Goal: Task Accomplishment & Management: Use online tool/utility

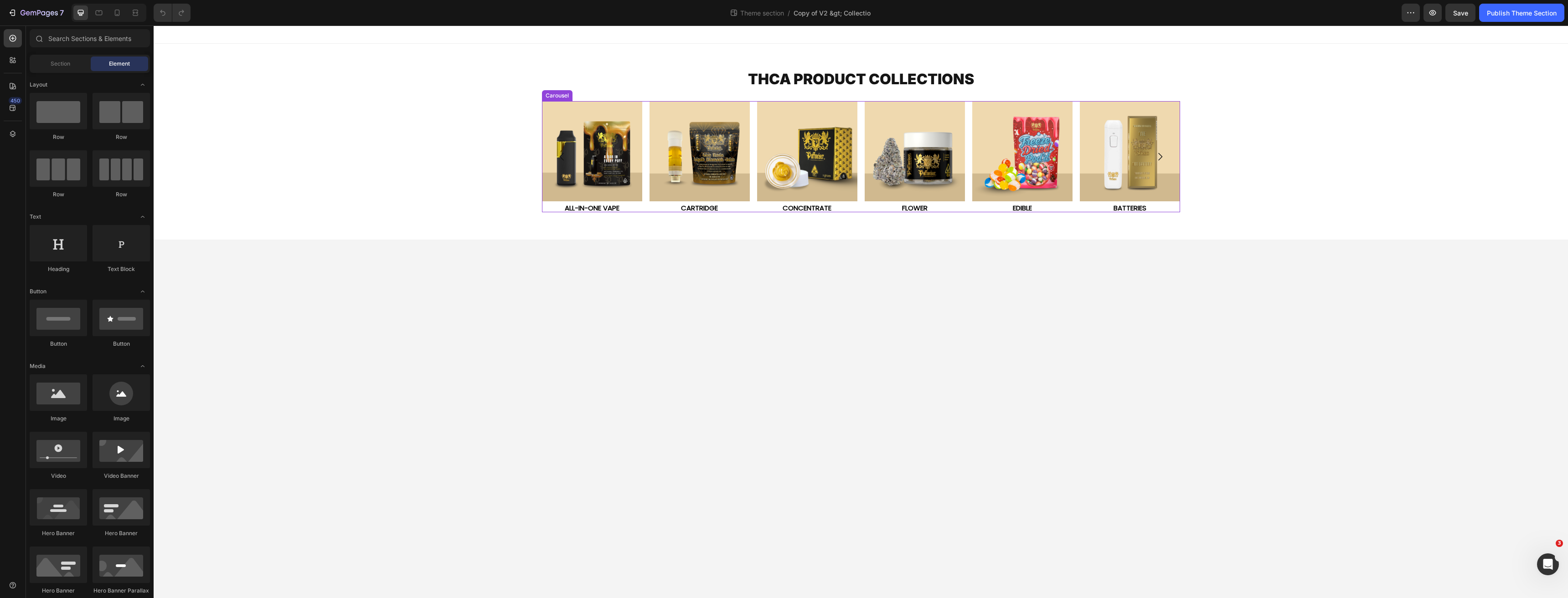
click at [1160, 157] on icon "Carousel Next Arrow" at bounding box center [1160, 157] width 11 height 11
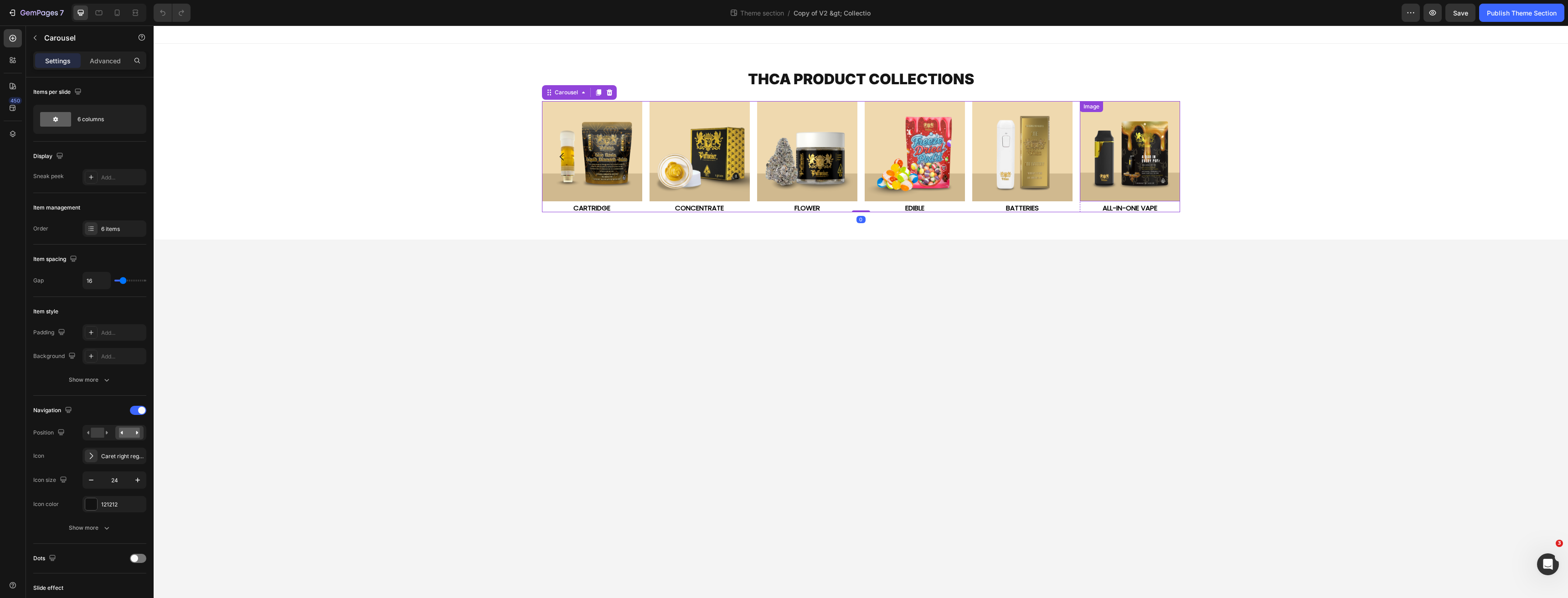
click at [1122, 173] on img at bounding box center [1130, 151] width 100 height 100
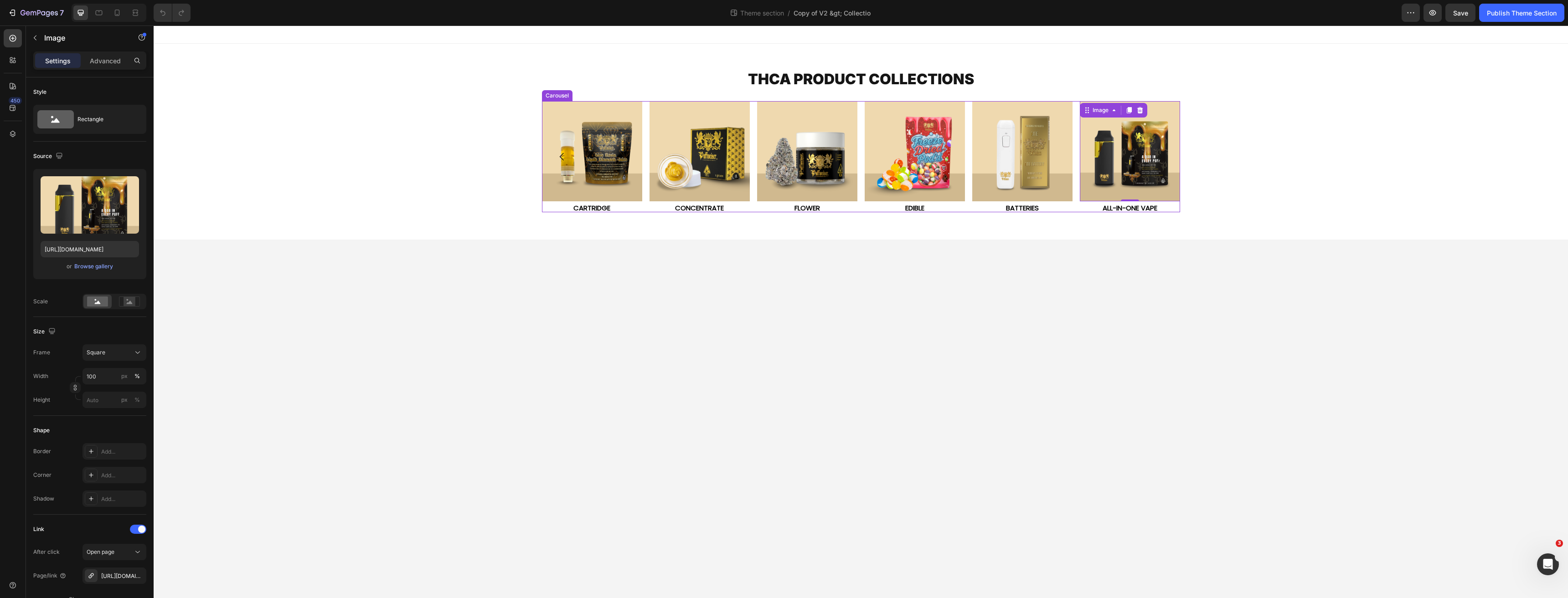
click at [1164, 156] on icon "Carousel Next Arrow" at bounding box center [1160, 157] width 11 height 11
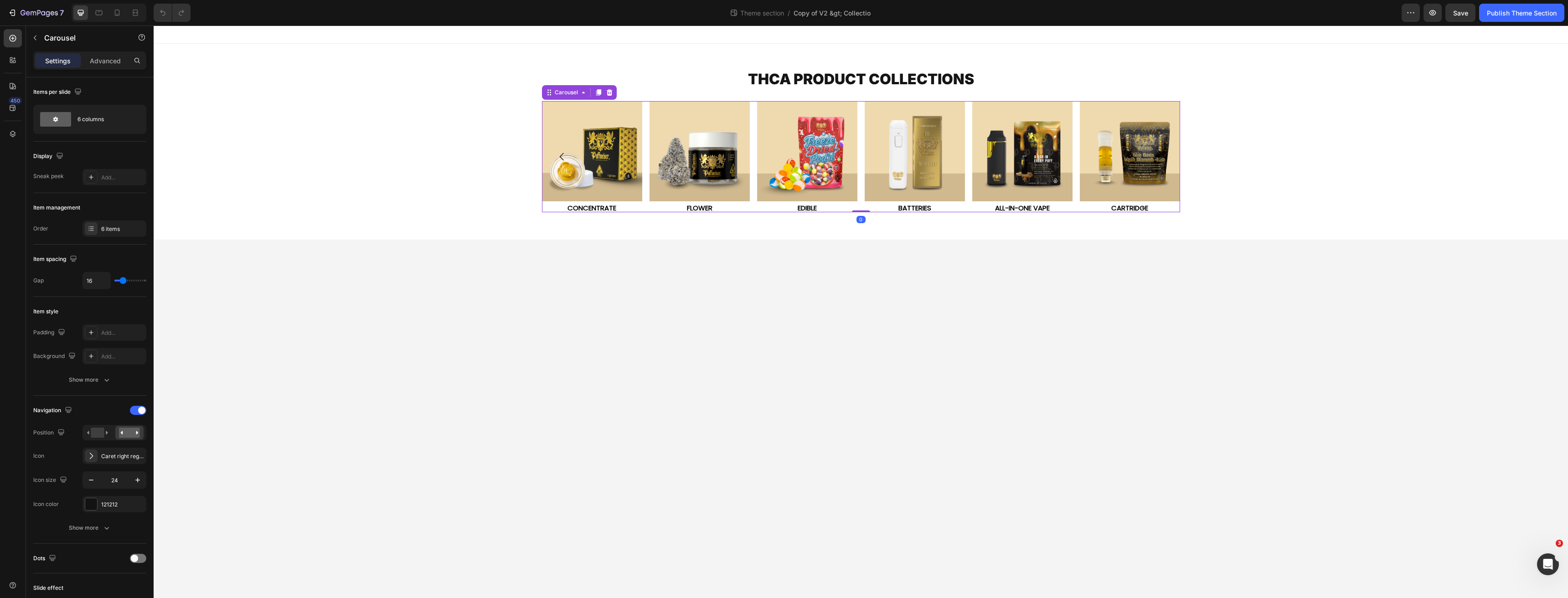
click at [1164, 156] on icon "Carousel Next Arrow" at bounding box center [1160, 157] width 11 height 11
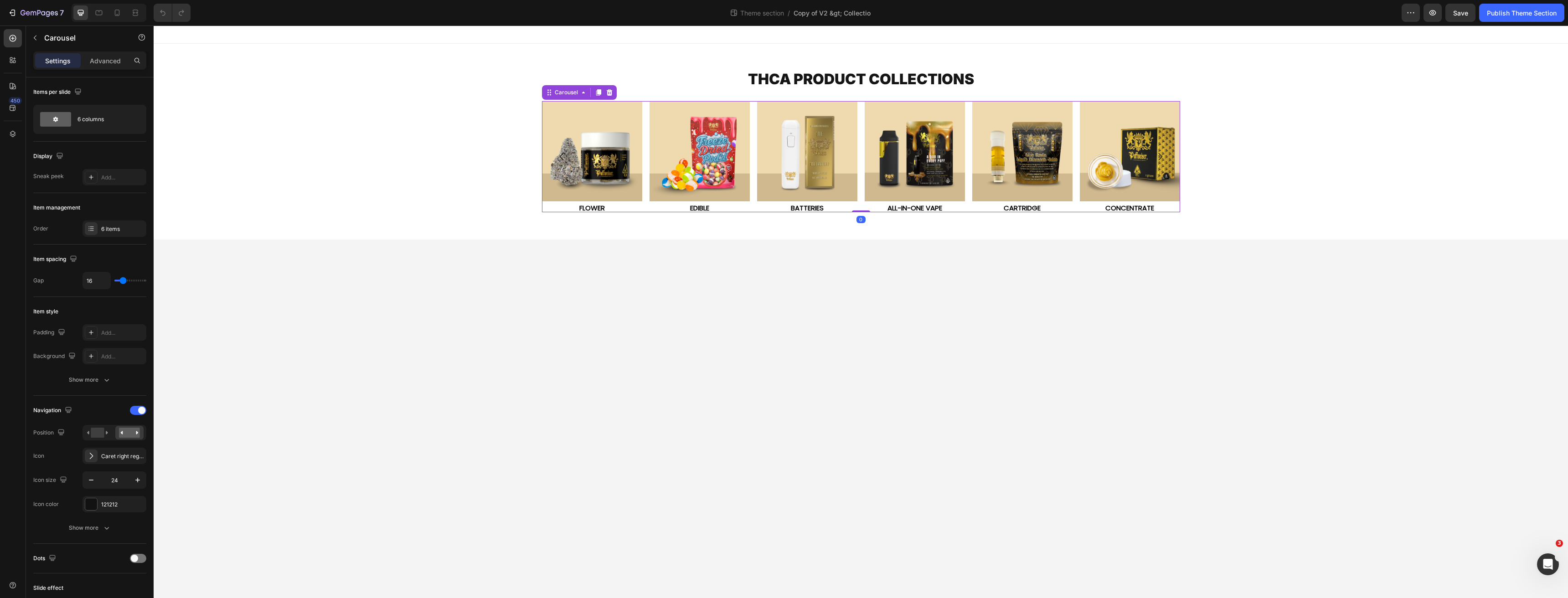
click at [1164, 156] on icon "Carousel Next Arrow" at bounding box center [1160, 157] width 11 height 11
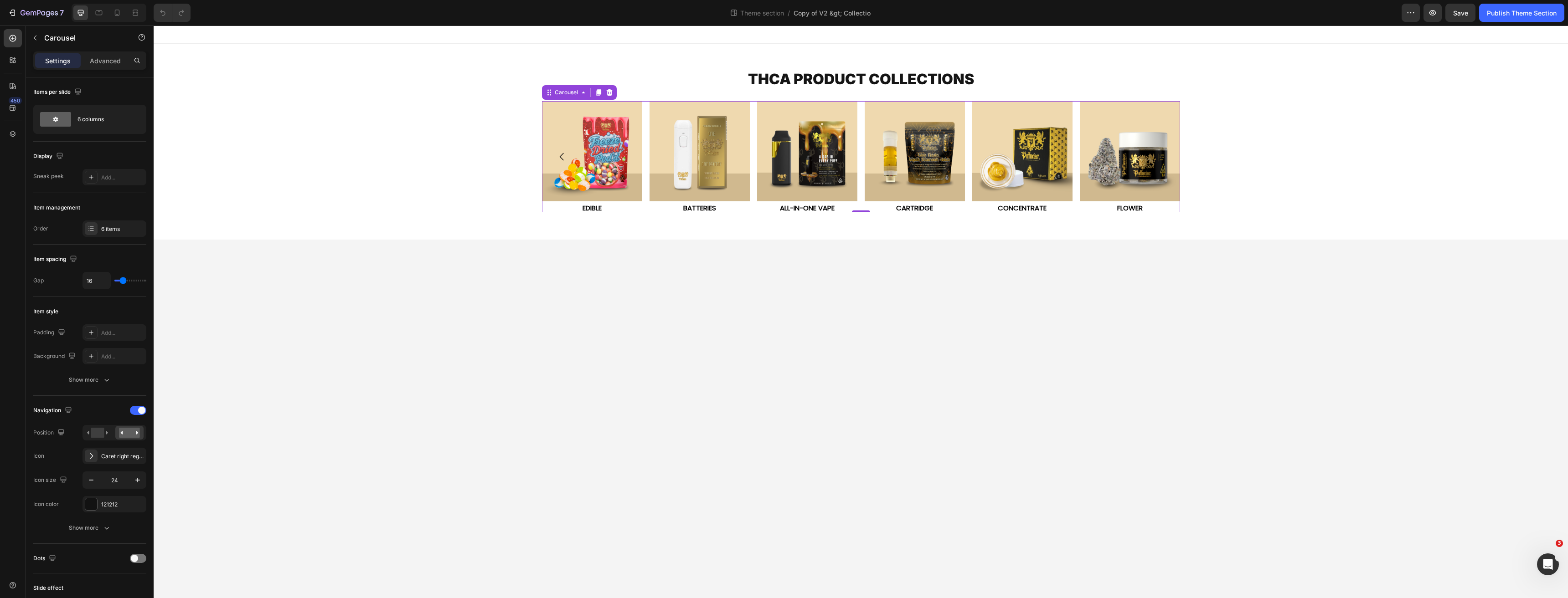
click at [1164, 156] on icon "Carousel Next Arrow" at bounding box center [1160, 157] width 11 height 11
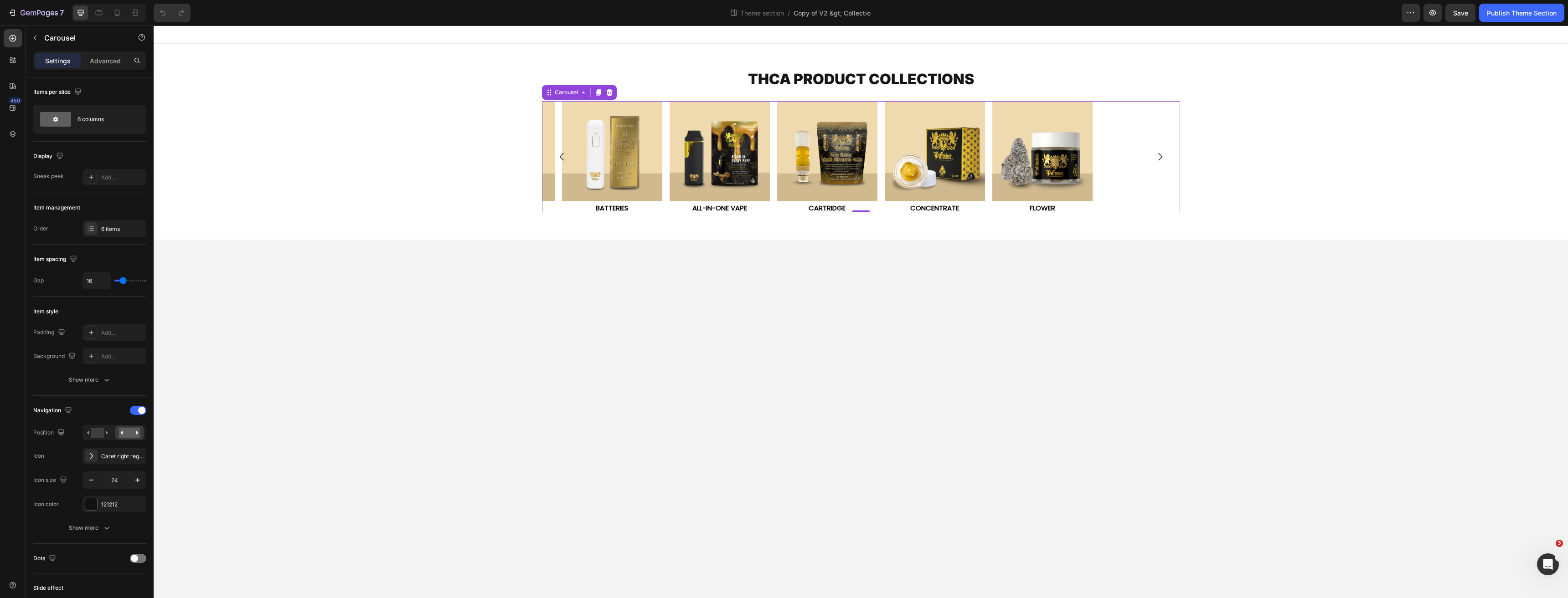
click at [1164, 156] on icon "Carousel Next Arrow" at bounding box center [1160, 157] width 11 height 11
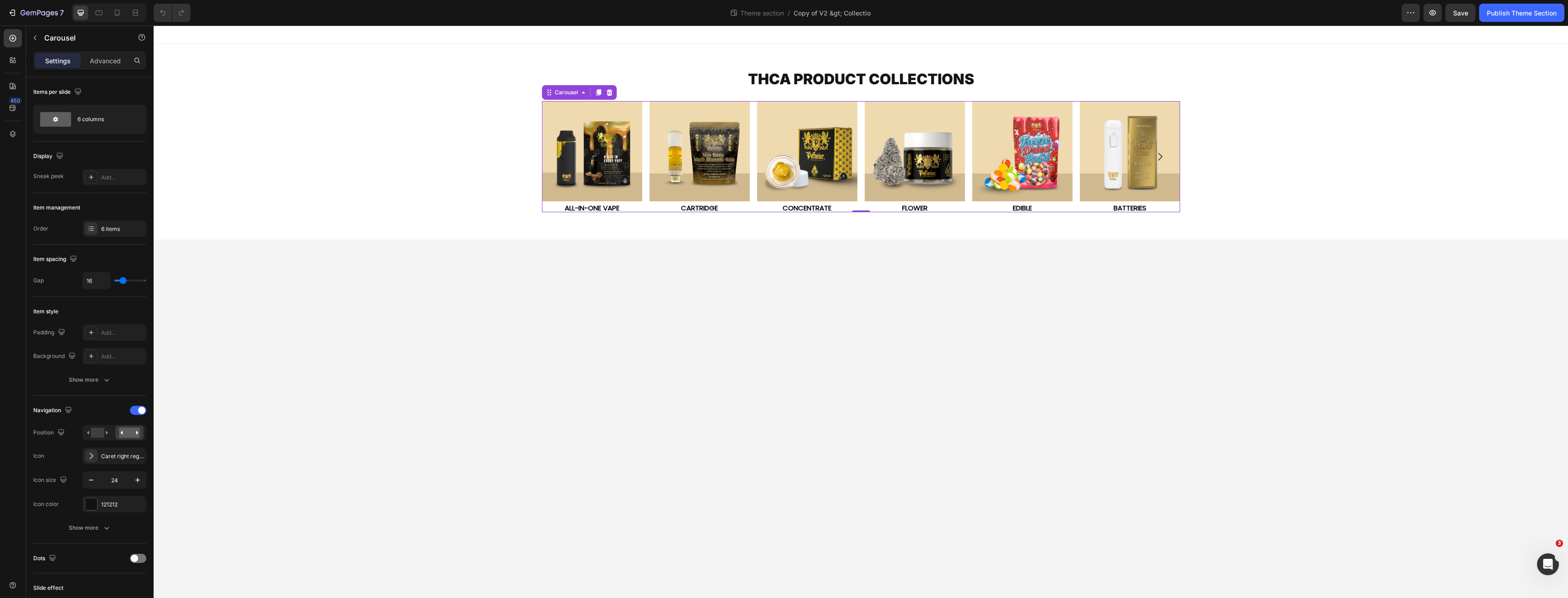
click at [1164, 156] on icon "Carousel Next Arrow" at bounding box center [1160, 157] width 11 height 11
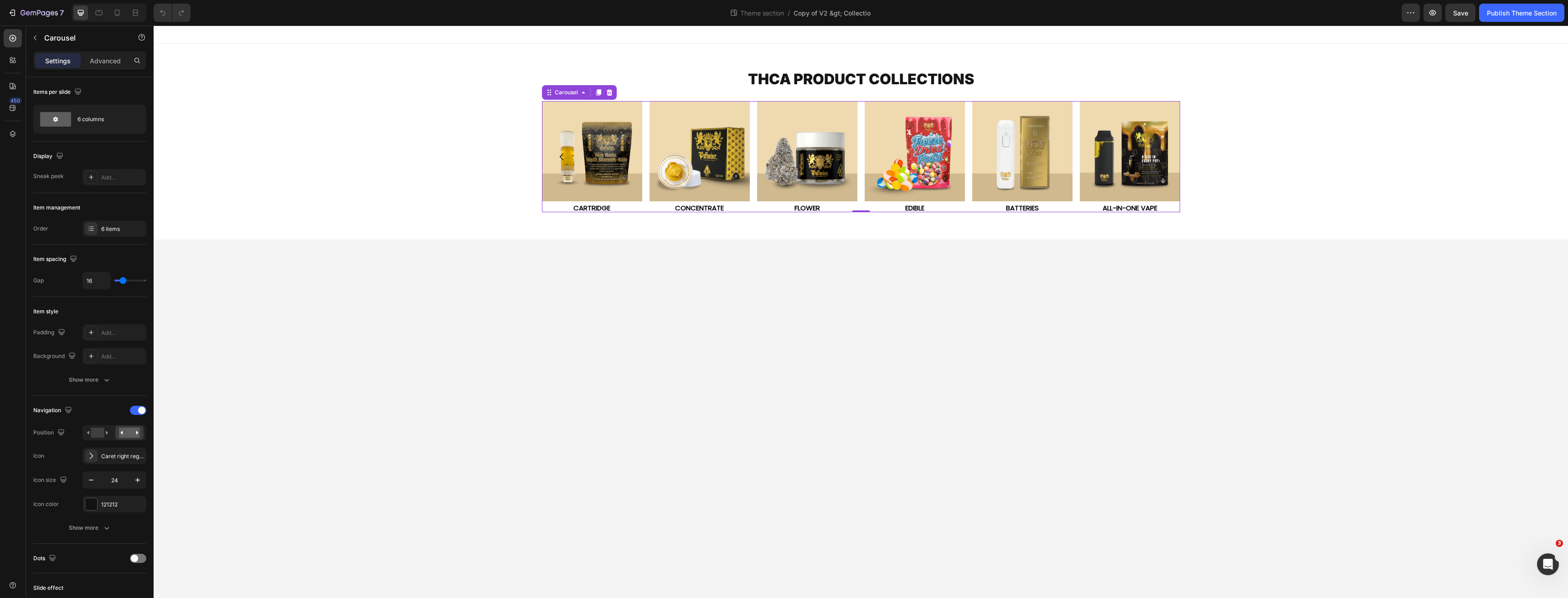
click at [1164, 156] on icon "Carousel Next Arrow" at bounding box center [1160, 157] width 11 height 11
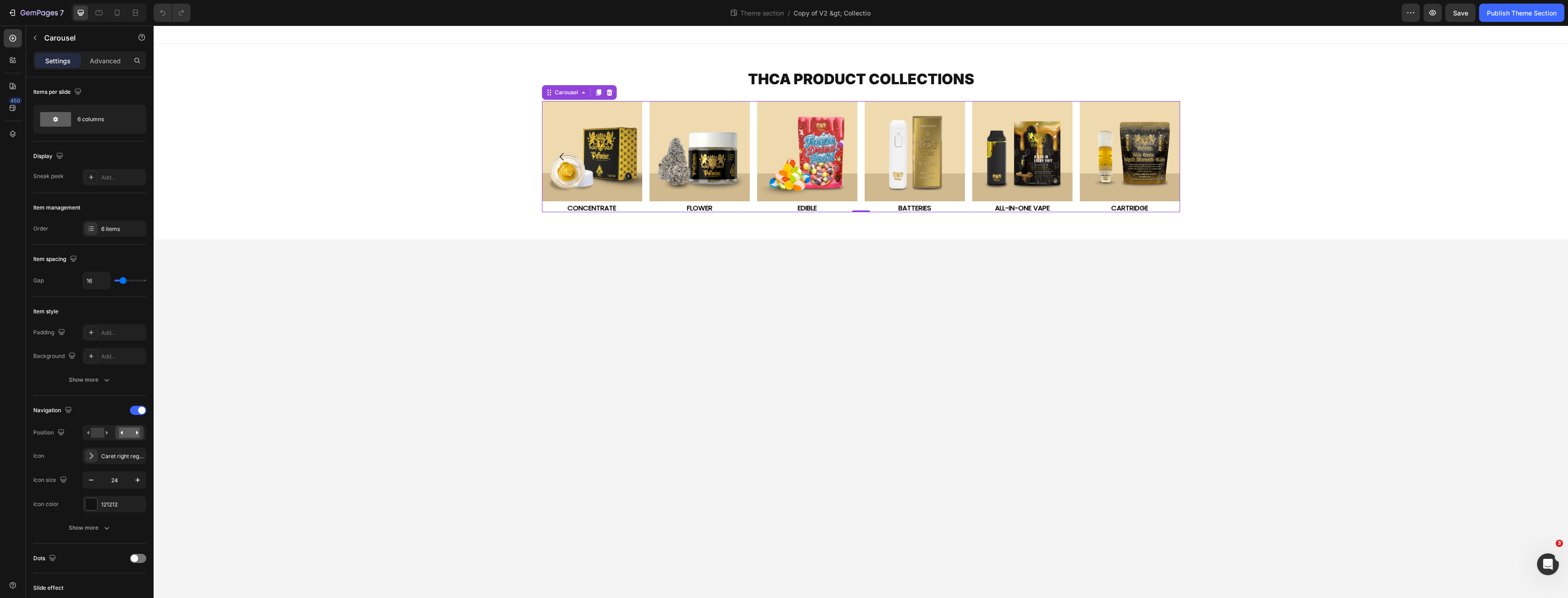
click at [1164, 156] on icon "Carousel Next Arrow" at bounding box center [1160, 157] width 11 height 11
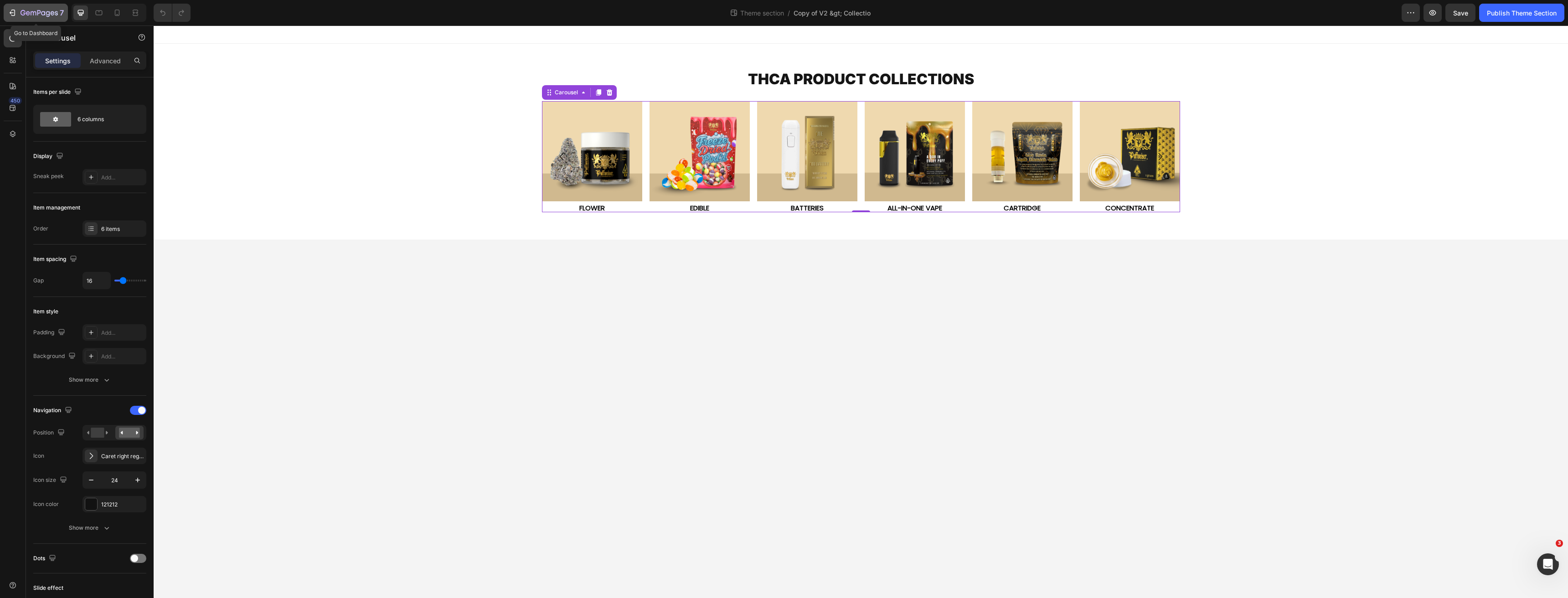
click at [15, 15] on icon "button" at bounding box center [13, 13] width 4 height 6
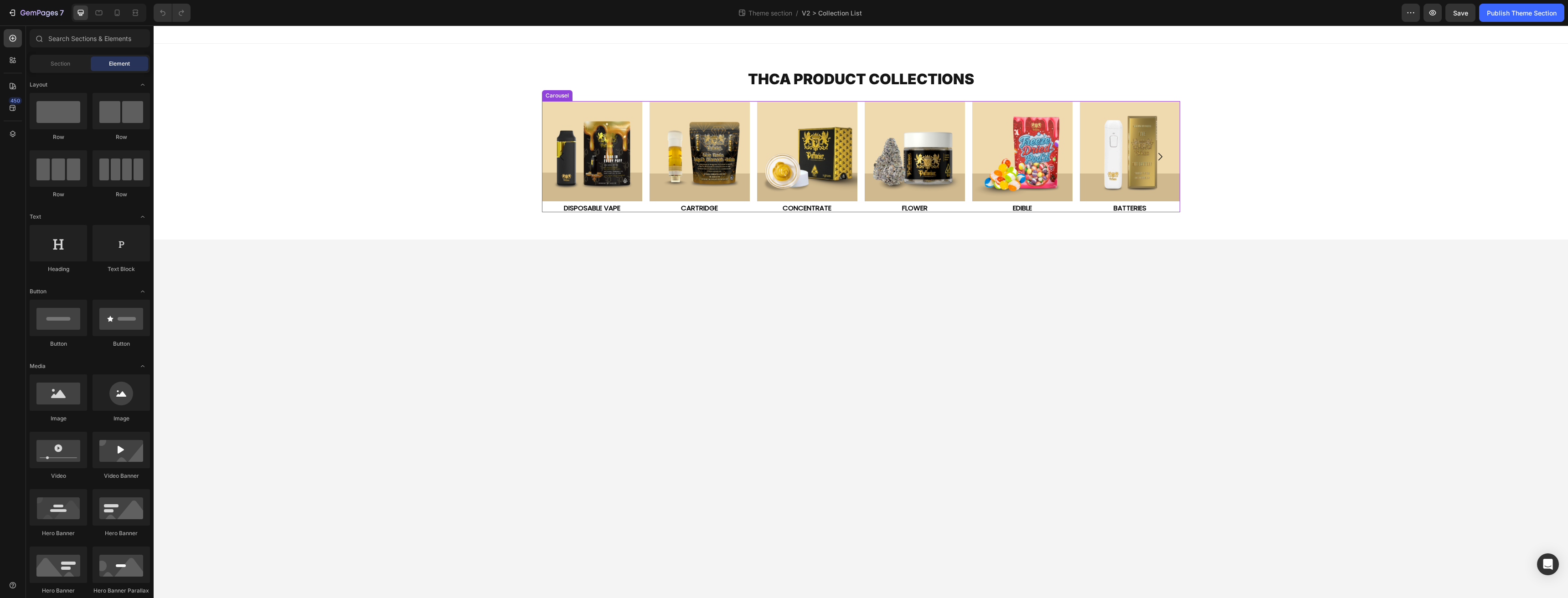
click at [1161, 157] on icon "Carousel Next Arrow" at bounding box center [1160, 157] width 4 height 8
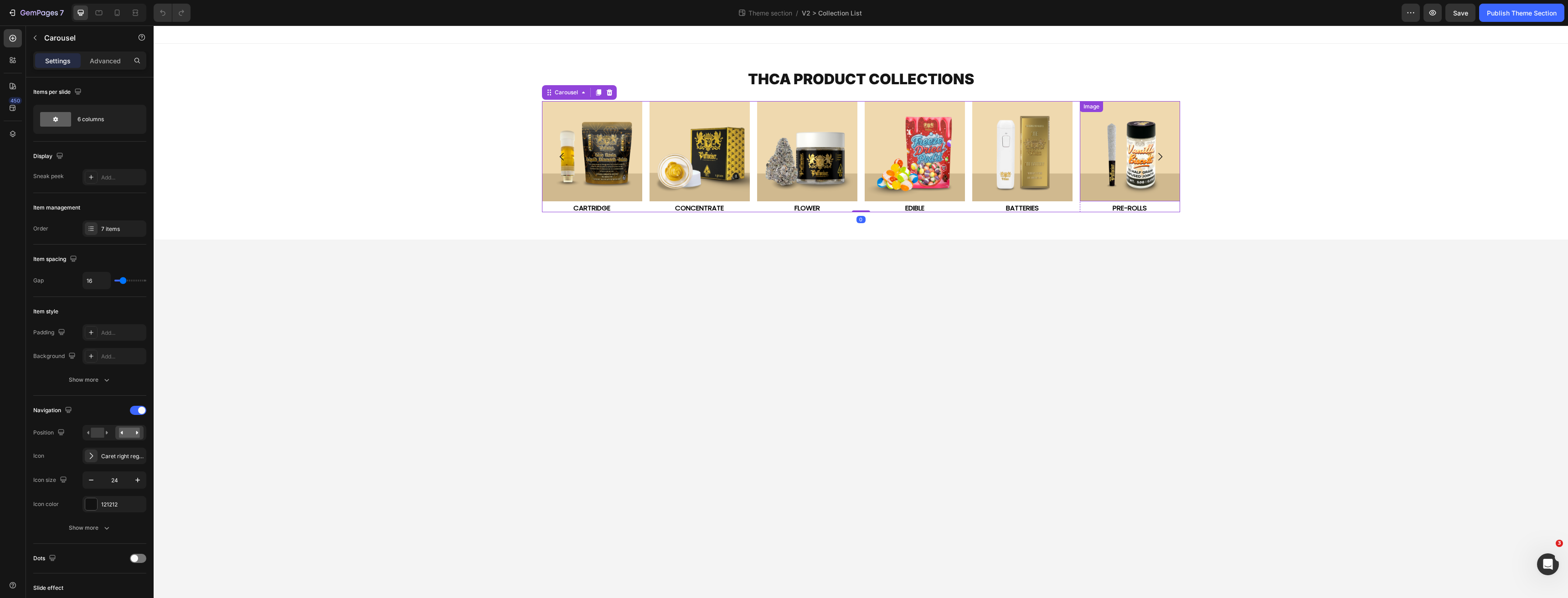
click at [1119, 159] on img at bounding box center [1130, 151] width 100 height 100
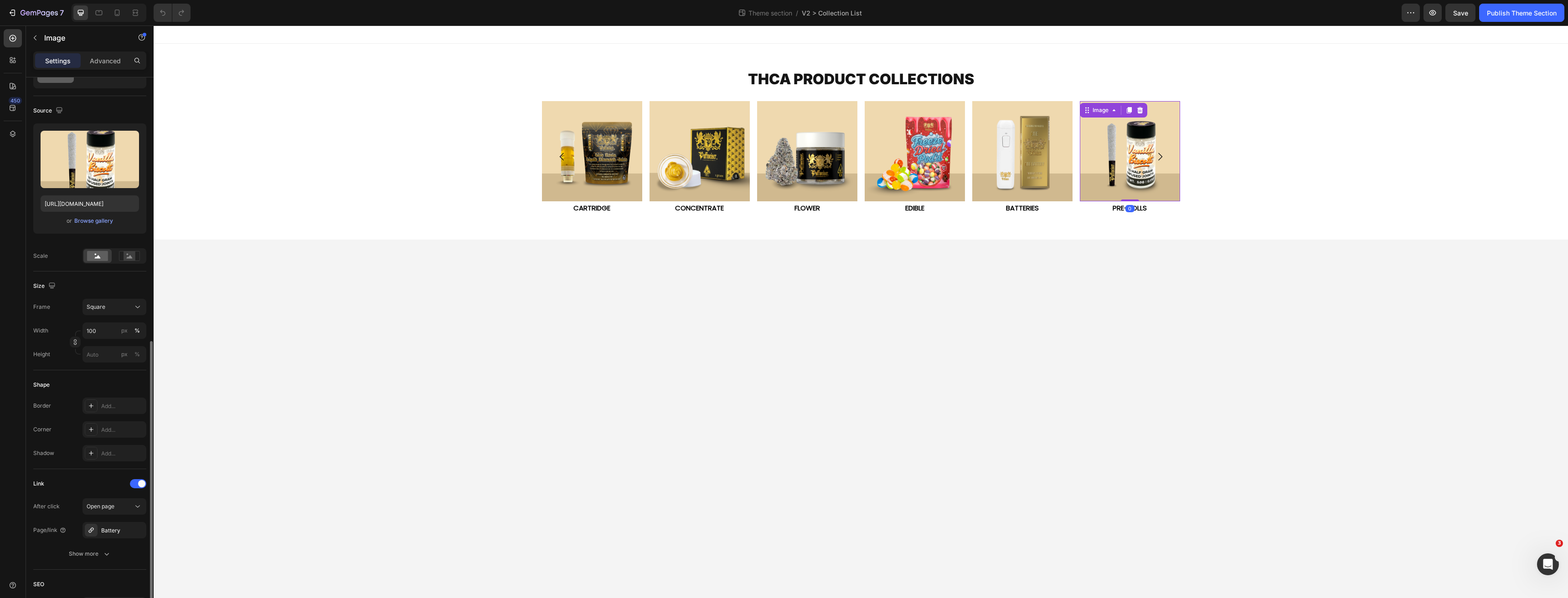
scroll to position [183, 0]
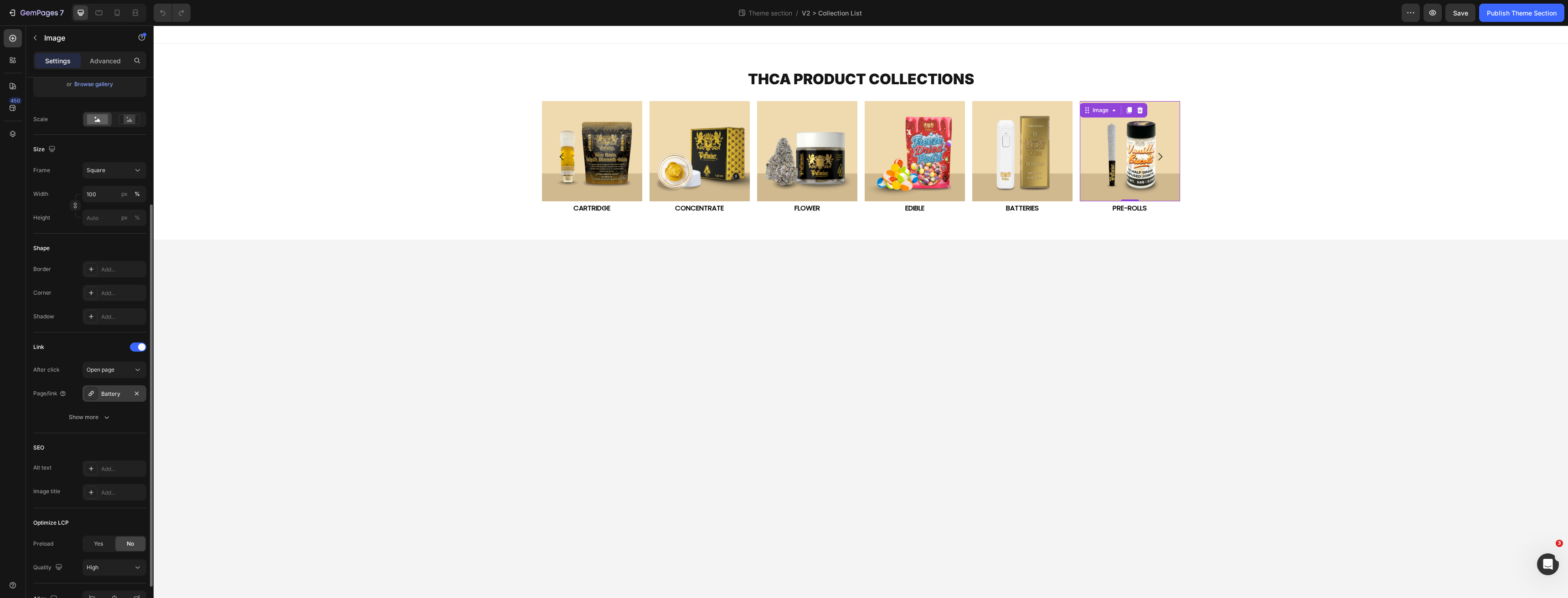
click at [114, 391] on div "Battery" at bounding box center [114, 394] width 26 height 8
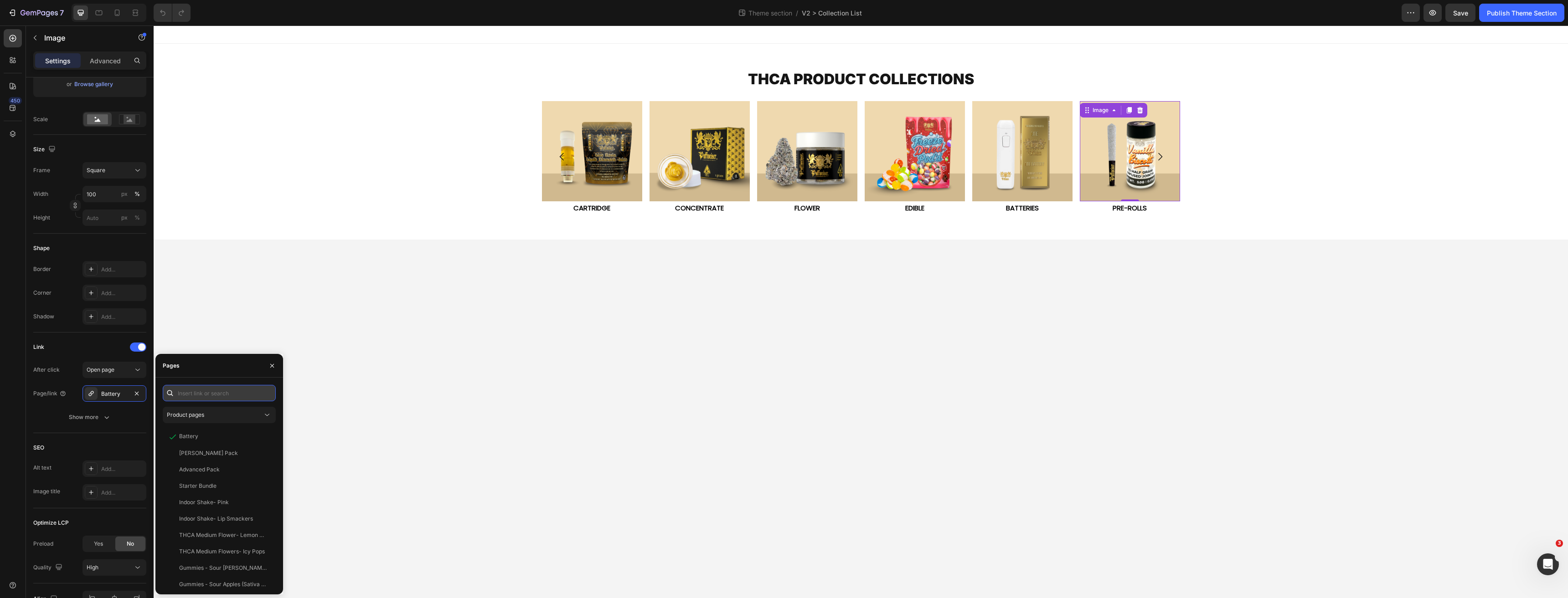
click at [204, 394] on input "text" at bounding box center [219, 393] width 113 height 16
click at [213, 417] on div "Product pages" at bounding box center [214, 414] width 96 height 8
click at [212, 453] on span "Collection pages" at bounding box center [206, 454] width 43 height 8
click at [206, 411] on span "Collection pages" at bounding box center [188, 414] width 43 height 7
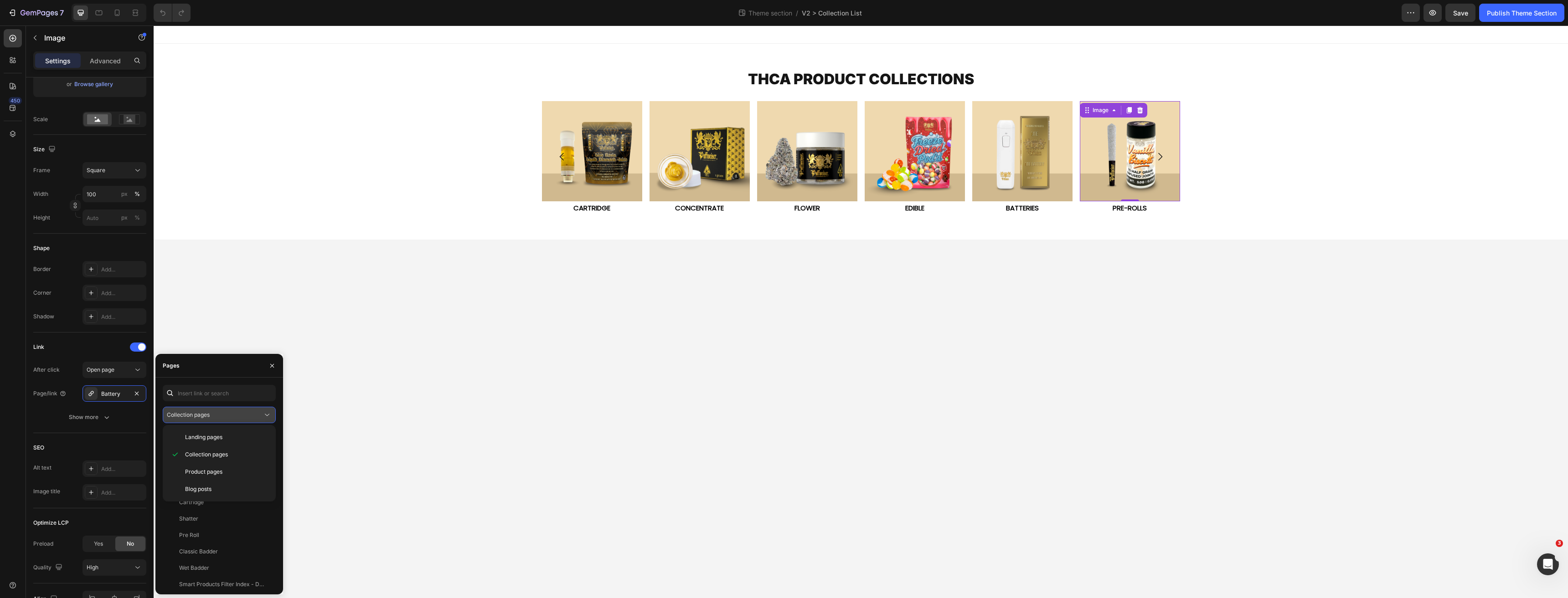
click at [206, 414] on span "Collection pages" at bounding box center [188, 414] width 43 height 7
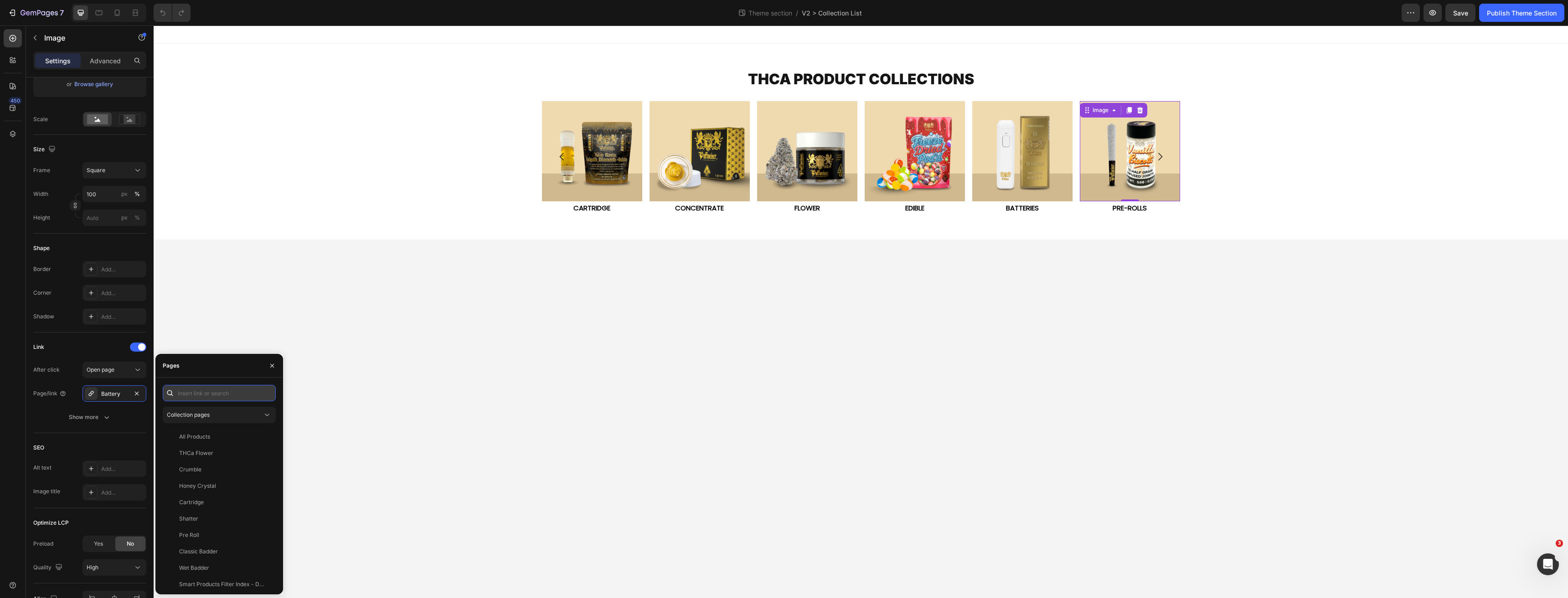
click at [210, 392] on input "text" at bounding box center [219, 393] width 113 height 16
type input "pre"
click at [215, 437] on div "Pre Roll" at bounding box center [217, 436] width 102 height 8
click at [511, 395] on body "THCA PRODUCT COLLECTIONS Heading Image DISPOSABLE VAPE Heading Row Image CARTRI…" at bounding box center [861, 311] width 1415 height 572
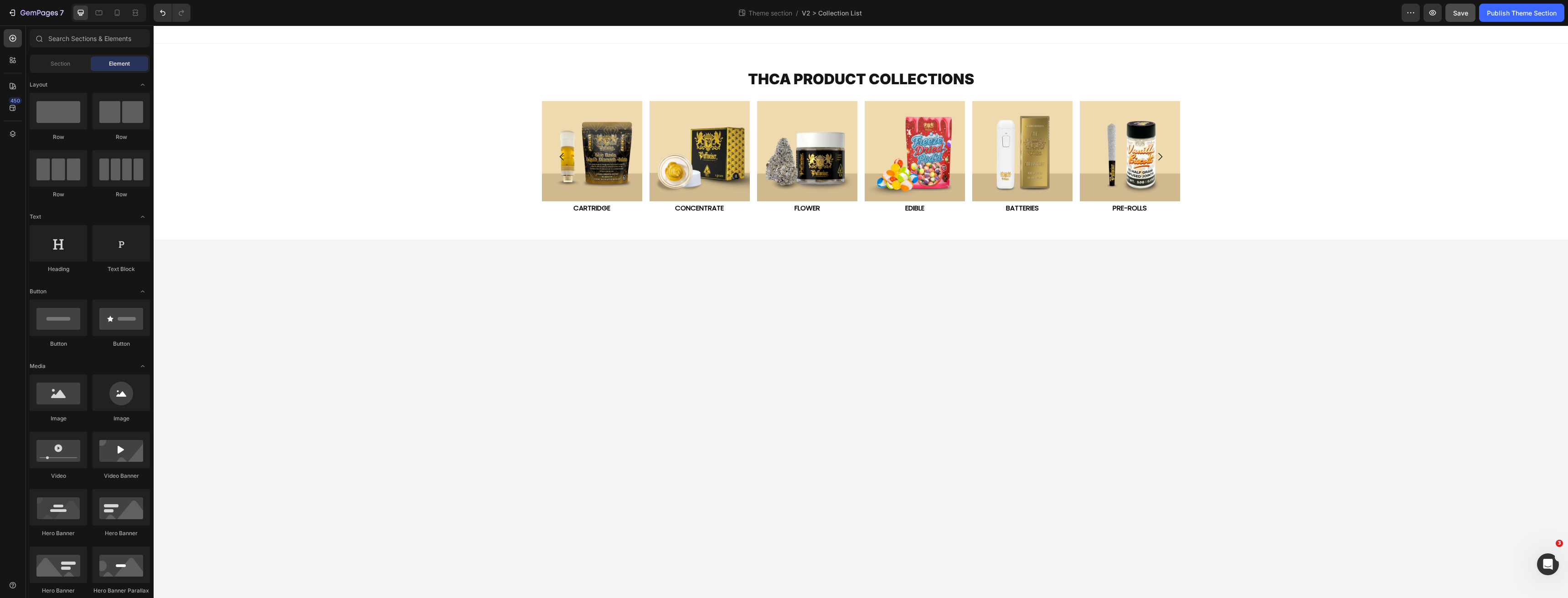
click at [1459, 15] on span "Save" at bounding box center [1460, 13] width 15 height 8
click at [1498, 19] on button "Publish Theme Section" at bounding box center [1522, 13] width 85 height 18
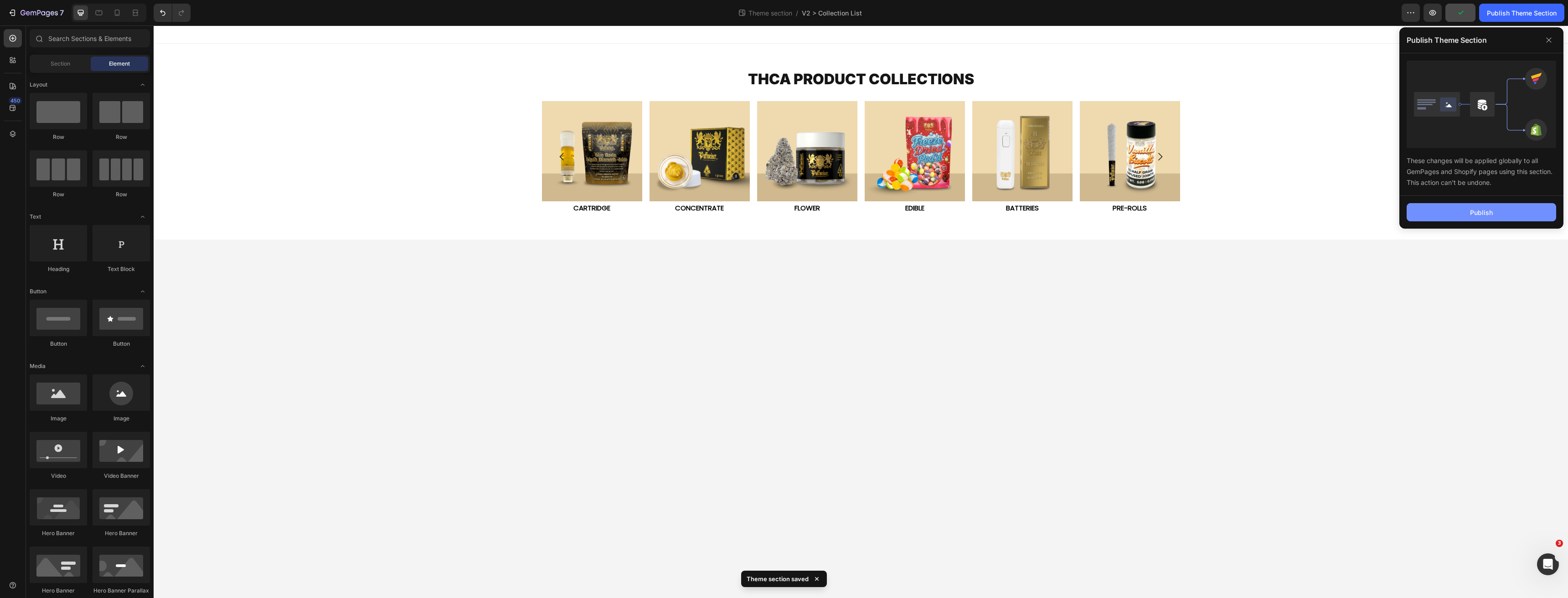
click at [1463, 220] on button "Publish" at bounding box center [1482, 212] width 150 height 18
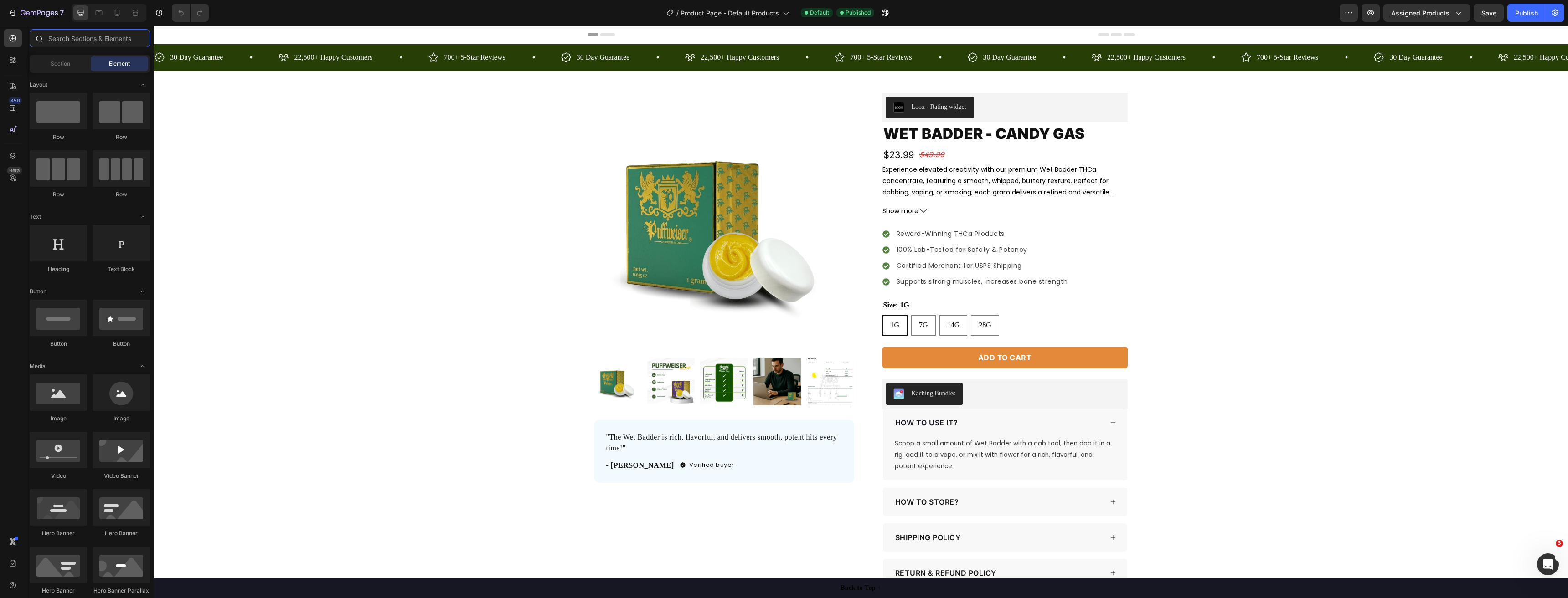
click at [75, 35] on input "text" at bounding box center [90, 38] width 121 height 18
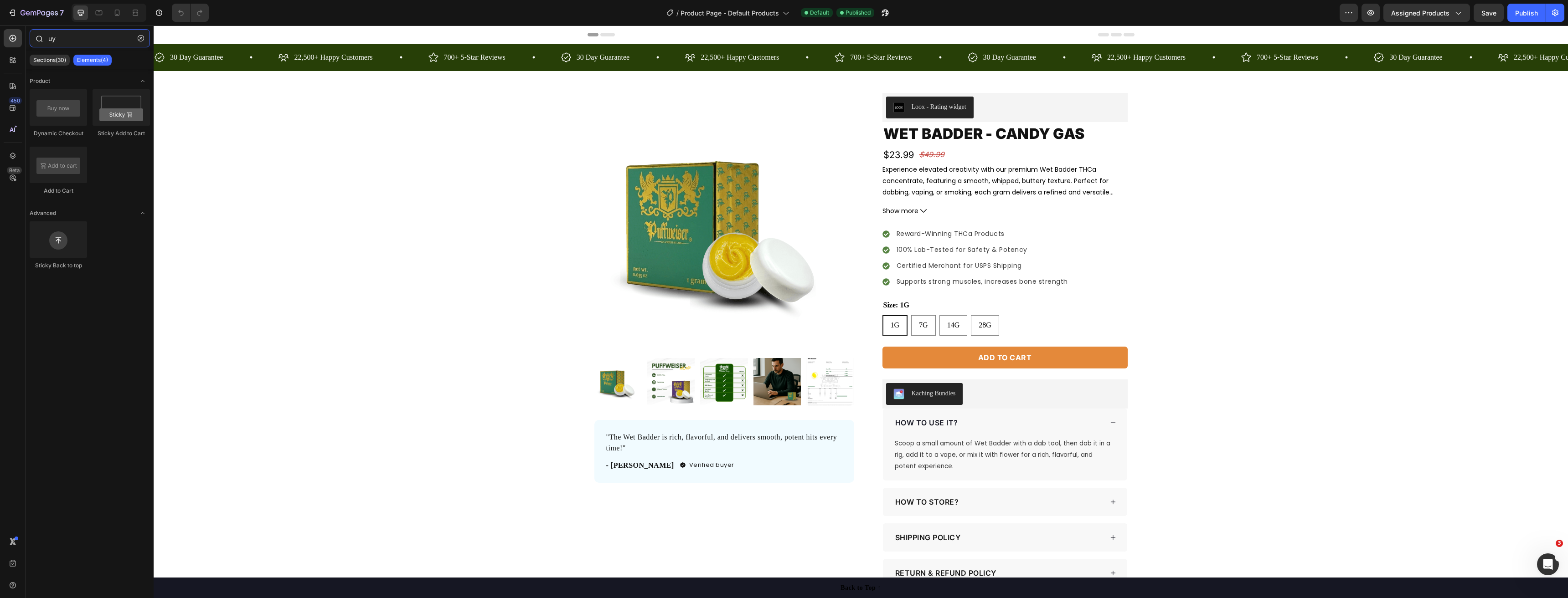
type input "u"
type input "buy"
drag, startPoint x: 222, startPoint y: 145, endPoint x: 981, endPoint y: 369, distance: 791.4
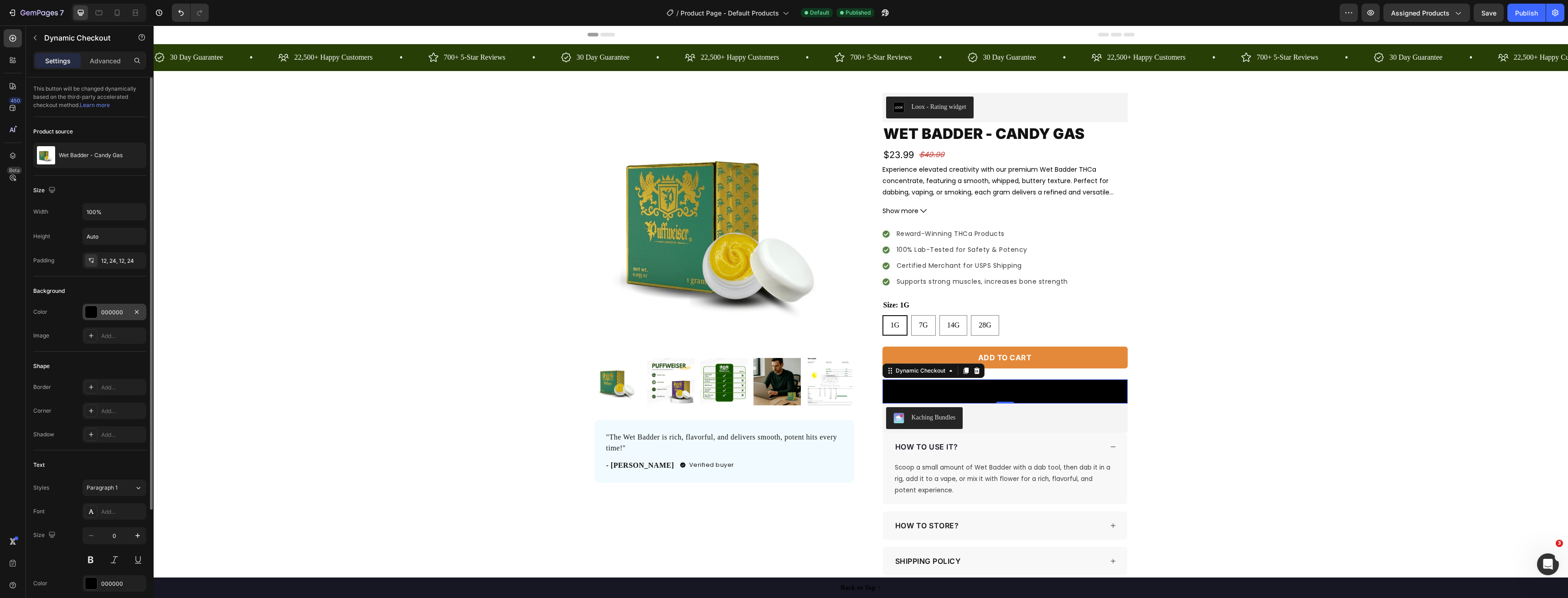
click at [85, 311] on div at bounding box center [91, 311] width 12 height 12
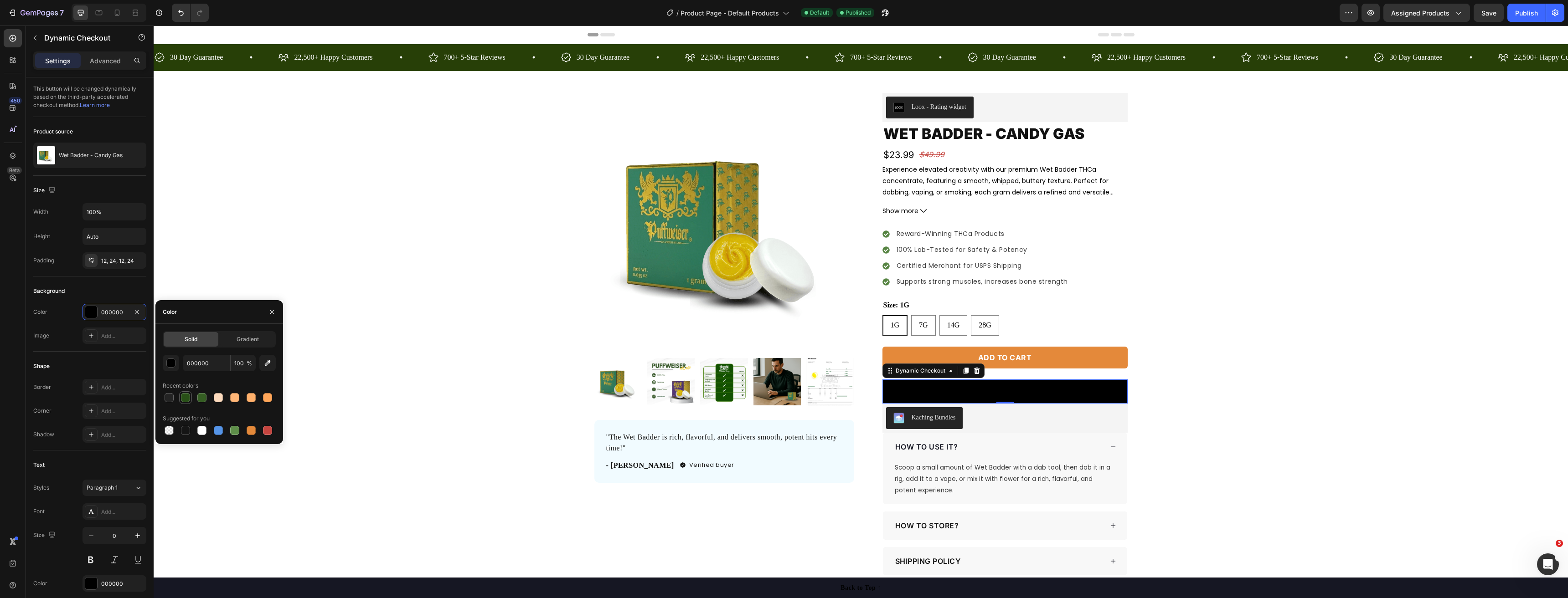
click at [186, 400] on div at bounding box center [185, 397] width 9 height 9
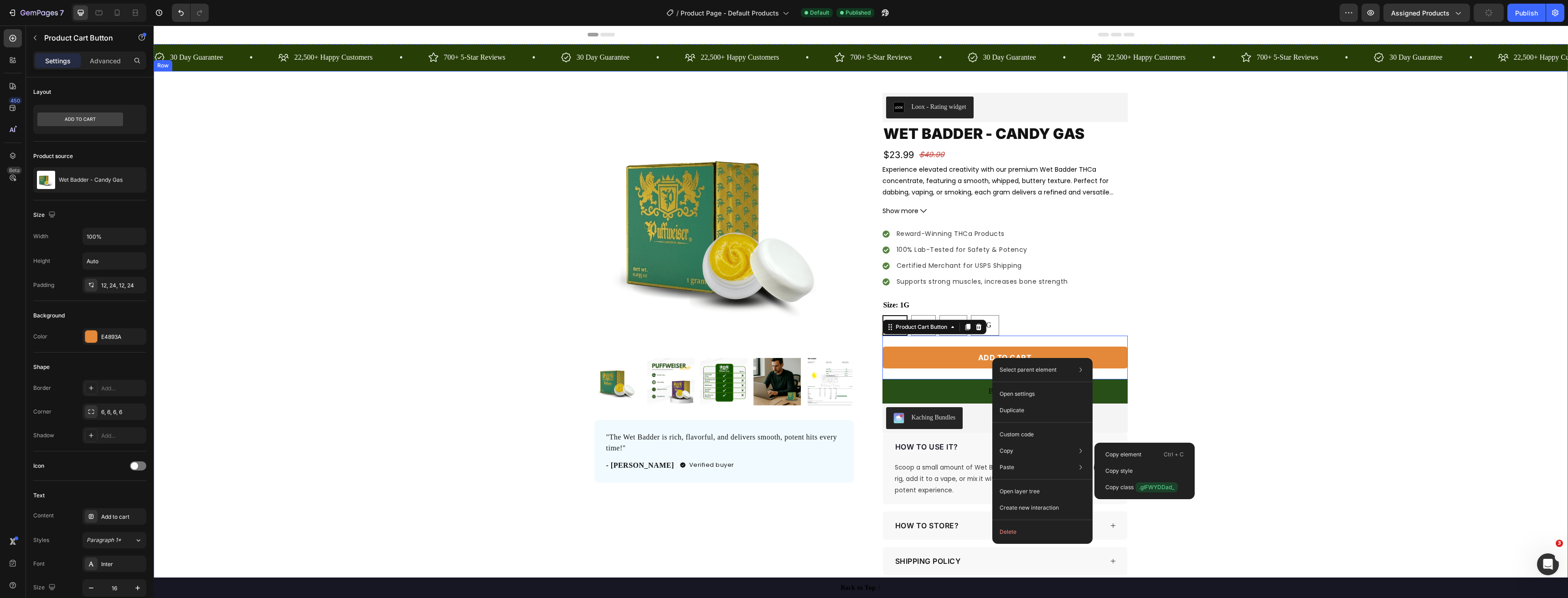
click at [1205, 362] on div "Product Images "The Wet Badder is rich, flavorful, and delivers smooth, potent …" at bounding box center [861, 352] width 1415 height 518
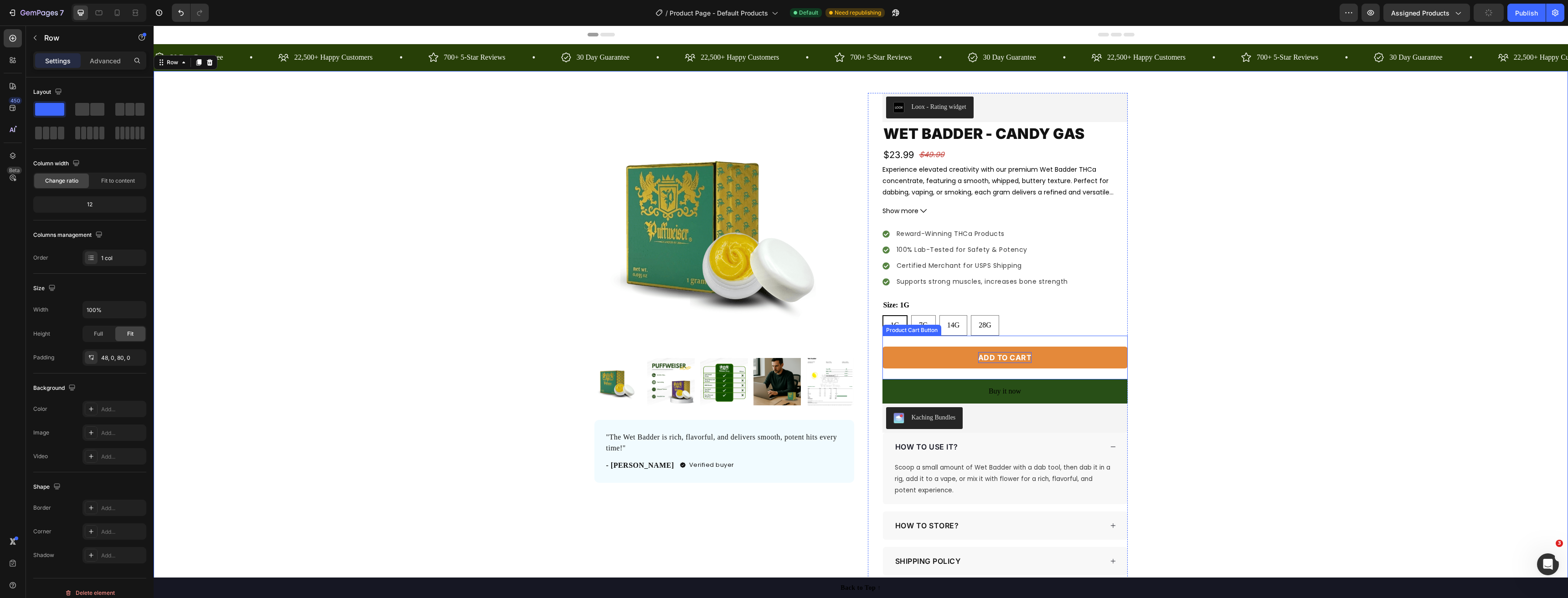
click at [1022, 353] on div "Add to cart" at bounding box center [1005, 358] width 54 height 11
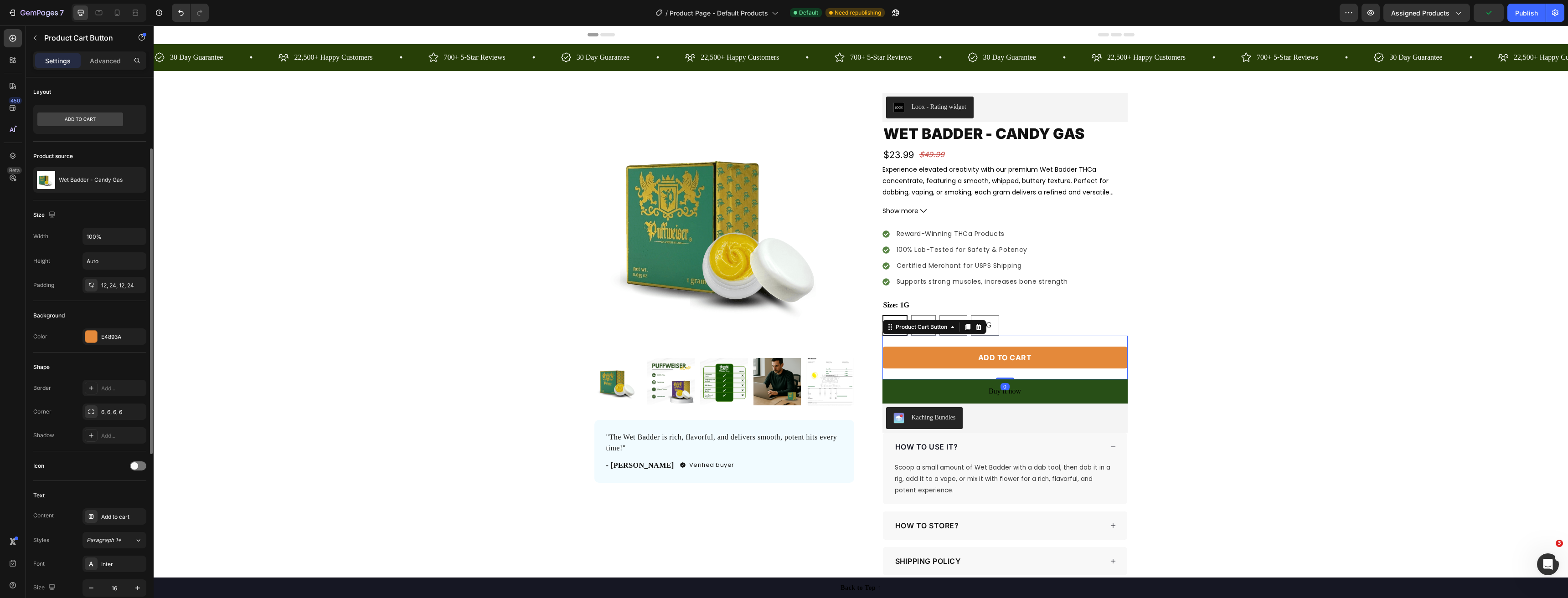
scroll to position [91, 0]
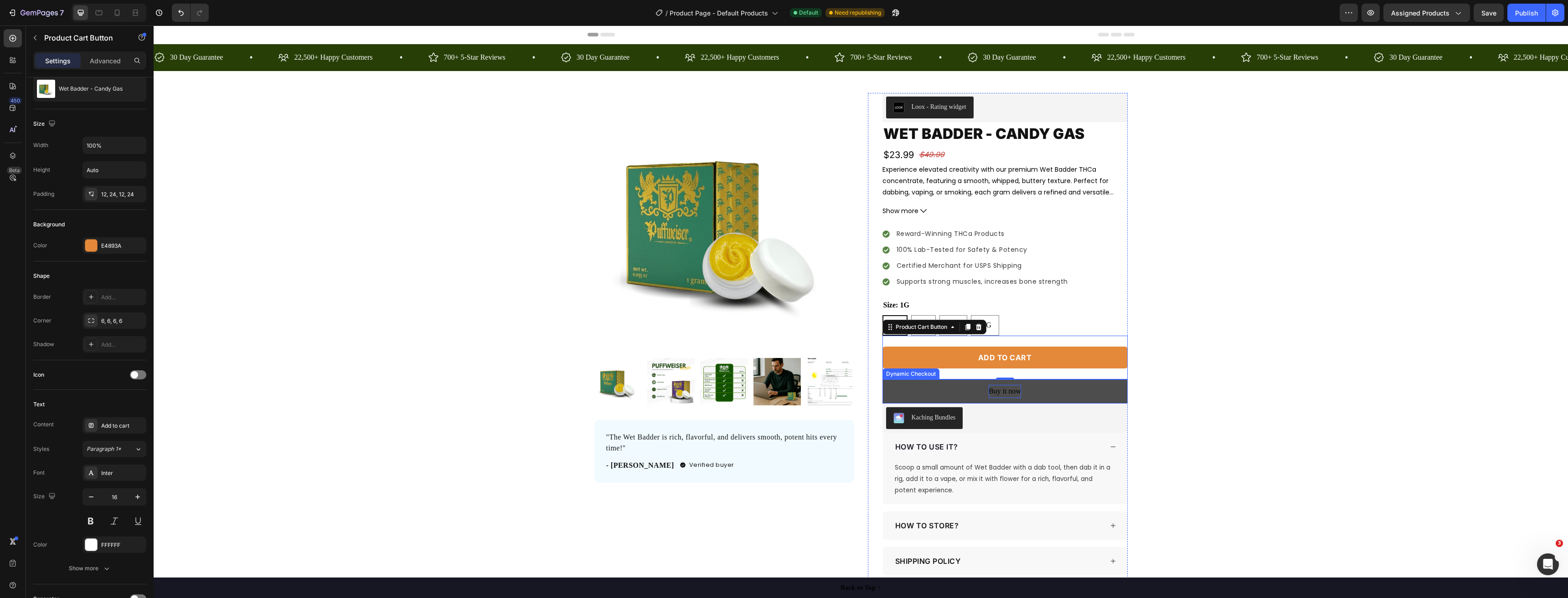
click at [1002, 392] on div "Buy it now" at bounding box center [1004, 392] width 32 height 13
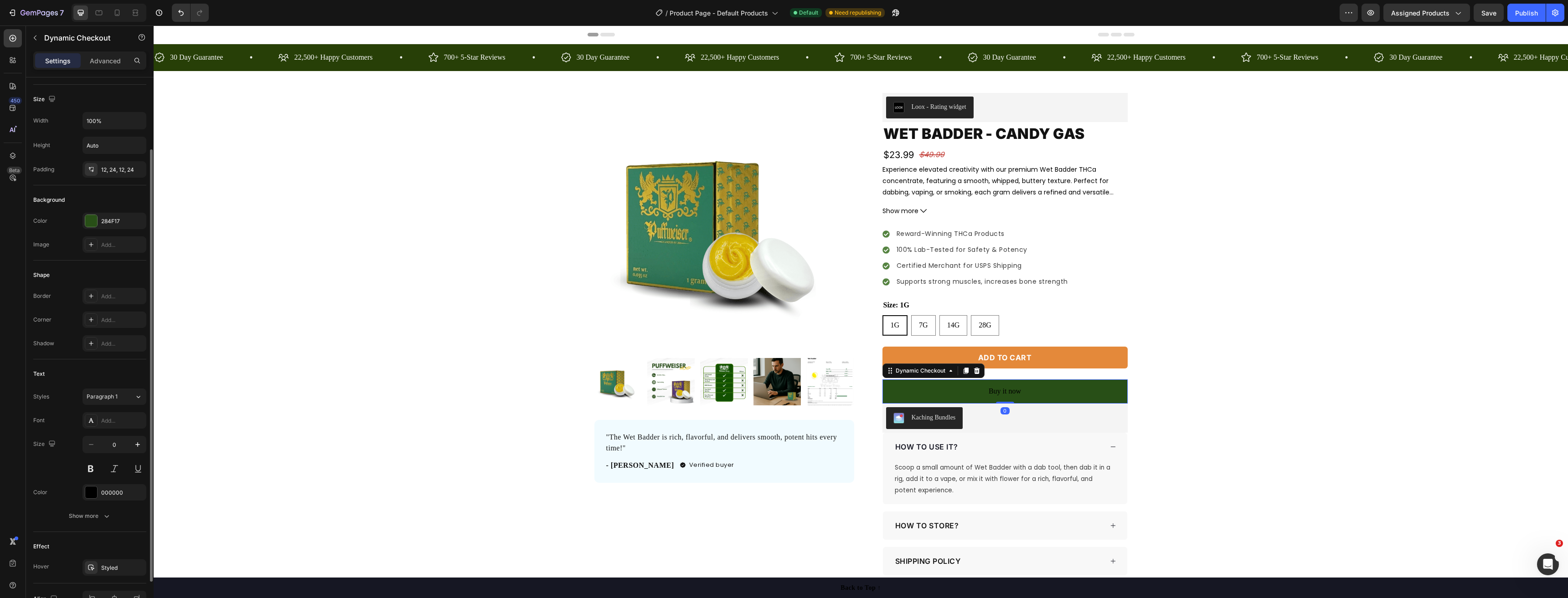
scroll to position [137, 0]
click at [113, 389] on div "Font Add... Size 0 Color 000000 Show more" at bounding box center [90, 423] width 113 height 112
click at [124, 377] on div "Add..." at bounding box center [122, 375] width 43 height 8
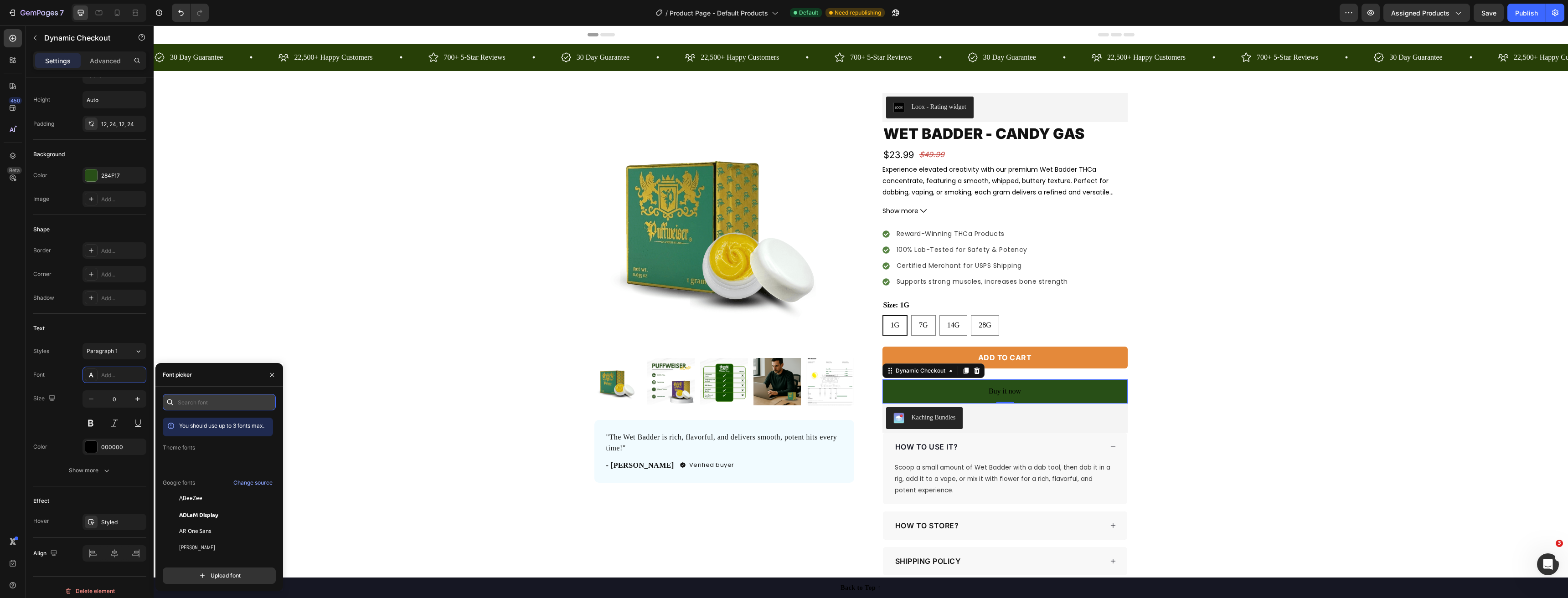
click at [195, 409] on input "text" at bounding box center [219, 402] width 113 height 16
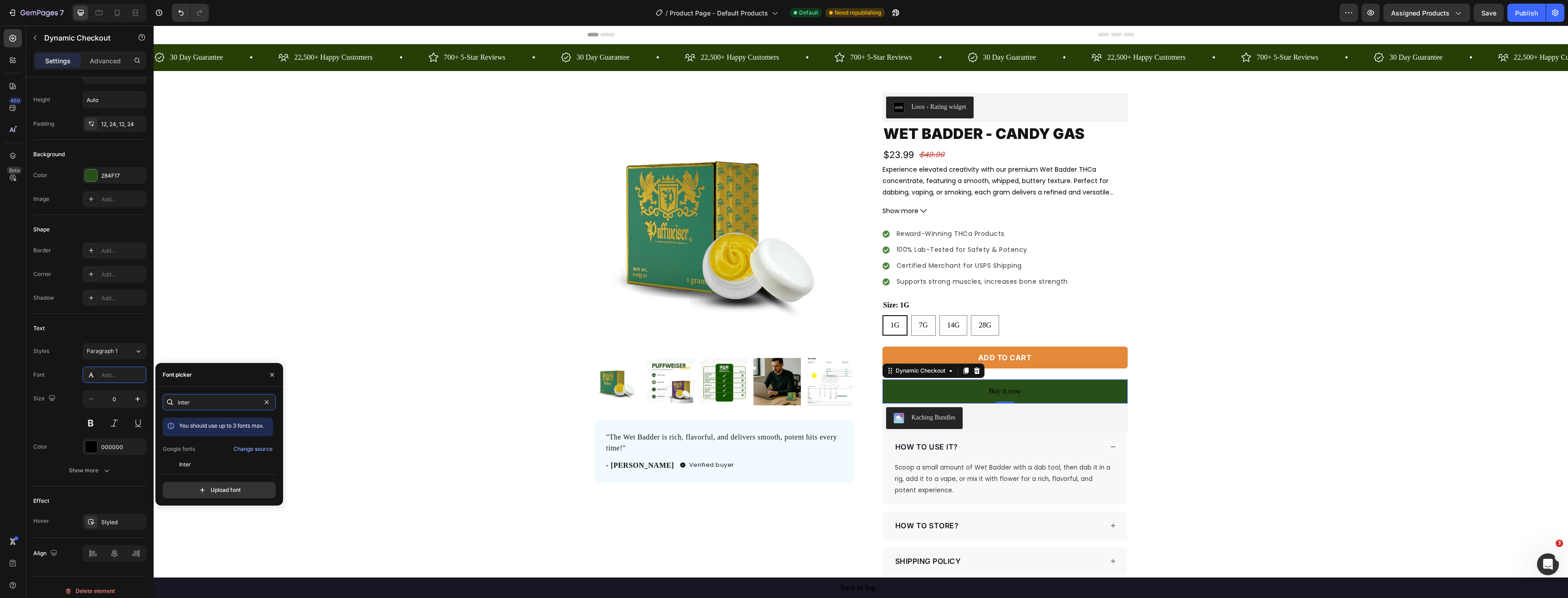
type input "inter"
click at [199, 465] on div "Inter" at bounding box center [225, 464] width 92 height 8
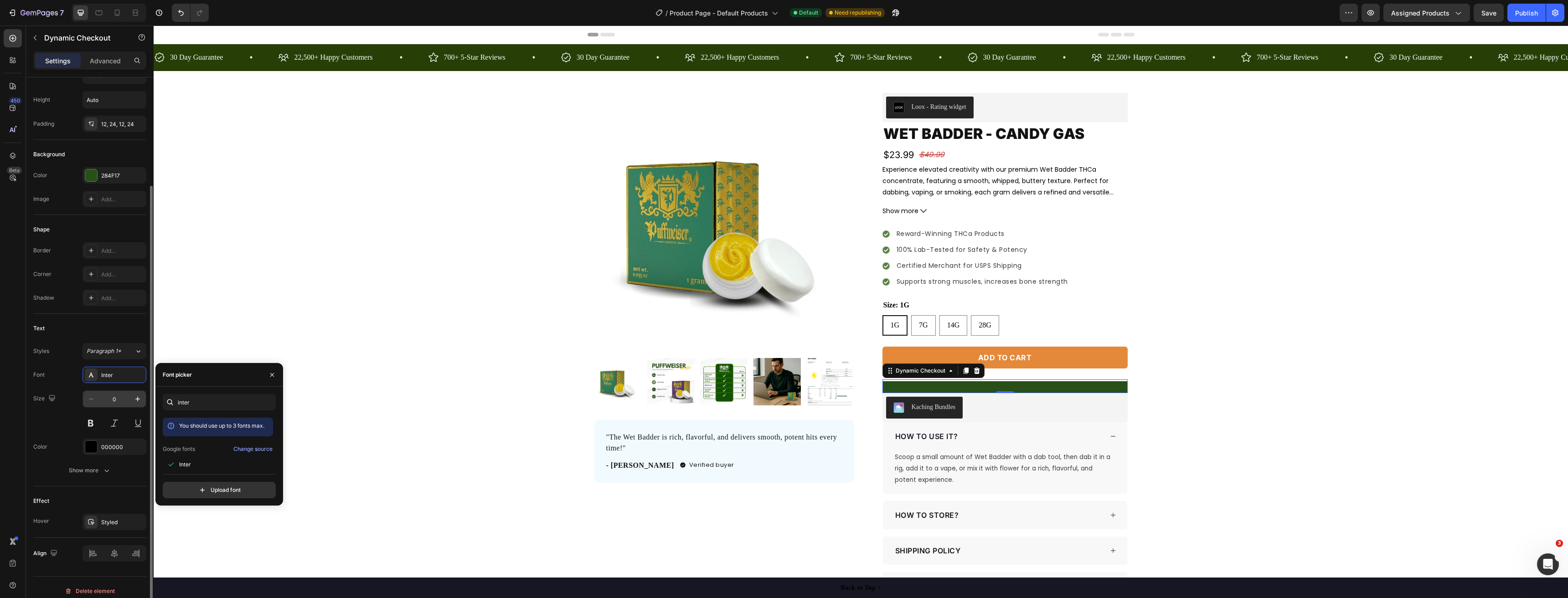
click at [118, 400] on input "0" at bounding box center [114, 399] width 30 height 16
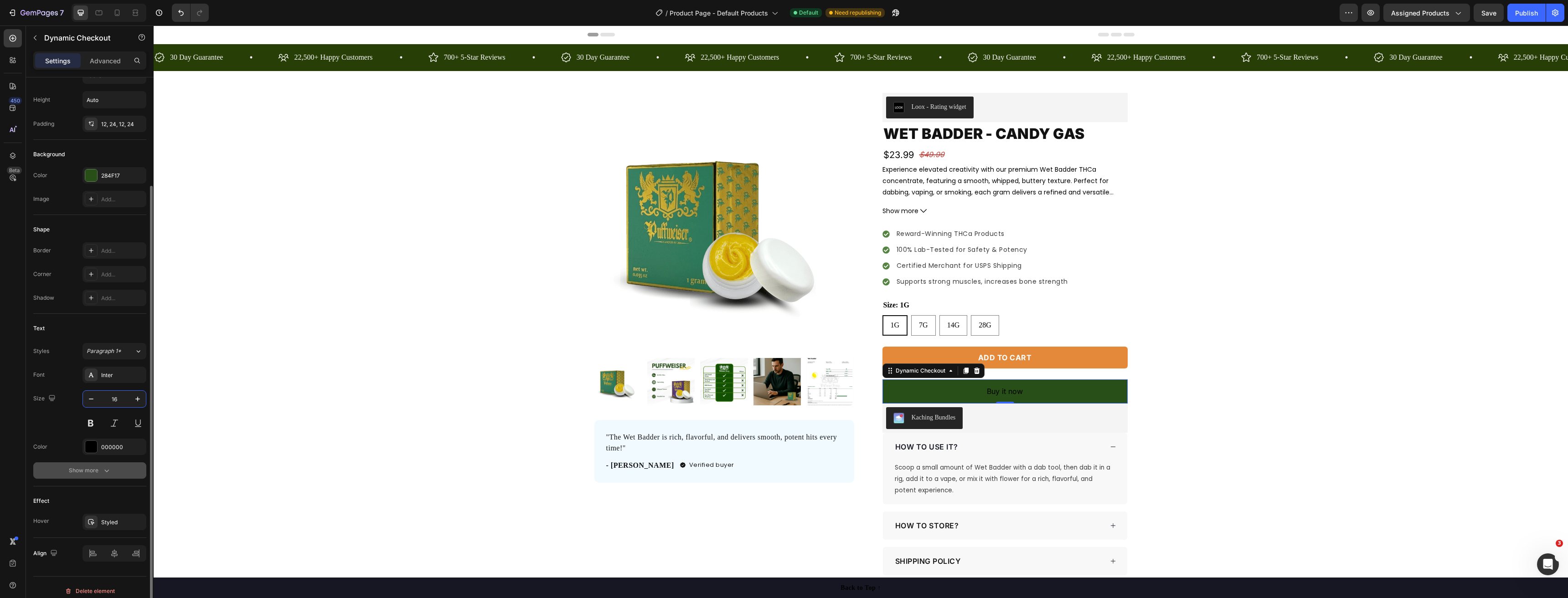
type input "16"
click at [102, 465] on button "Show more" at bounding box center [90, 470] width 113 height 16
click at [90, 449] on div at bounding box center [91, 447] width 12 height 12
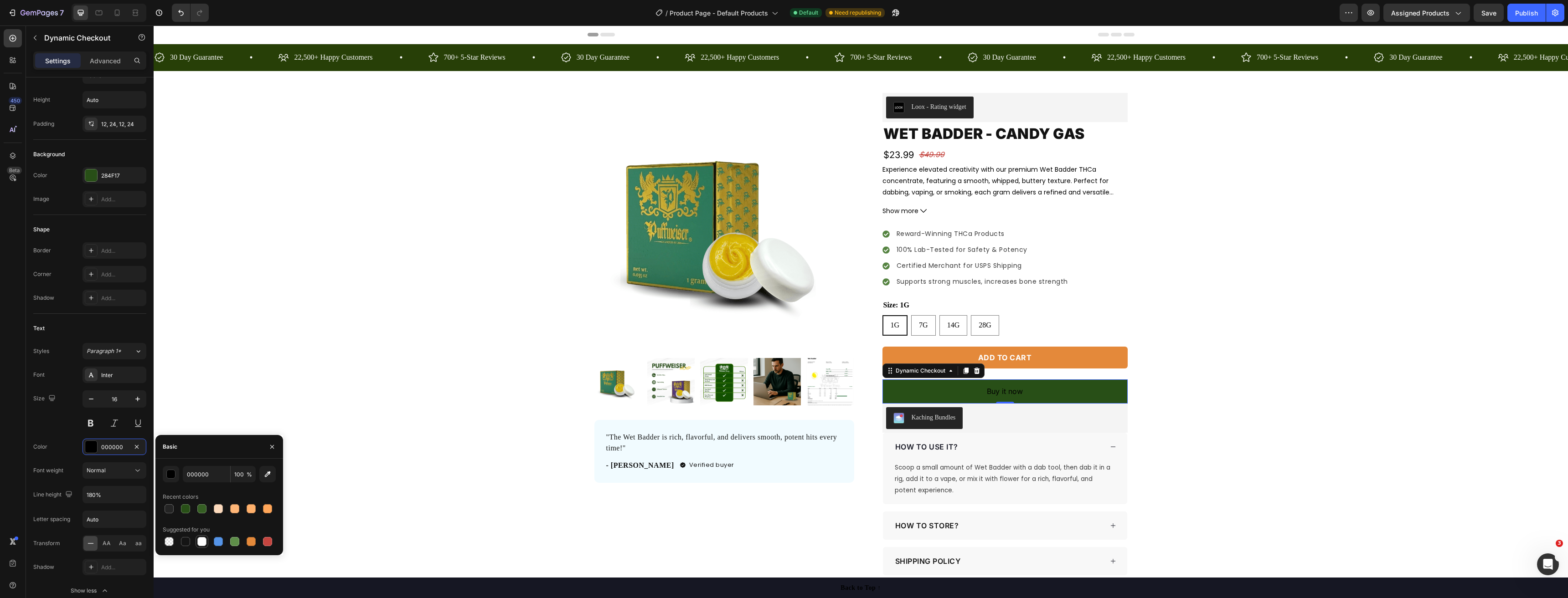
click at [203, 545] on div at bounding box center [201, 541] width 9 height 9
click at [119, 475] on div "Normal" at bounding box center [110, 470] width 46 height 8
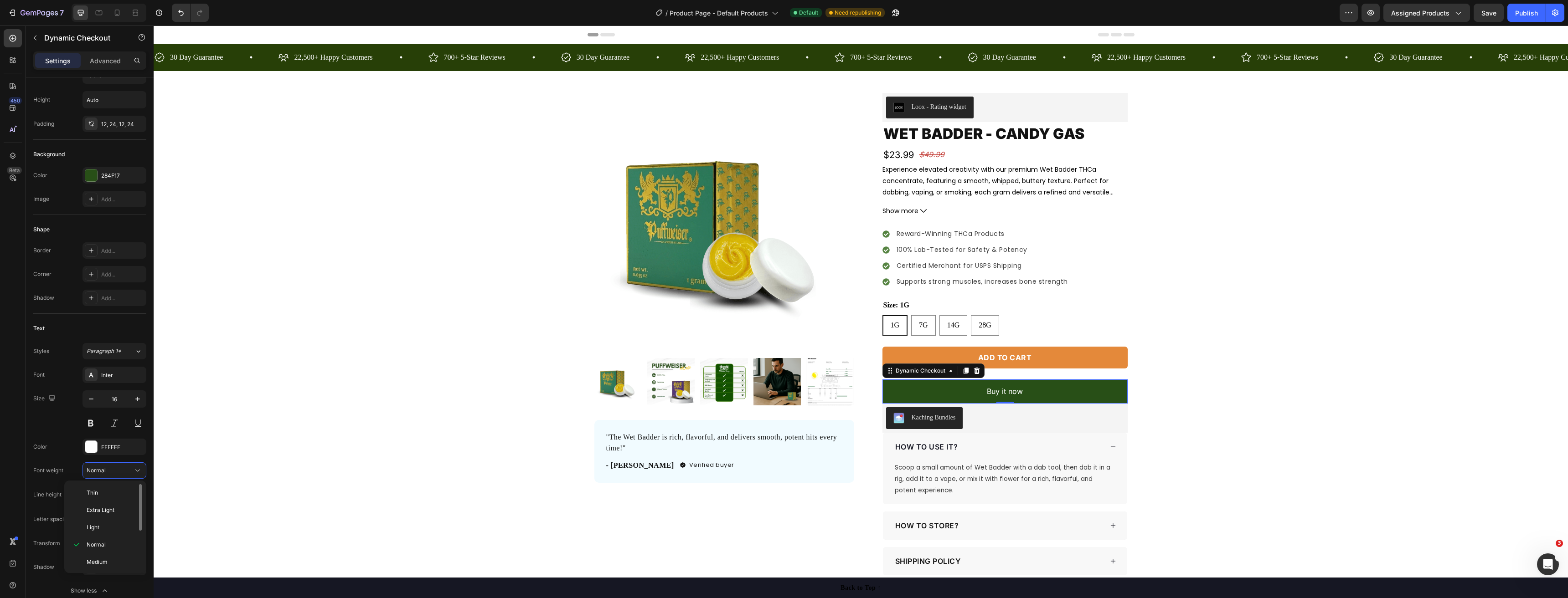
scroll to position [71, 0]
click at [101, 563] on p "Black" at bounding box center [110, 560] width 48 height 8
click at [1001, 355] on div "Add to cart" at bounding box center [1005, 358] width 54 height 11
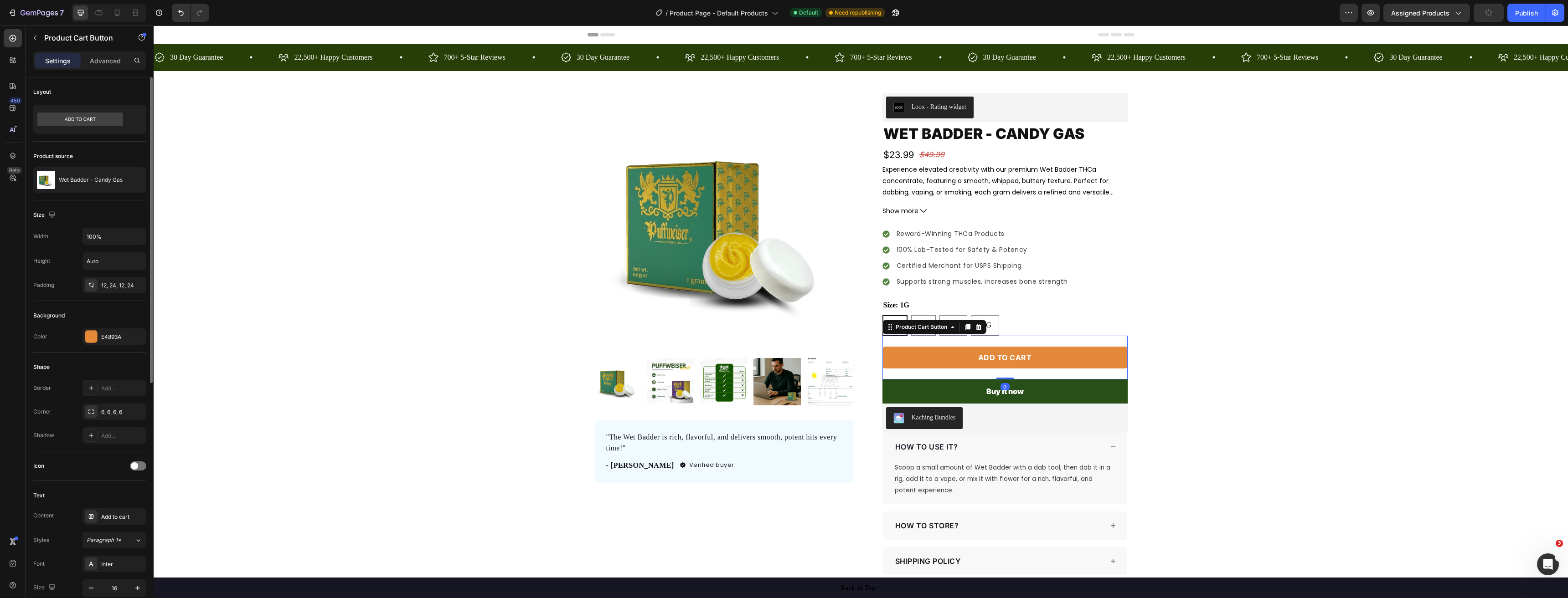
scroll to position [91, 0]
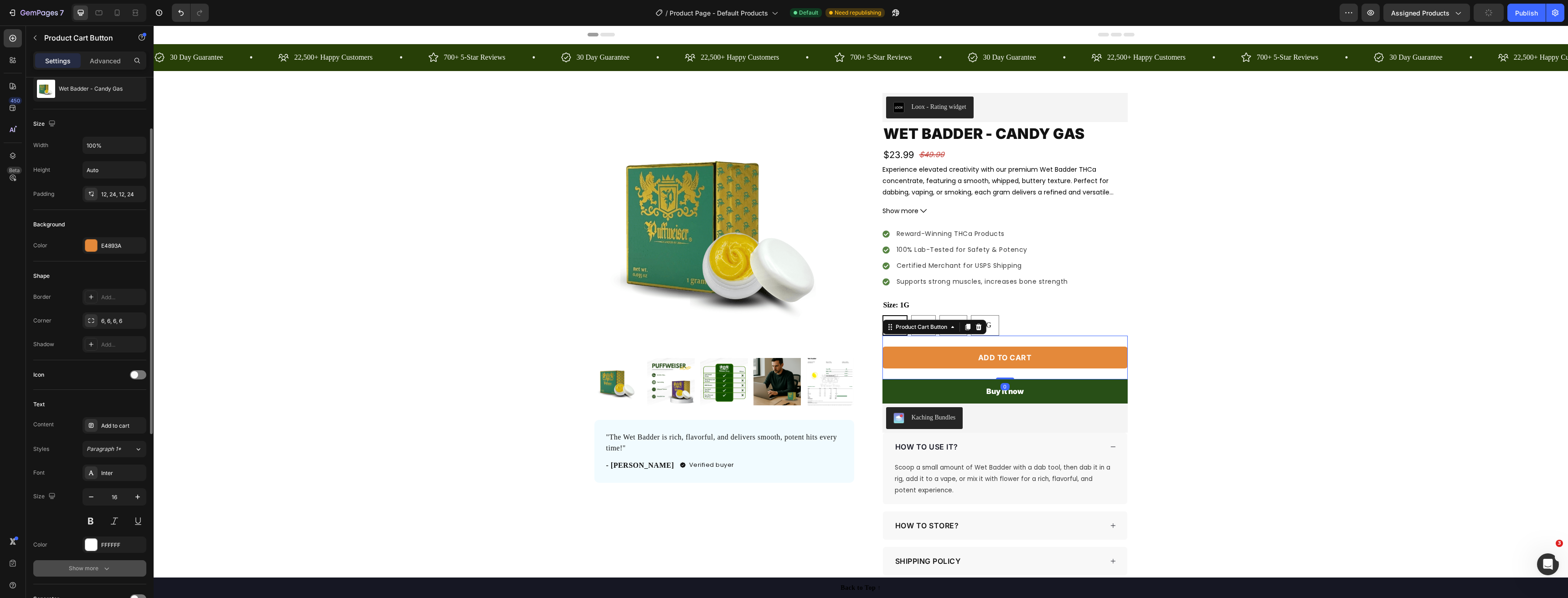
click at [91, 569] on div "Show more" at bounding box center [90, 568] width 43 height 9
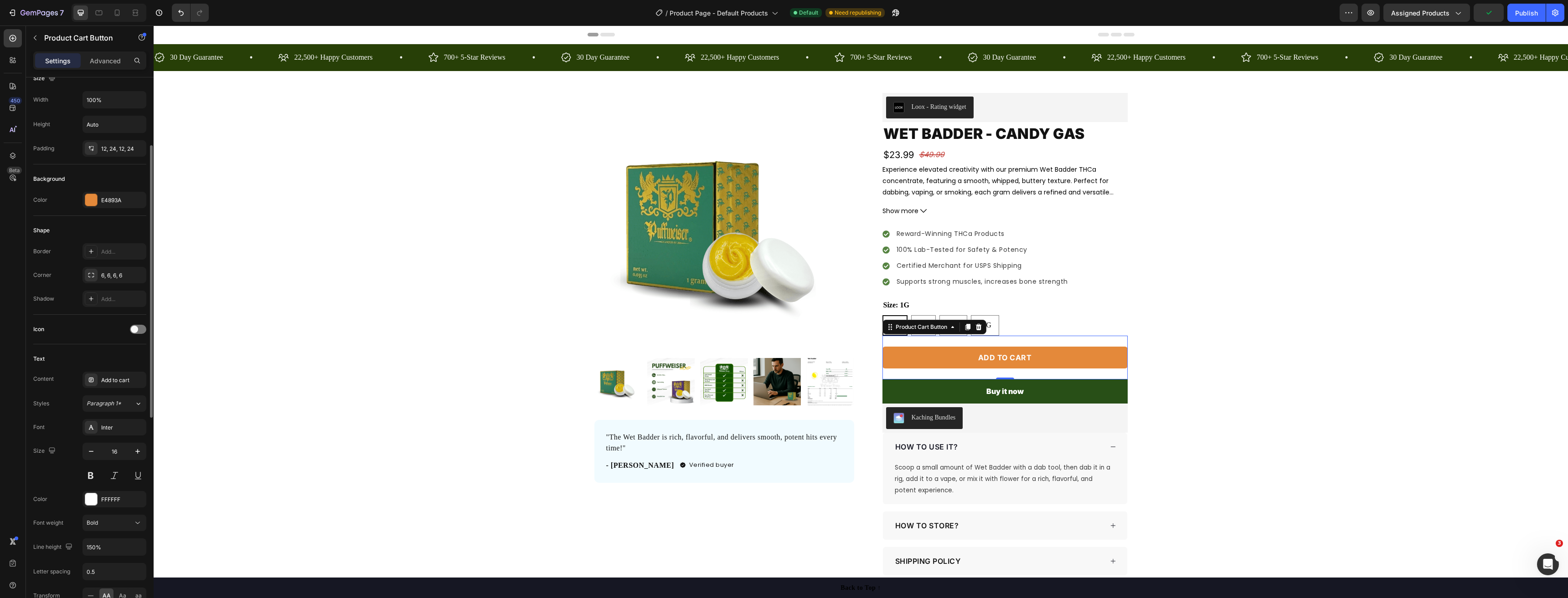
scroll to position [183, 0]
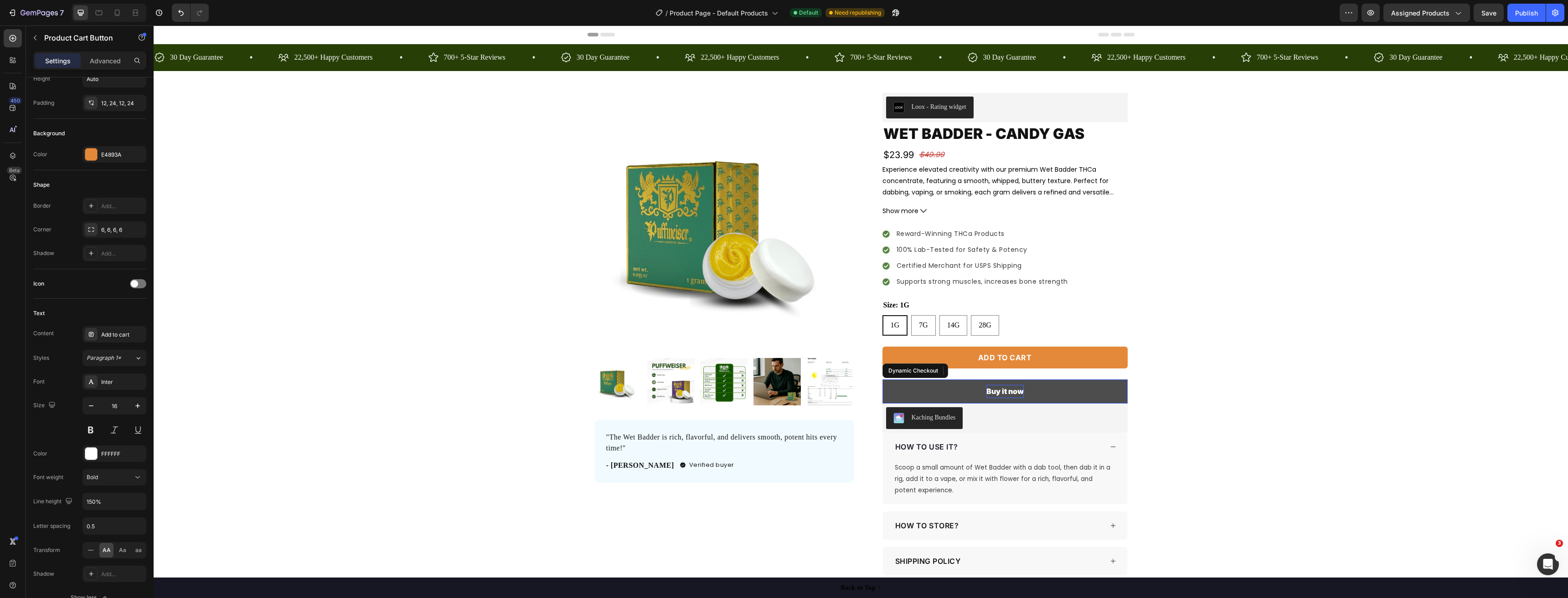
click at [1008, 391] on div "Buy it now" at bounding box center [1004, 392] width 37 height 13
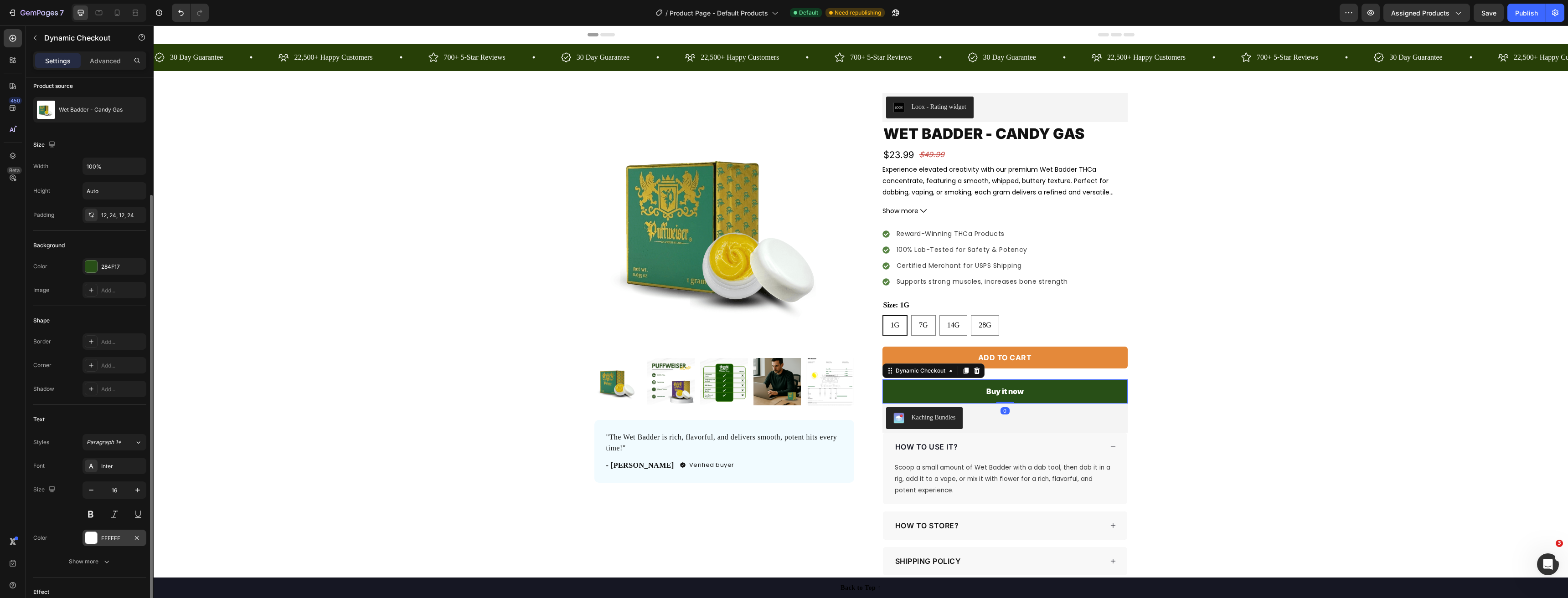
scroll to position [91, 0]
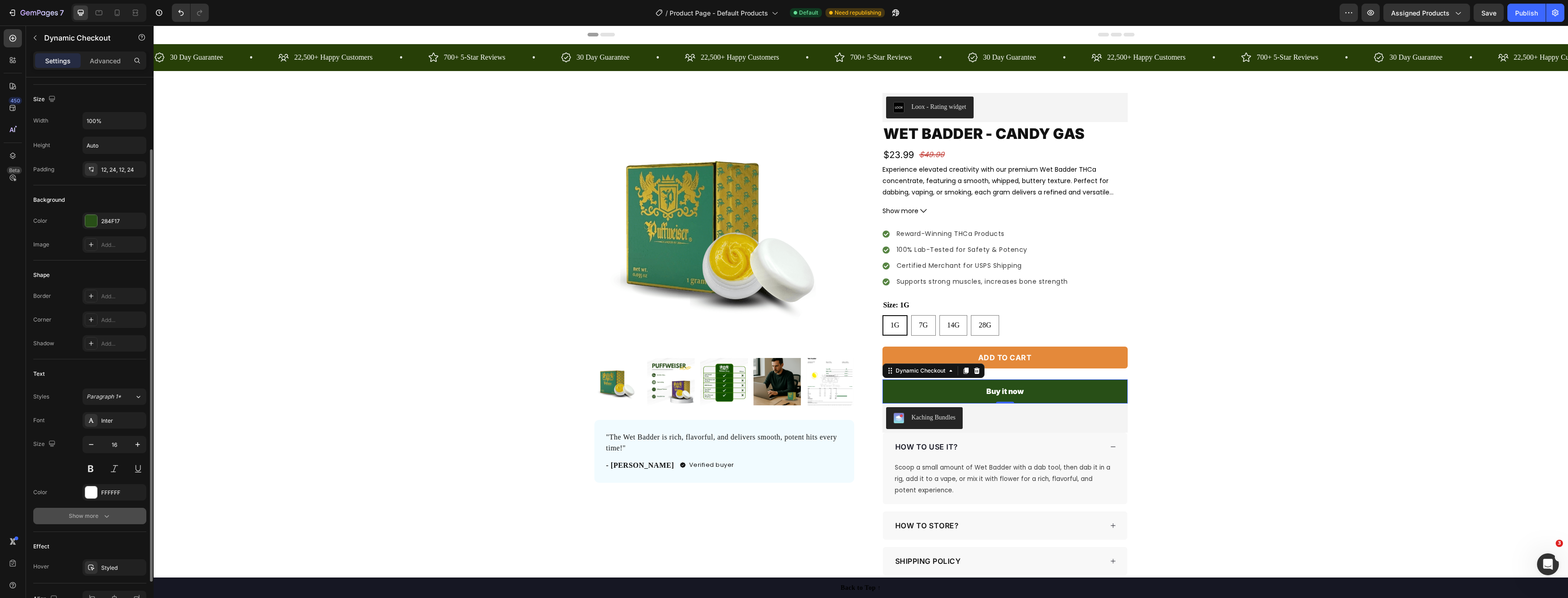
click at [95, 516] on div "Show more" at bounding box center [90, 516] width 43 height 9
click at [116, 426] on div "Black" at bounding box center [110, 425] width 46 height 8
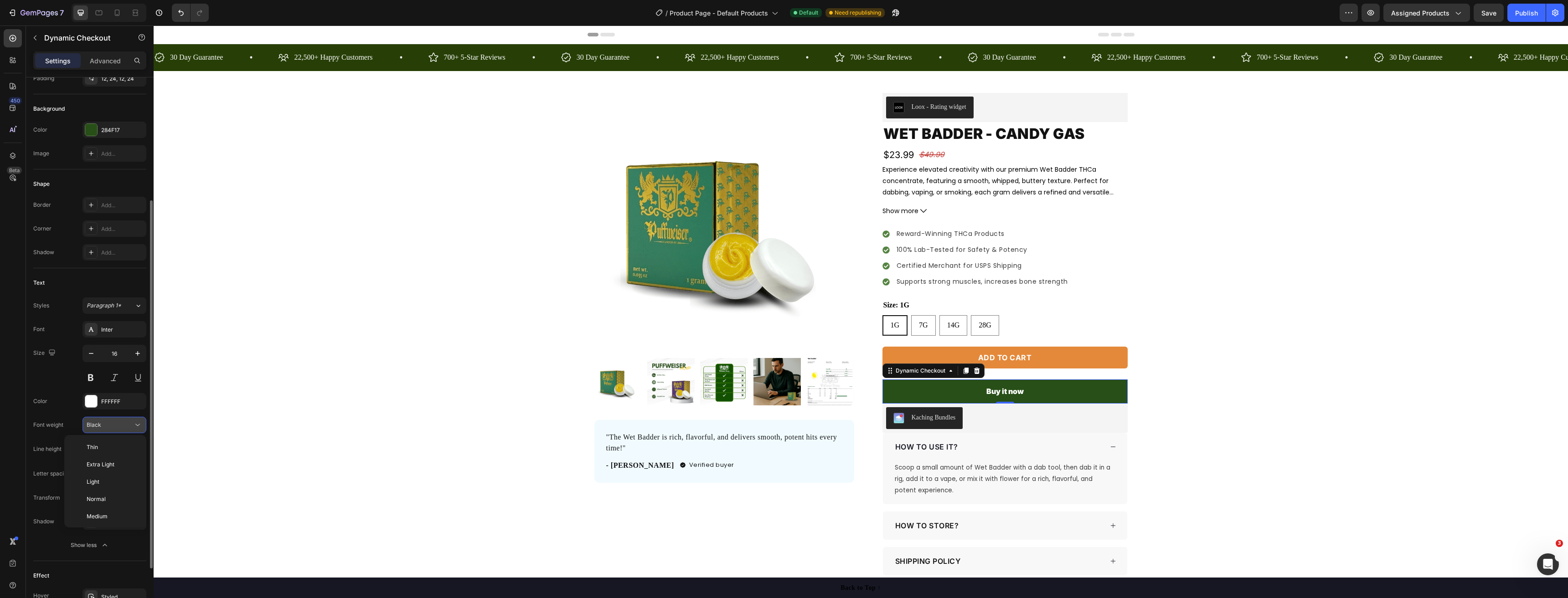
scroll to position [71, 0]
click at [100, 484] on p "Bold" at bounding box center [110, 480] width 48 height 8
click at [1013, 356] on div "Add to cart" at bounding box center [1005, 358] width 54 height 11
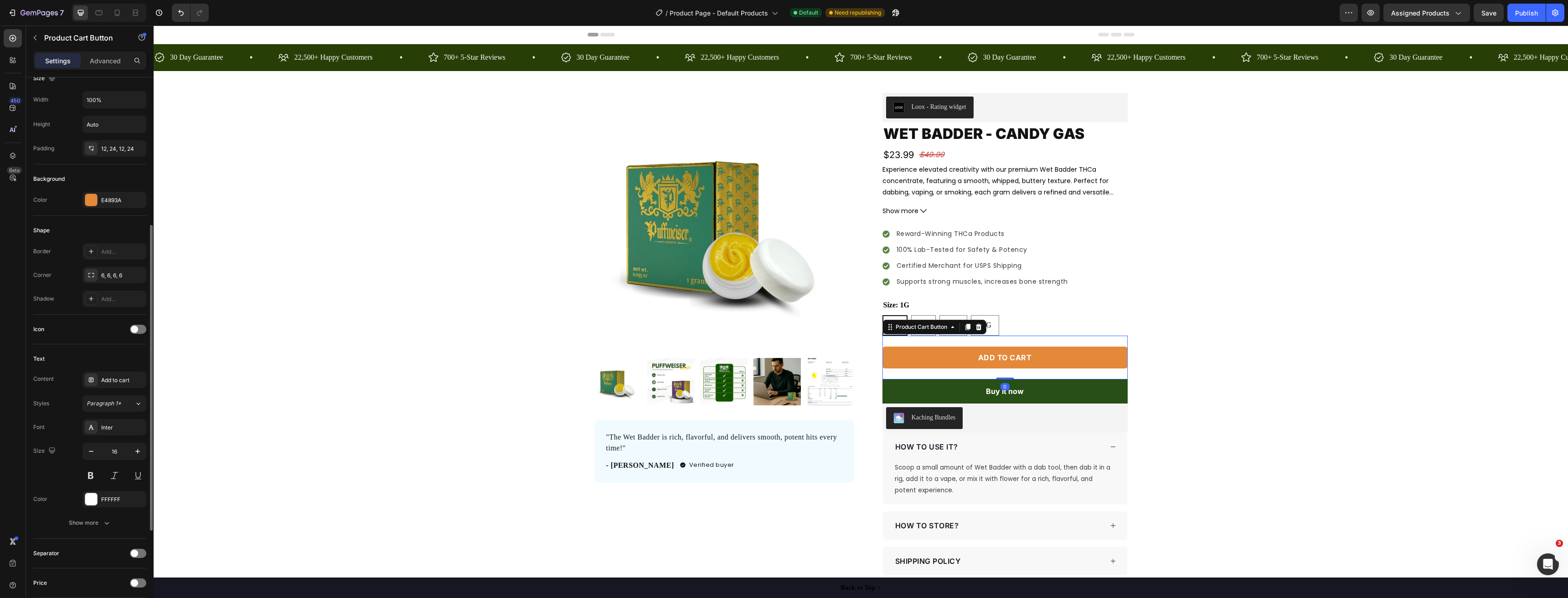
scroll to position [183, 0]
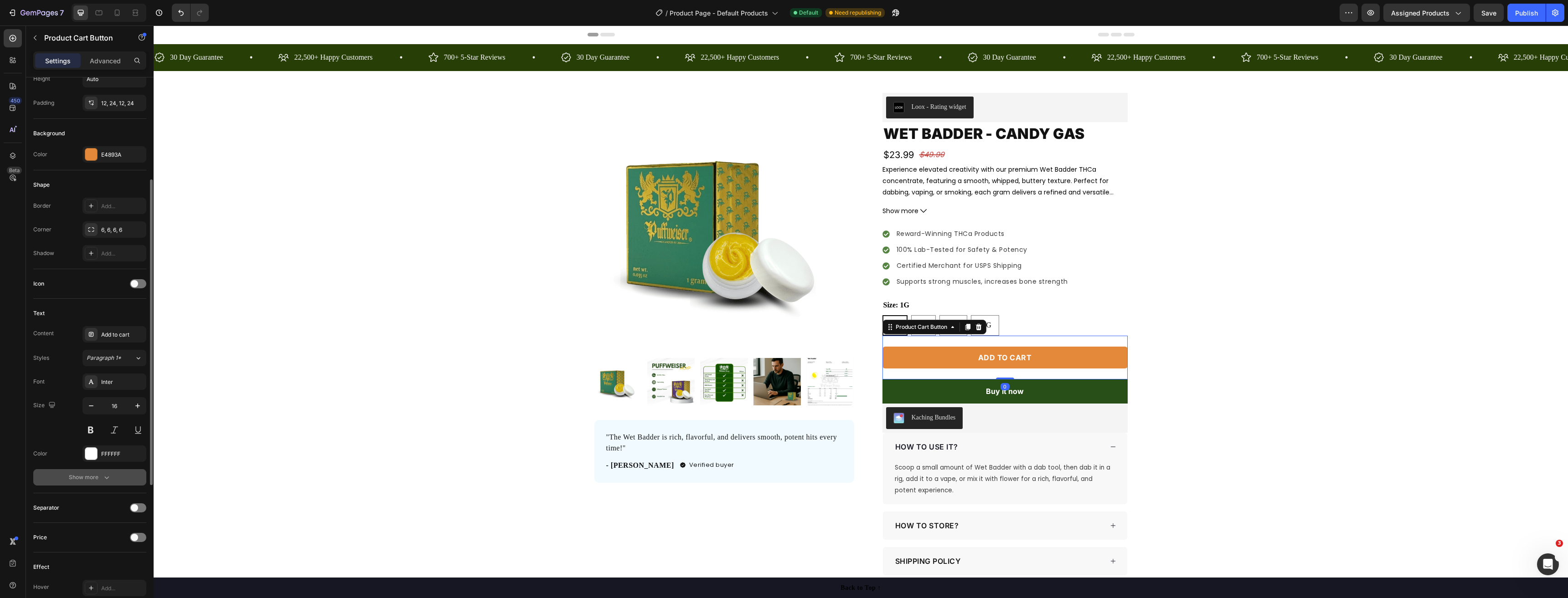
click at [91, 481] on div "Show more" at bounding box center [90, 477] width 43 height 9
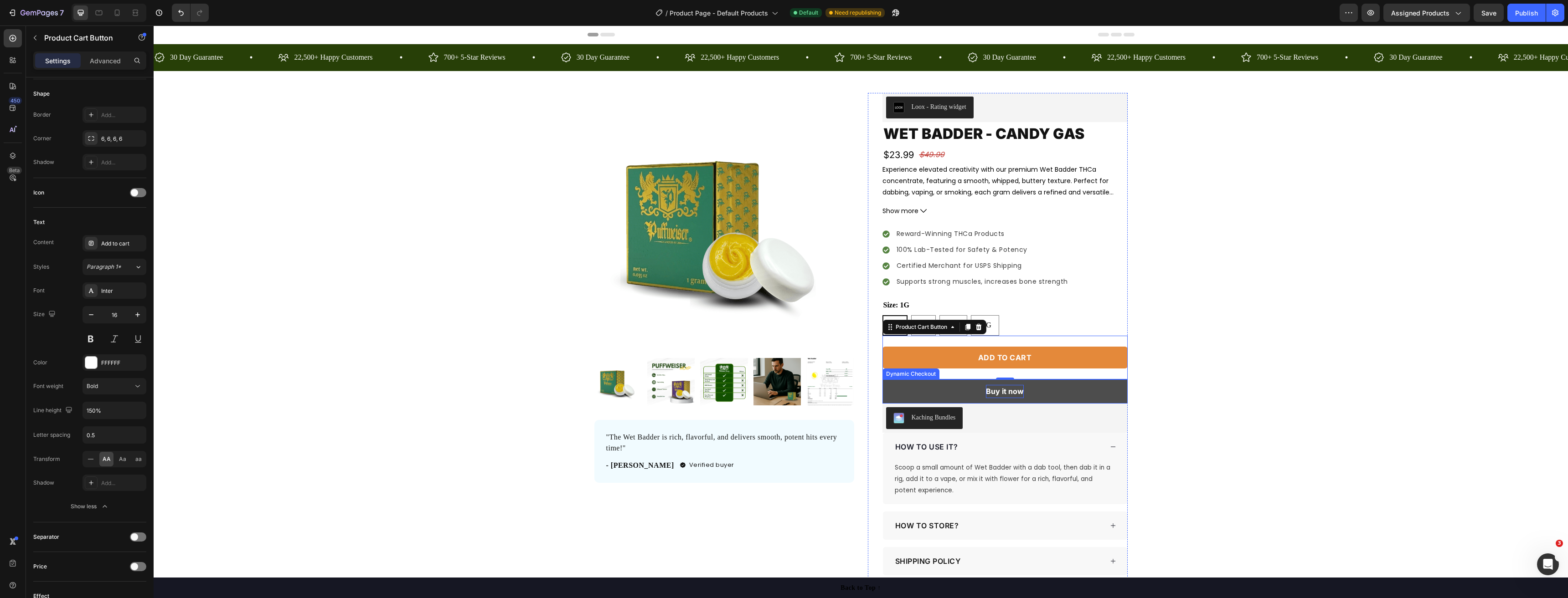
click at [1004, 392] on div "Buy it now" at bounding box center [1005, 392] width 38 height 13
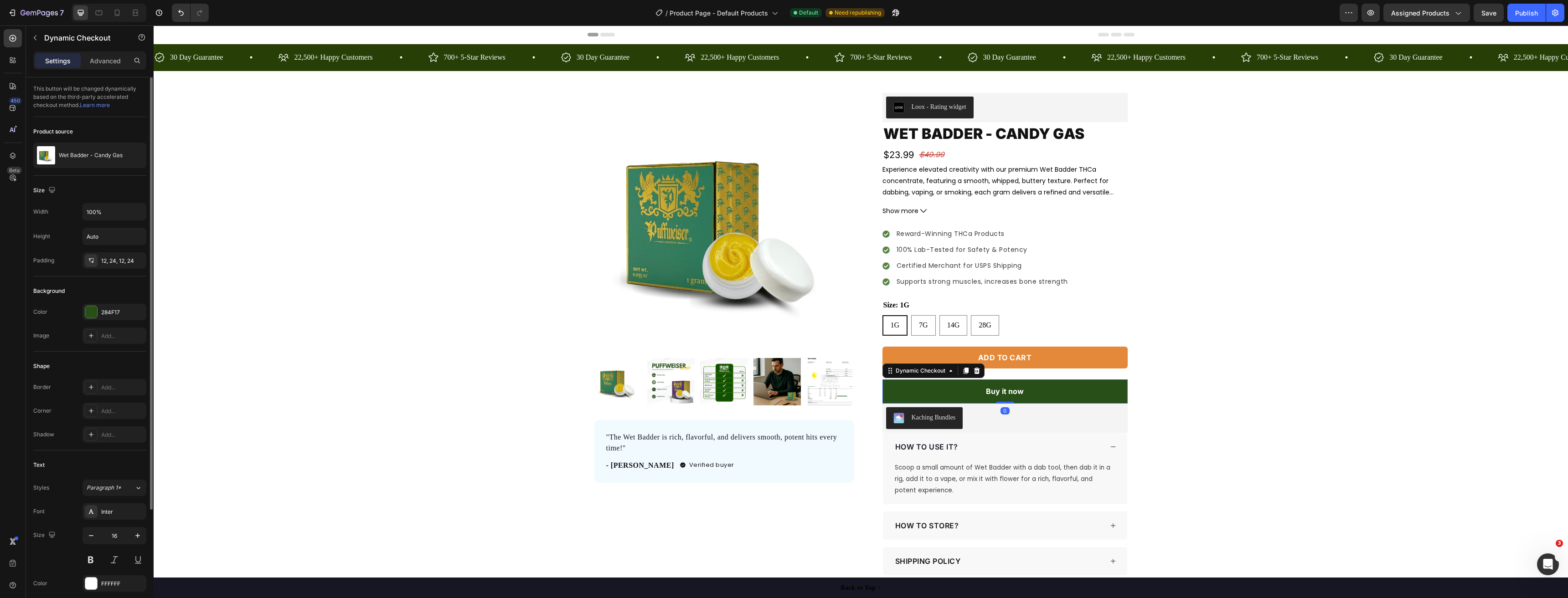
scroll to position [137, 0]
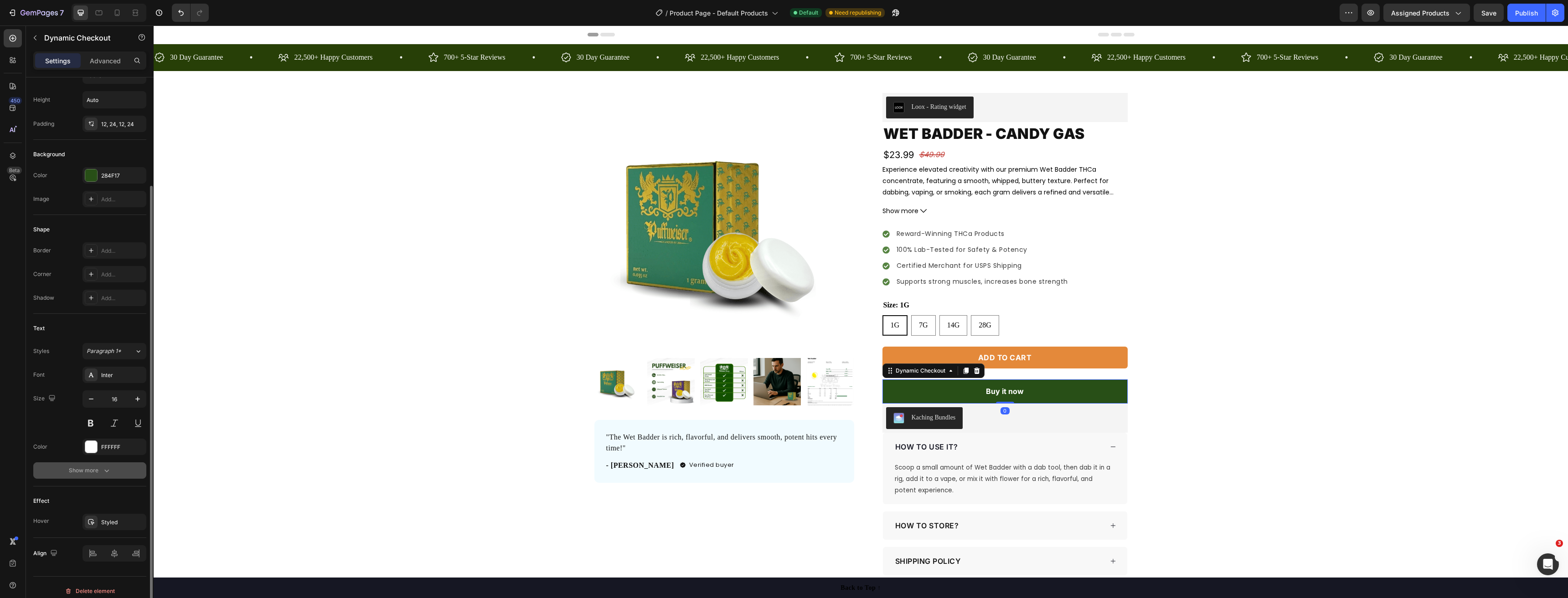
click at [94, 469] on div "Show more" at bounding box center [90, 470] width 43 height 9
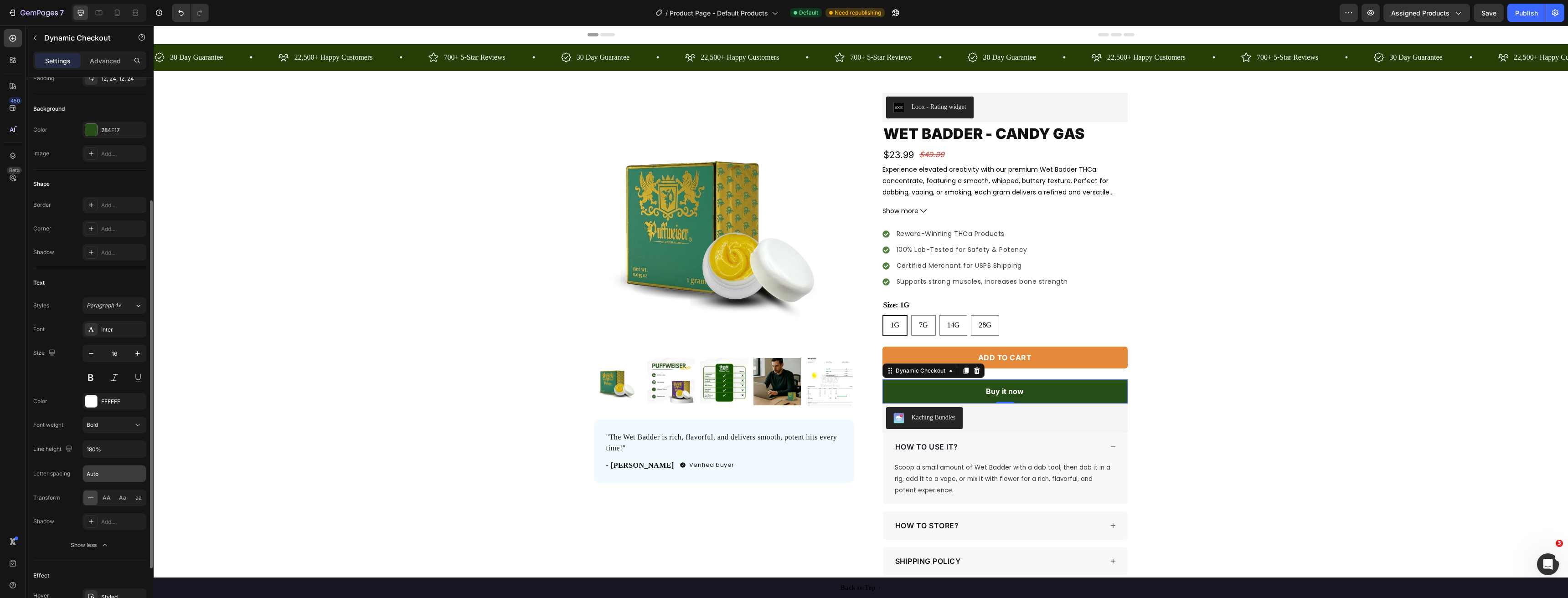
click at [99, 477] on input "Auto" at bounding box center [114, 473] width 63 height 16
type input "0.5"
click at [375, 462] on div "Product Images "The Wet Badder is rich, flavorful, and delivers smooth, potent …" at bounding box center [861, 352] width 1415 height 518
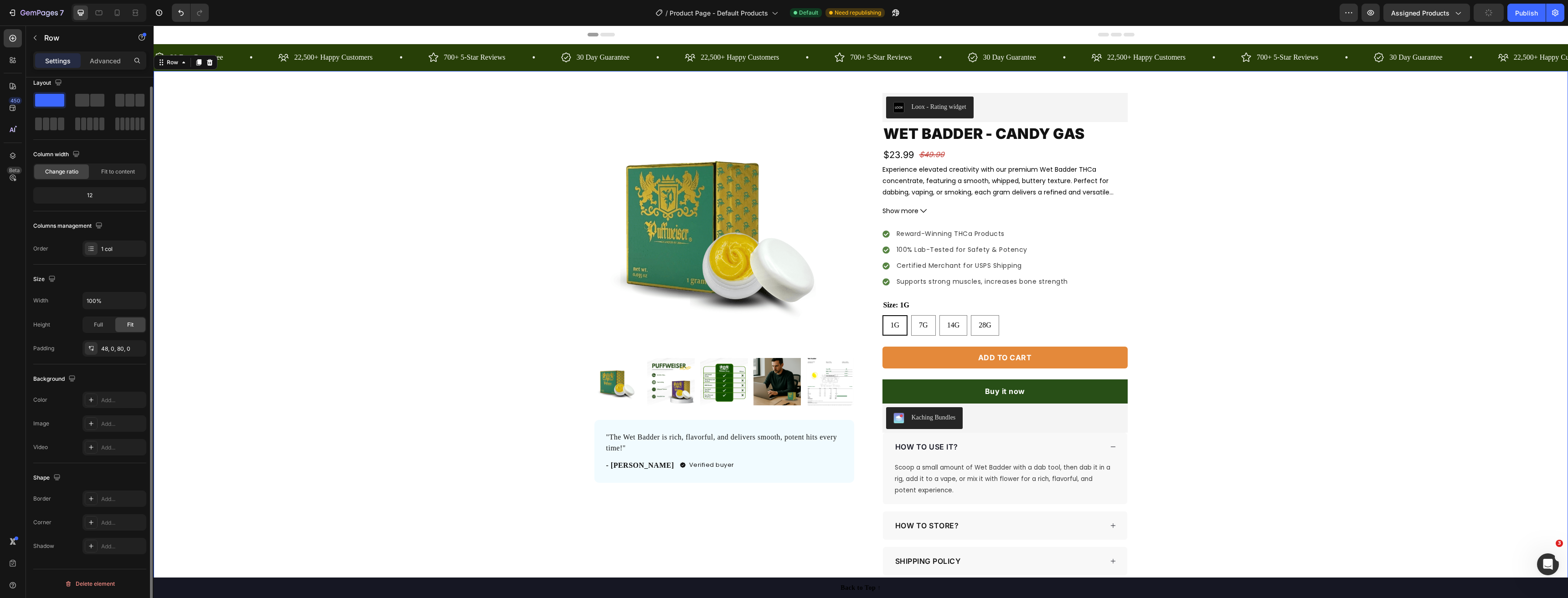
scroll to position [0, 0]
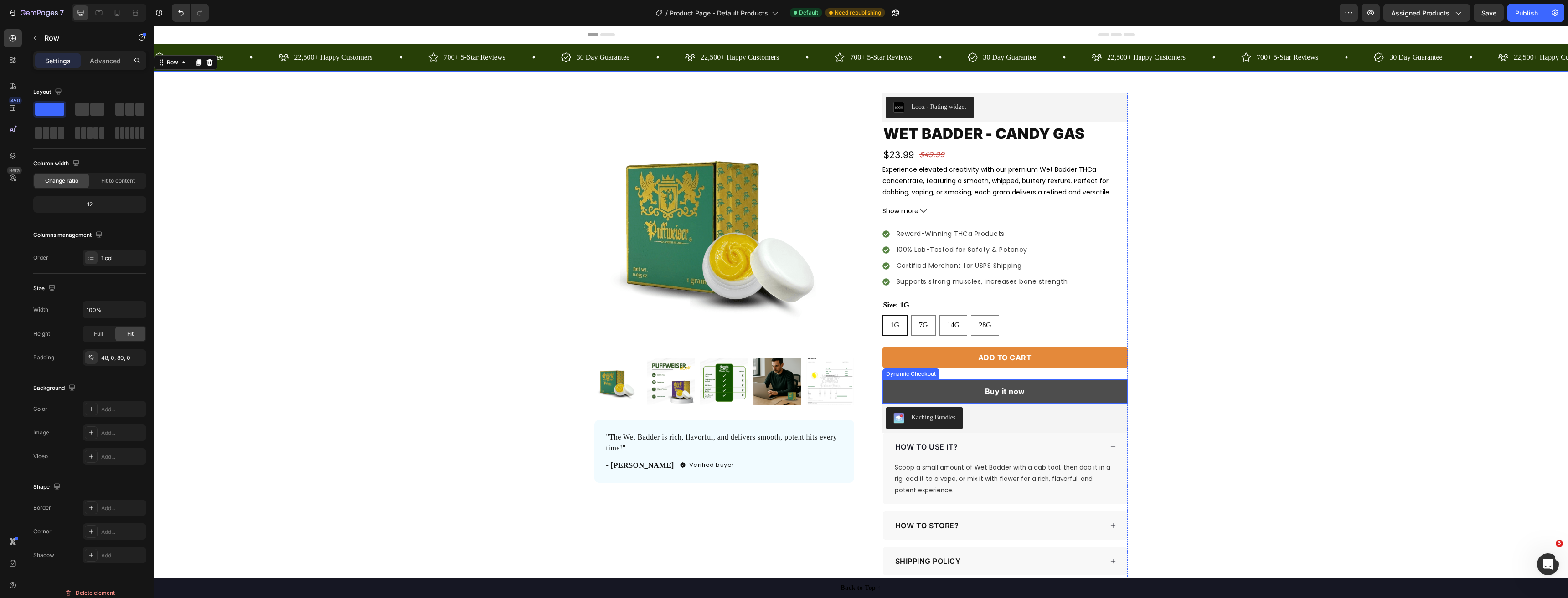
click at [999, 393] on div "Buy it now" at bounding box center [1005, 392] width 40 height 13
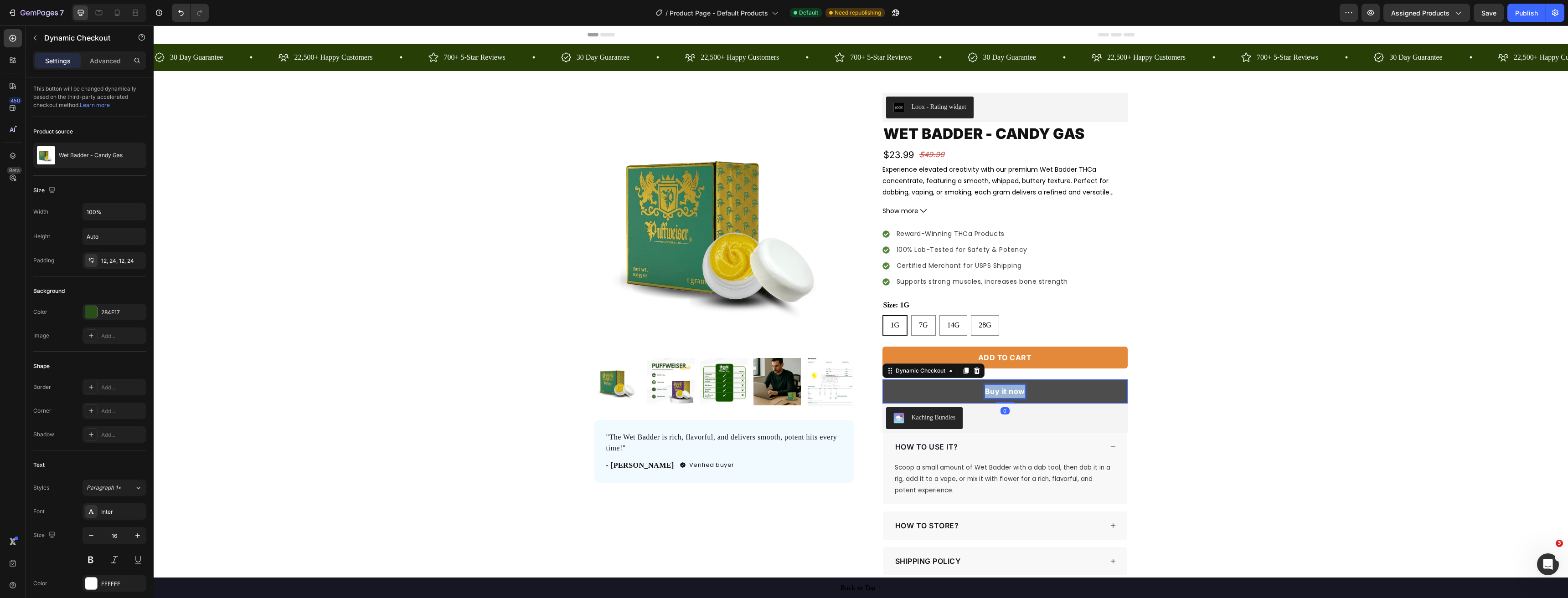
click at [999, 393] on p "Buy it now" at bounding box center [1005, 392] width 40 height 13
click at [883, 380] on button "BUY" at bounding box center [1005, 392] width 245 height 24
click at [1307, 392] on div "Product Images "The Wet Badder is rich, flavorful, and delivers smooth, potent …" at bounding box center [861, 352] width 1415 height 518
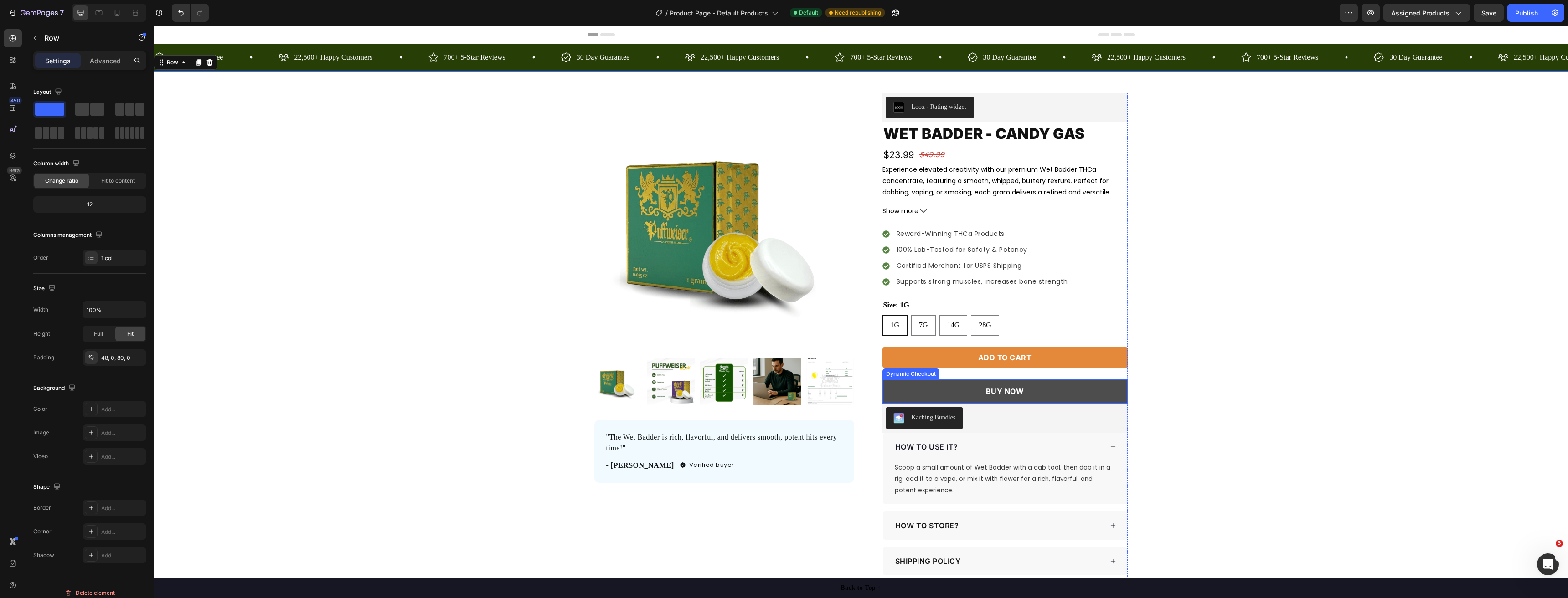
click at [1110, 391] on button "BUY NOW" at bounding box center [1005, 392] width 245 height 24
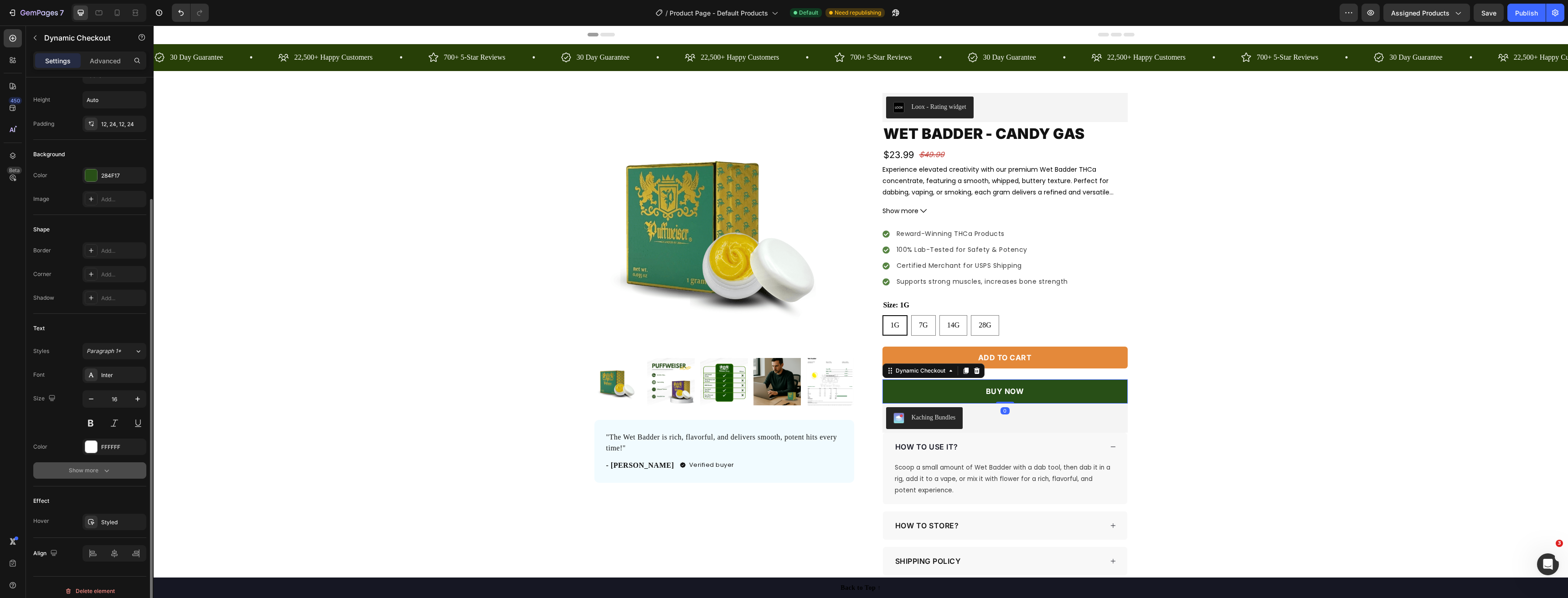
scroll to position [144, 0]
click at [105, 518] on div "Styled" at bounding box center [114, 515] width 26 height 8
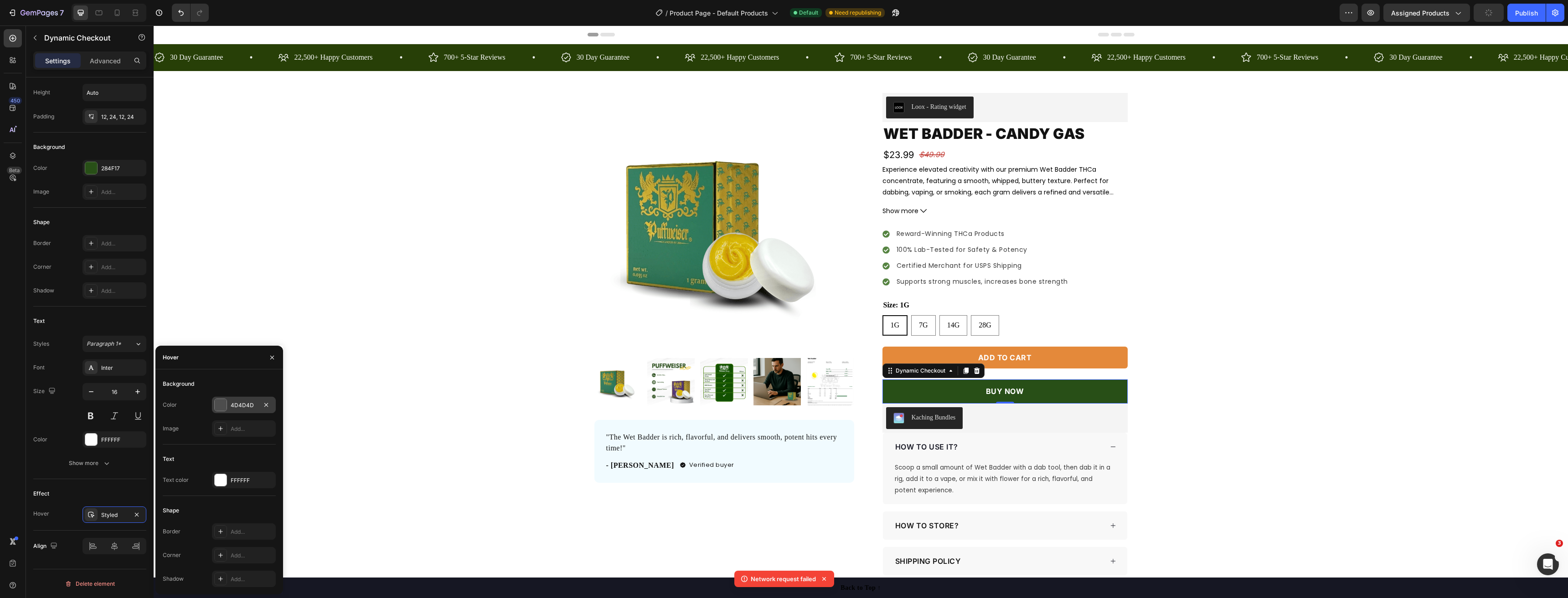
click at [224, 404] on div at bounding box center [220, 405] width 12 height 12
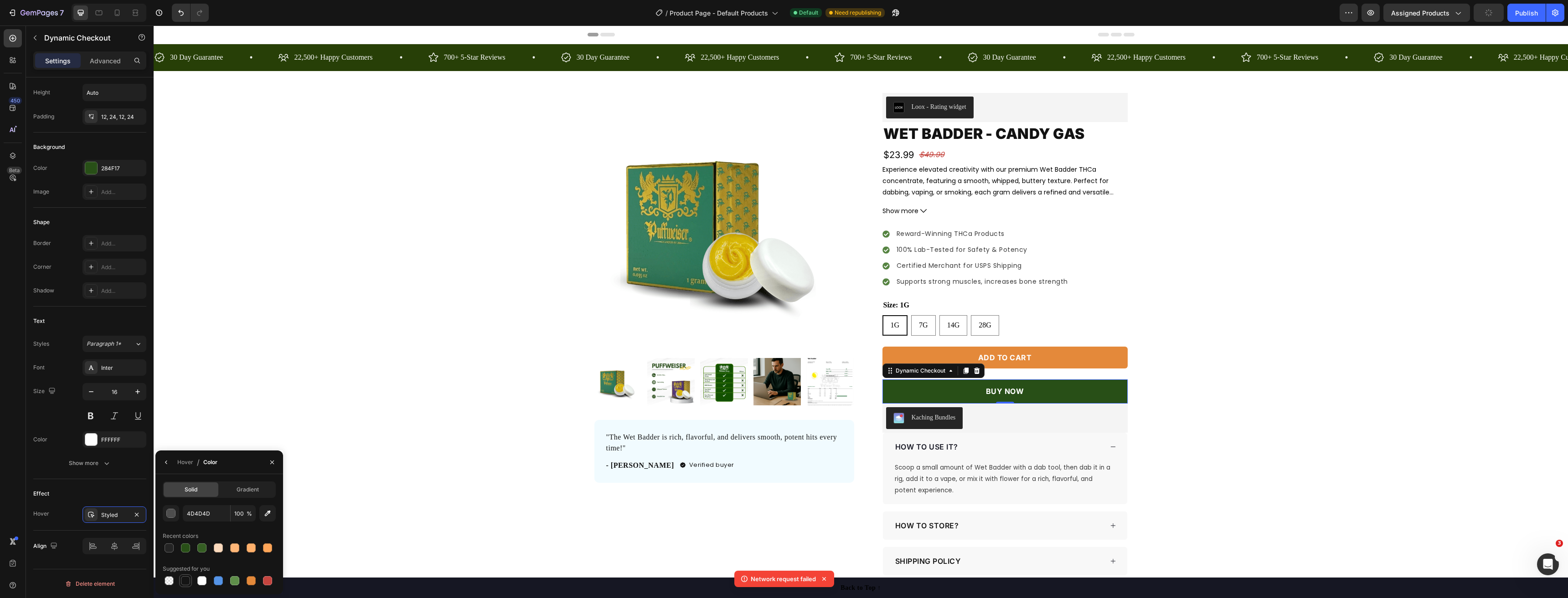
click at [181, 578] on div at bounding box center [185, 580] width 9 height 9
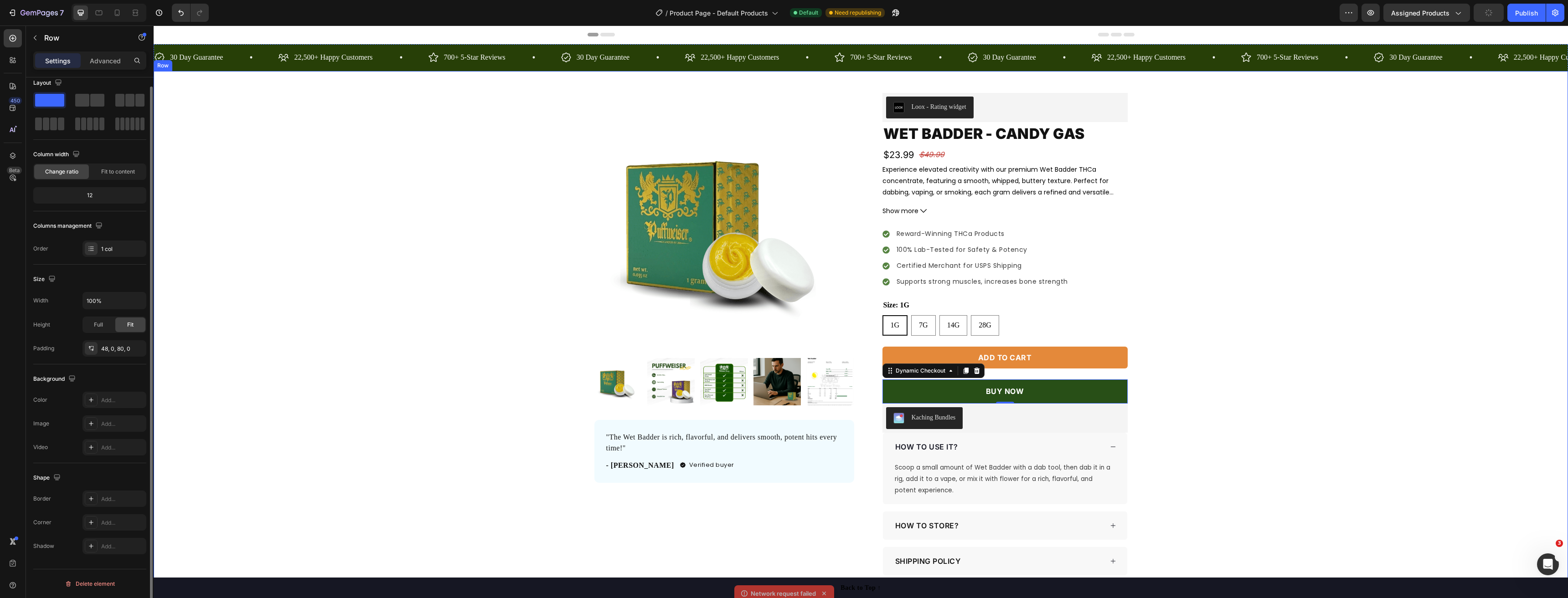
click at [365, 436] on div "Product Images "The Wet Badder is rich, flavorful, and delivers smooth, potent …" at bounding box center [861, 352] width 1415 height 518
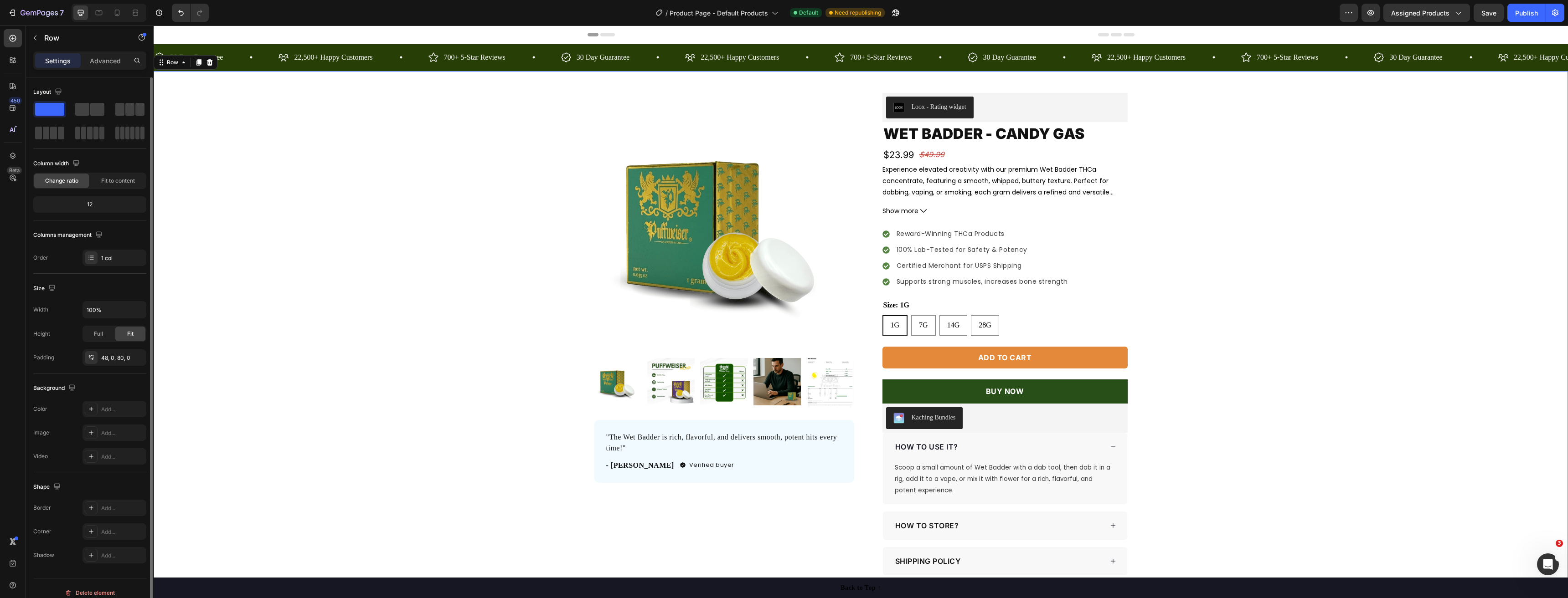
scroll to position [9, 0]
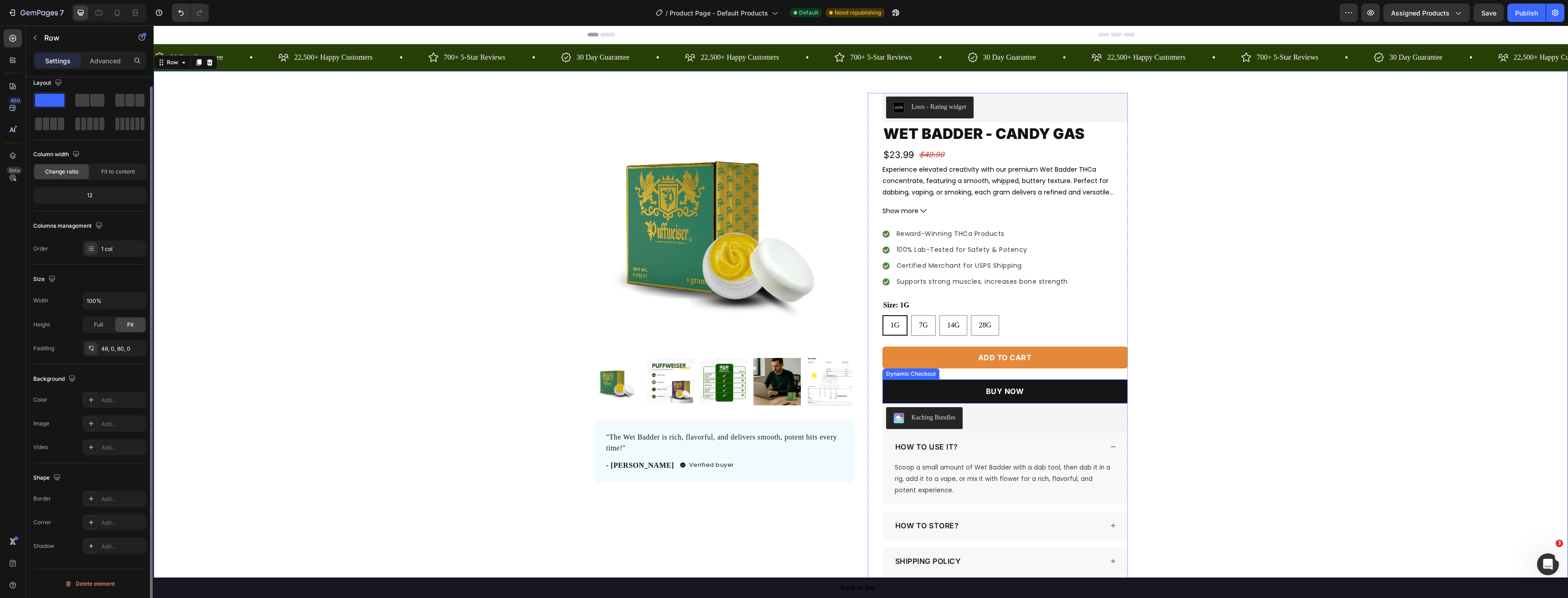
click at [958, 388] on button "BUY NOW" at bounding box center [1005, 392] width 245 height 24
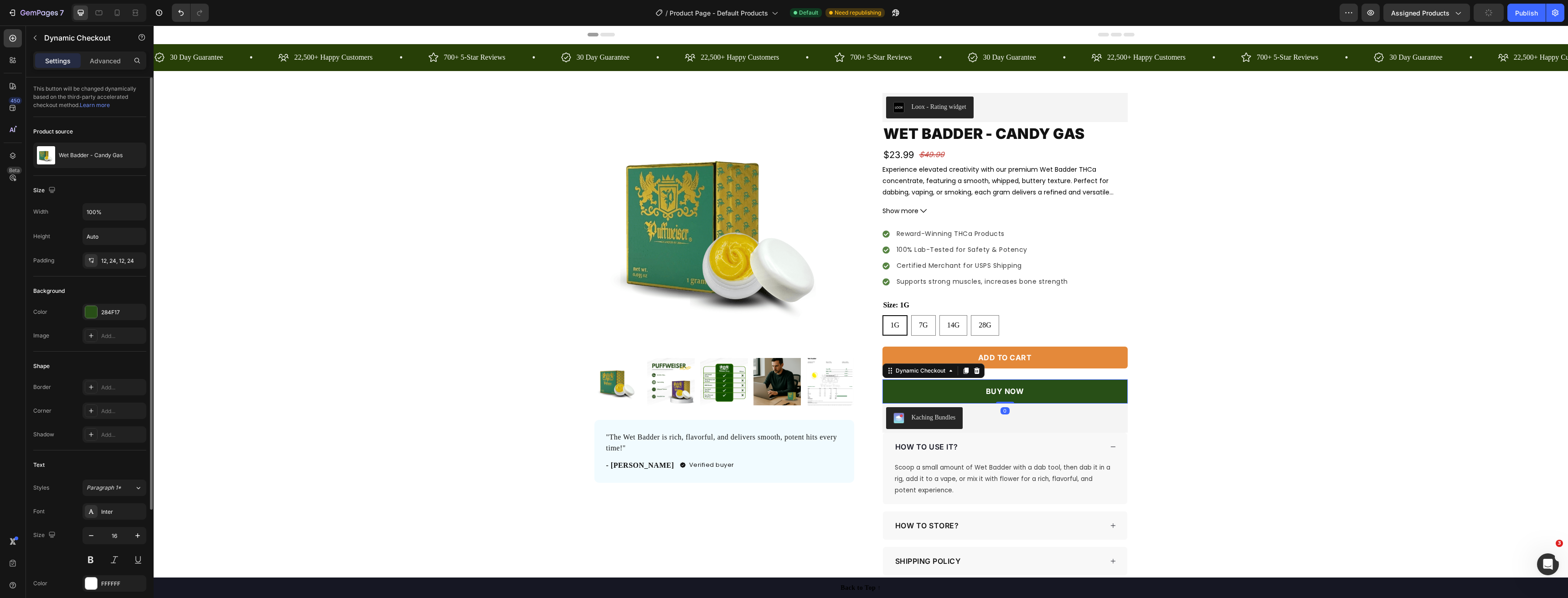
scroll to position [144, 0]
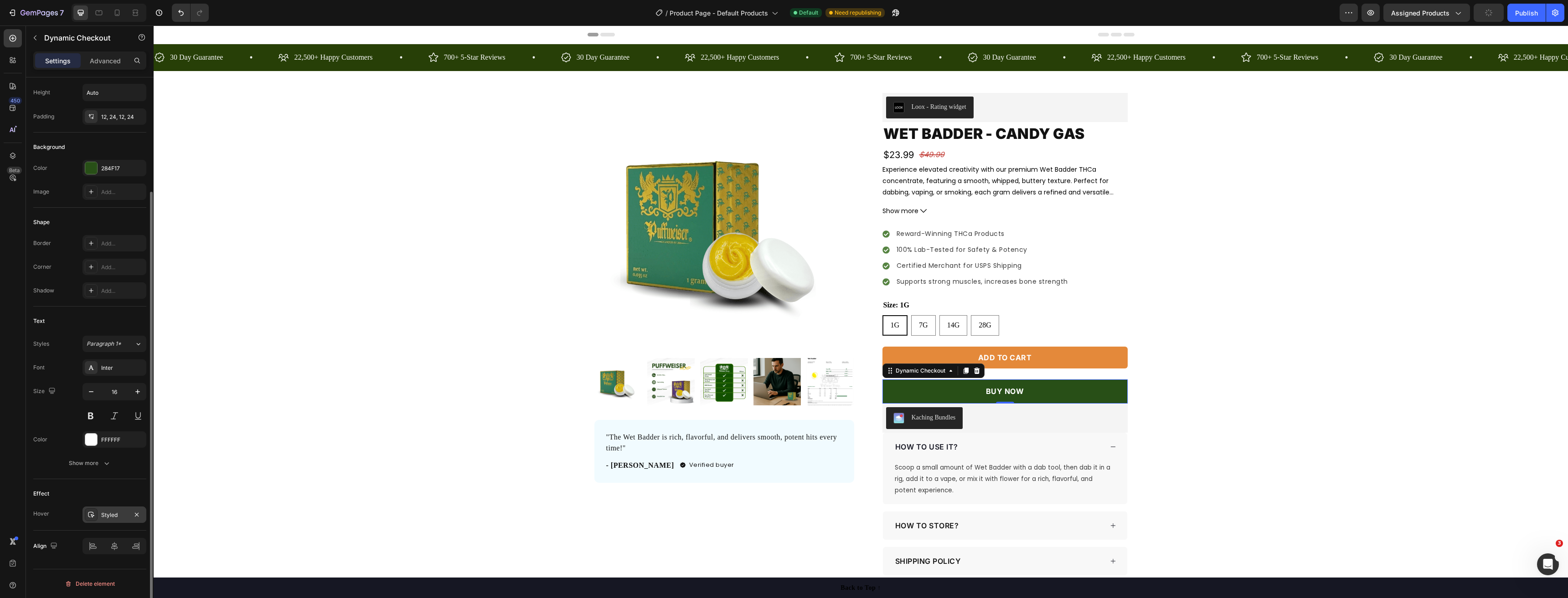
click at [93, 509] on div "Styled" at bounding box center [114, 515] width 64 height 16
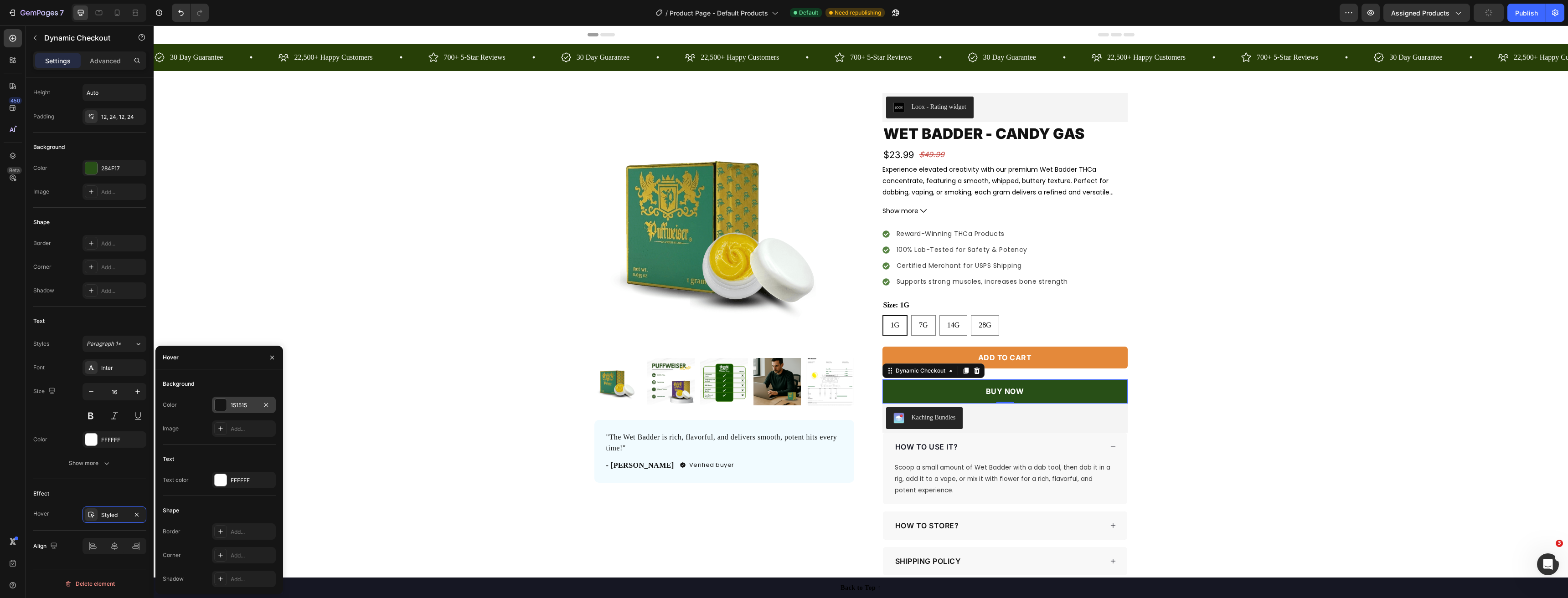
click at [220, 408] on div at bounding box center [220, 405] width 12 height 12
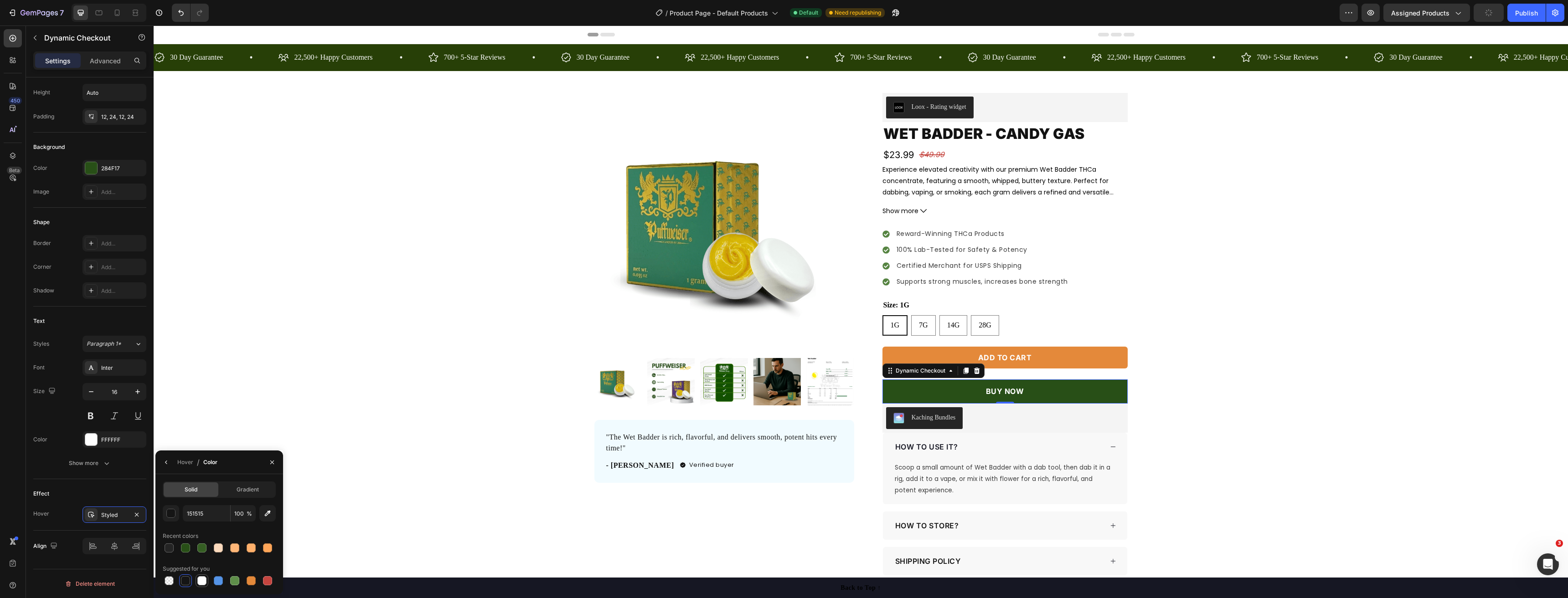
click at [201, 582] on div at bounding box center [201, 580] width 9 height 9
click at [161, 460] on button "button" at bounding box center [166, 462] width 15 height 15
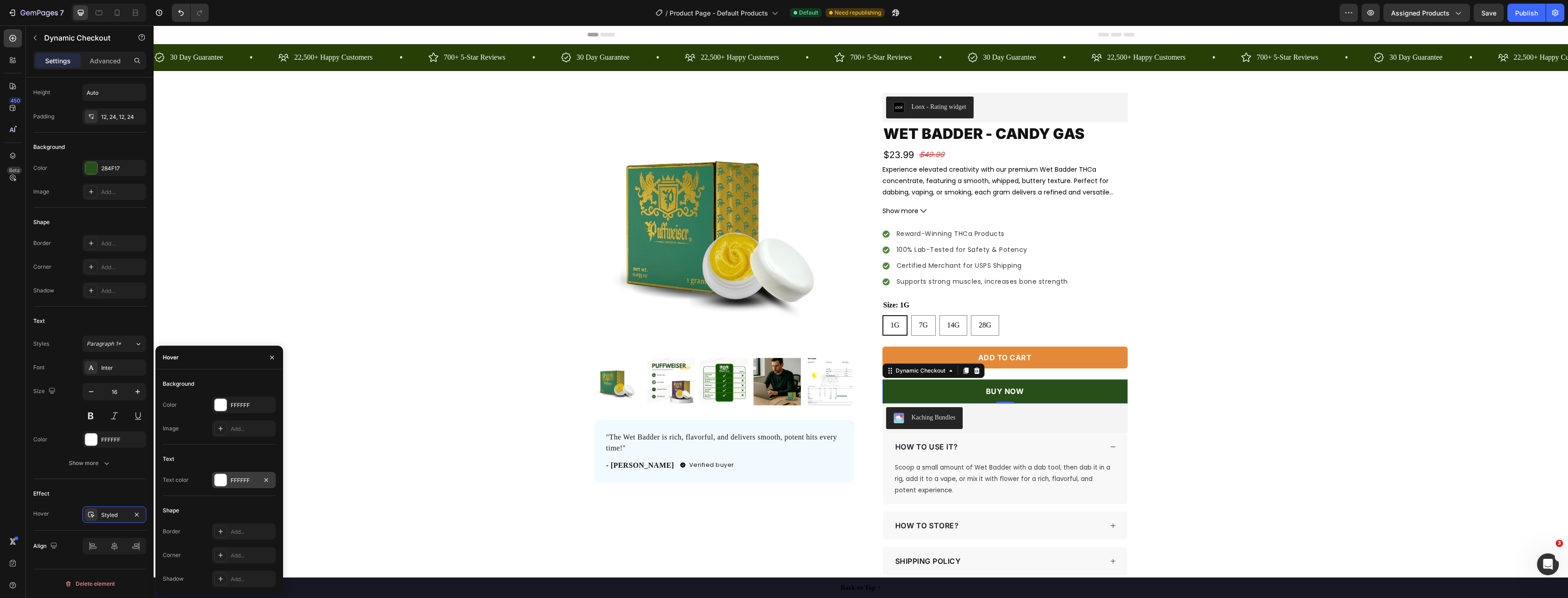
click at [222, 484] on div at bounding box center [220, 480] width 12 height 12
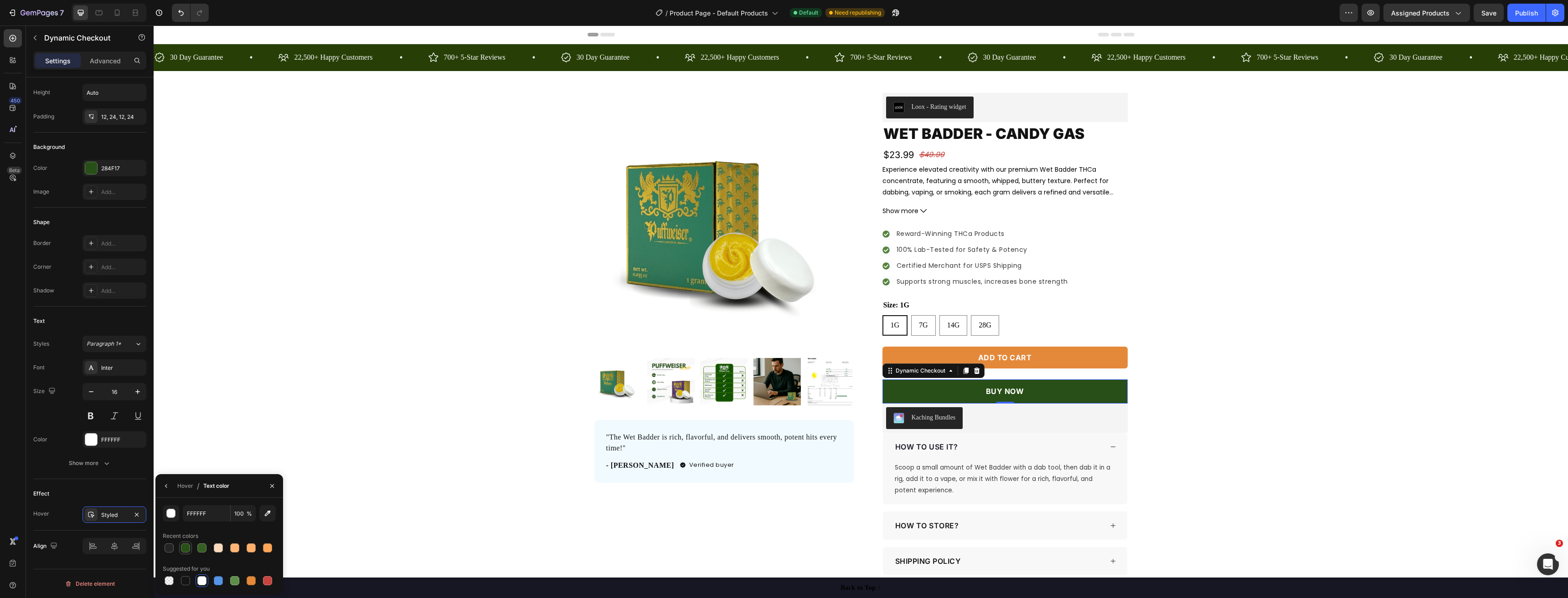
click at [188, 552] on div at bounding box center [186, 548] width 11 height 11
click at [187, 489] on div "Hover" at bounding box center [185, 485] width 16 height 8
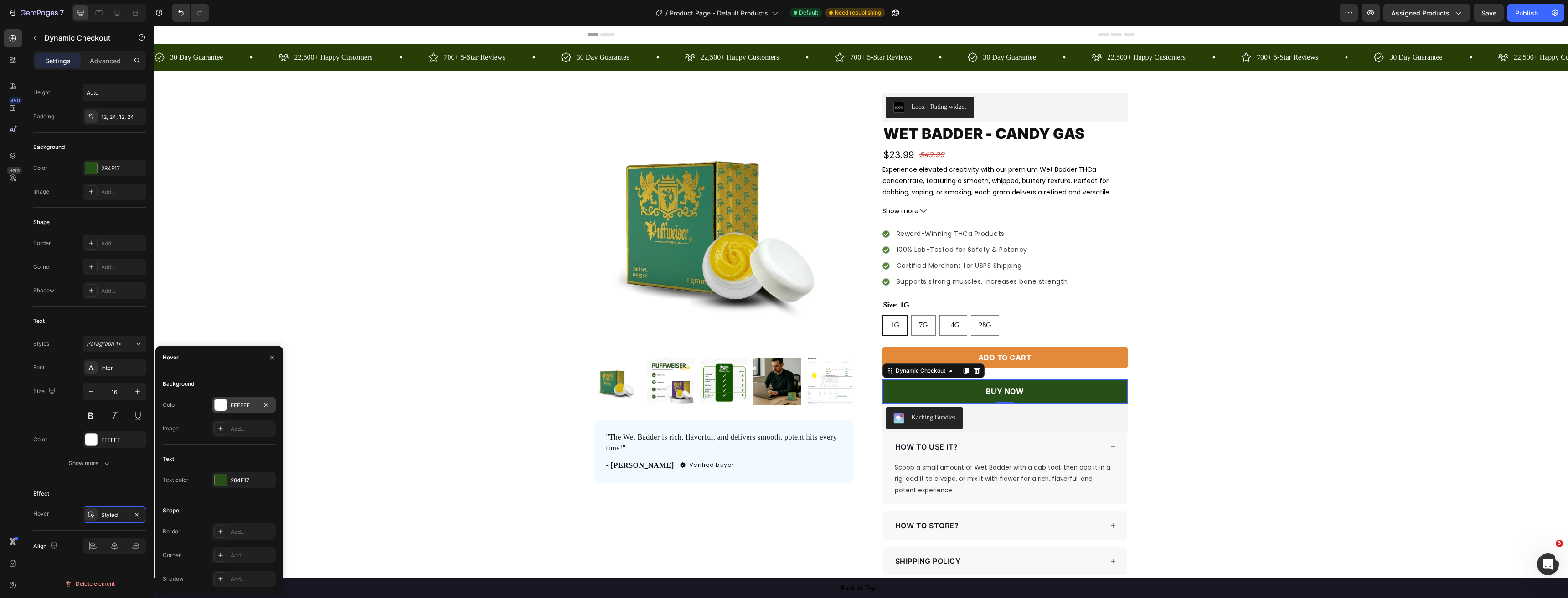
click at [223, 405] on div at bounding box center [220, 405] width 12 height 12
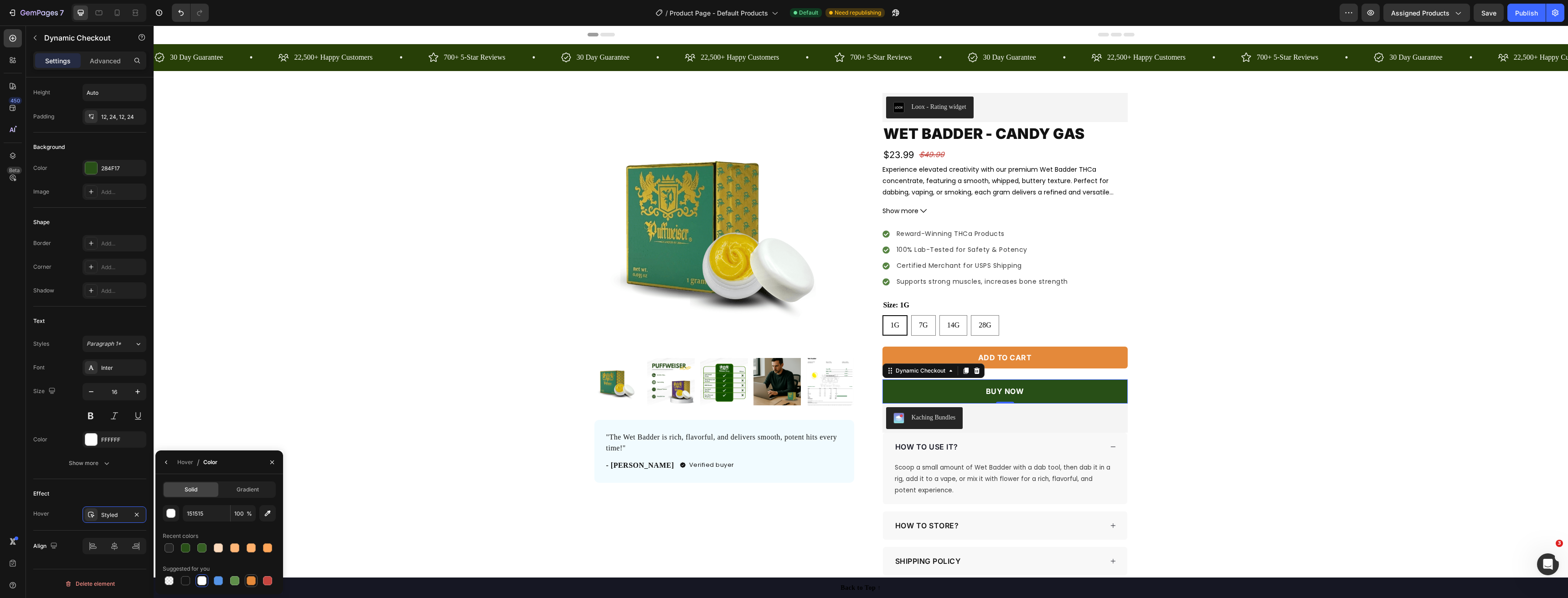
click at [247, 582] on div at bounding box center [251, 580] width 9 height 9
click at [136, 516] on icon "button" at bounding box center [137, 515] width 7 height 7
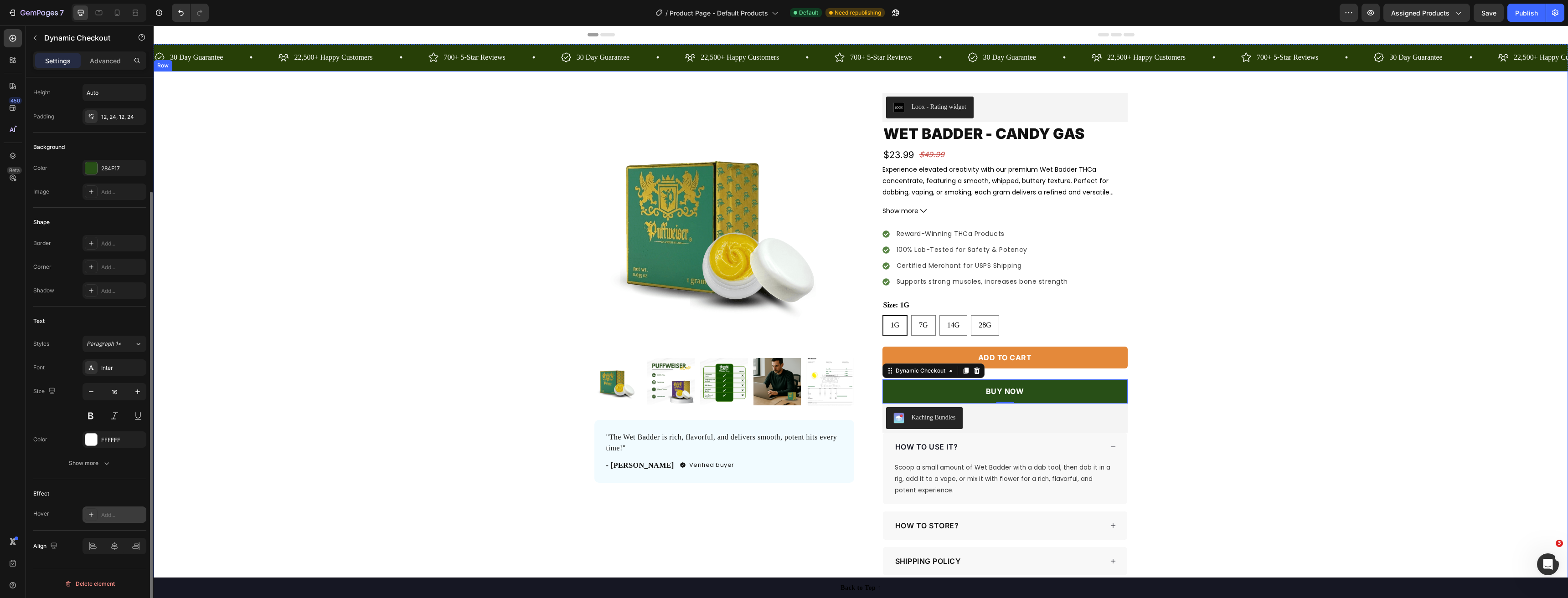
click at [1343, 384] on div "Product Images "The Wet Badder is rich, flavorful, and delivers smooth, potent …" at bounding box center [861, 352] width 1415 height 518
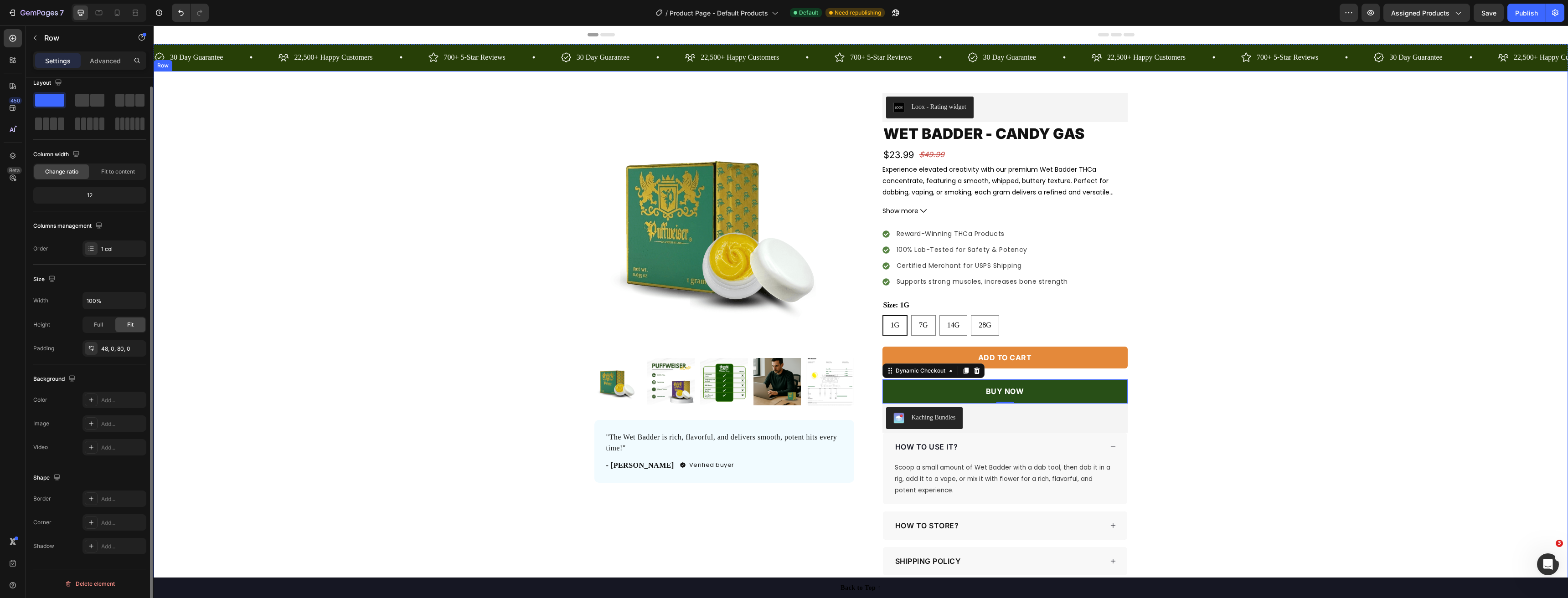
scroll to position [0, 0]
click at [1053, 390] on button "BUY NOW" at bounding box center [1005, 392] width 245 height 24
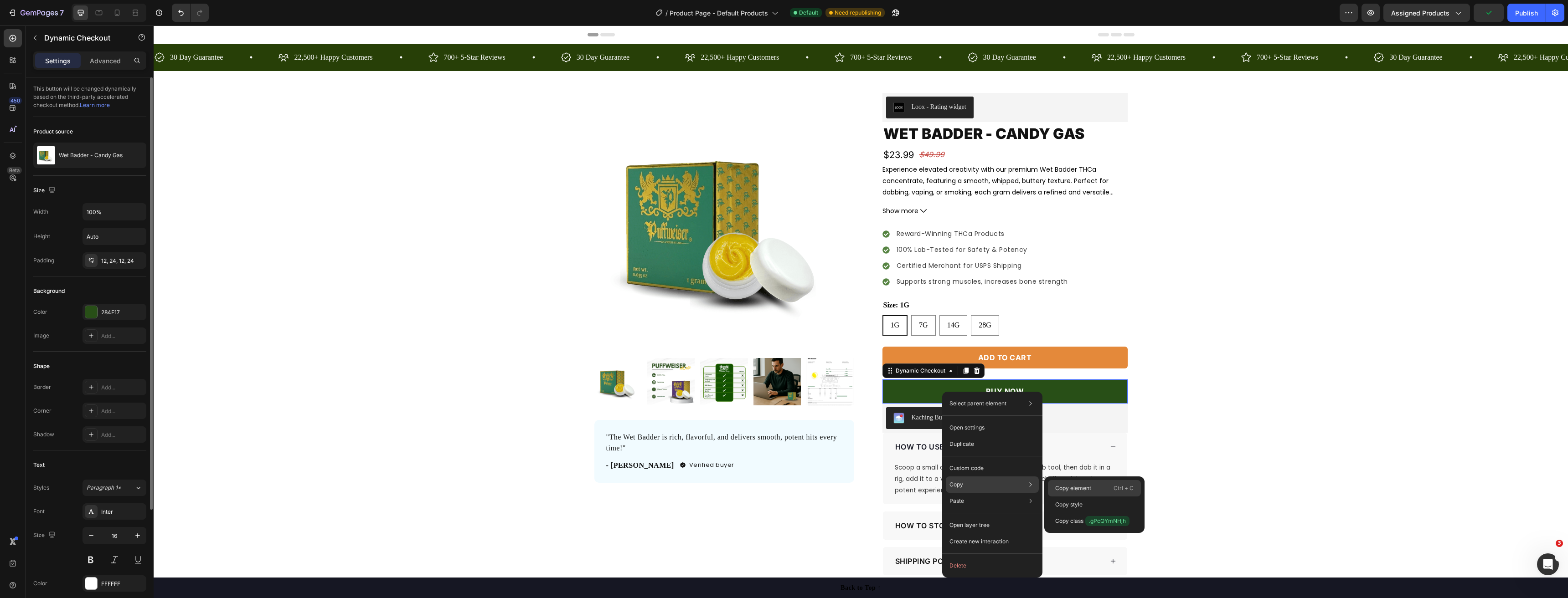
click at [1095, 489] on div "Copy element Ctrl + C" at bounding box center [1094, 488] width 93 height 16
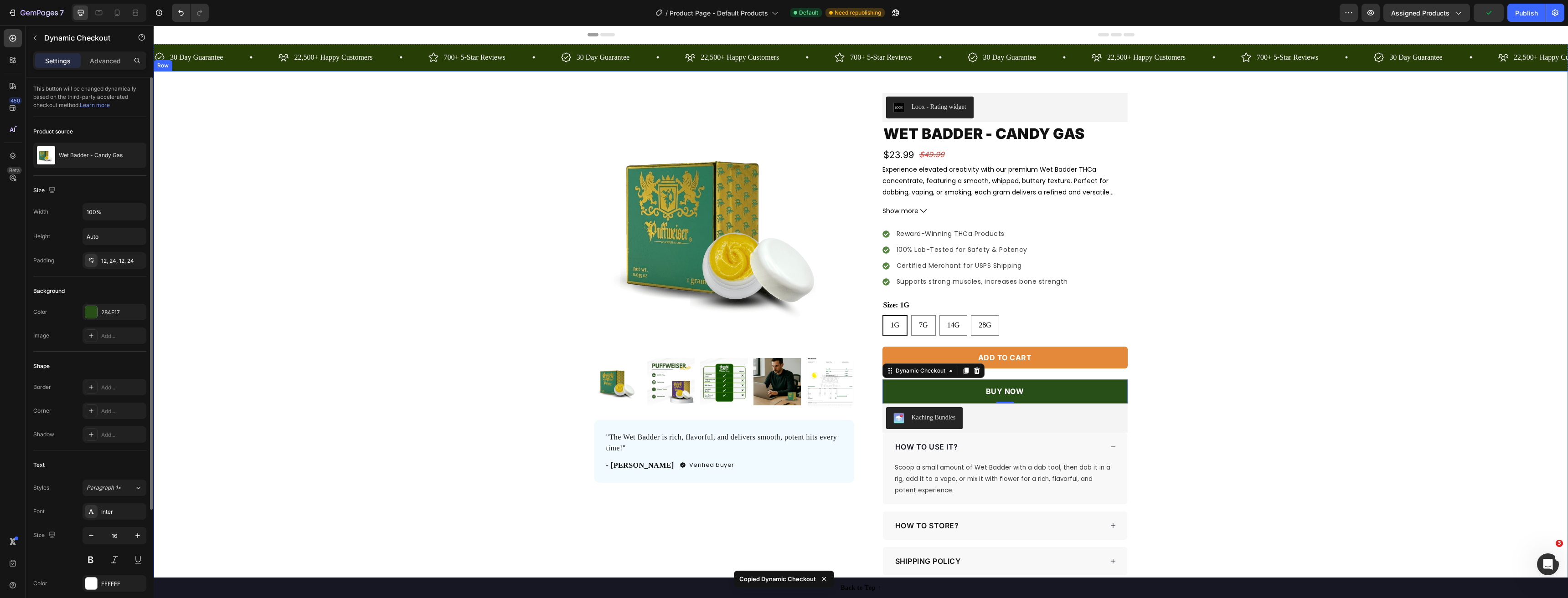
click at [1250, 409] on div "Product Images "The Wet Badder is rich, flavorful, and delivers smooth, potent …" at bounding box center [861, 352] width 1415 height 518
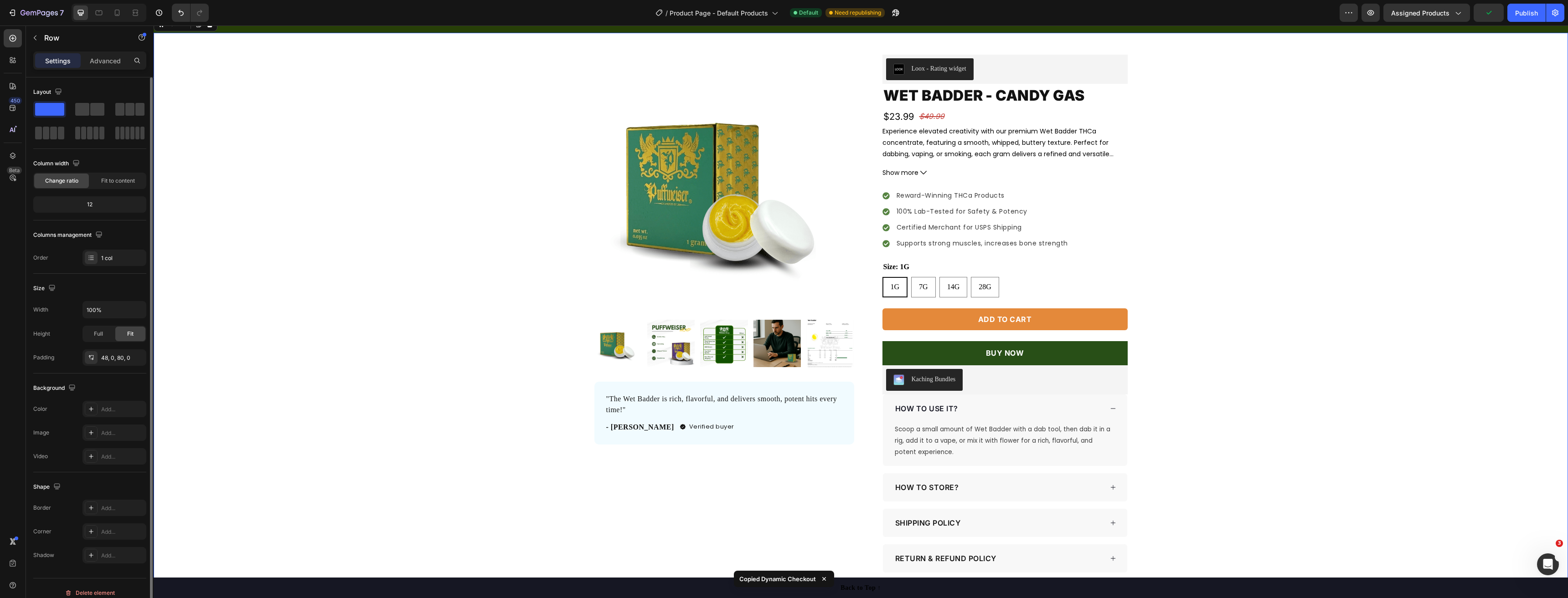
scroll to position [91, 0]
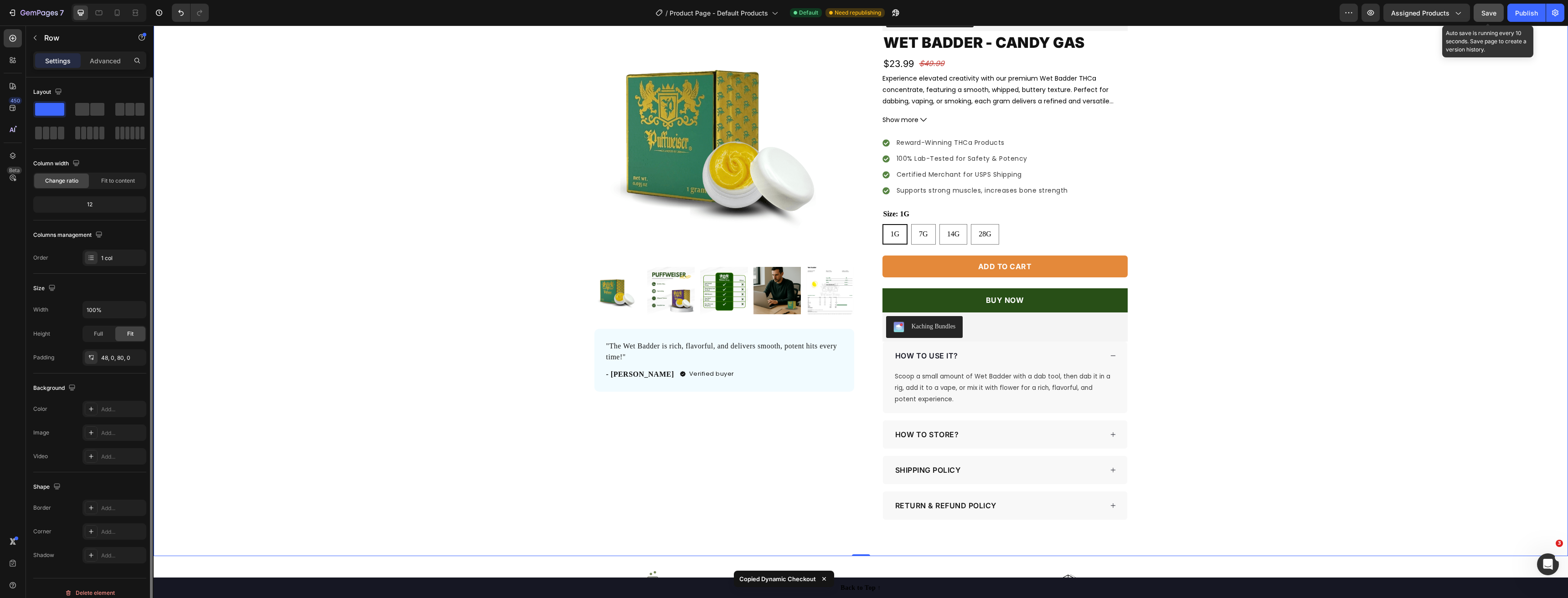
click at [1483, 14] on span "Save" at bounding box center [1489, 13] width 15 height 8
click at [1522, 12] on div "Publish" at bounding box center [1526, 13] width 23 height 10
click at [1494, 12] on span "Save" at bounding box center [1489, 13] width 15 height 8
click at [1520, 13] on div "Publish" at bounding box center [1526, 13] width 23 height 10
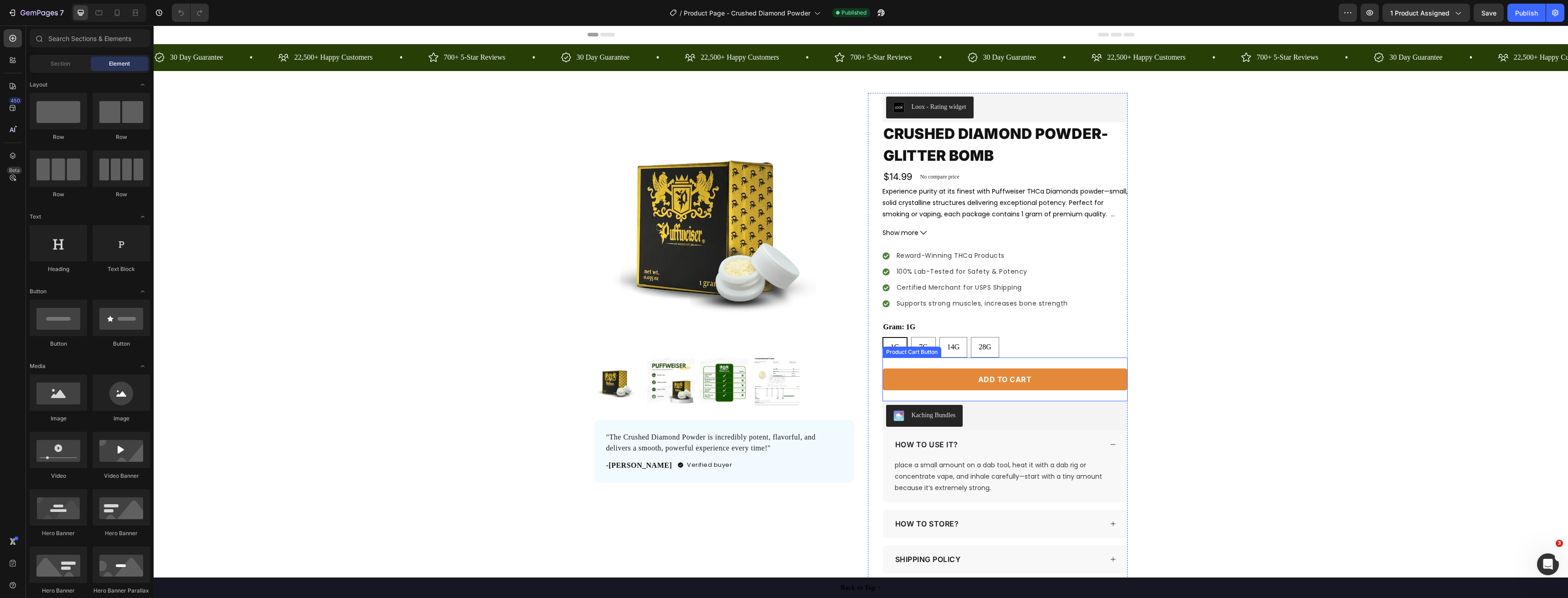
click at [1098, 392] on div "Add to cart Product Cart Button" at bounding box center [1005, 380] width 245 height 44
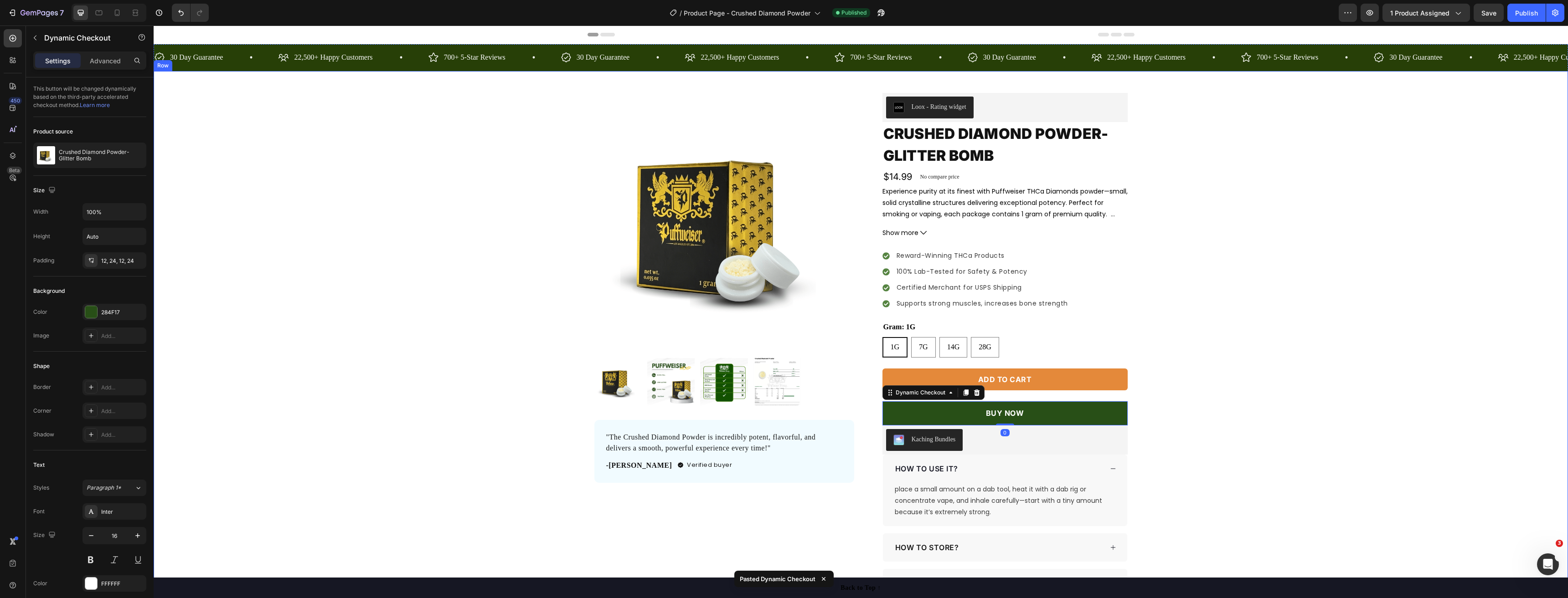
click at [1246, 327] on div "Product Images "The Crushed Diamond Powder is incredibly potent, flavorful, and…" at bounding box center [861, 363] width 1415 height 540
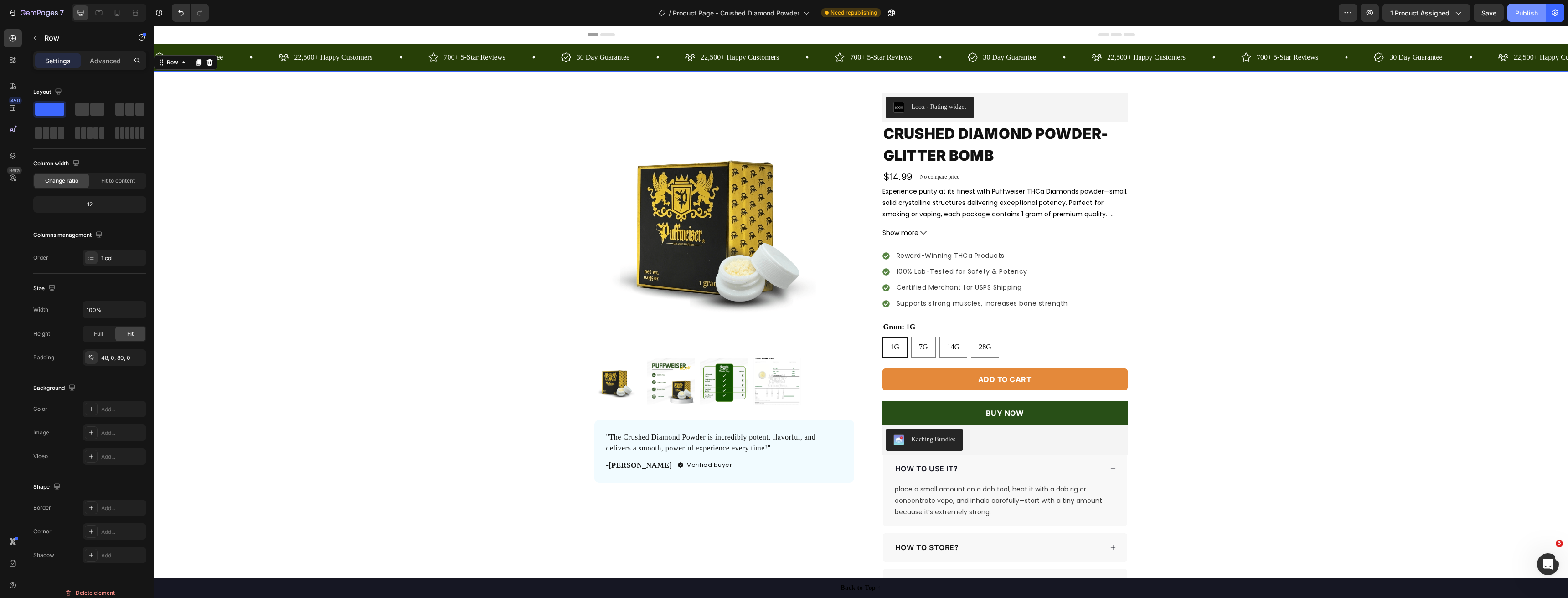
click at [1524, 10] on div "Publish" at bounding box center [1526, 13] width 23 height 10
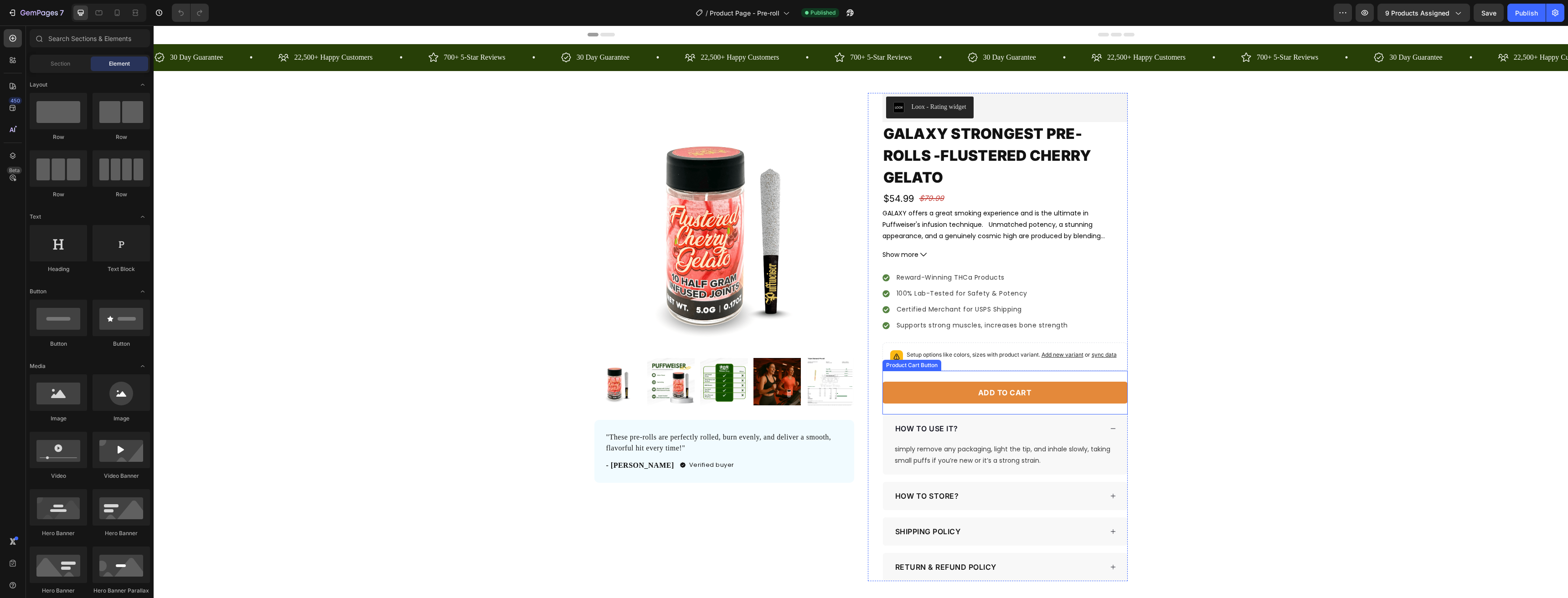
click at [1115, 408] on div "Add to cart Product Cart Button" at bounding box center [1005, 393] width 245 height 44
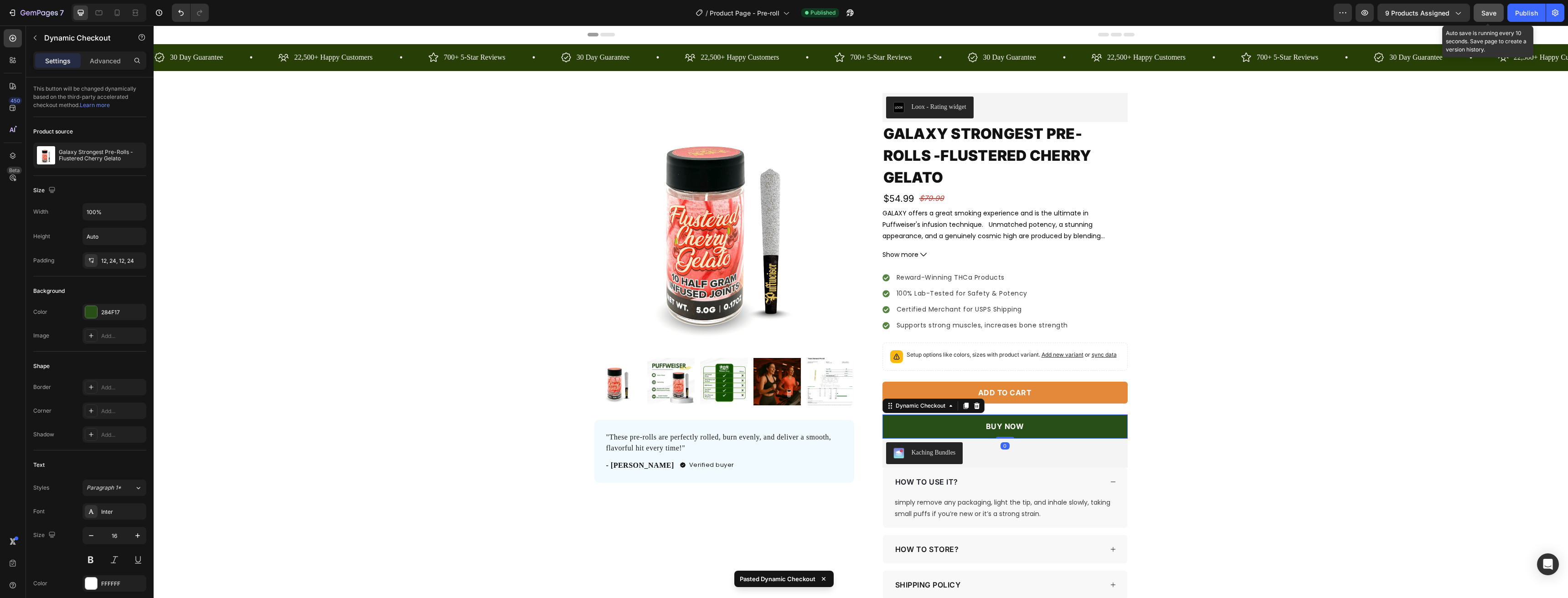
click at [1483, 14] on span "Save" at bounding box center [1489, 13] width 15 height 8
click at [1524, 13] on div "Publish" at bounding box center [1526, 13] width 23 height 10
click at [897, 430] on button "BUY NOW" at bounding box center [1005, 426] width 245 height 24
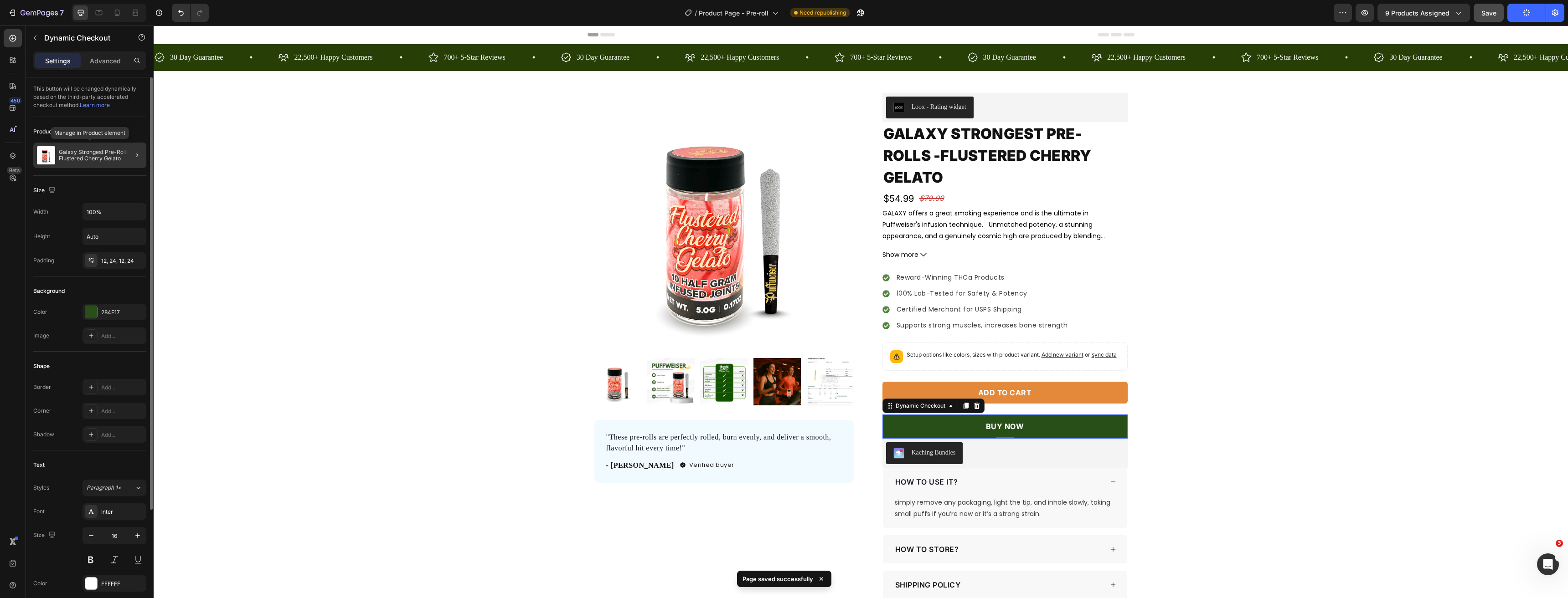
click at [73, 161] on p "Galaxy Strongest Pre-Rolls -Flustered Cherry Gelato" at bounding box center [101, 155] width 84 height 13
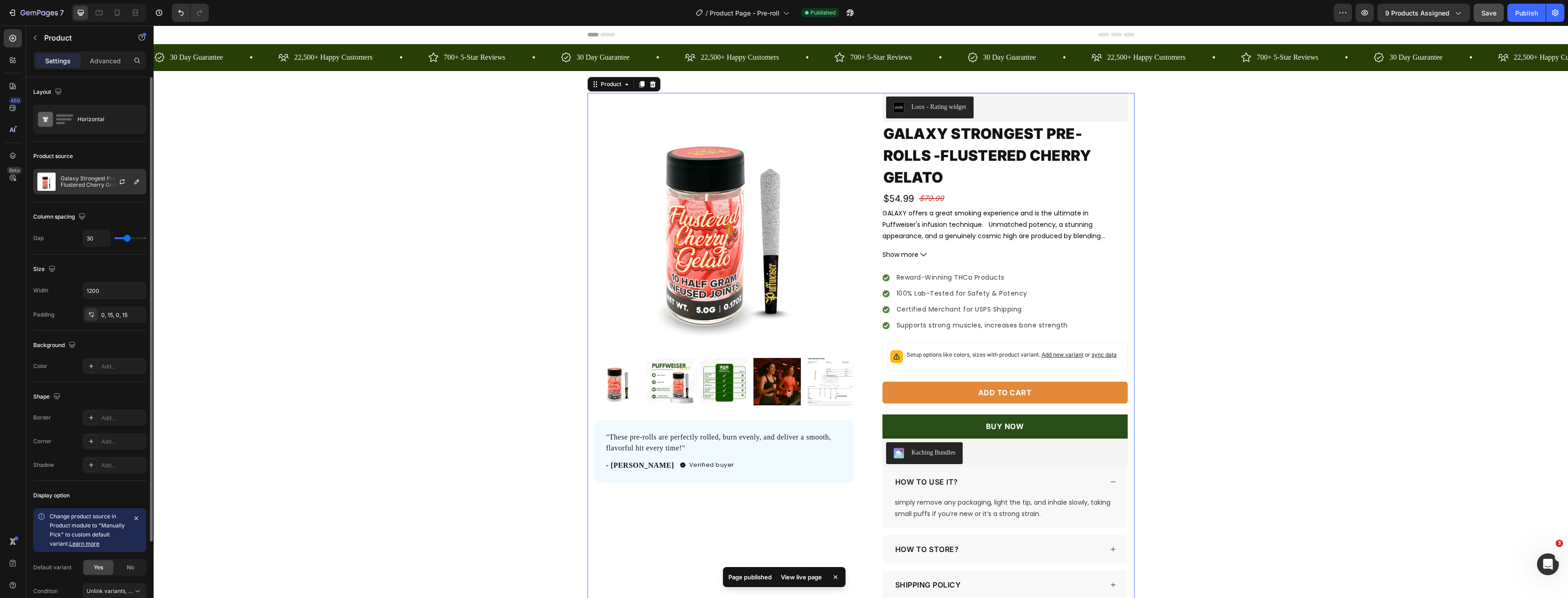
click at [85, 178] on p "Galaxy Strongest Pre-Rolls -Flustered Cherry Gelato" at bounding box center [102, 181] width 82 height 13
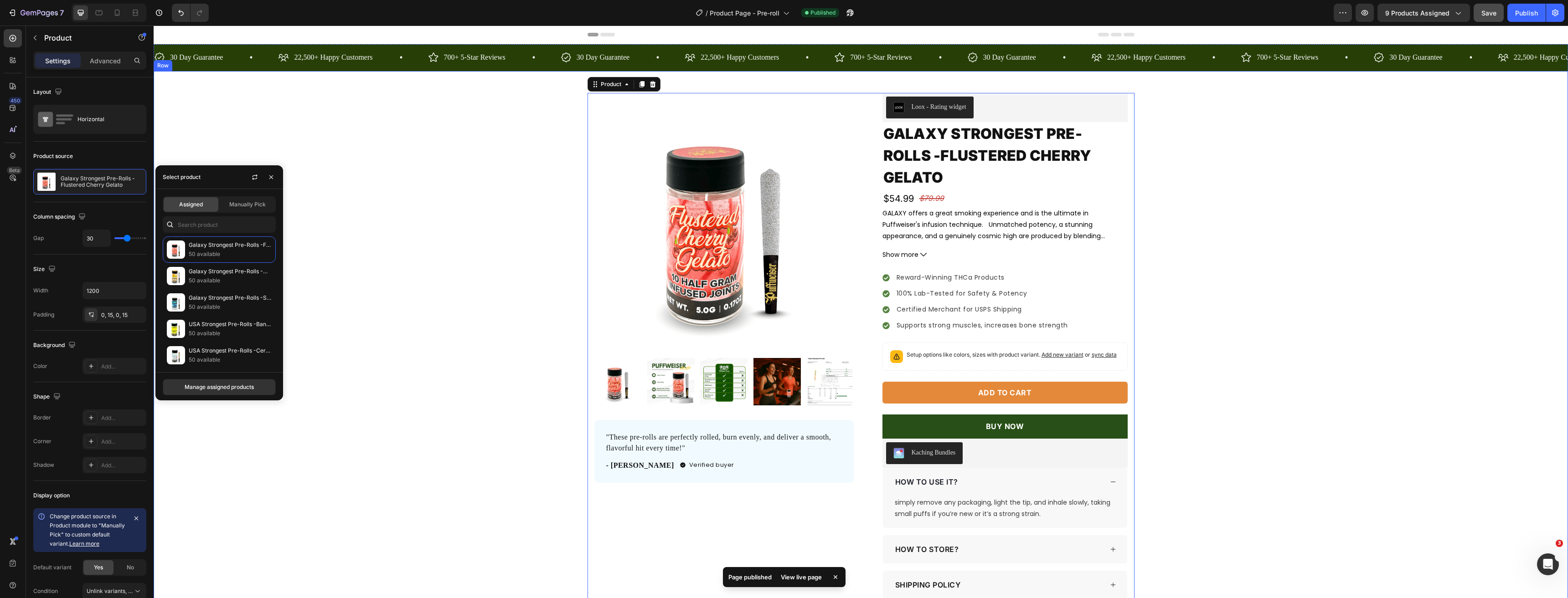
click at [449, 150] on div "Product Images "These pre-rolls are perfectly rolled, burn evenly, and deliver …" at bounding box center [861, 364] width 1415 height 541
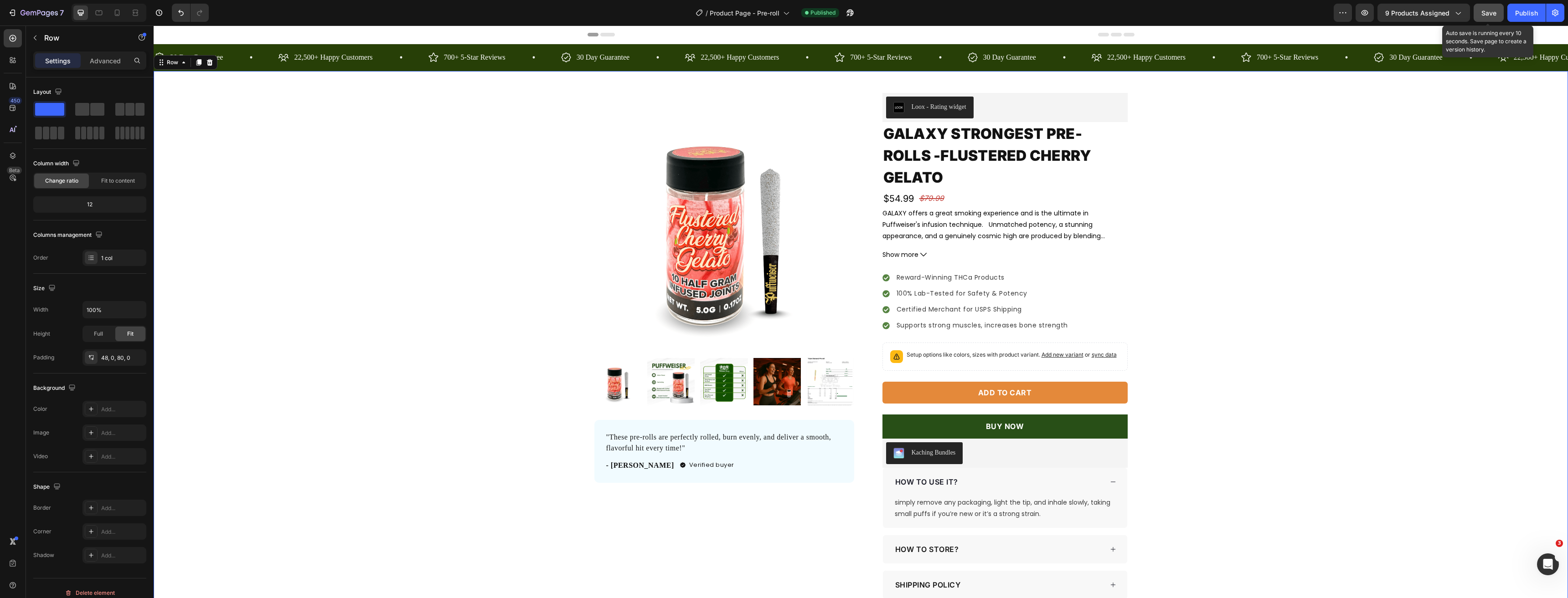
click at [1489, 6] on button "Save" at bounding box center [1488, 13] width 30 height 18
click at [1526, 12] on div "Publish" at bounding box center [1526, 13] width 23 height 10
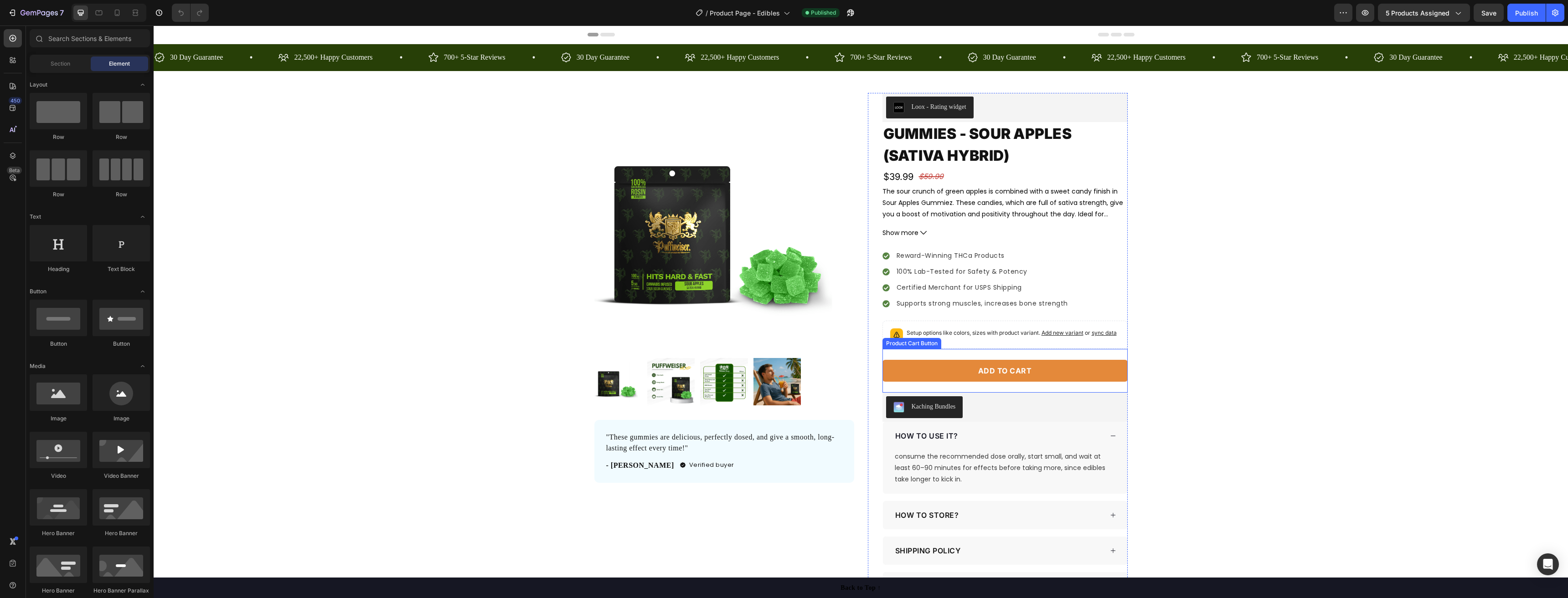
click at [1040, 356] on div "Add to cart Product Cart Button" at bounding box center [1005, 371] width 245 height 44
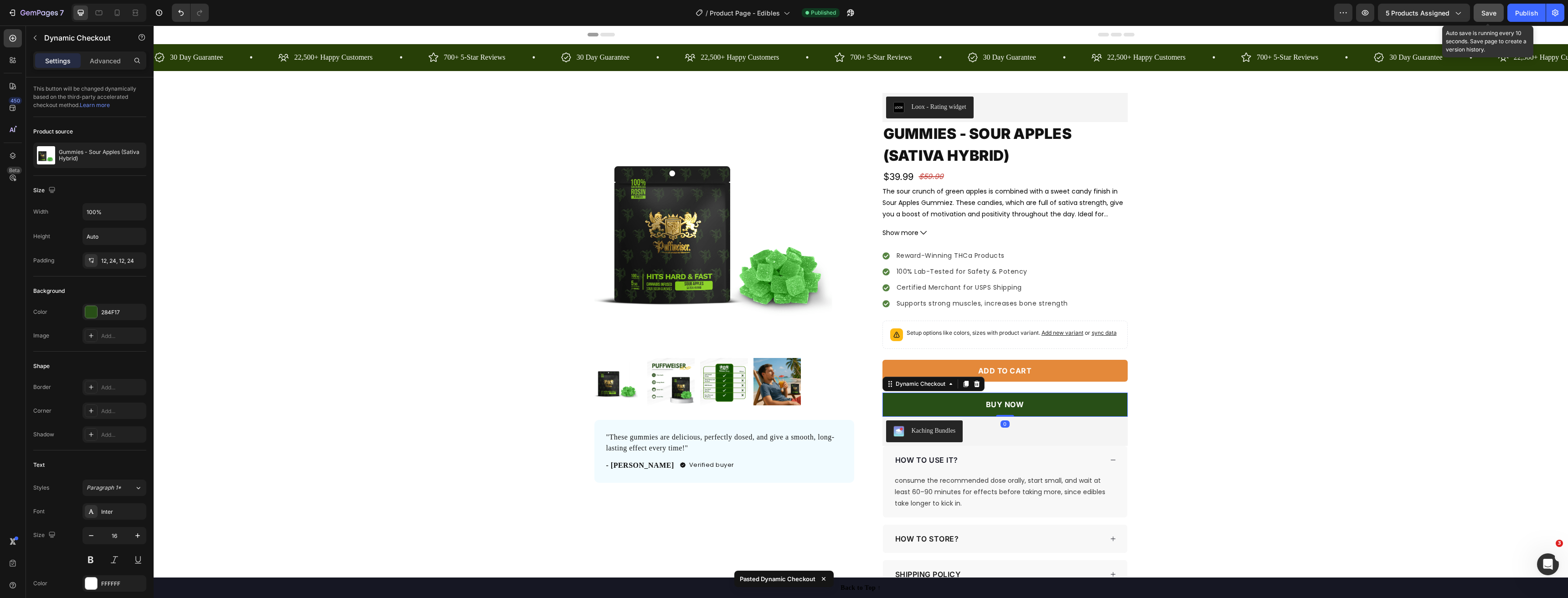
click at [1488, 13] on span "Save" at bounding box center [1489, 13] width 15 height 8
click at [1519, 12] on div "Publish" at bounding box center [1526, 13] width 23 height 10
click at [121, 12] on icon at bounding box center [117, 12] width 9 height 9
type input "1"
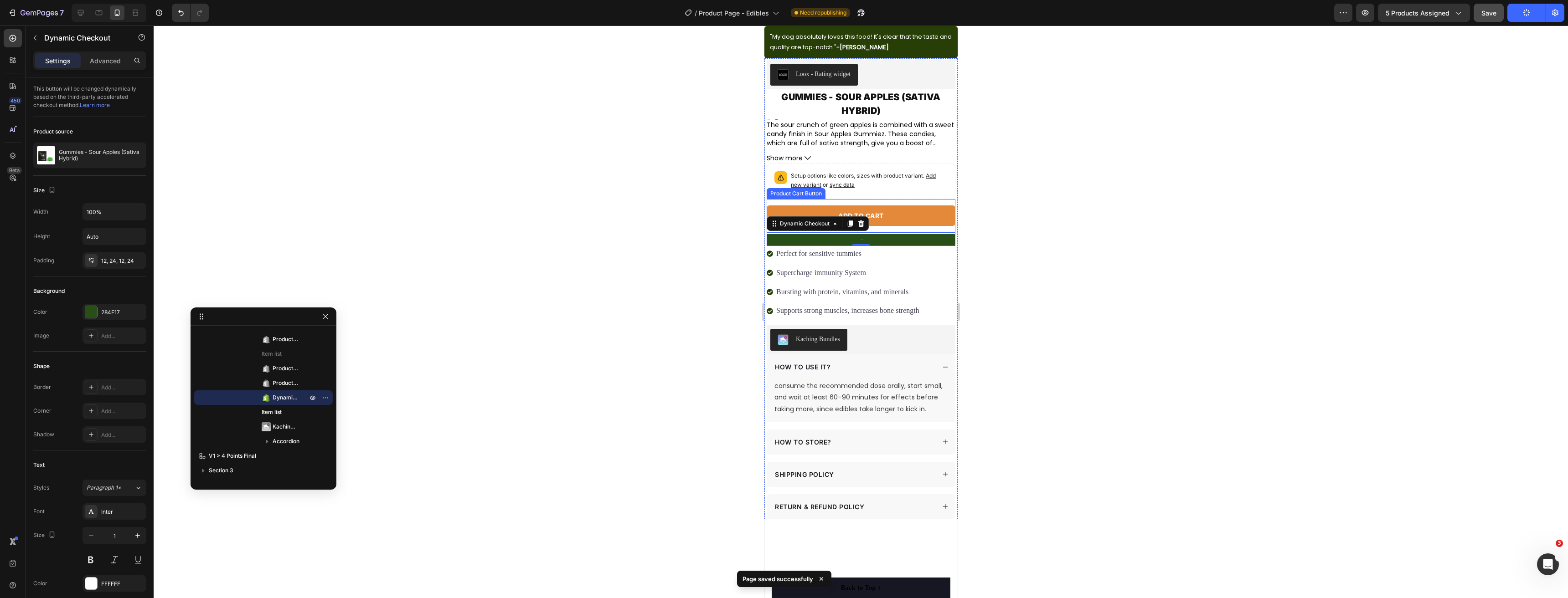
scroll to position [142, 0]
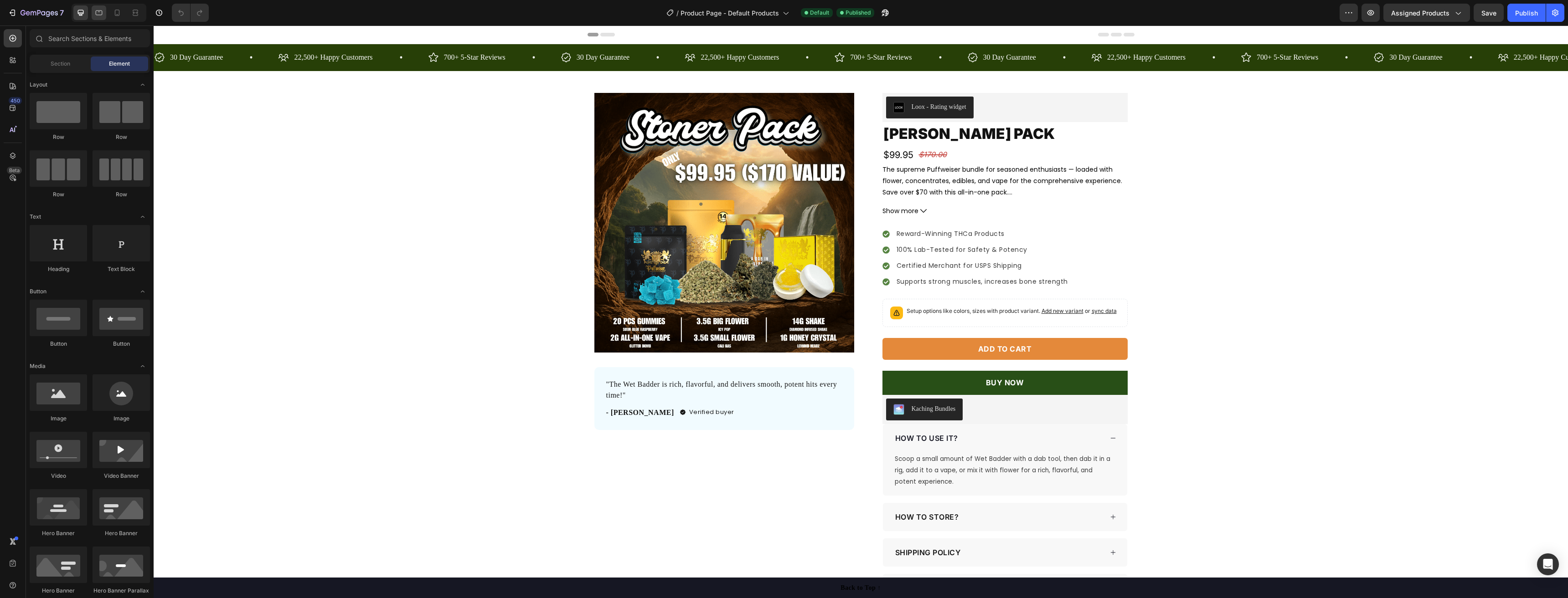
click at [102, 17] on icon at bounding box center [99, 12] width 9 height 9
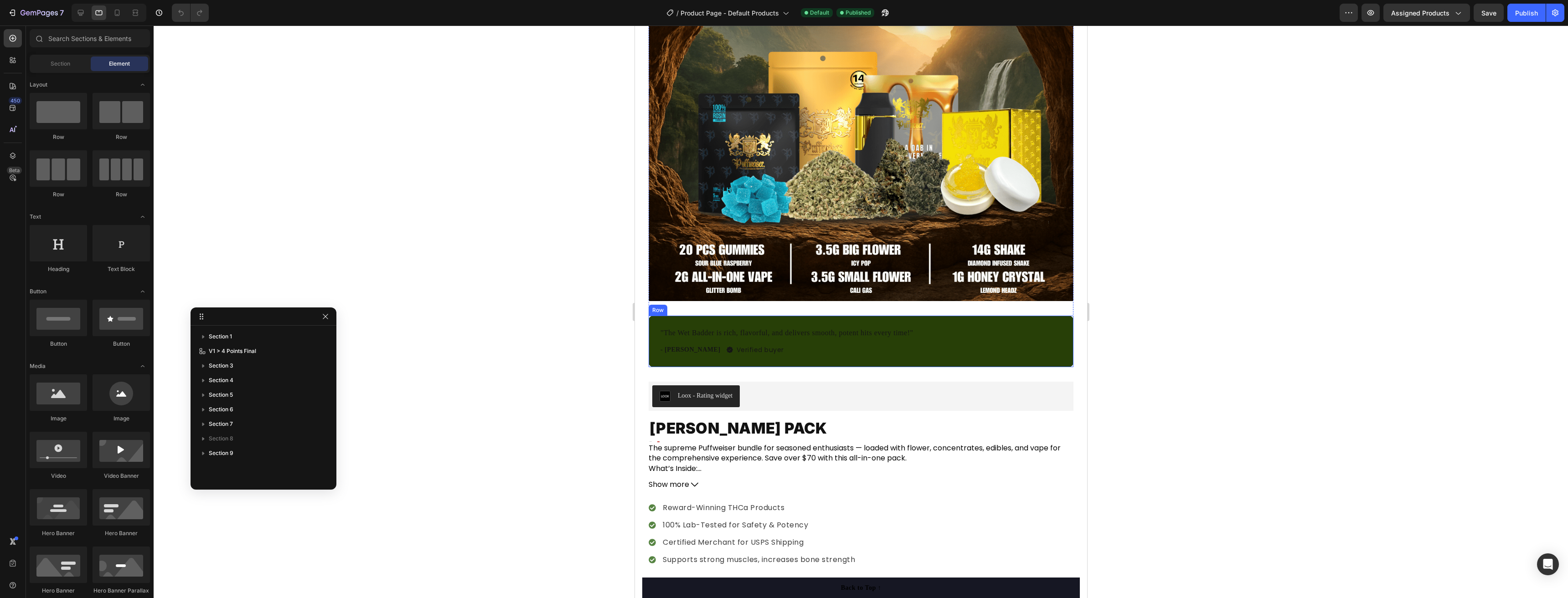
scroll to position [228, 0]
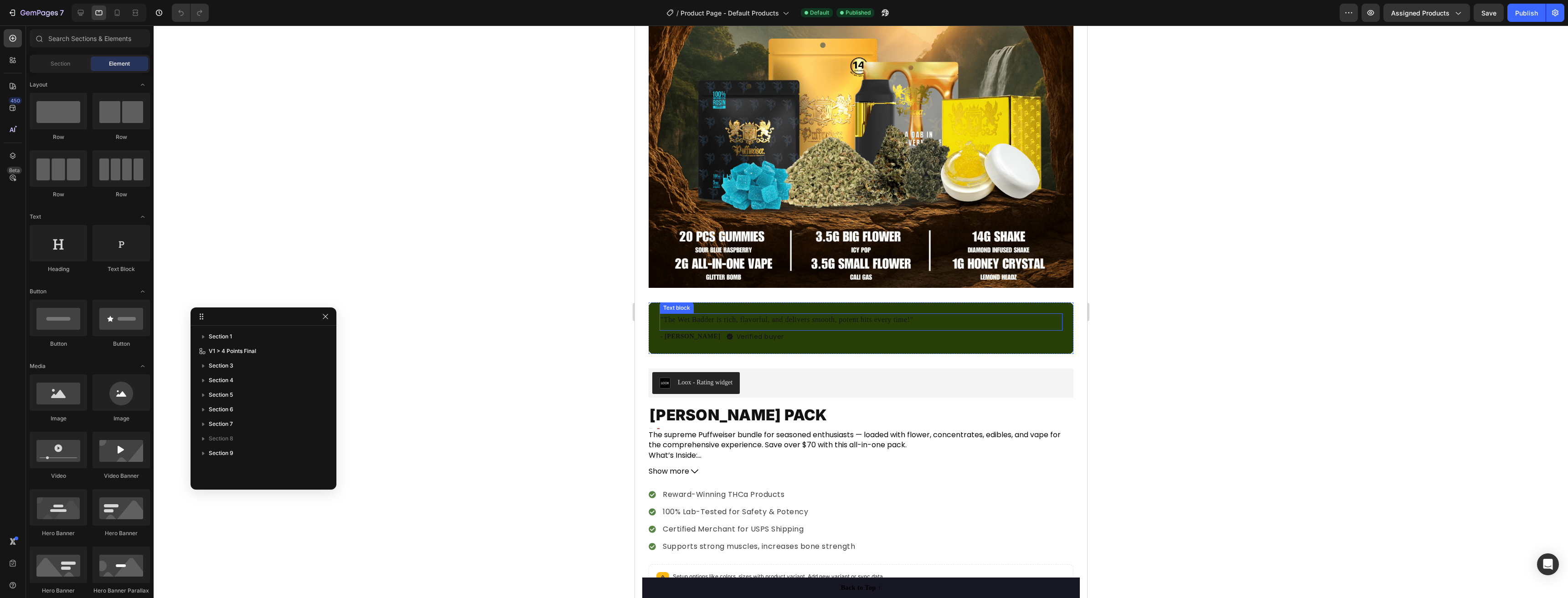
click at [791, 315] on p ""The Wet Badder is rich, flavorful, and delivers smooth, potent hits every time…" at bounding box center [860, 320] width 401 height 11
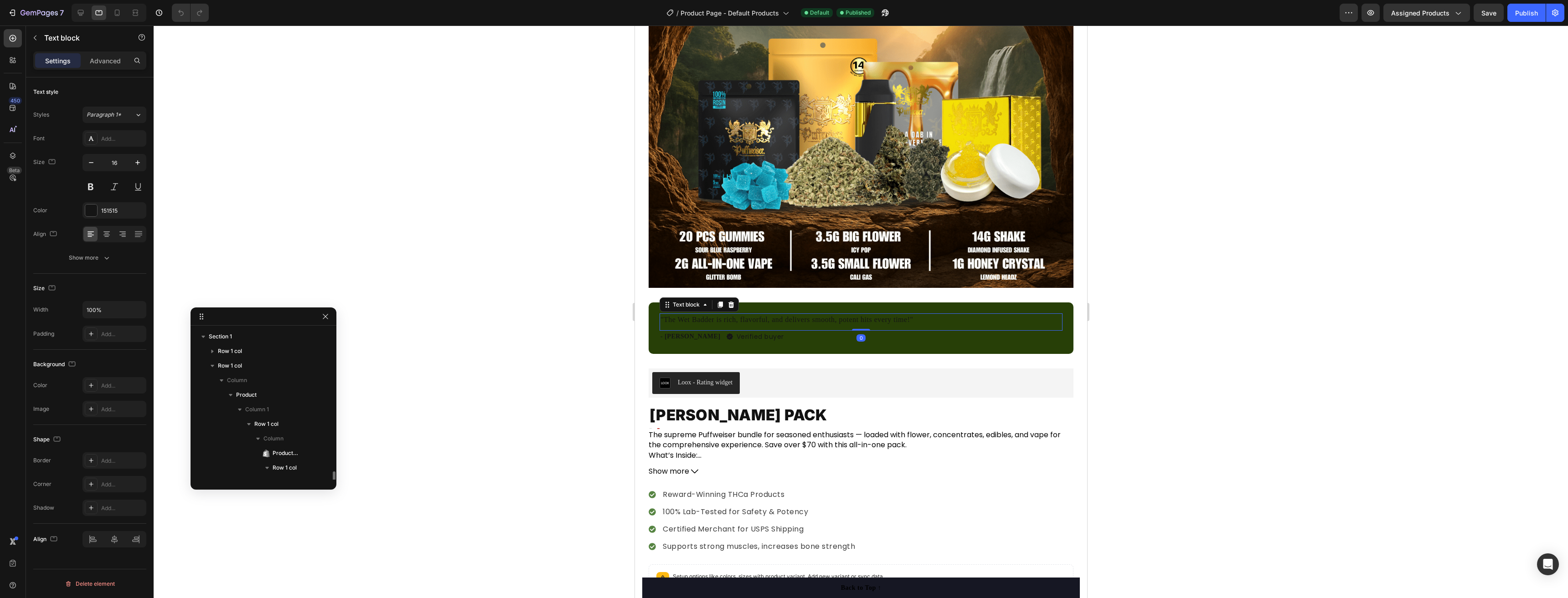
scroll to position [99, 0]
click at [84, 213] on div "151515" at bounding box center [114, 210] width 64 height 16
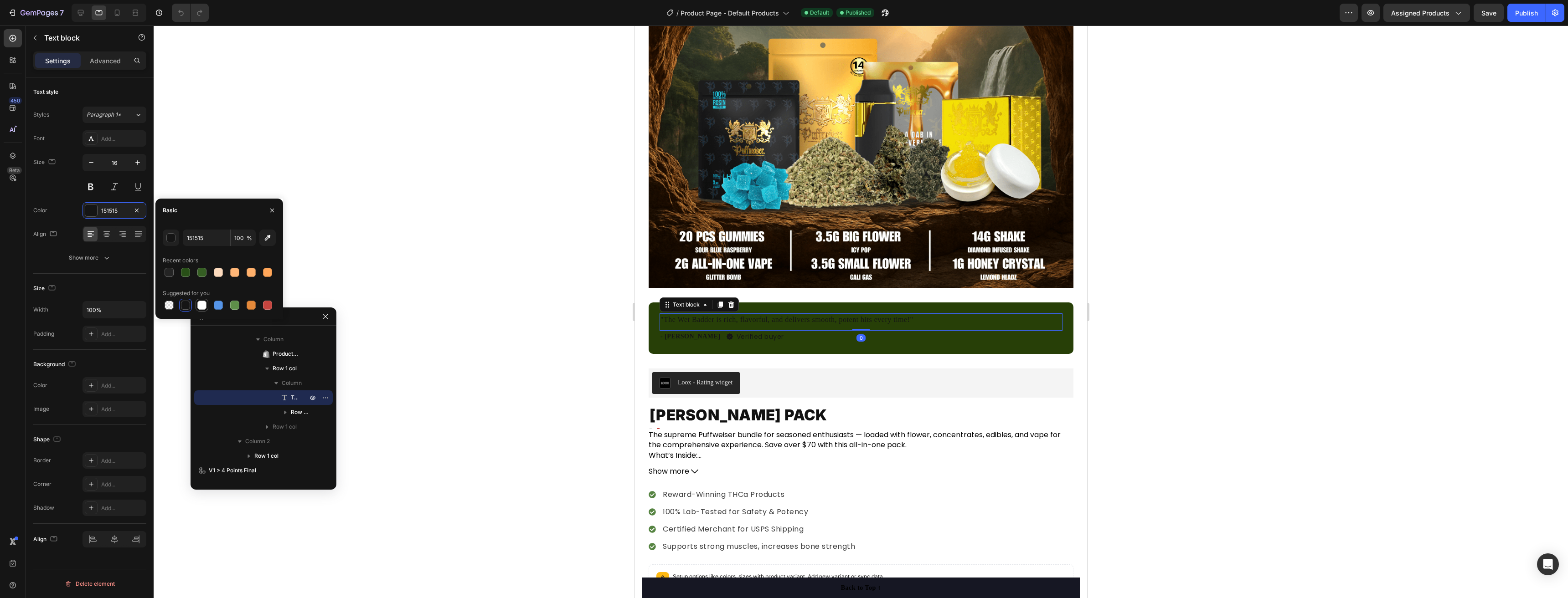
click at [201, 307] on div at bounding box center [201, 305] width 9 height 9
type input "FFFFFF"
click at [678, 332] on p "- Sophia Turner" at bounding box center [690, 336] width 60 height 10
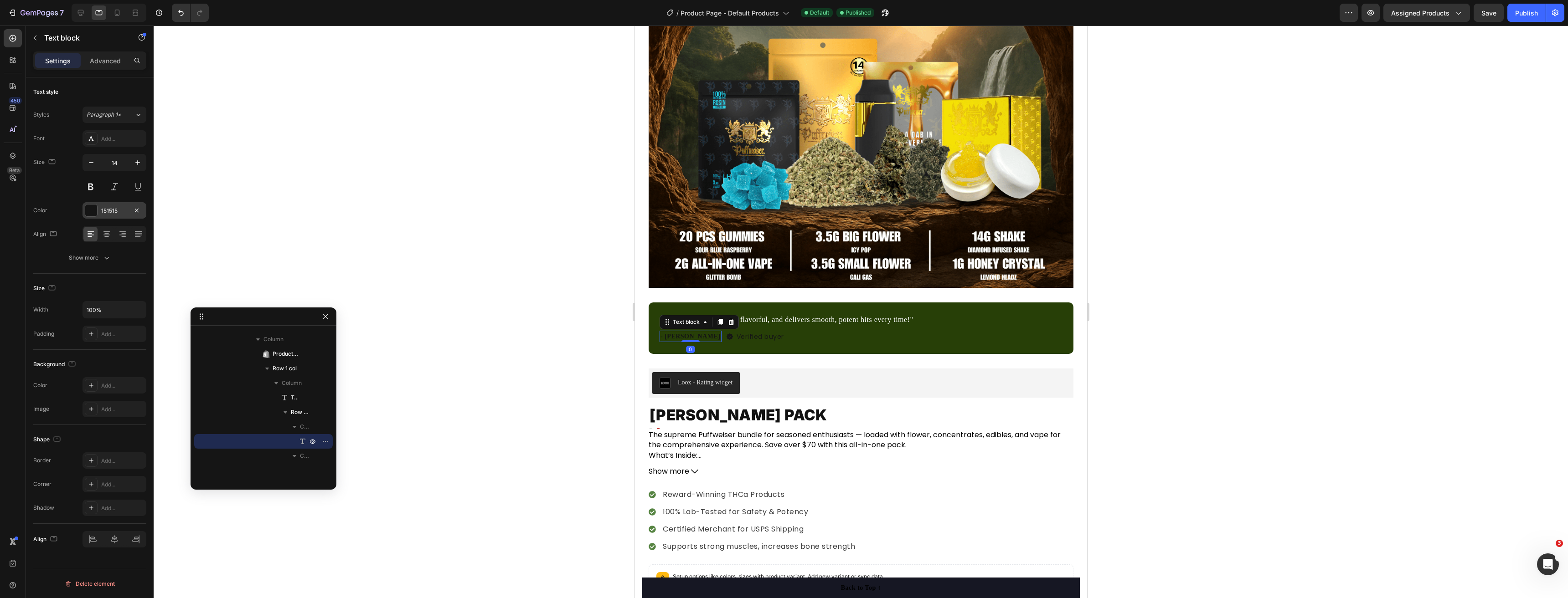
click at [91, 209] on div at bounding box center [91, 210] width 12 height 12
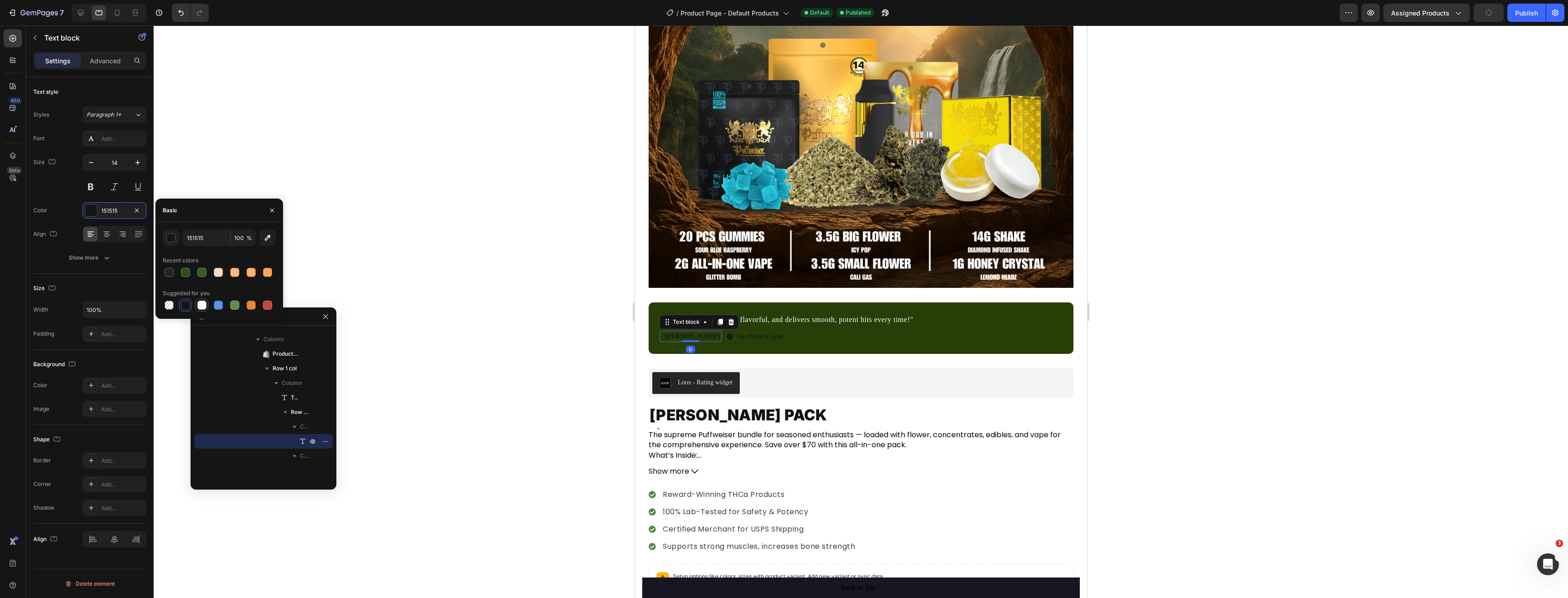
click at [197, 304] on div at bounding box center [202, 305] width 11 height 11
type input "FFFFFF"
click at [743, 332] on p "Verified buyer" at bounding box center [760, 337] width 47 height 10
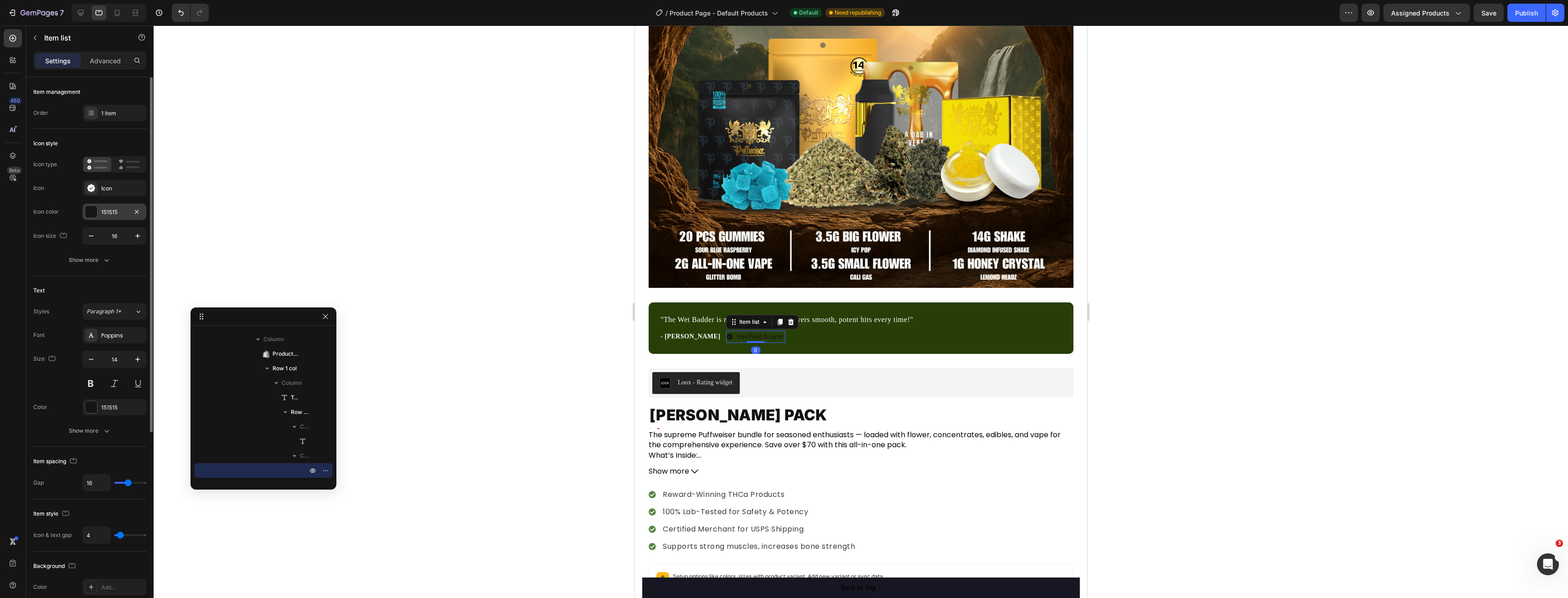
click at [88, 218] on div "151515" at bounding box center [114, 212] width 64 height 16
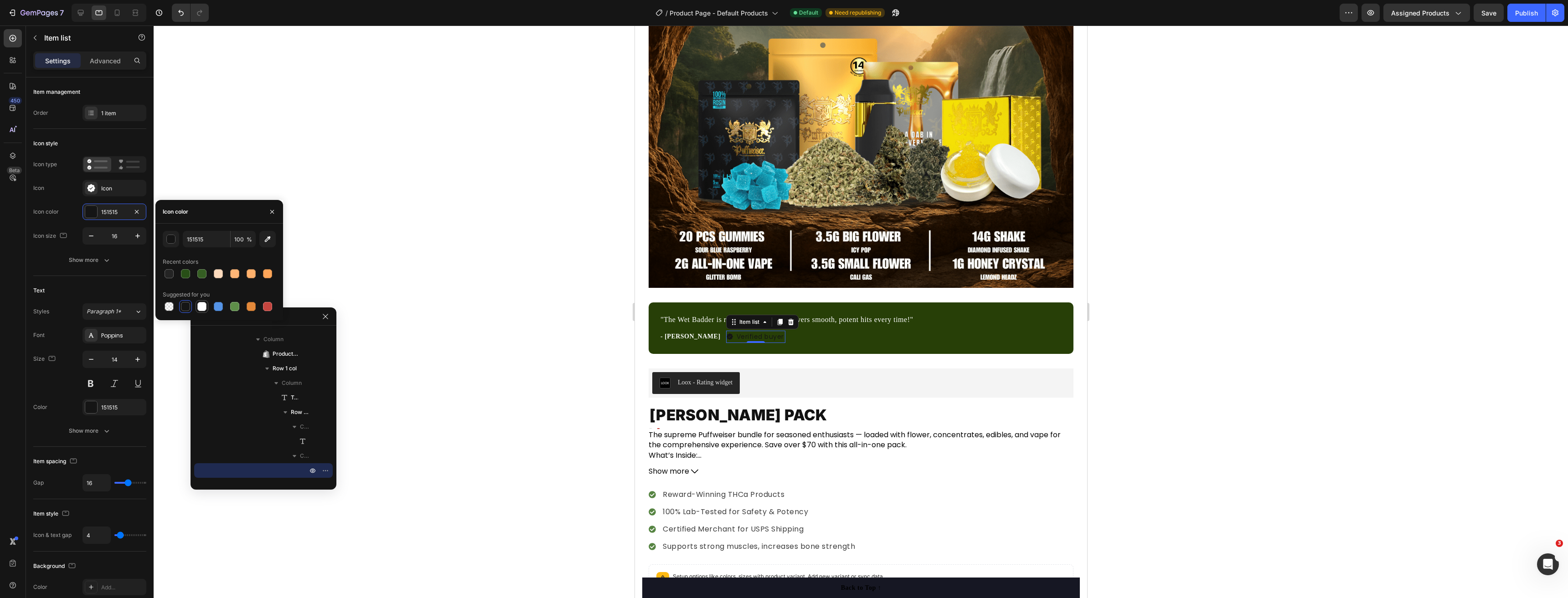
click at [198, 307] on div at bounding box center [201, 306] width 9 height 9
type input "FFFFFF"
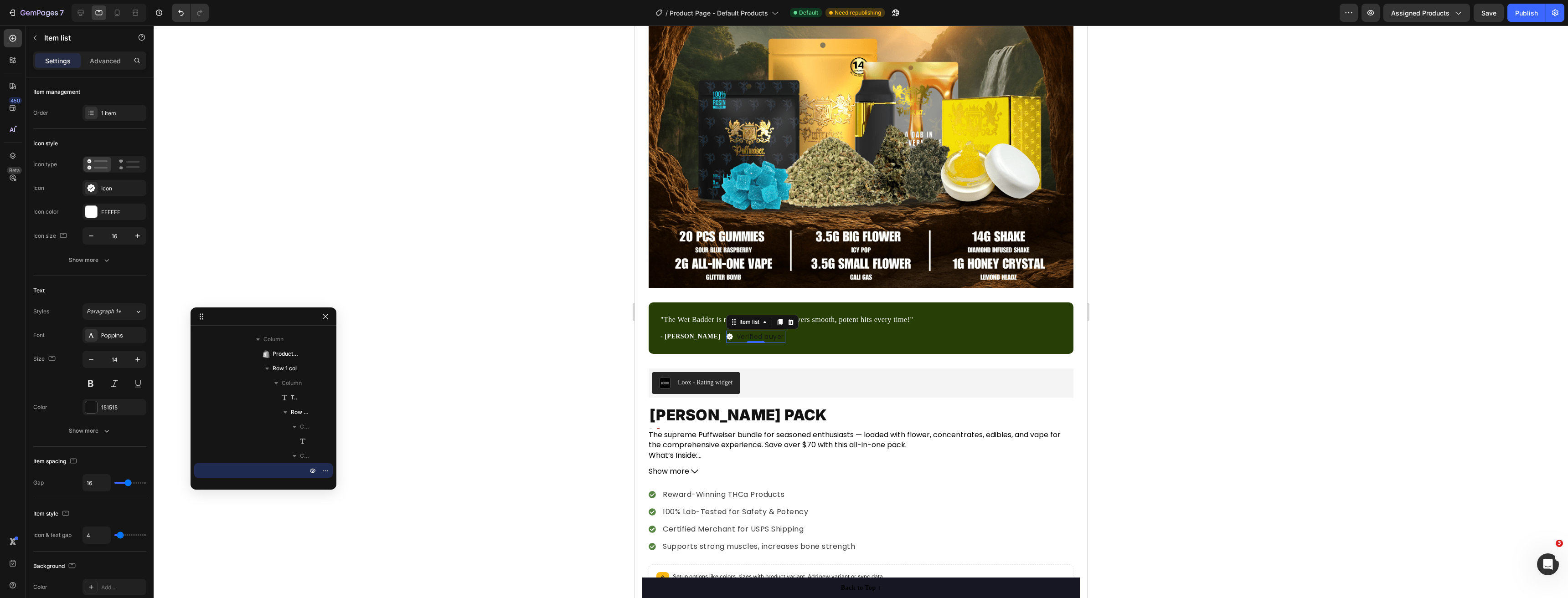
click at [593, 355] on div at bounding box center [861, 311] width 1415 height 572
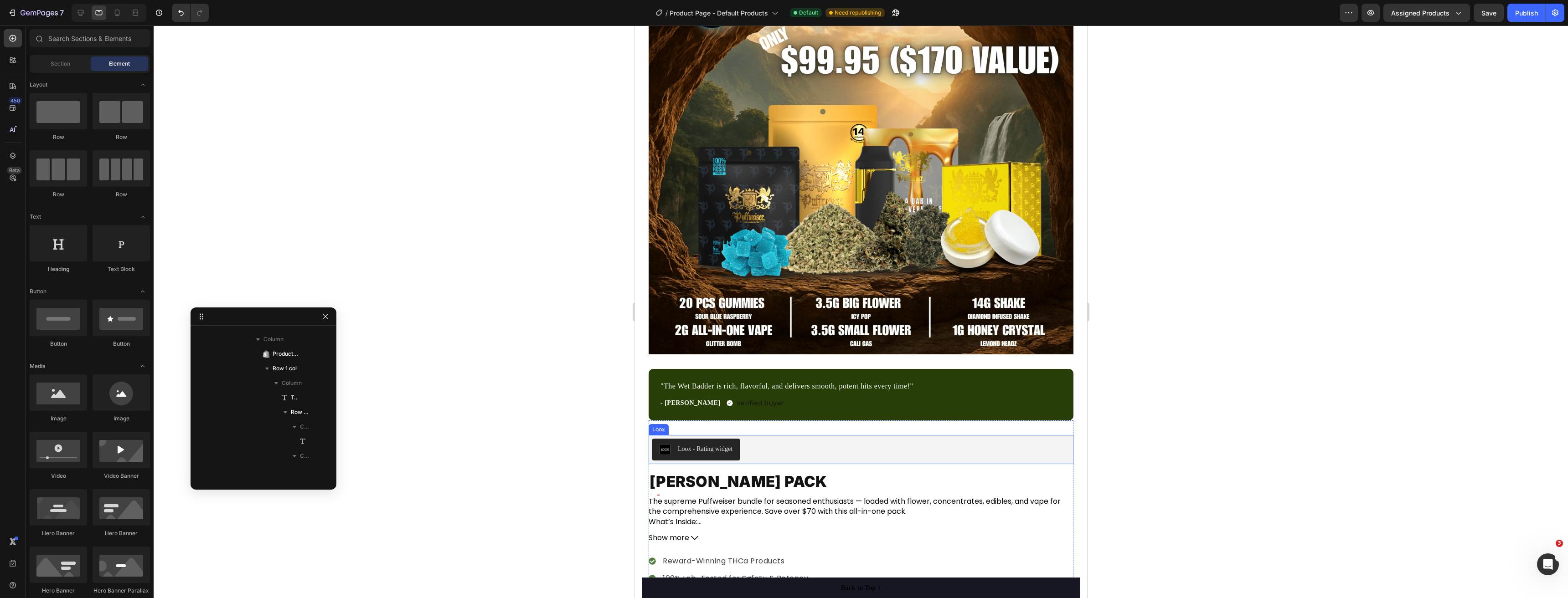
scroll to position [183, 0]
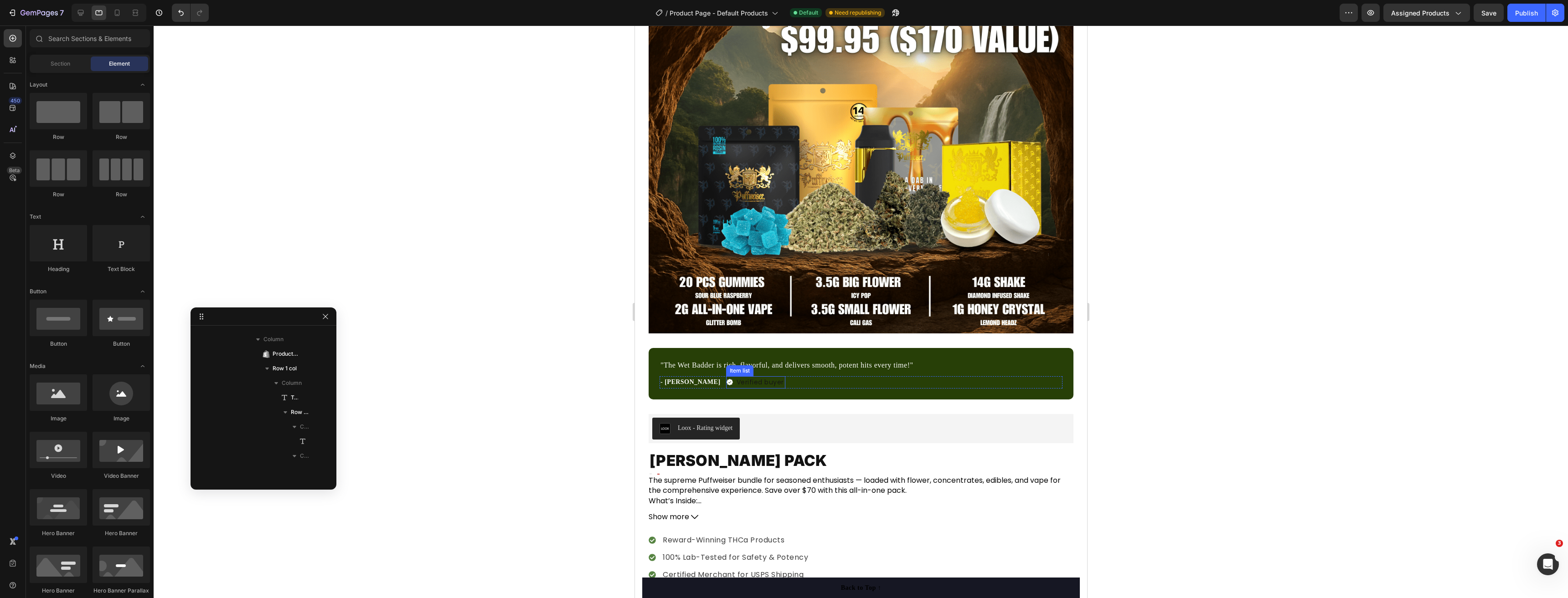
click at [736, 378] on p "Verified buyer" at bounding box center [760, 383] width 47 height 10
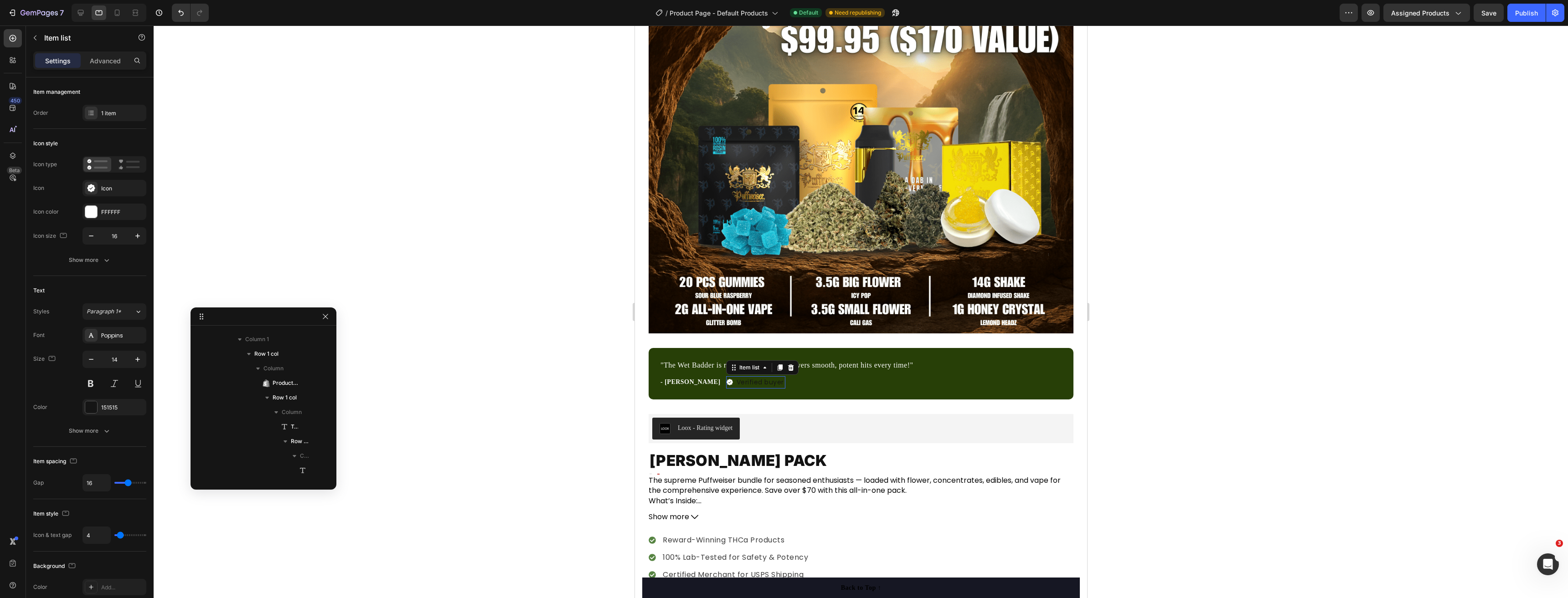
scroll to position [201, 0]
click at [91, 414] on div "151515" at bounding box center [114, 407] width 64 height 16
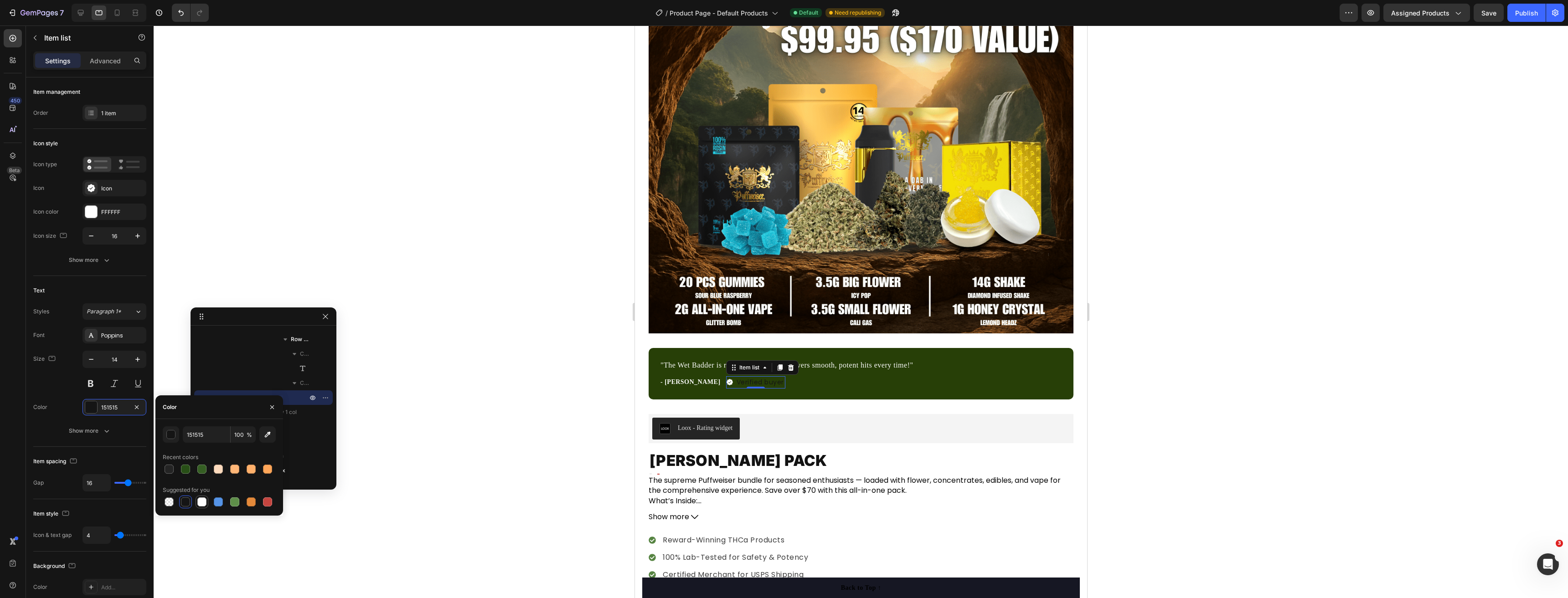
click at [204, 502] on div at bounding box center [201, 502] width 9 height 9
type input "FFFFFF"
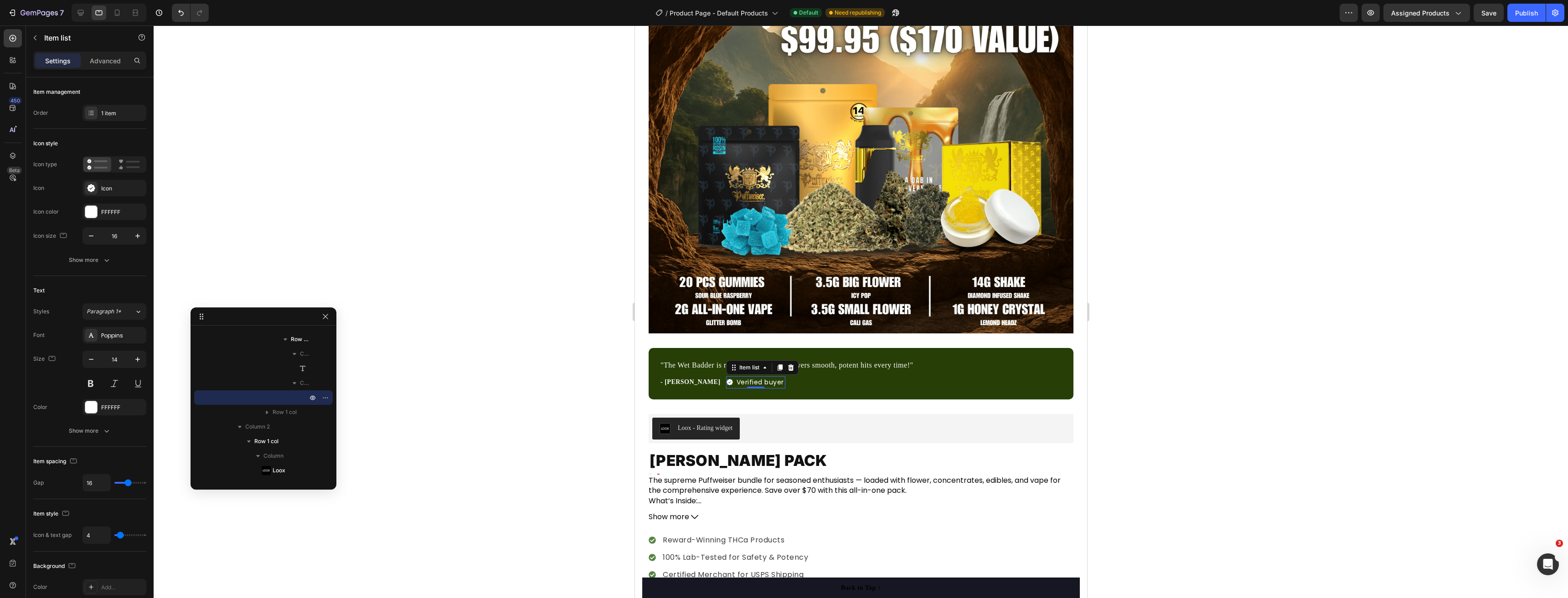
click at [589, 370] on div at bounding box center [861, 311] width 1415 height 572
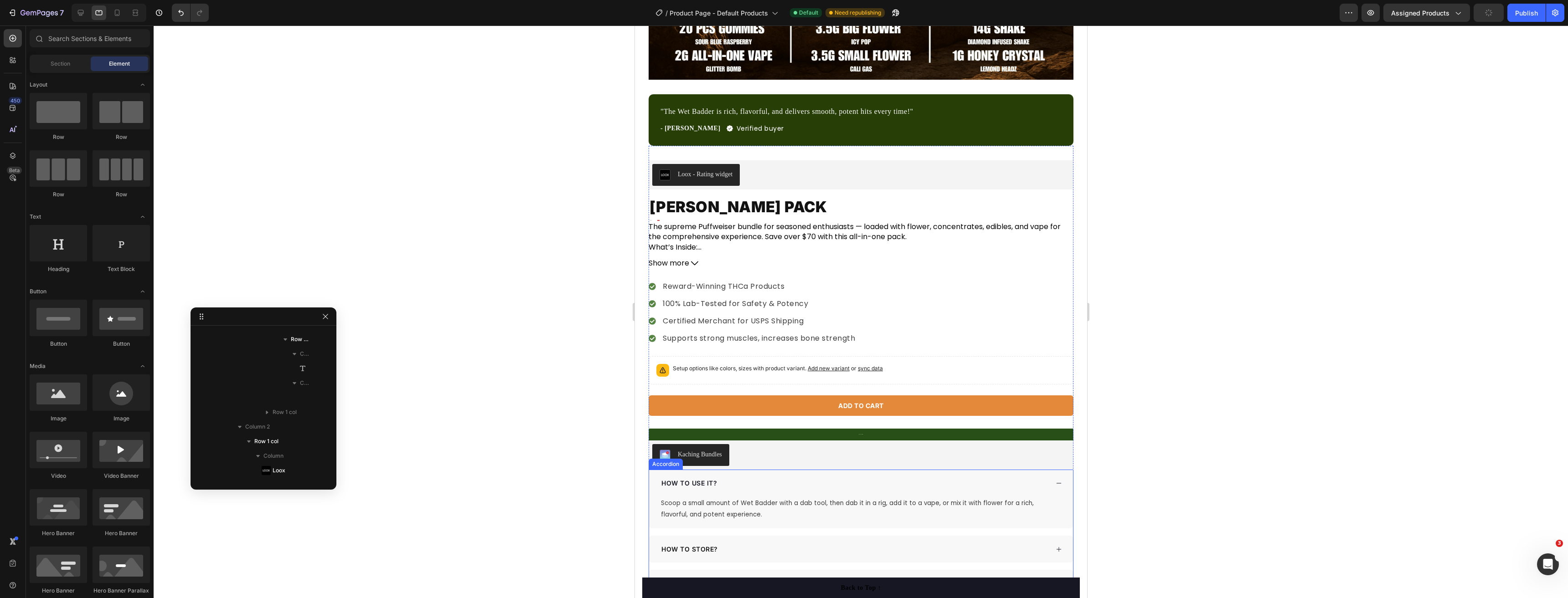
scroll to position [547, 0]
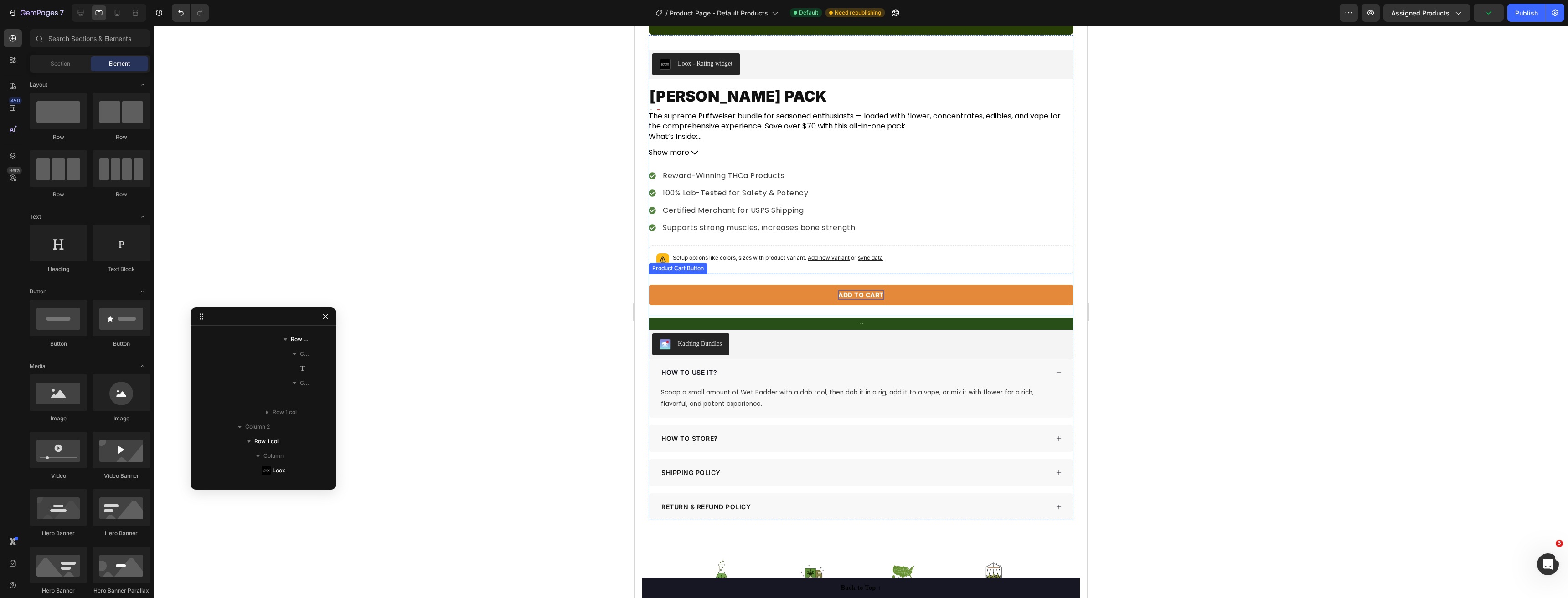
click at [865, 290] on div "Add to cart" at bounding box center [860, 295] width 46 height 10
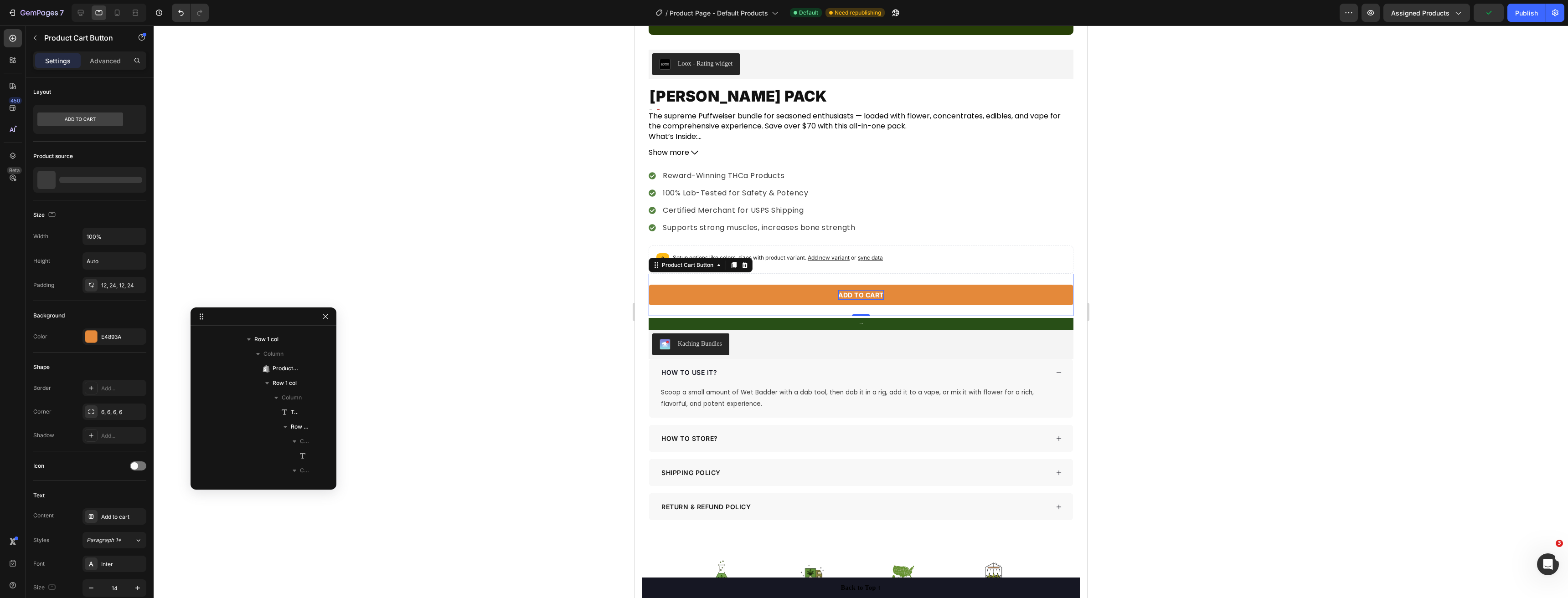
scroll to position [507, 0]
click at [856, 320] on div "0" at bounding box center [860, 324] width 9 height 7
click at [857, 320] on div "0" at bounding box center [860, 324] width 9 height 7
click at [856, 333] on div "Kaching Bundles" at bounding box center [861, 344] width 418 height 22
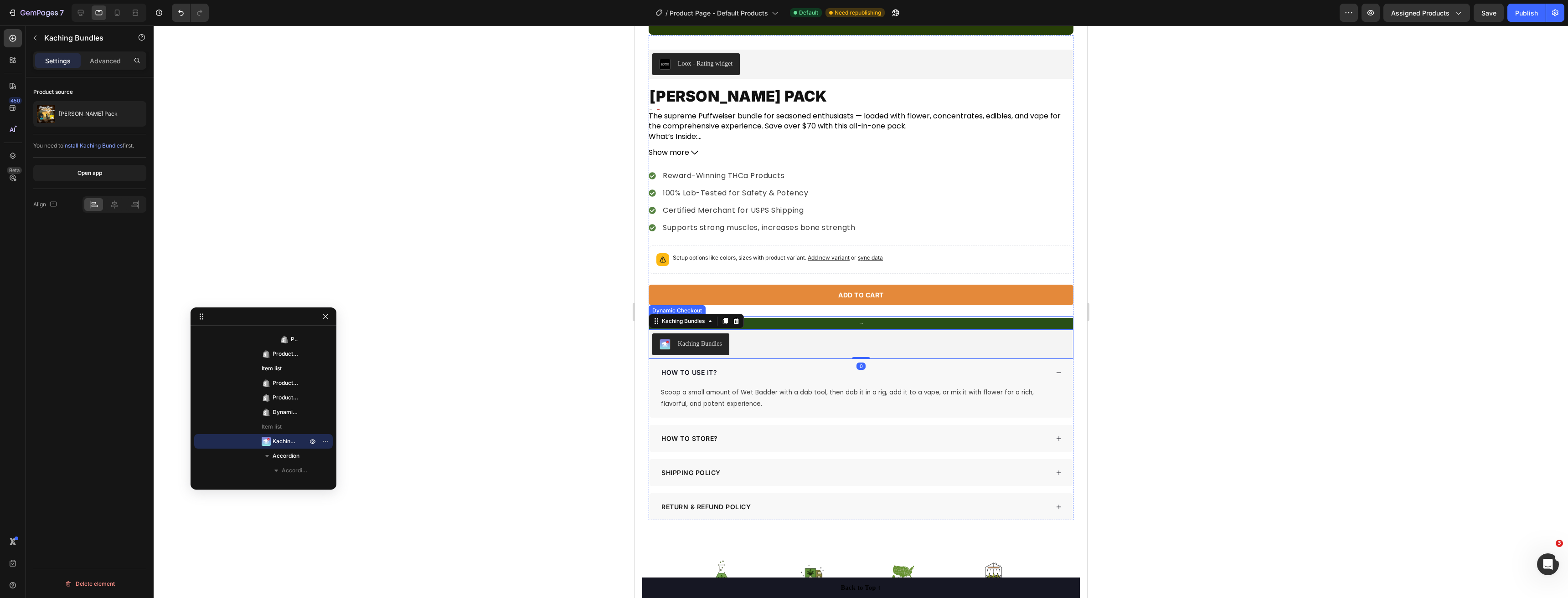
click at [860, 318] on button "BUY NOW" at bounding box center [861, 324] width 425 height 12
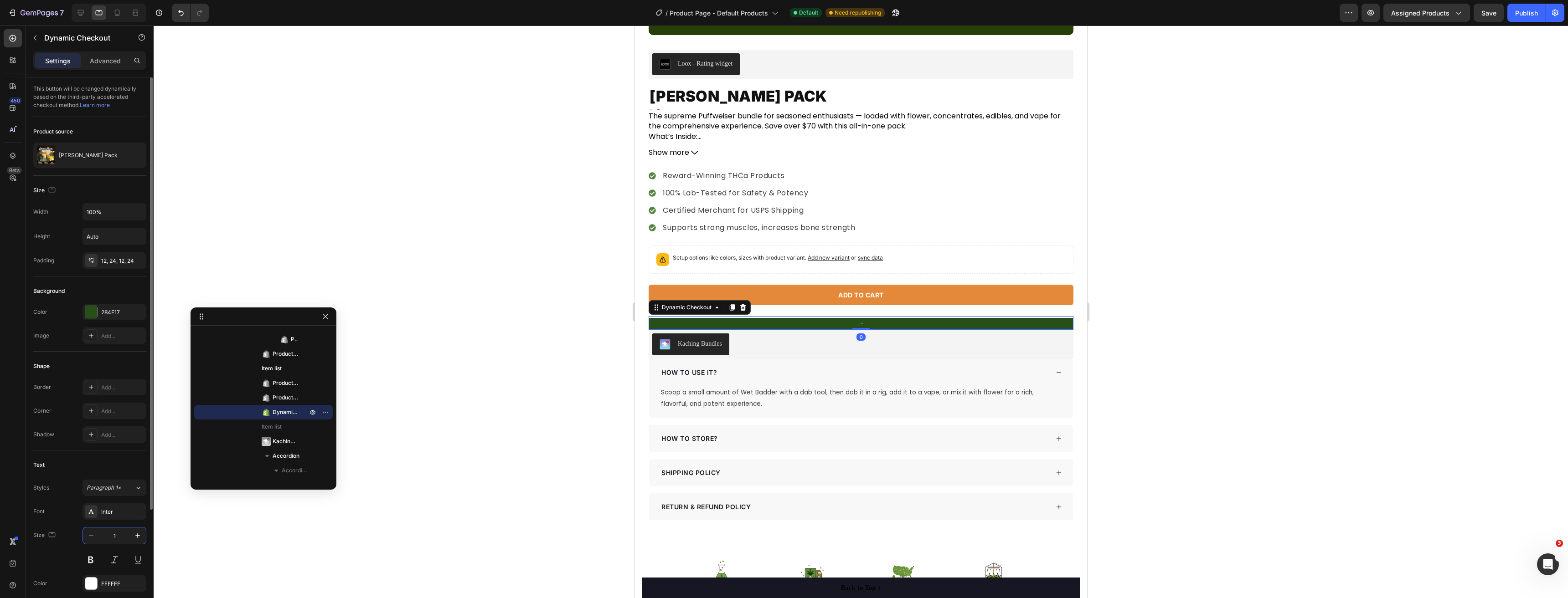
click at [121, 537] on input "1" at bounding box center [114, 535] width 30 height 16
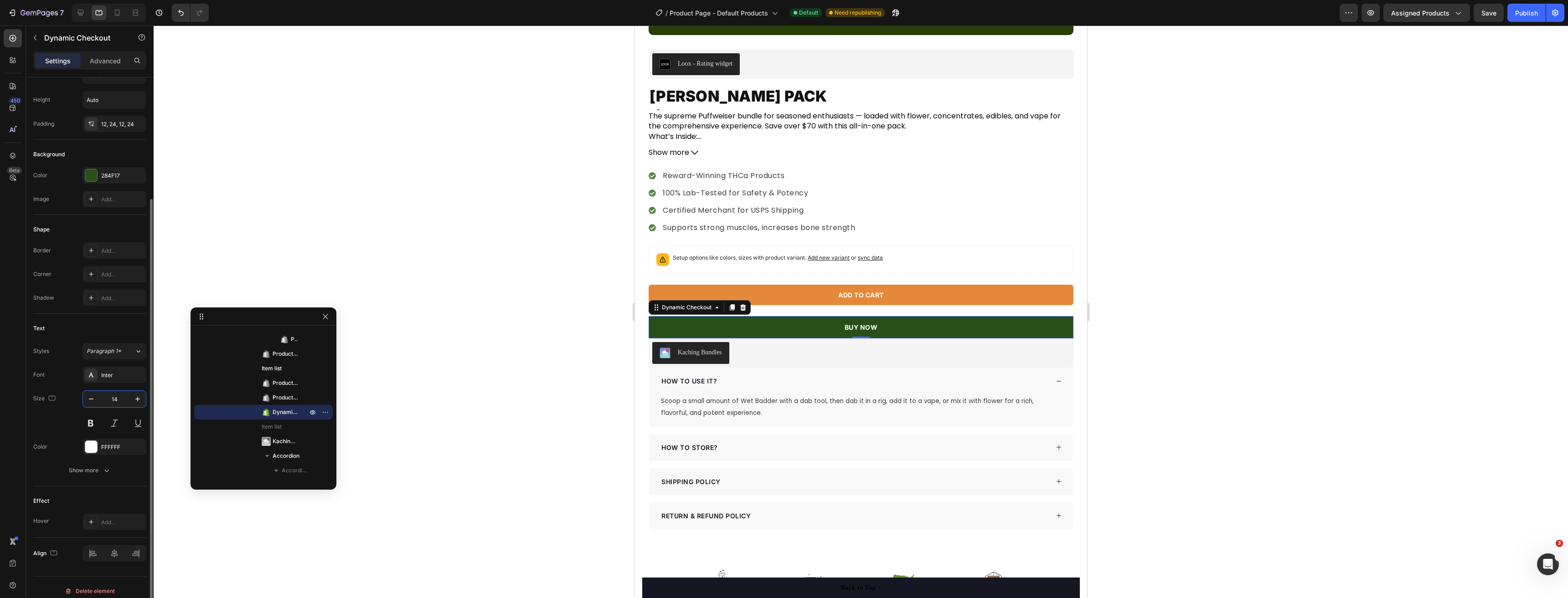
scroll to position [144, 0]
click at [104, 467] on icon "button" at bounding box center [107, 463] width 9 height 9
click at [113, 15] on icon at bounding box center [117, 12] width 9 height 9
type input "1"
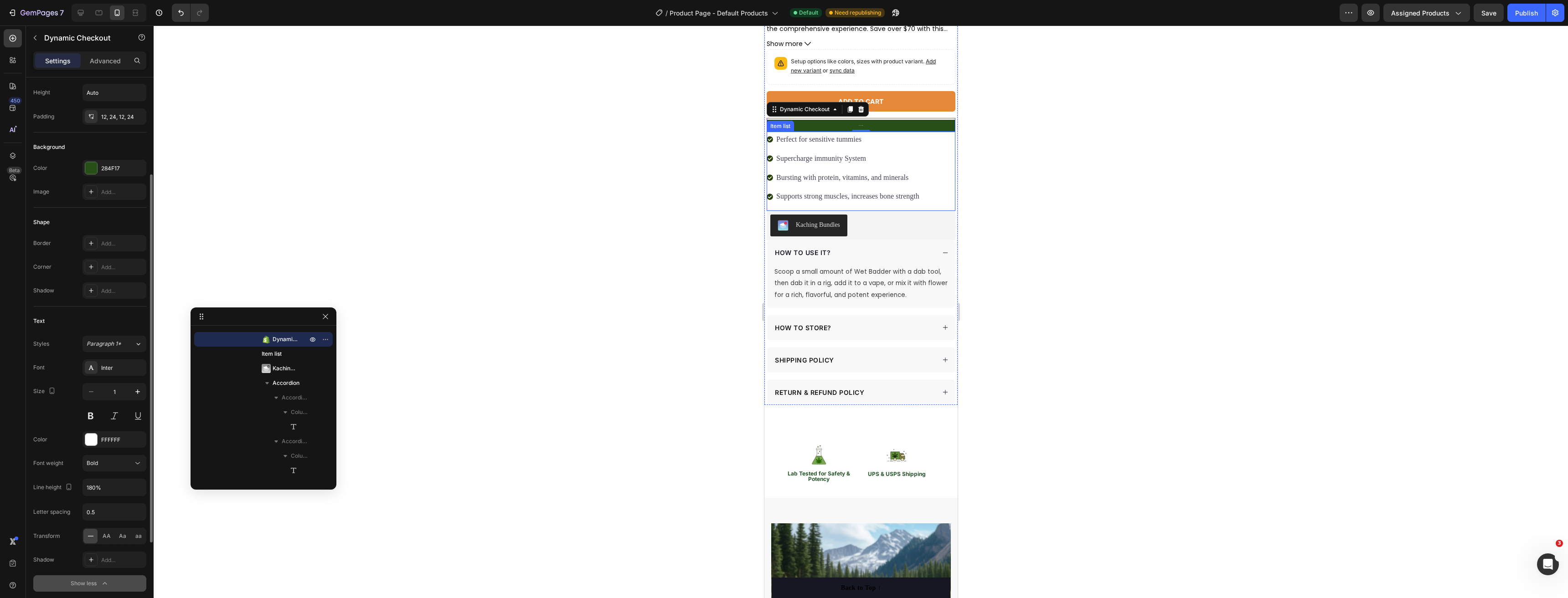
scroll to position [259, 0]
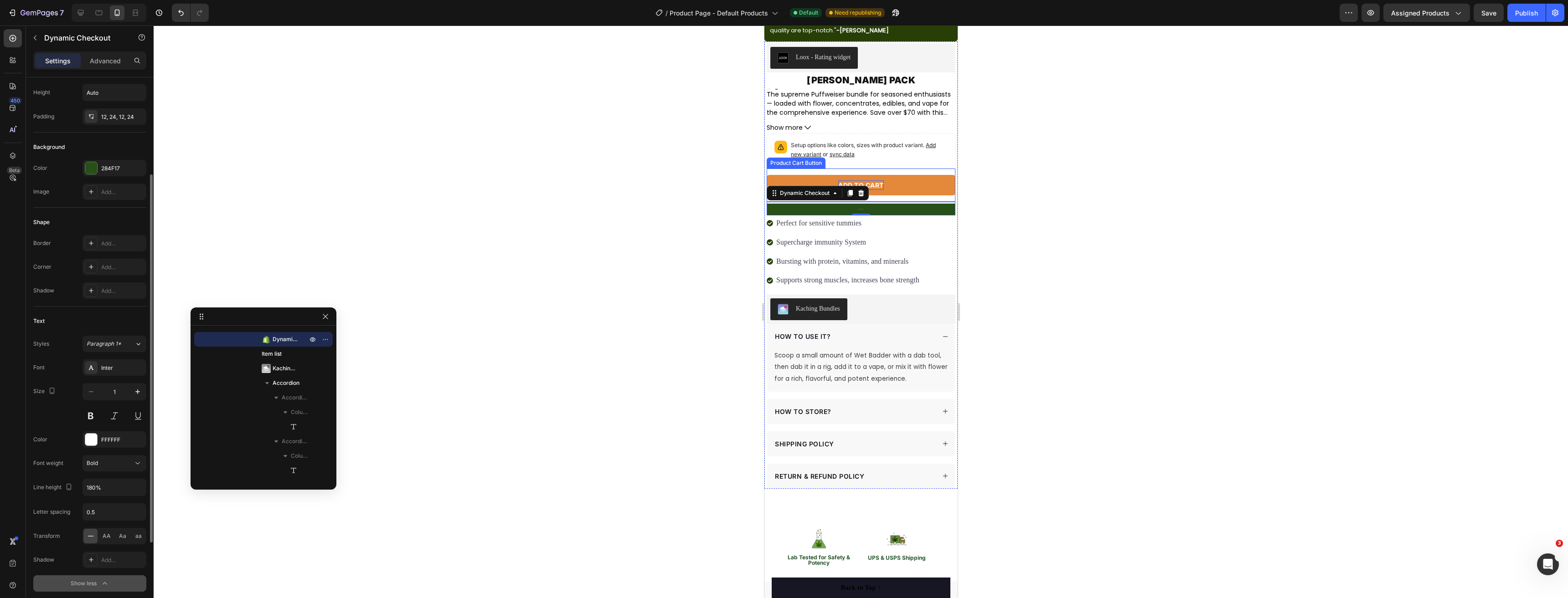
click at [878, 181] on div "Add to cart" at bounding box center [860, 186] width 46 height 10
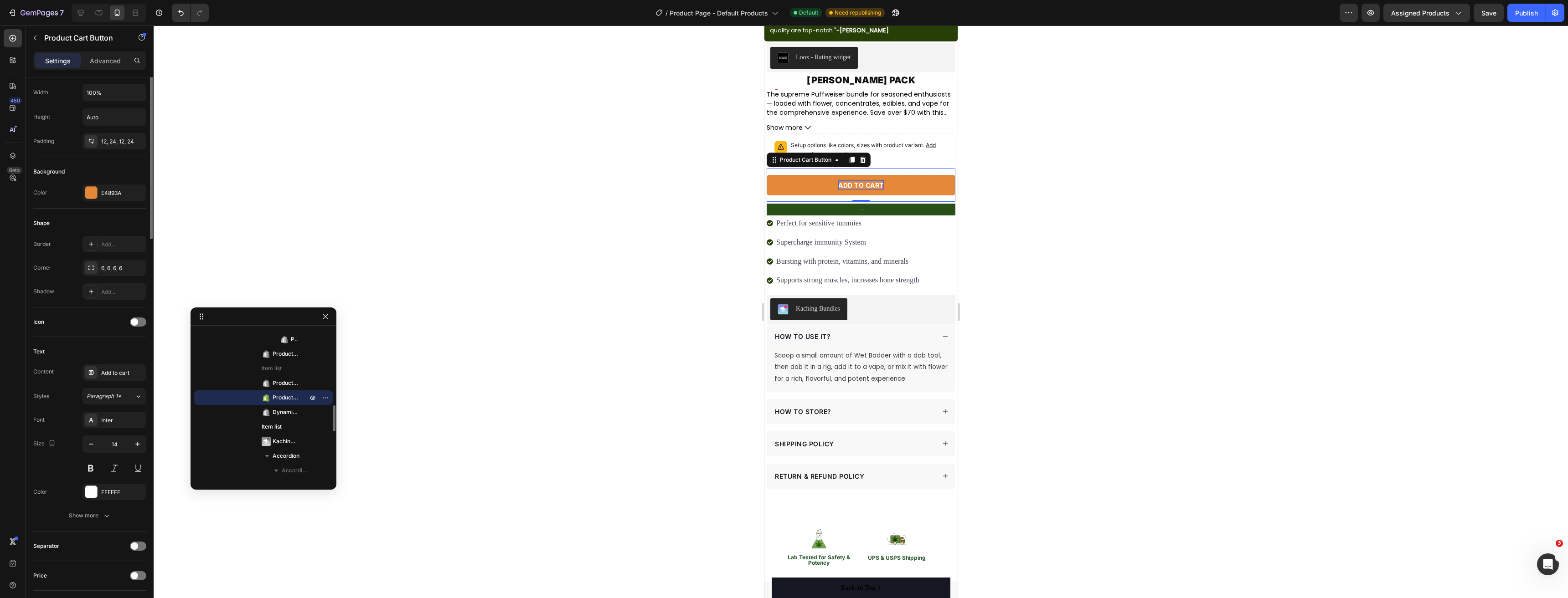
scroll to position [0, 0]
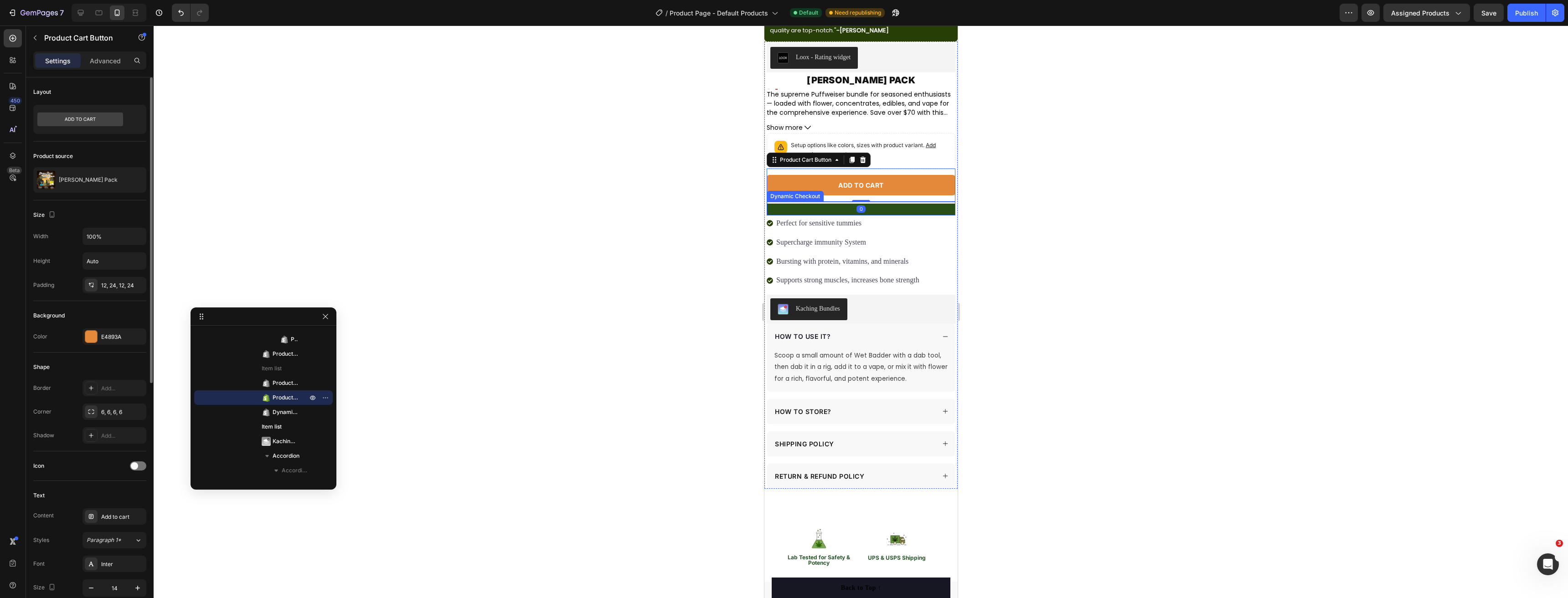
click at [867, 204] on button "BUY NOW" at bounding box center [861, 209] width 189 height 12
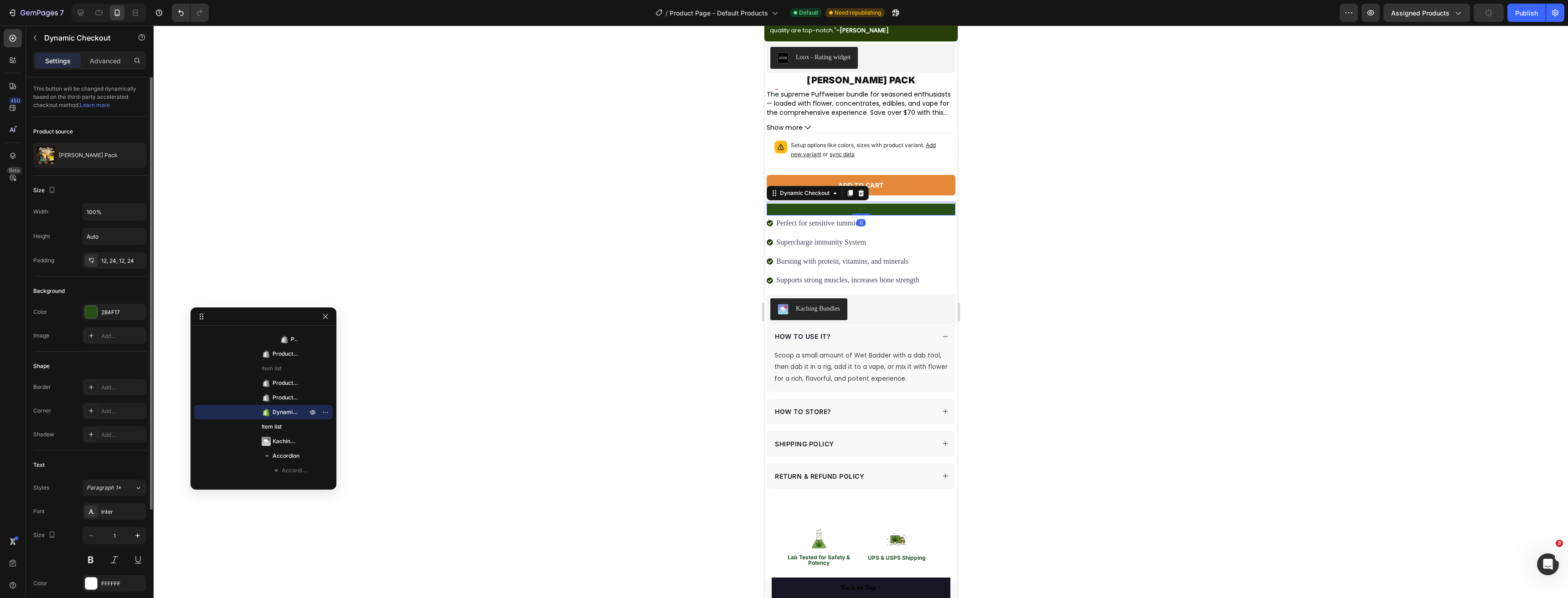
drag, startPoint x: 111, startPoint y: 537, endPoint x: 128, endPoint y: 549, distance: 20.8
click at [111, 537] on input "1" at bounding box center [114, 535] width 30 height 16
type input "14"
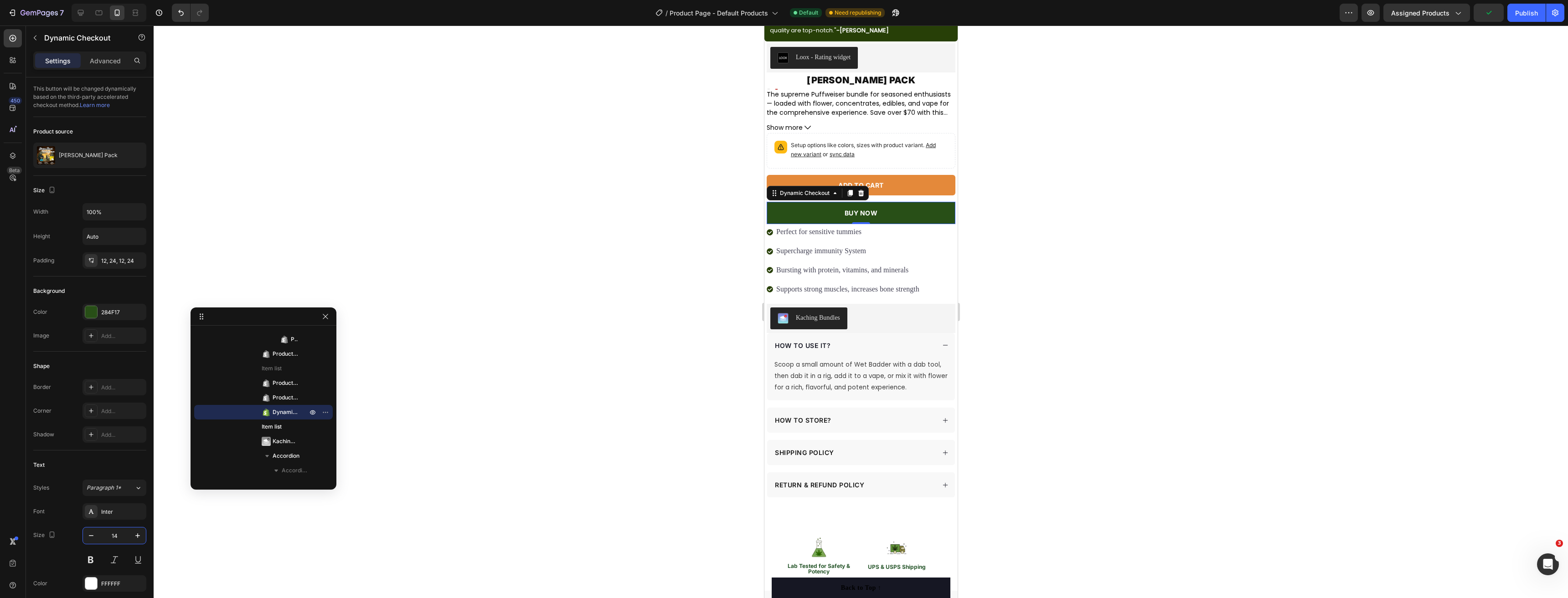
click at [657, 391] on div at bounding box center [861, 311] width 1415 height 572
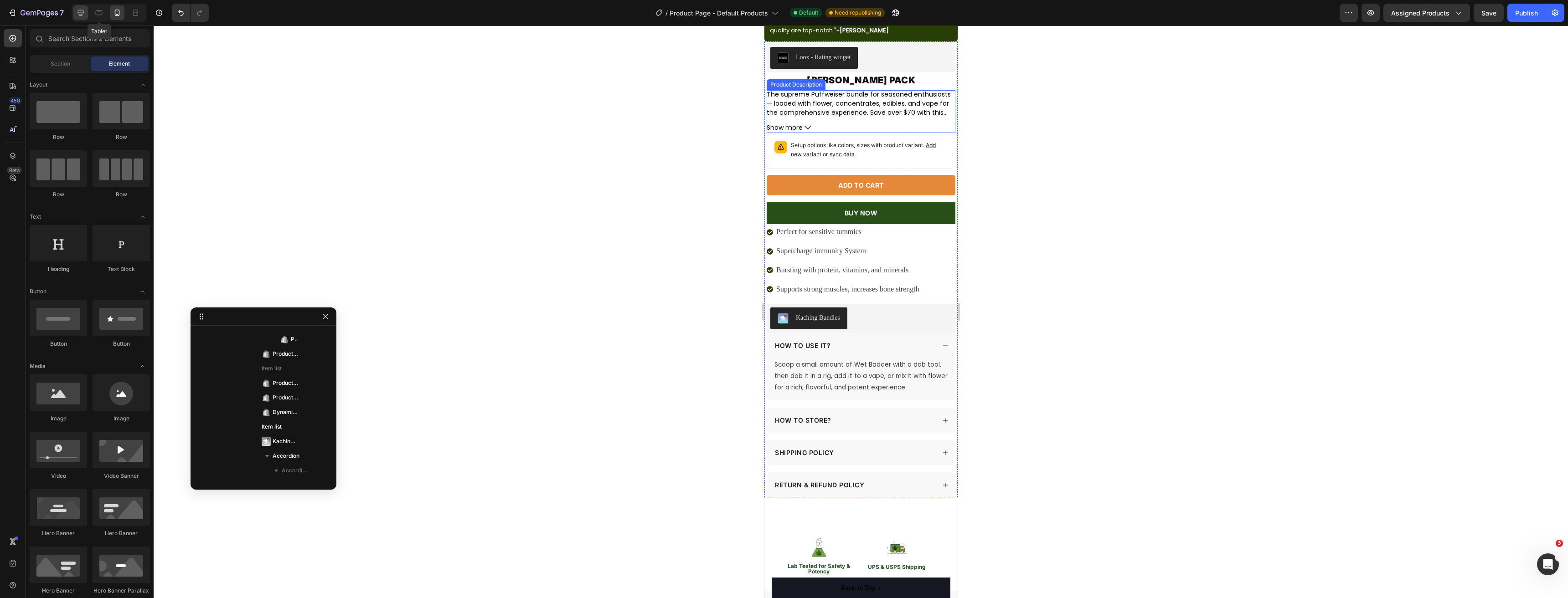
click at [88, 15] on div at bounding box center [81, 13] width 15 height 15
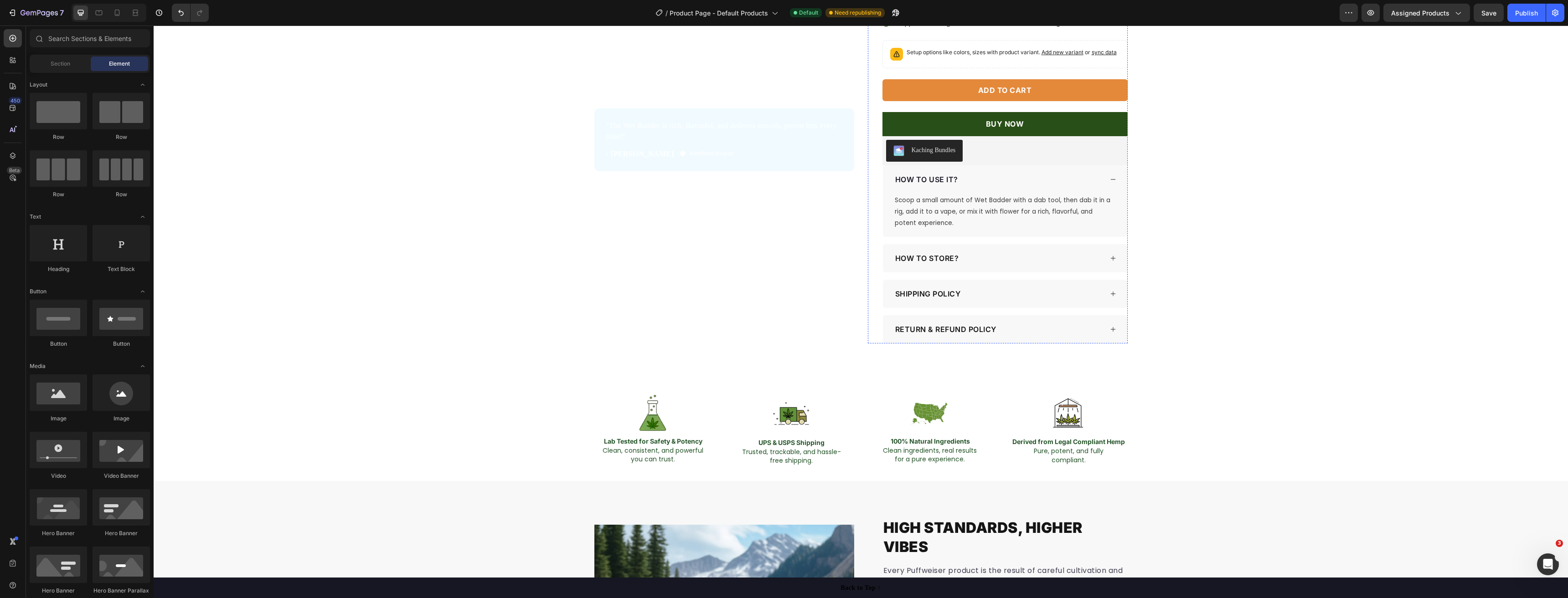
scroll to position [346, 0]
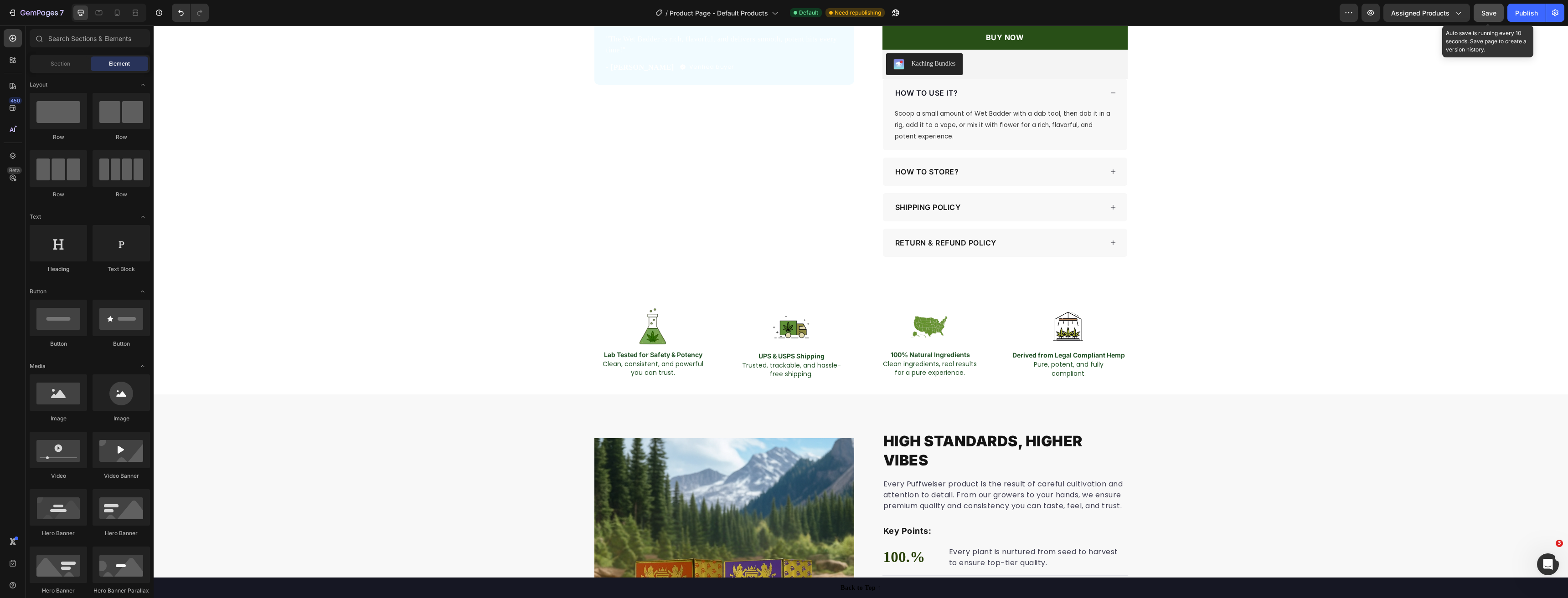
click at [1494, 17] on div "Save" at bounding box center [1489, 13] width 15 height 10
click at [1522, 13] on div "Publish" at bounding box center [1526, 13] width 23 height 10
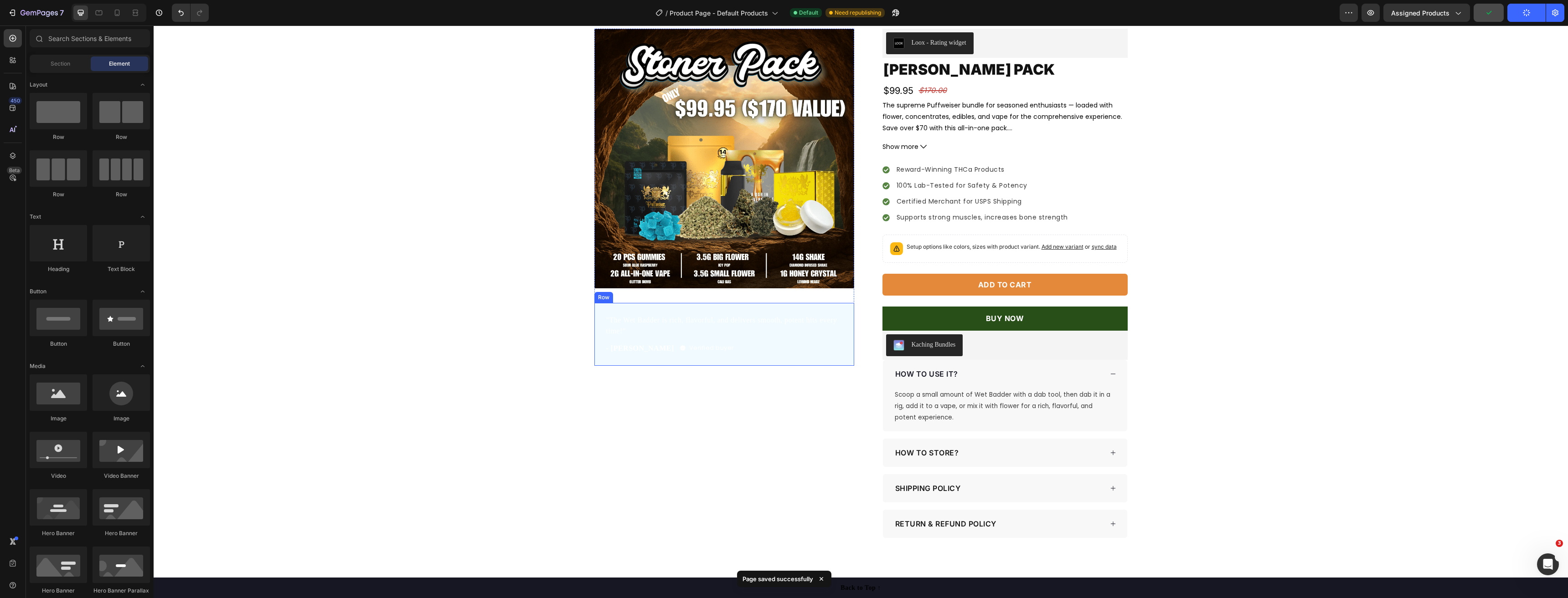
scroll to position [0, 0]
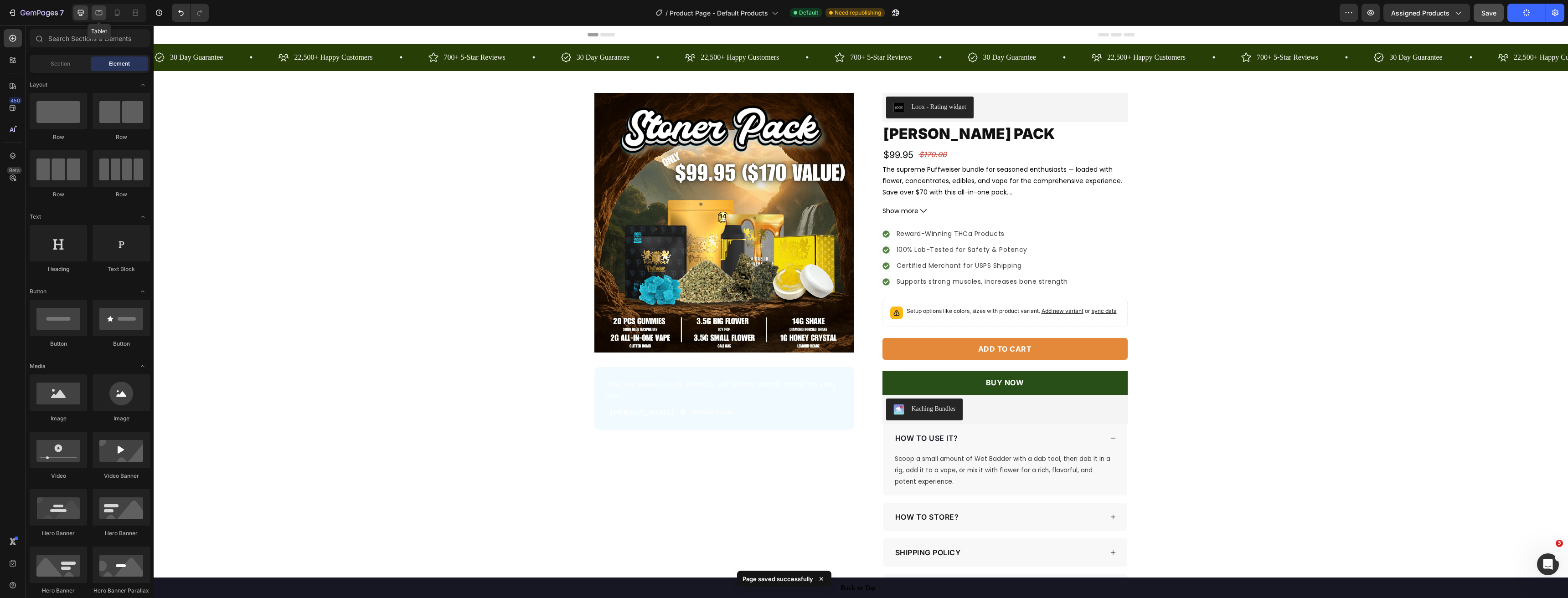
click at [99, 15] on icon at bounding box center [99, 13] width 7 height 5
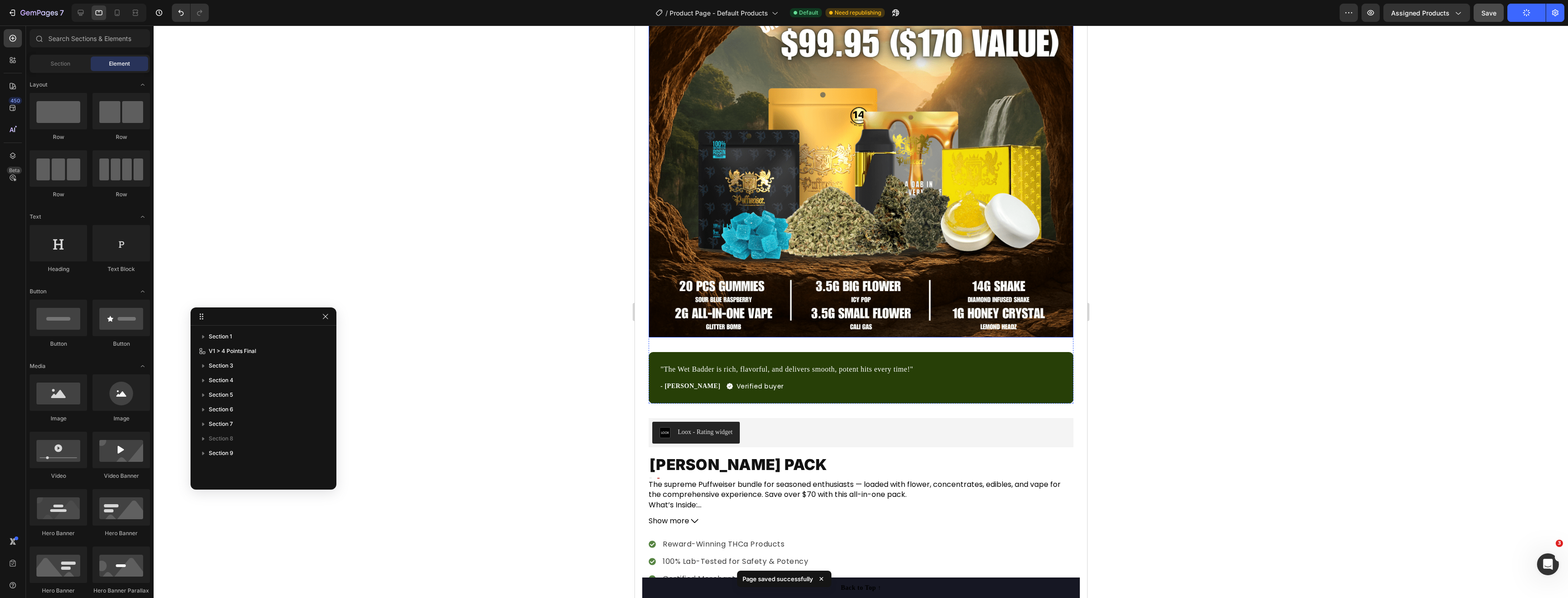
scroll to position [183, 0]
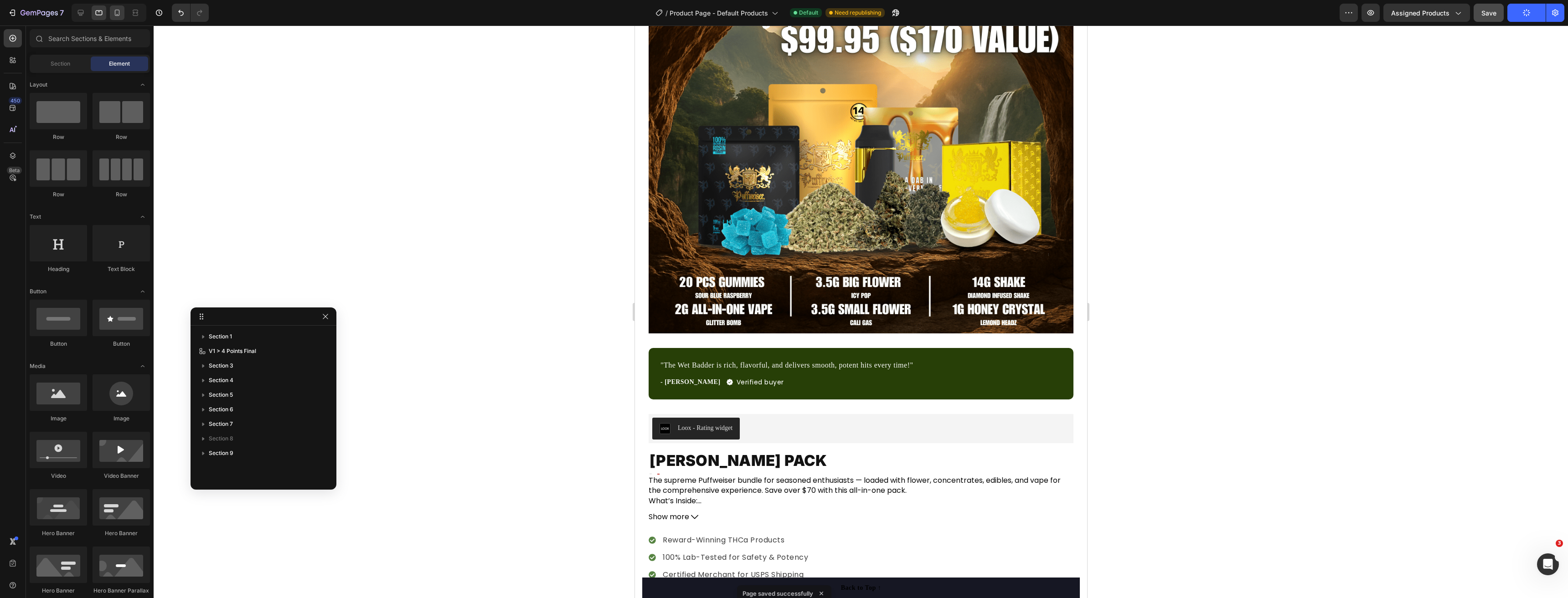
click at [118, 15] on icon at bounding box center [117, 13] width 5 height 6
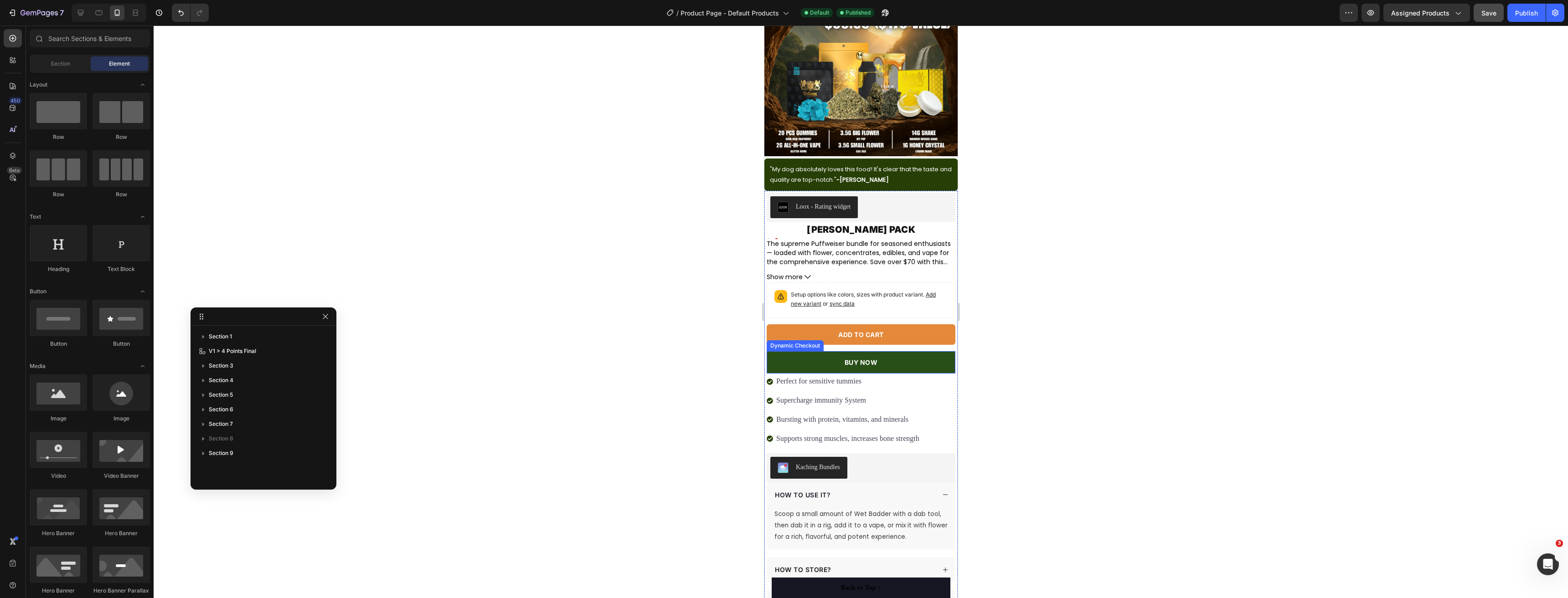
scroll to position [91, 0]
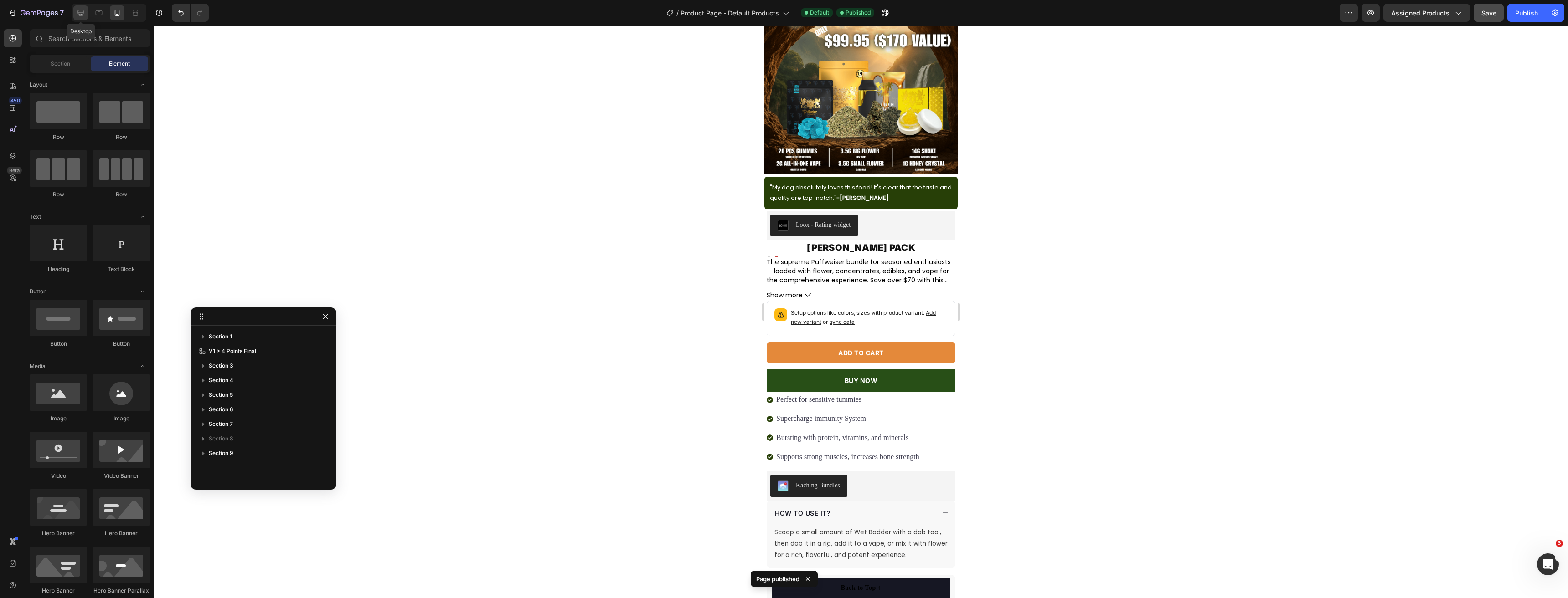
click at [80, 10] on icon at bounding box center [81, 13] width 6 height 6
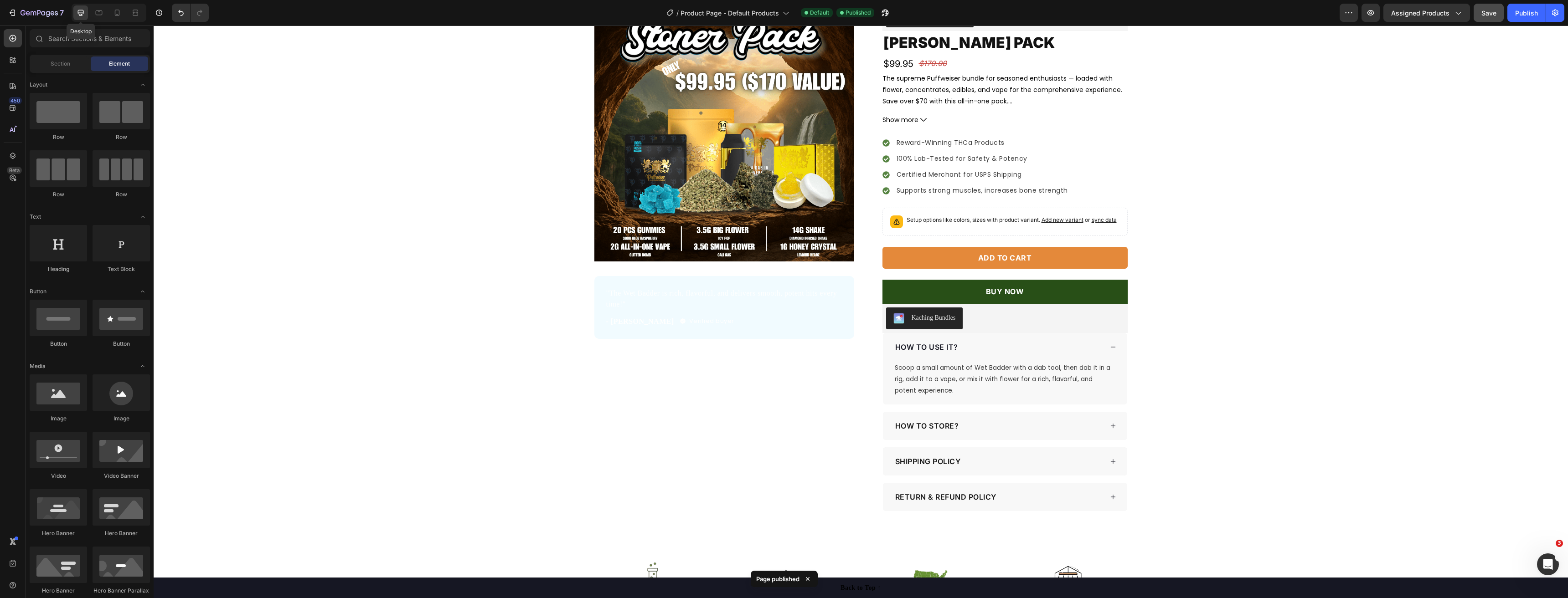
scroll to position [134, 0]
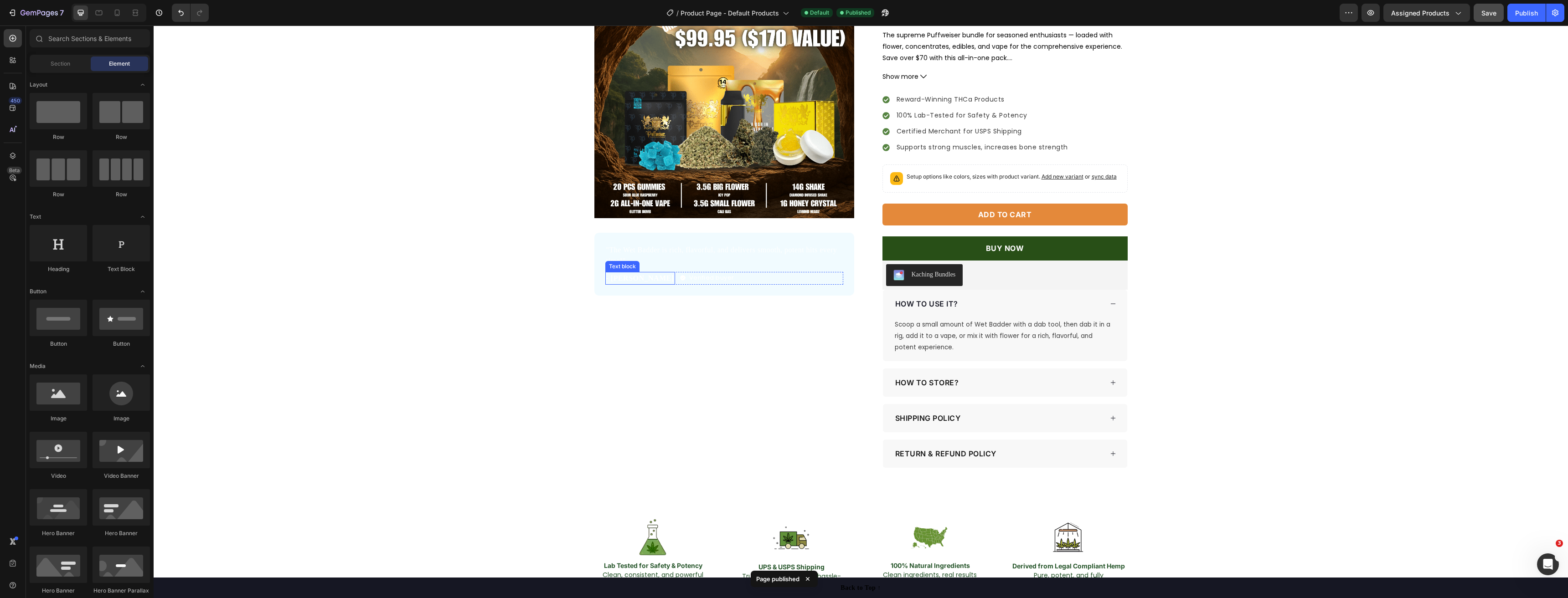
click at [639, 260] on p ""The Wet Badder is rich, flavorful, and delivers smooth, potent hits every time…" at bounding box center [724, 256] width 236 height 22
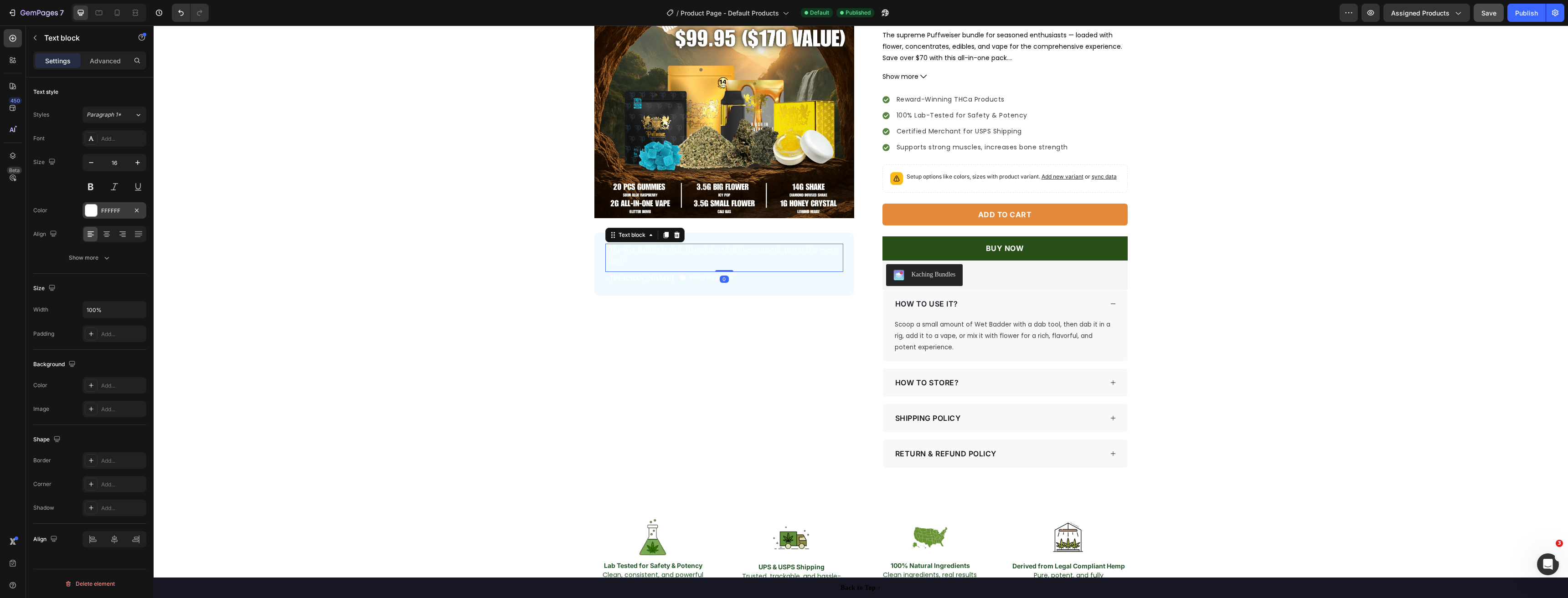
click at [88, 207] on div at bounding box center [91, 210] width 12 height 12
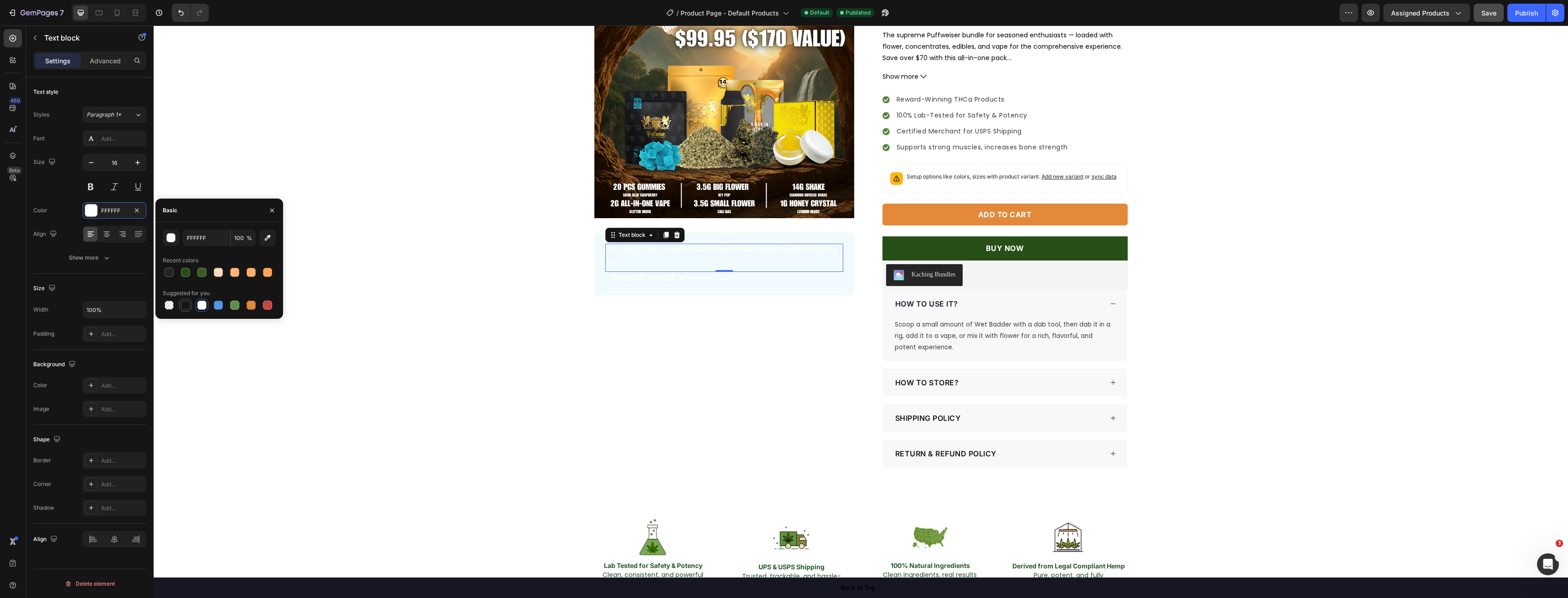
click at [183, 305] on div at bounding box center [185, 305] width 9 height 9
type input "151515"
click at [614, 279] on p "- [PERSON_NAME]" at bounding box center [640, 279] width 68 height 11
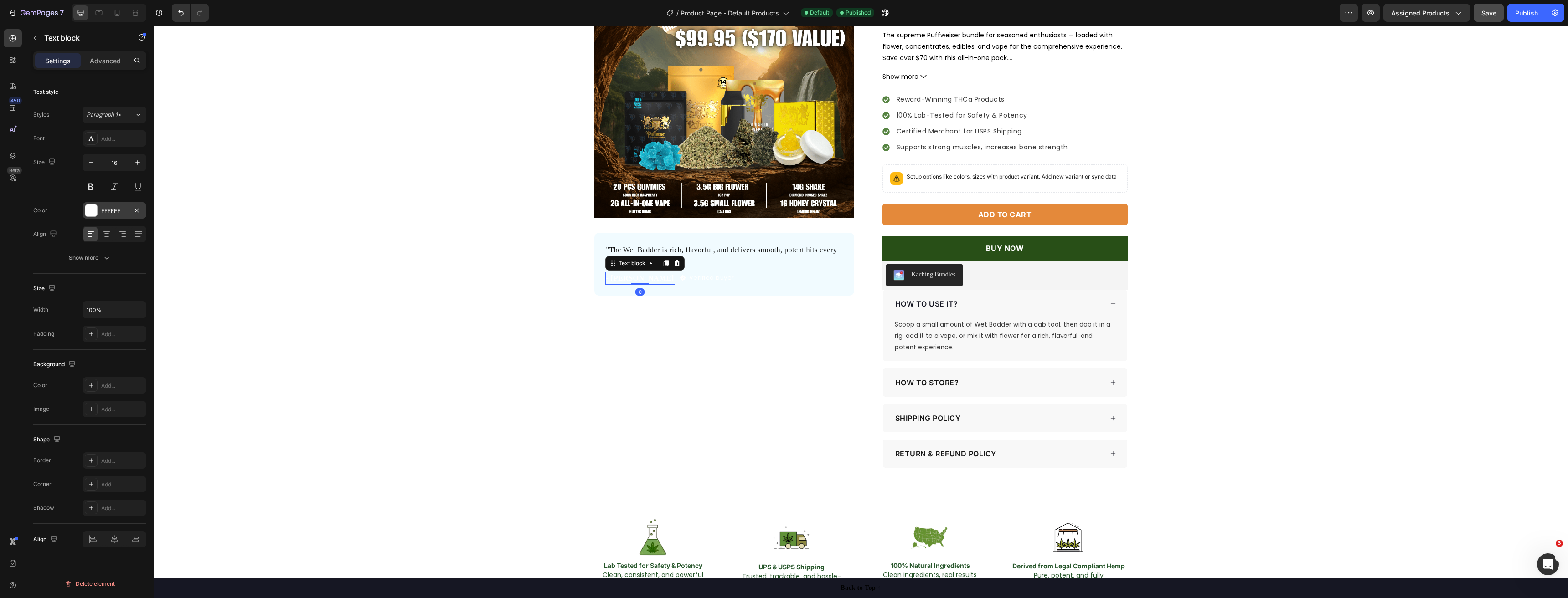
click at [99, 210] on div "FFFFFF" at bounding box center [114, 210] width 64 height 16
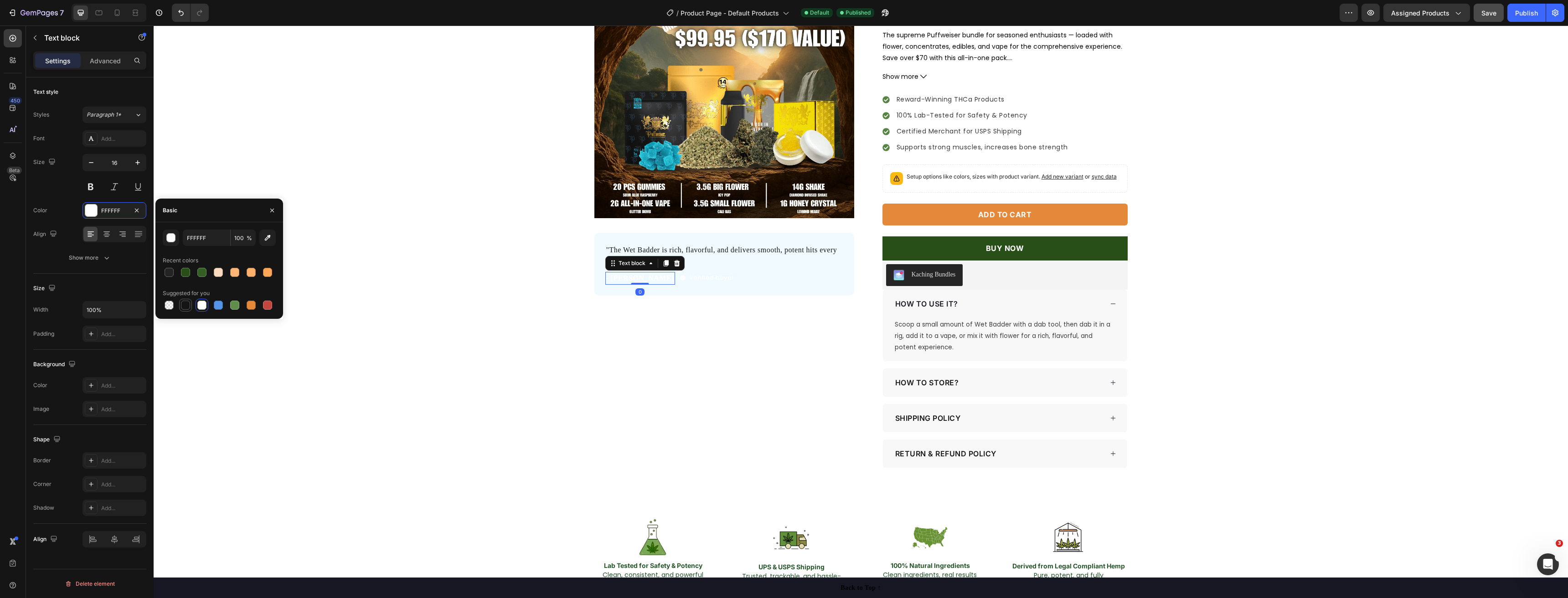
click at [183, 308] on div at bounding box center [185, 305] width 9 height 9
type input "151515"
click at [689, 275] on p "Verified buyer" at bounding box center [712, 277] width 45 height 9
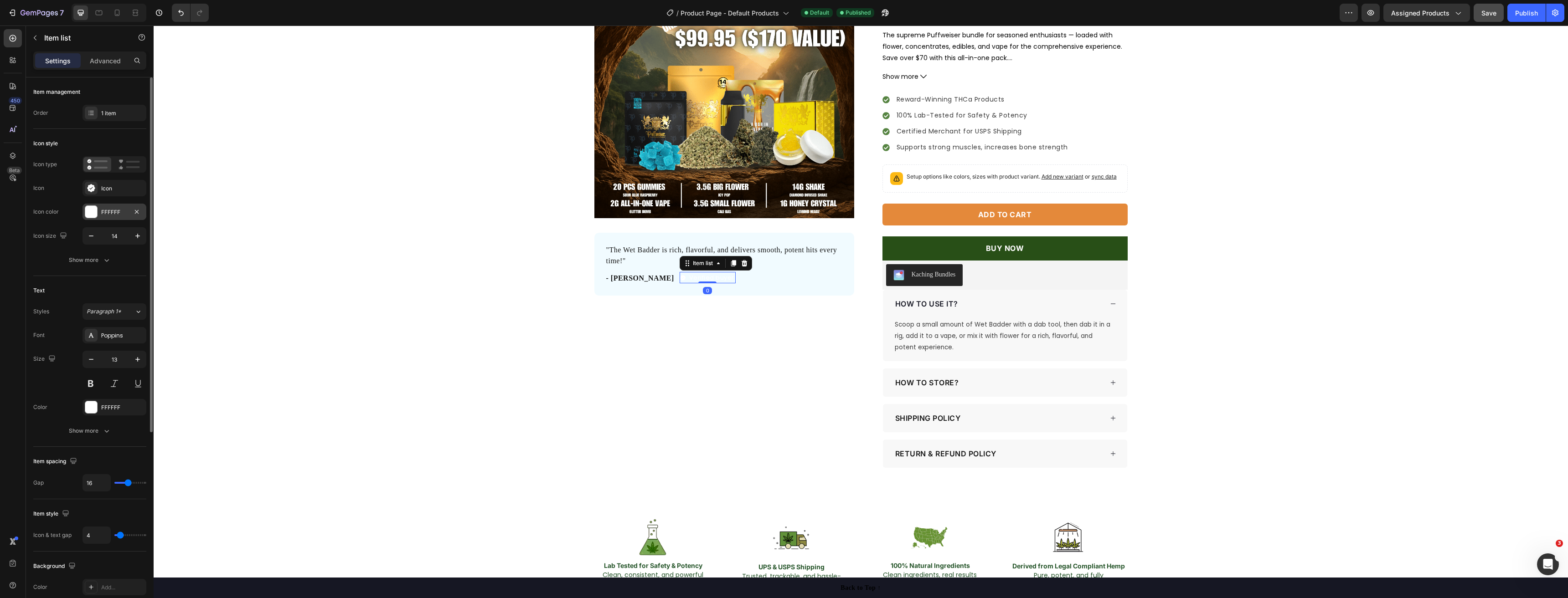
click at [83, 212] on div "FFFFFF" at bounding box center [114, 212] width 64 height 16
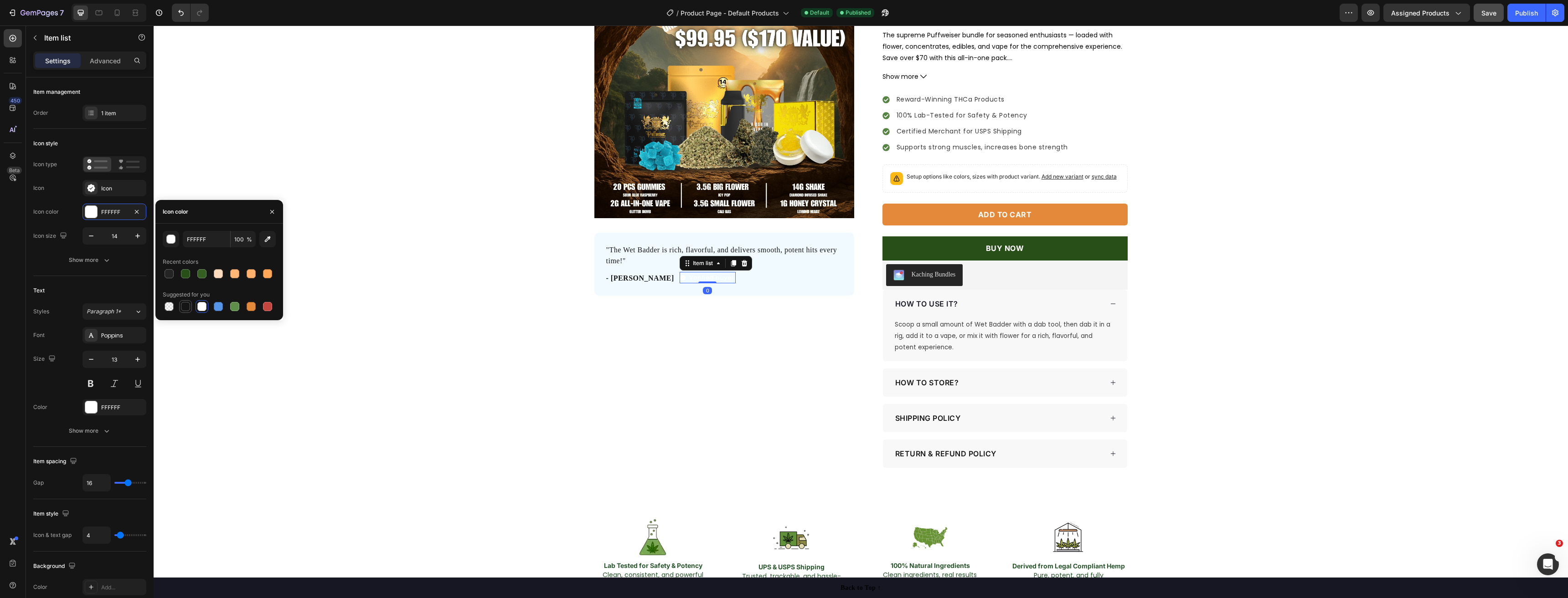
click at [183, 305] on div at bounding box center [185, 306] width 9 height 9
type input "151515"
click at [704, 277] on p "Verified buyer" at bounding box center [712, 277] width 45 height 9
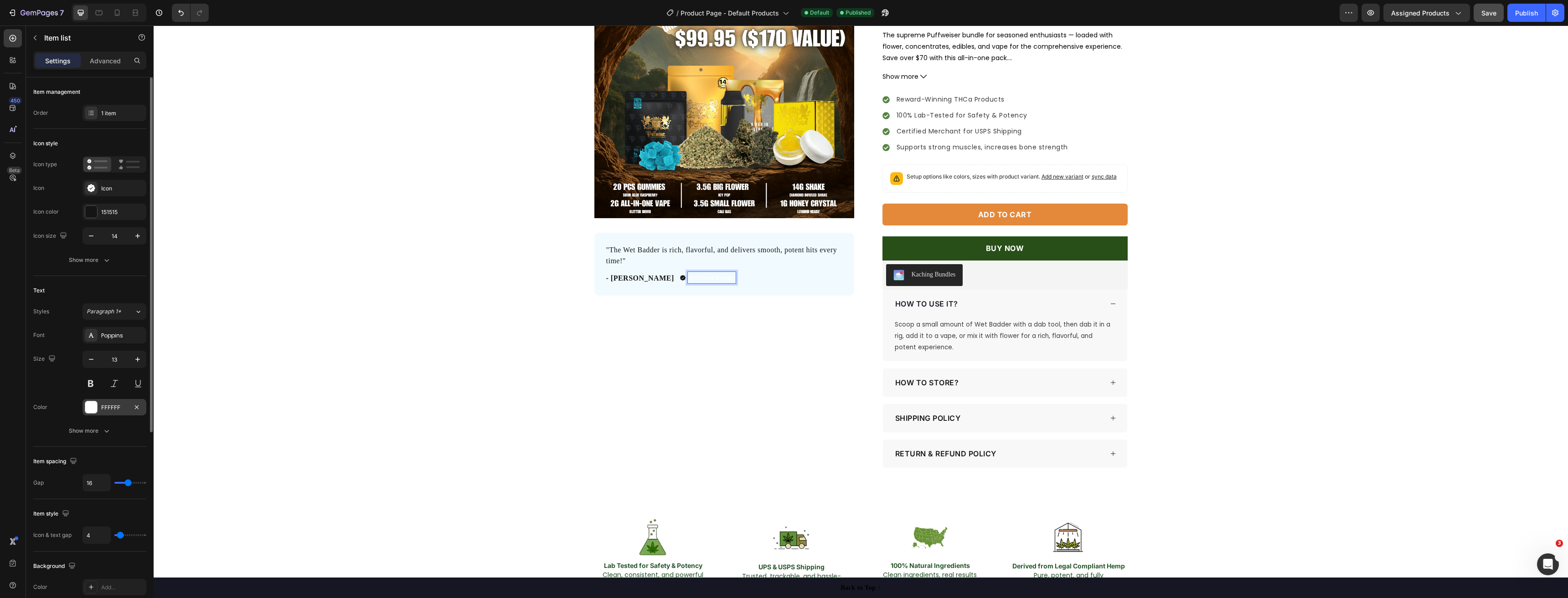
click at [92, 414] on div "FFFFFF" at bounding box center [114, 407] width 64 height 16
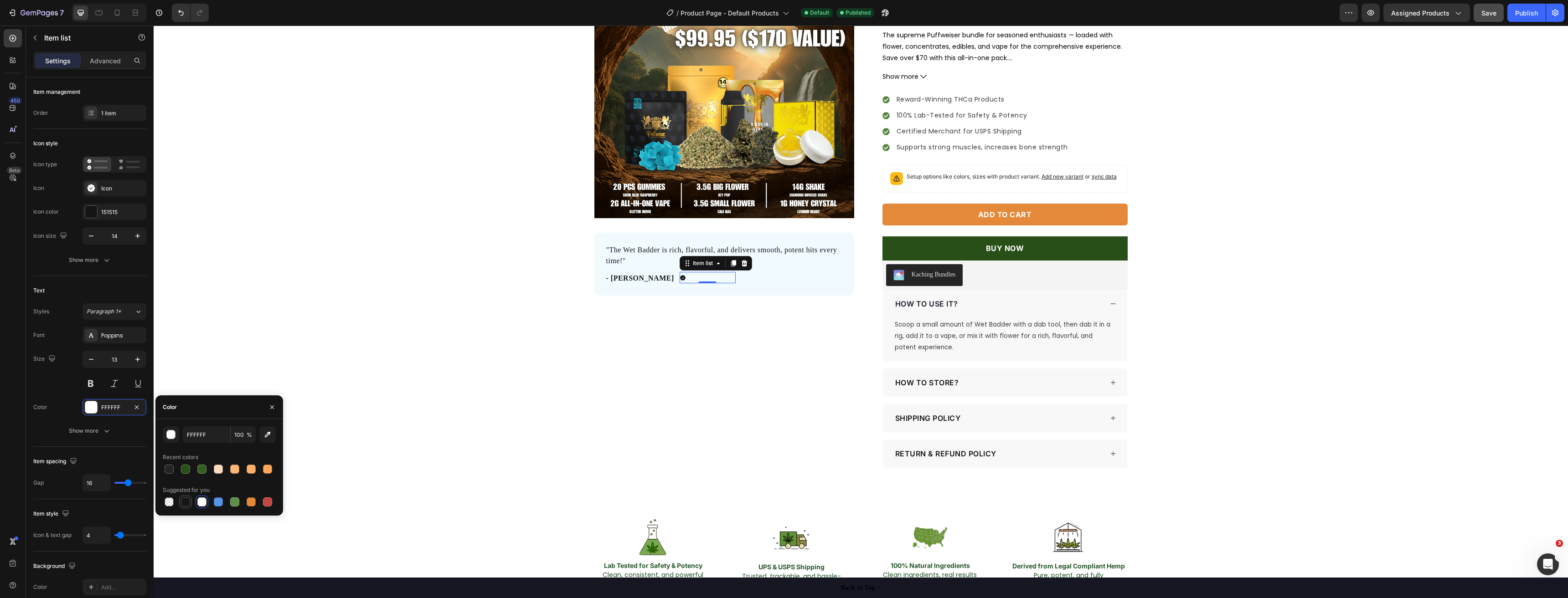
click at [184, 504] on div at bounding box center [185, 502] width 9 height 9
type input "151515"
click at [102, 15] on icon at bounding box center [99, 13] width 7 height 5
type input "16"
type input "14"
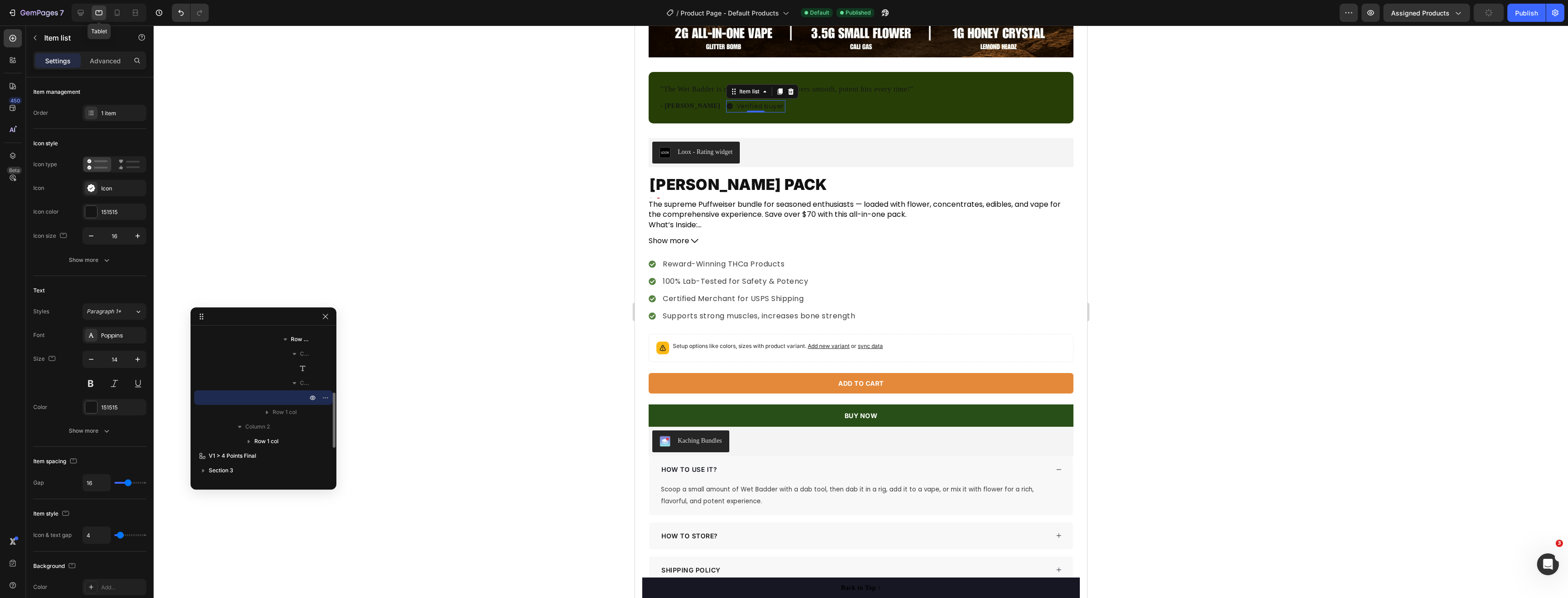
scroll to position [493, 0]
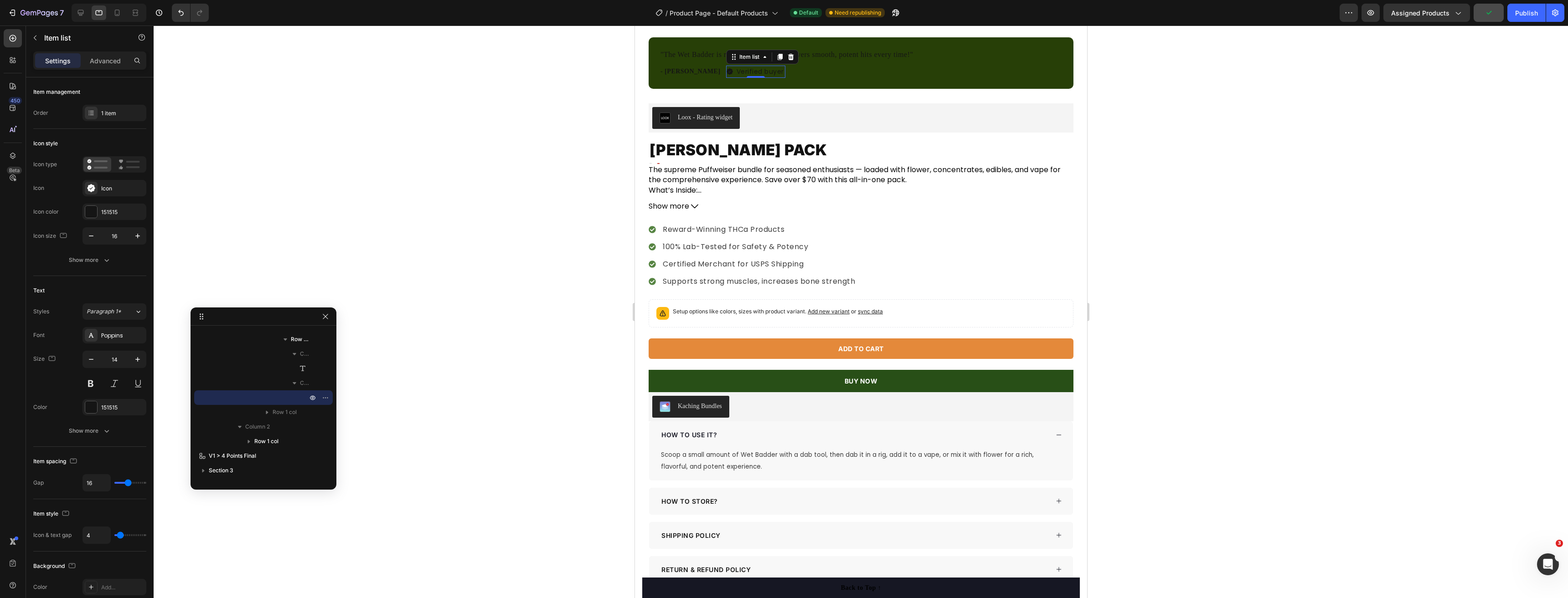
click at [544, 116] on div at bounding box center [861, 311] width 1415 height 572
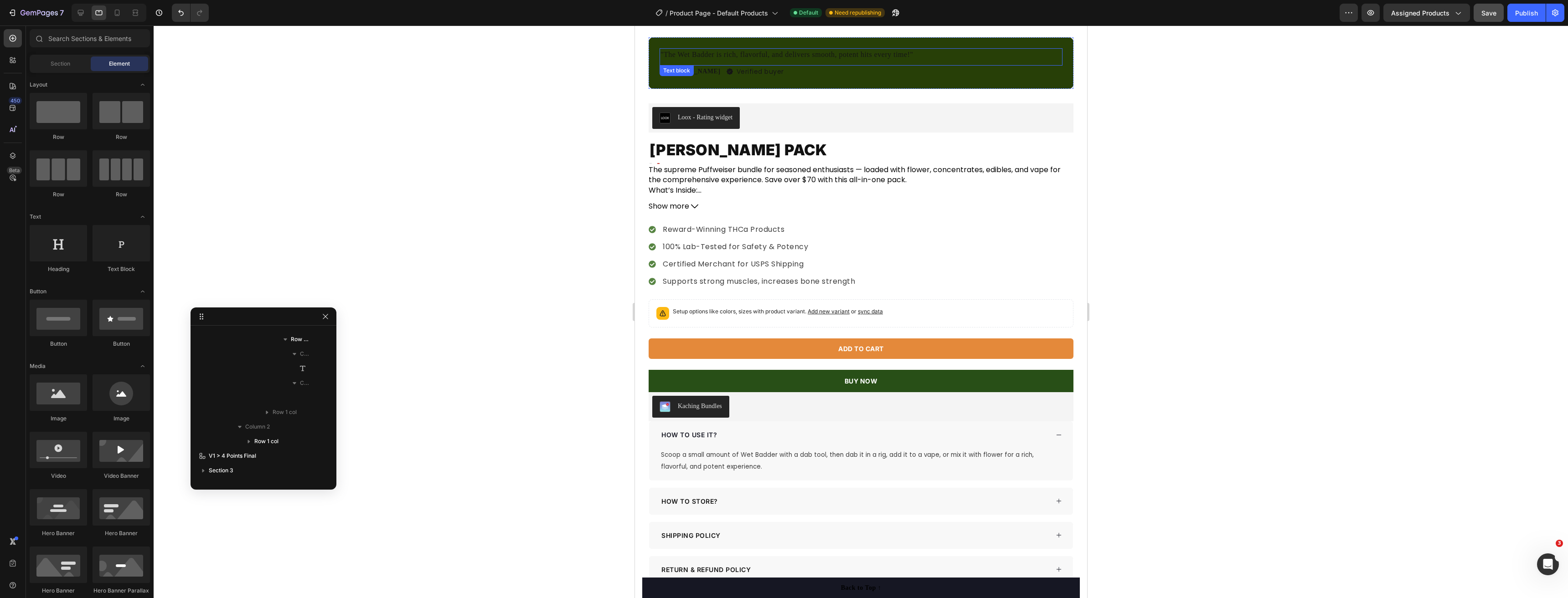
click at [688, 49] on p ""The Wet Badder is rich, flavorful, and delivers smooth, potent hits every time…" at bounding box center [860, 55] width 401 height 11
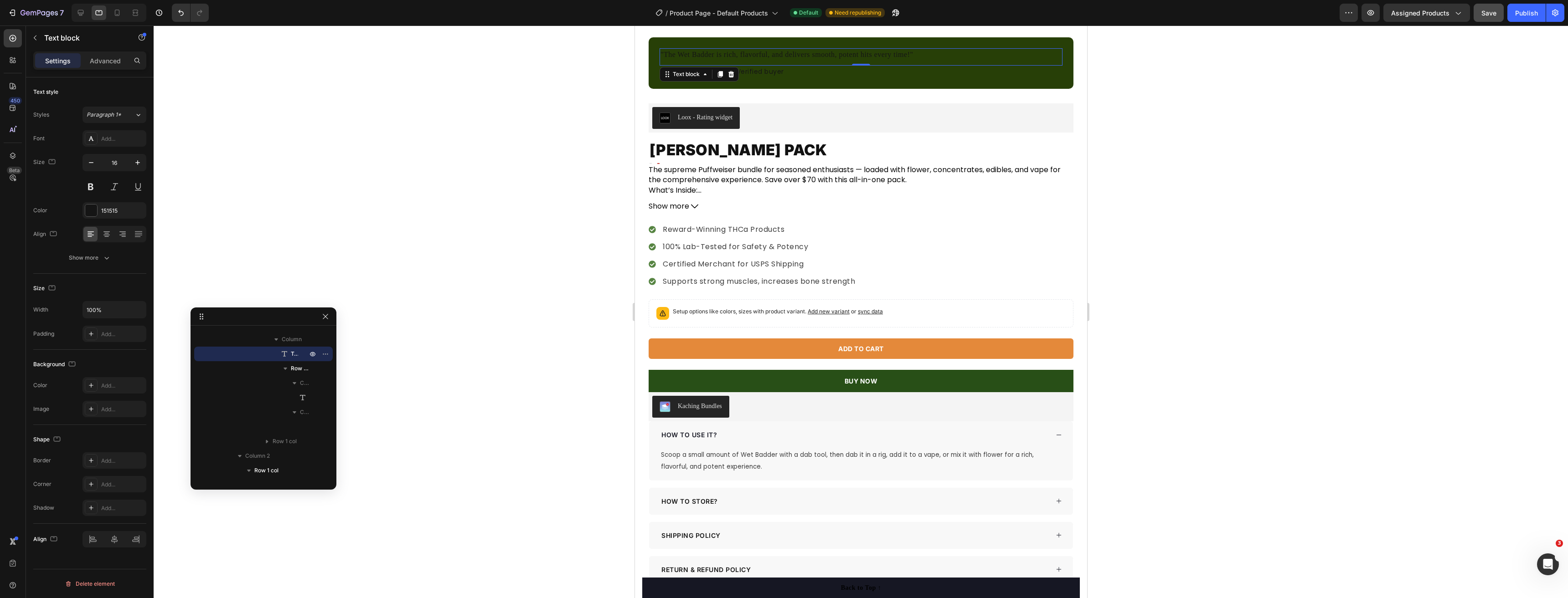
click at [568, 108] on div at bounding box center [861, 311] width 1415 height 572
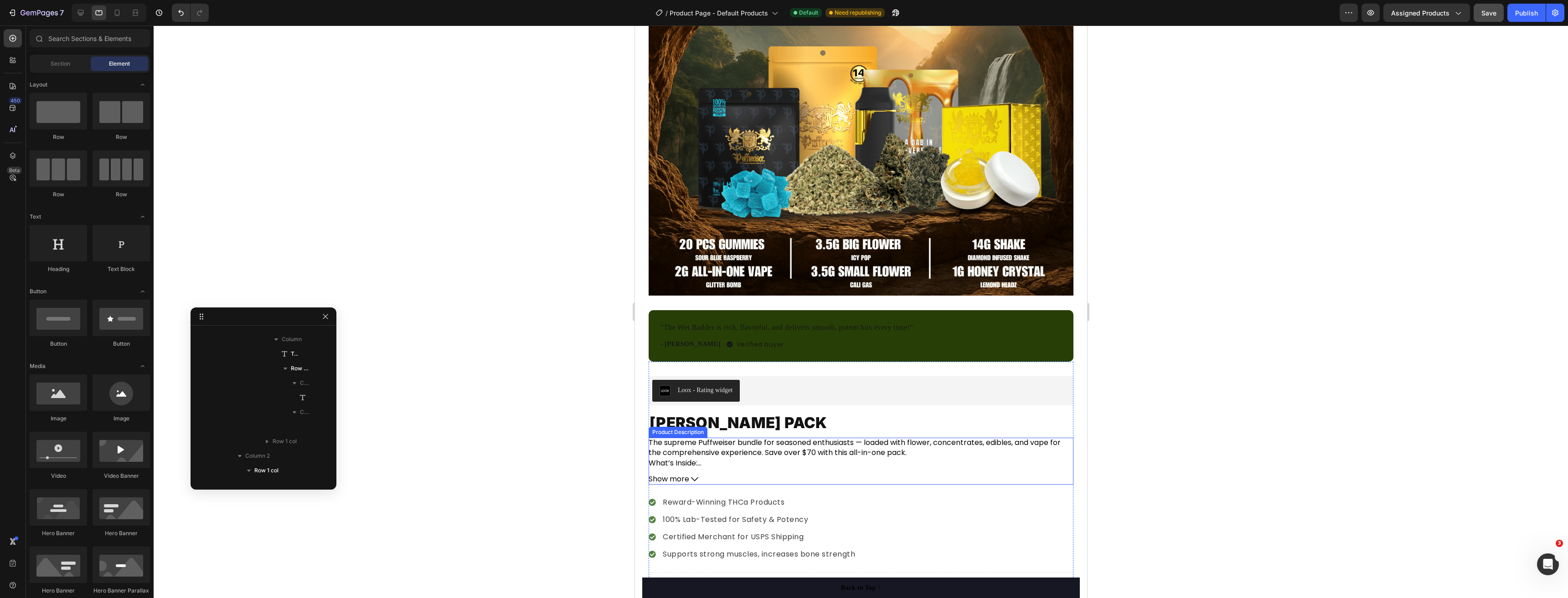
scroll to position [220, 0]
click at [829, 311] on div ""The Wet Badder is rich, flavorful, and delivers smooth, potent hits every time…" at bounding box center [861, 336] width 425 height 52
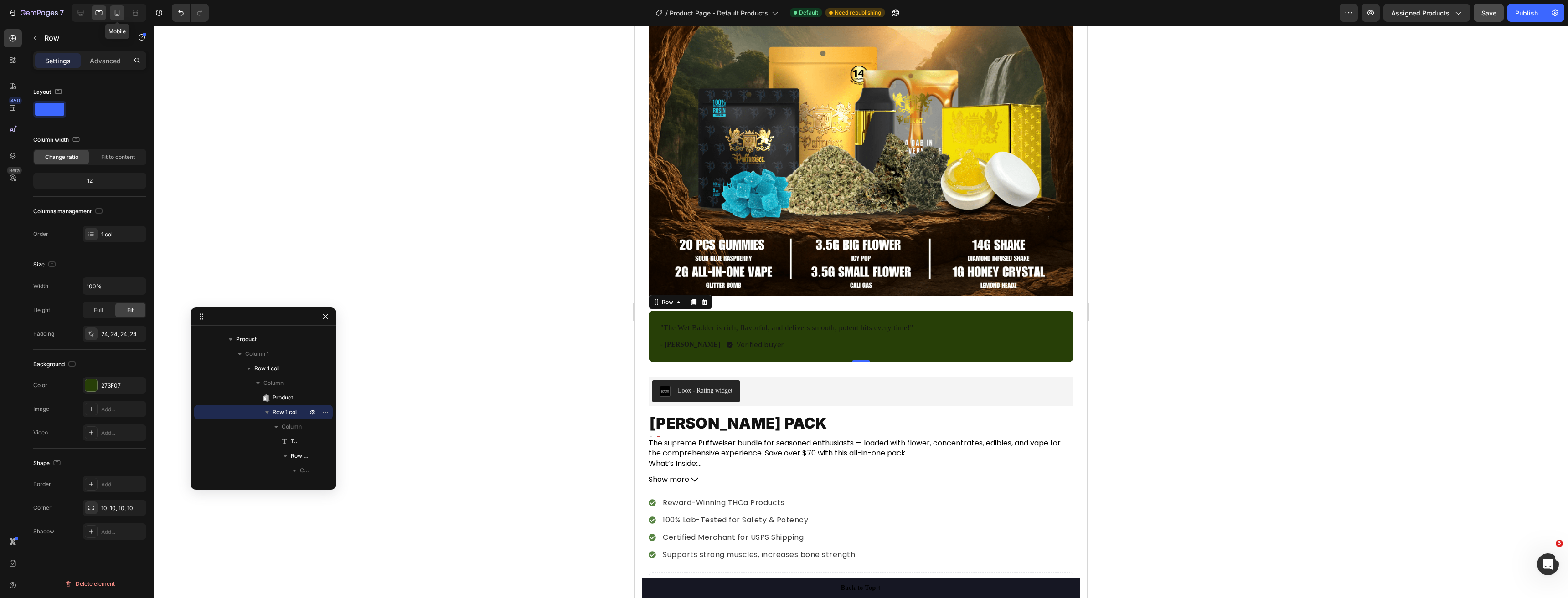
click at [118, 15] on icon at bounding box center [117, 12] width 9 height 9
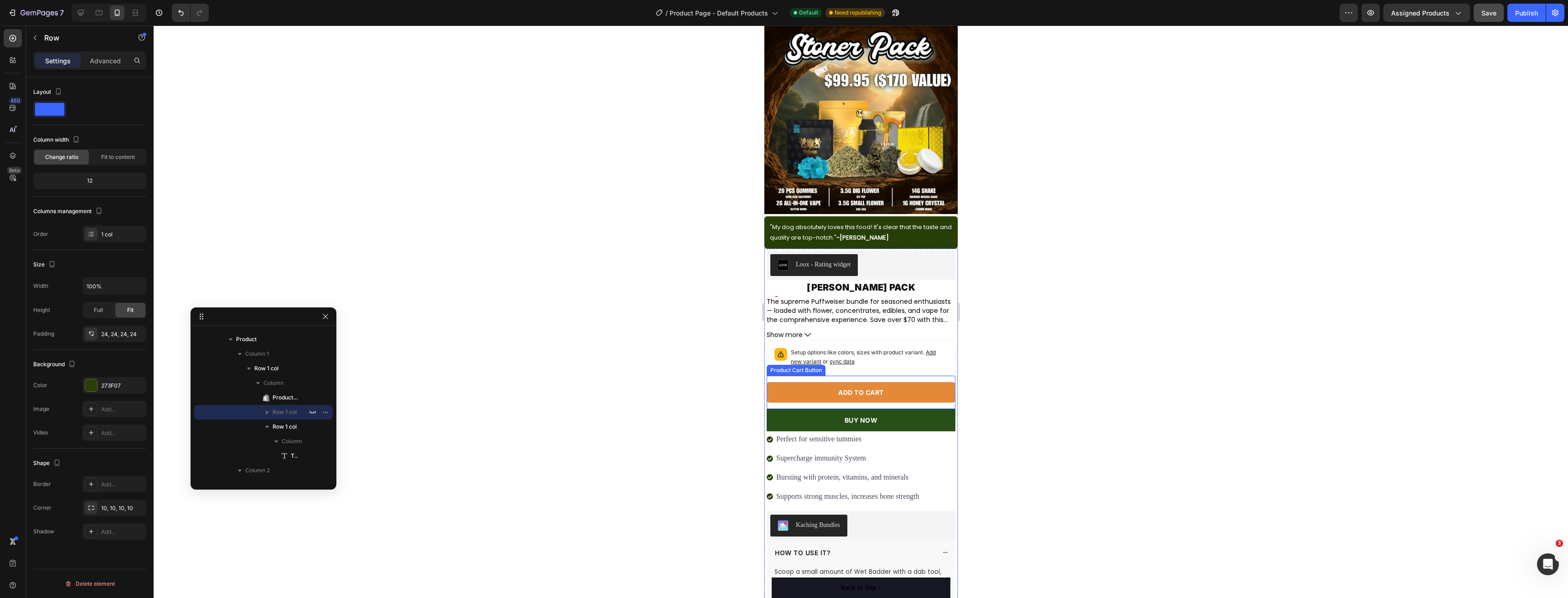
scroll to position [51, 0]
click at [94, 10] on div at bounding box center [99, 13] width 15 height 15
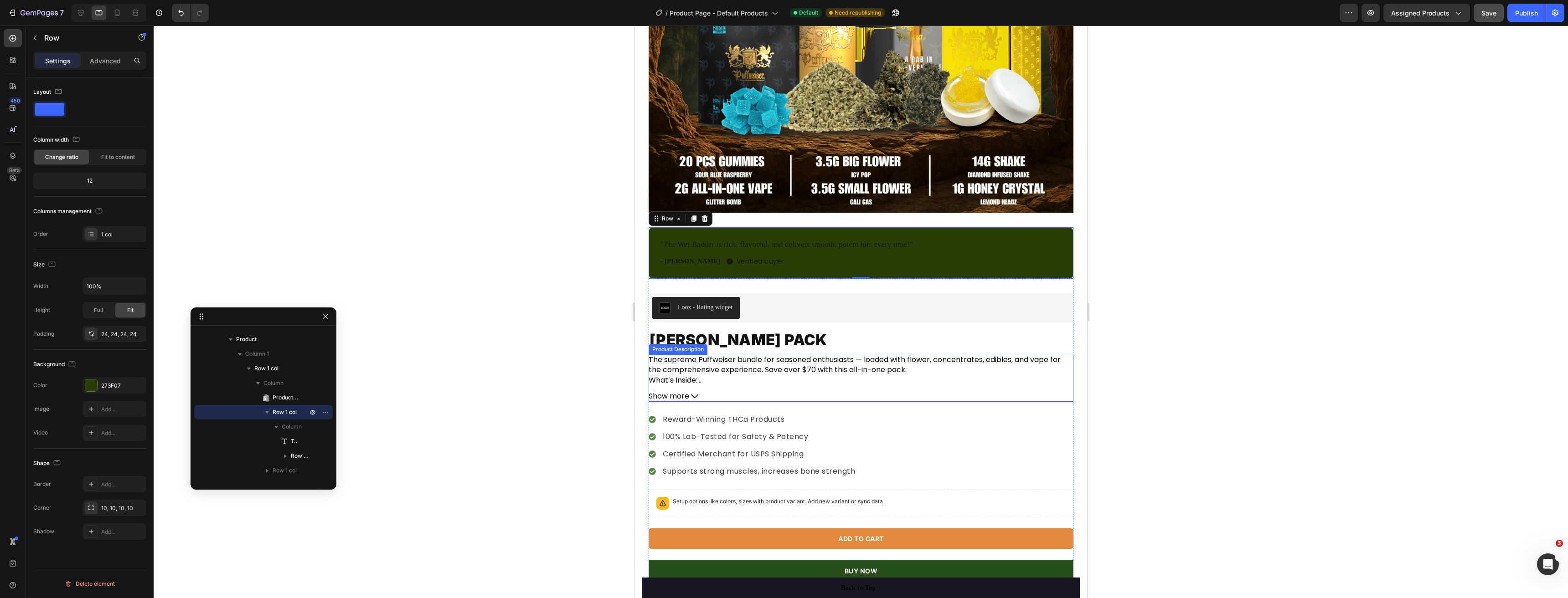
scroll to position [465, 0]
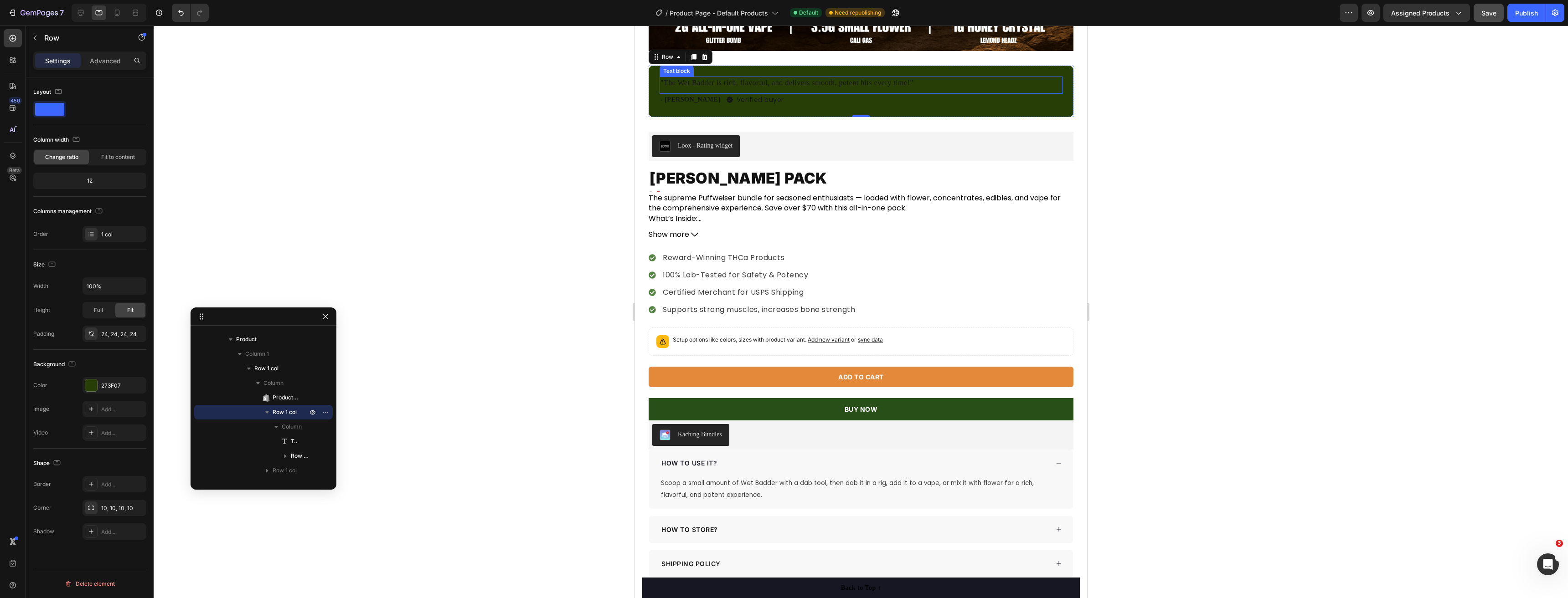
click at [783, 77] on p ""The Wet Badder is rich, flavorful, and delivers smooth, potent hits every time…" at bounding box center [860, 83] width 401 height 11
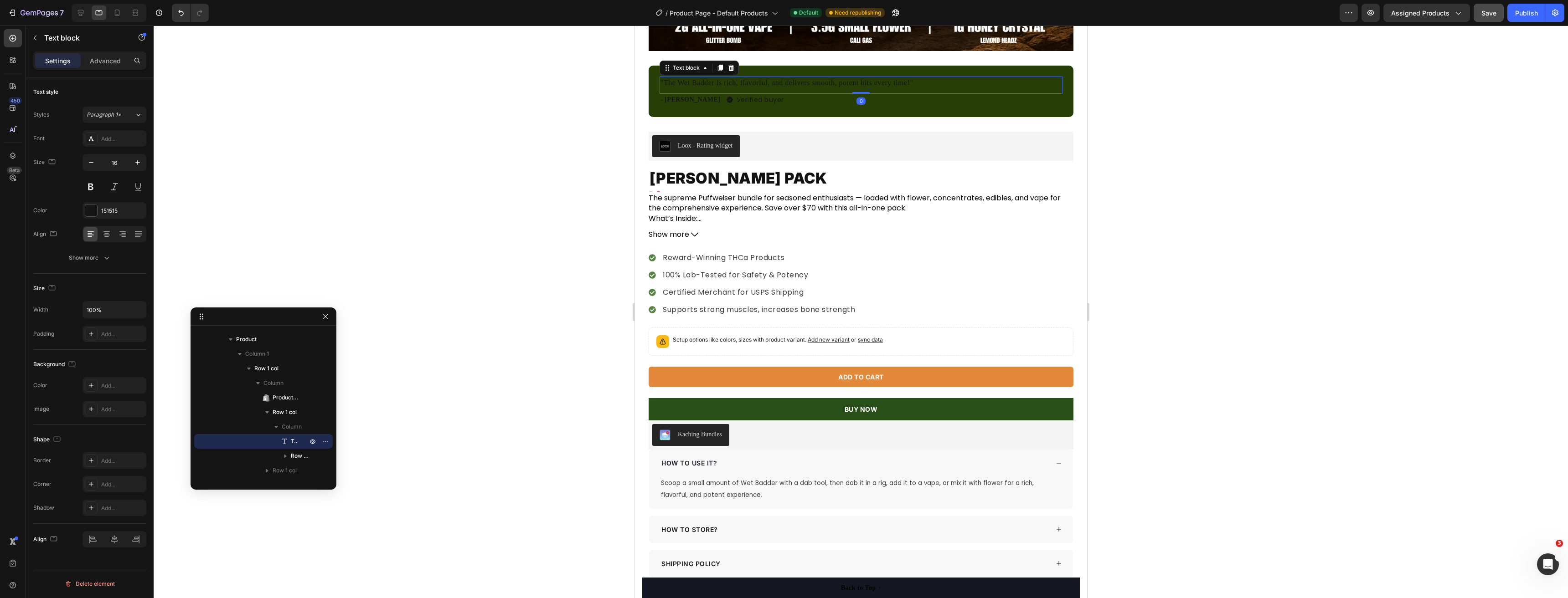
click at [783, 77] on p ""The Wet Badder is rich, flavorful, and delivers smooth, potent hits every time…" at bounding box center [860, 83] width 401 height 11
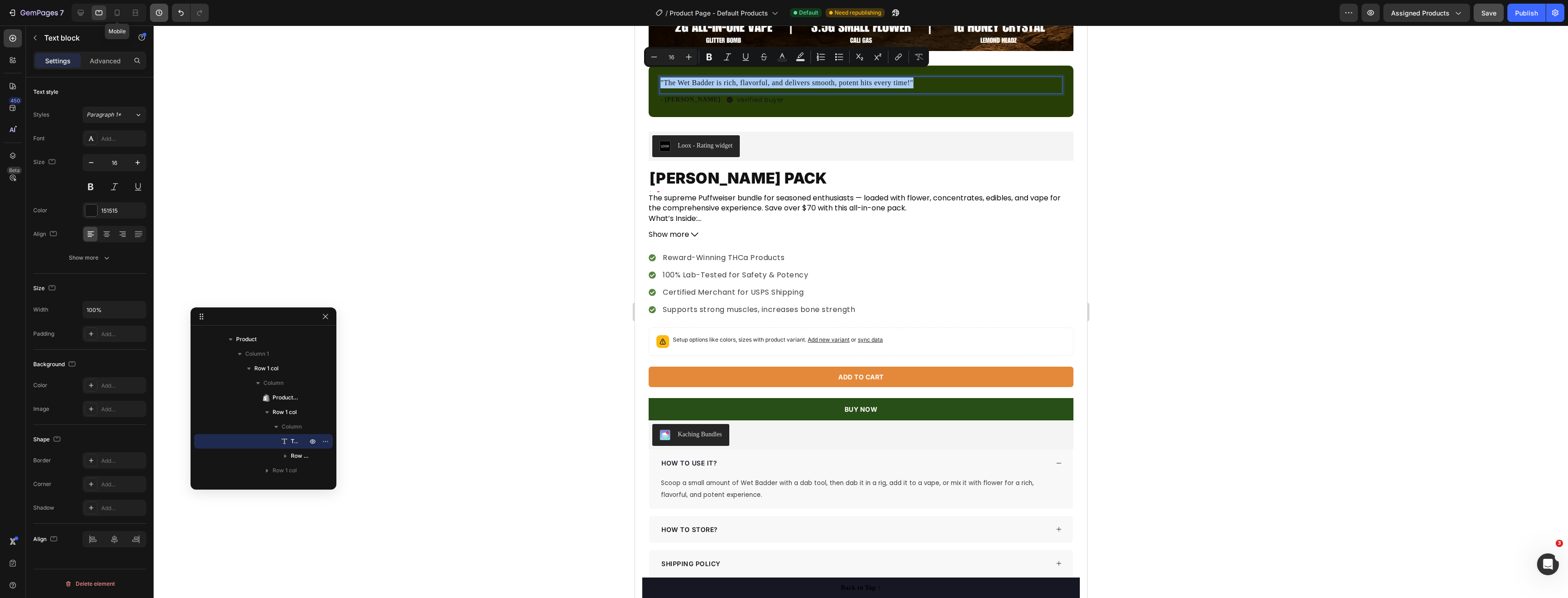
drag, startPoint x: 119, startPoint y: 13, endPoint x: 163, endPoint y: 18, distance: 44.3
click at [119, 13] on icon at bounding box center [117, 13] width 5 height 6
type input "14"
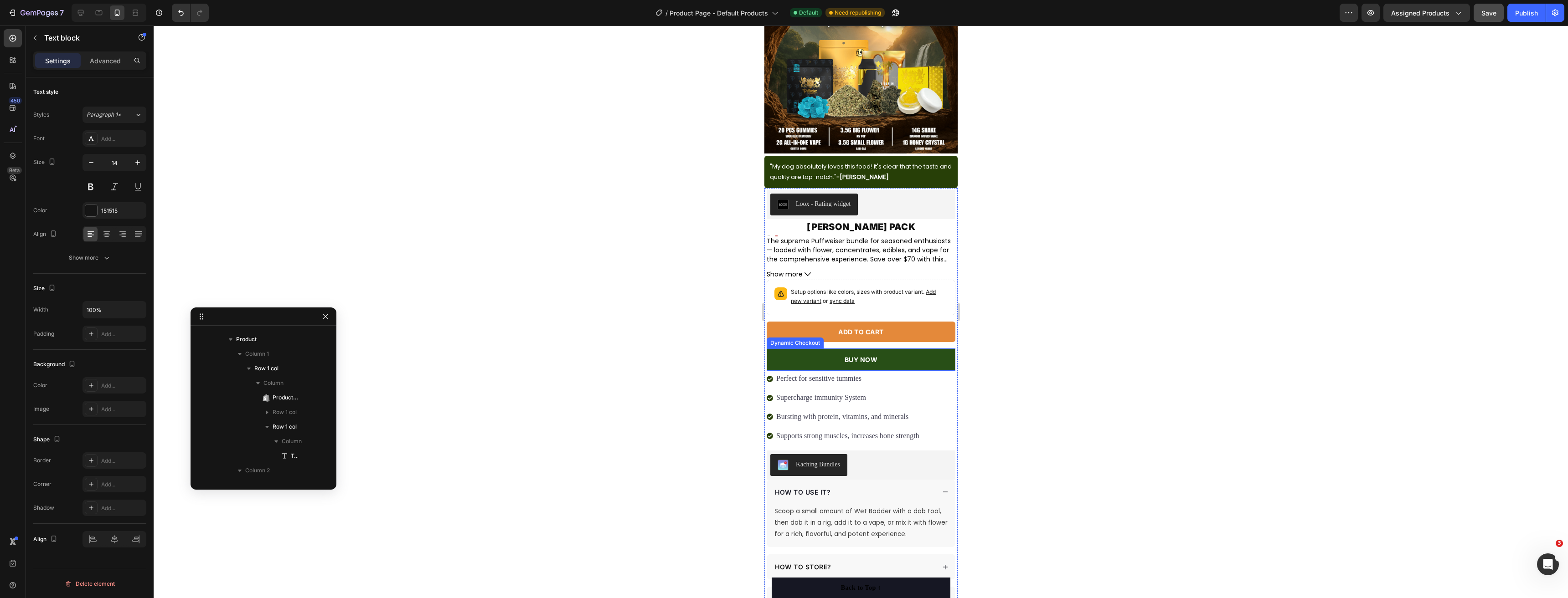
scroll to position [108, 0]
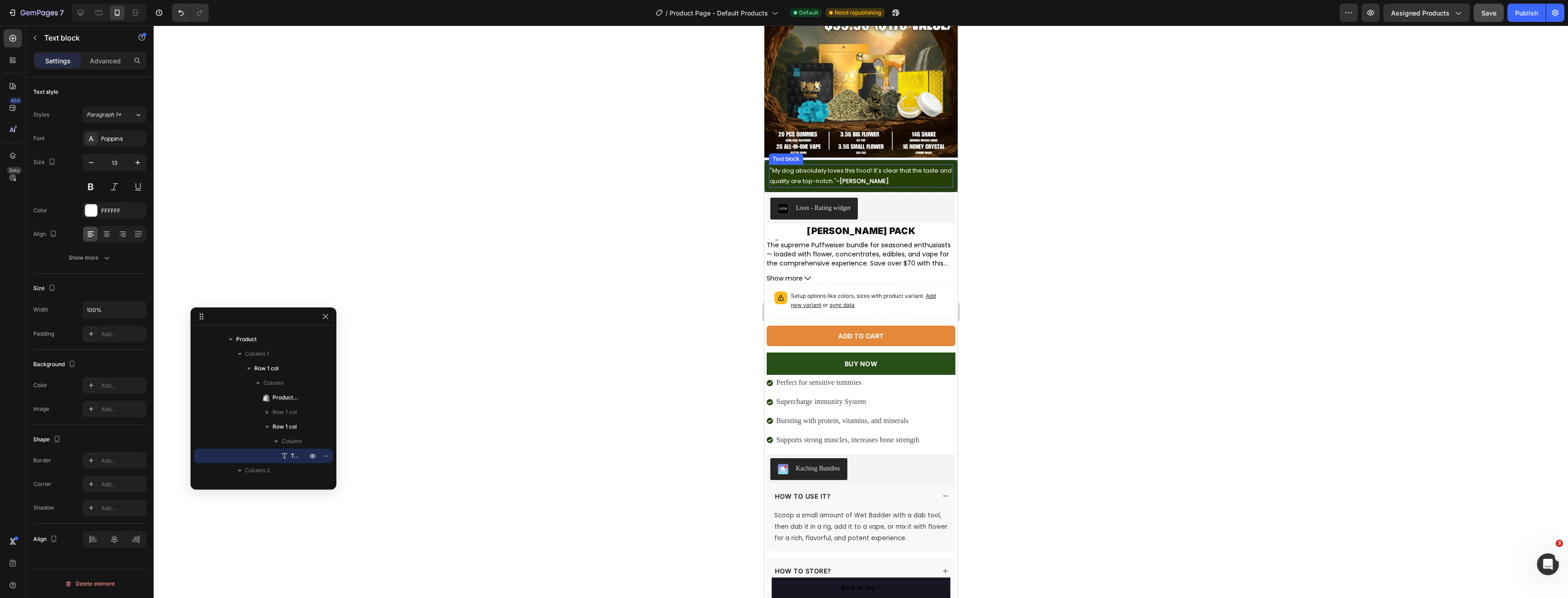
click at [826, 166] on p ""My dog absolutely loves this food! It's clear that the taste and quality are t…" at bounding box center [861, 176] width 183 height 21
click at [681, 224] on div at bounding box center [861, 311] width 1415 height 572
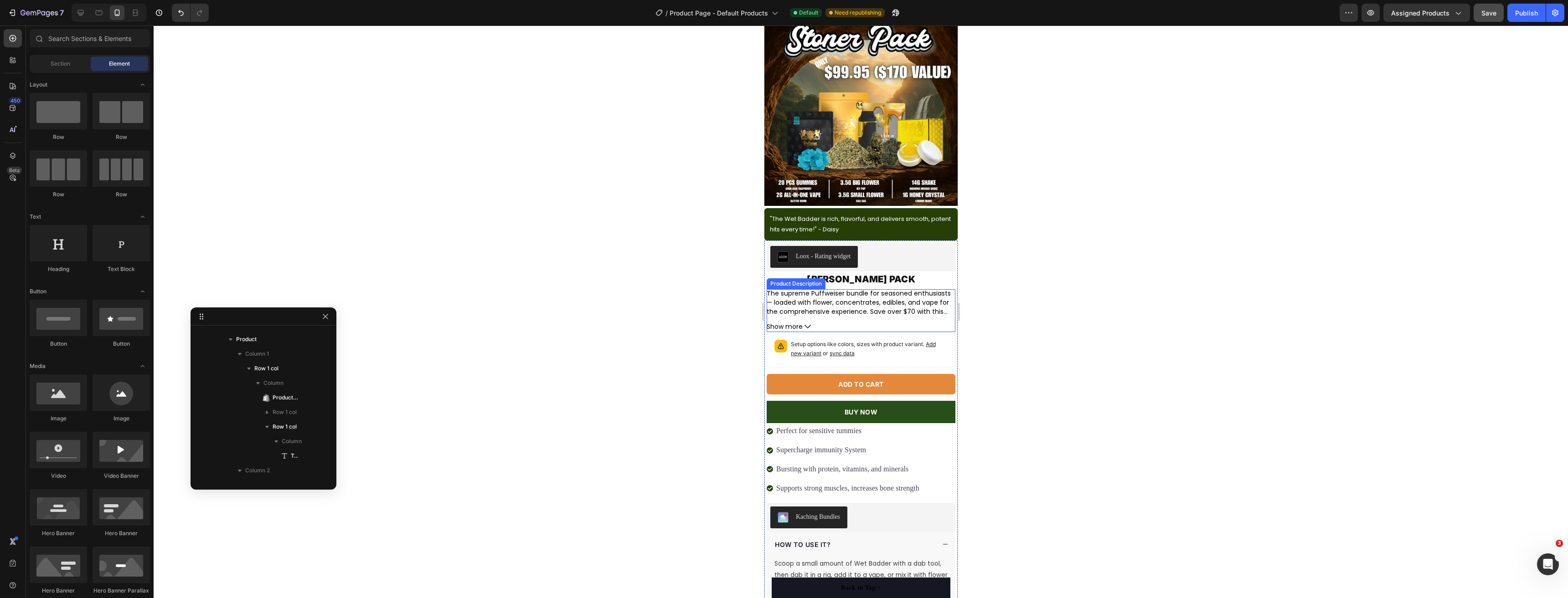
scroll to position [0, 0]
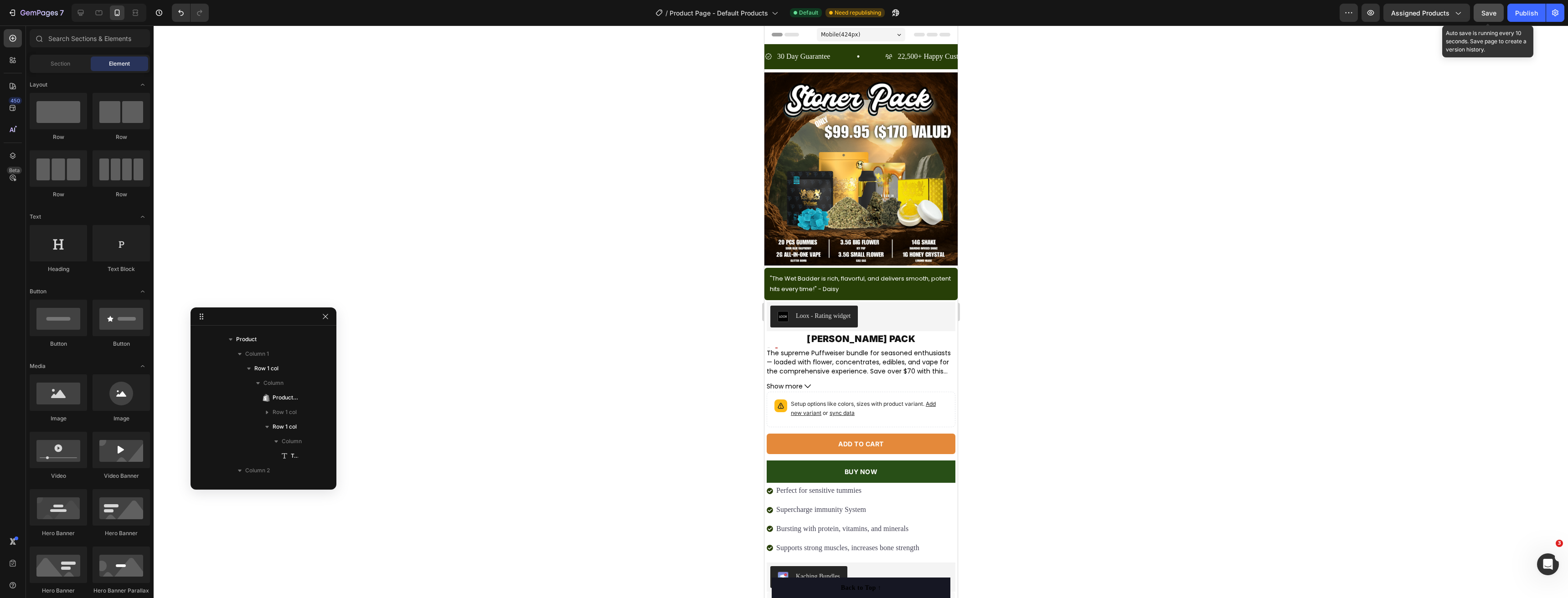
click at [1493, 10] on span "Save" at bounding box center [1489, 13] width 15 height 8
click at [926, 461] on button "BUY NOW" at bounding box center [861, 471] width 189 height 23
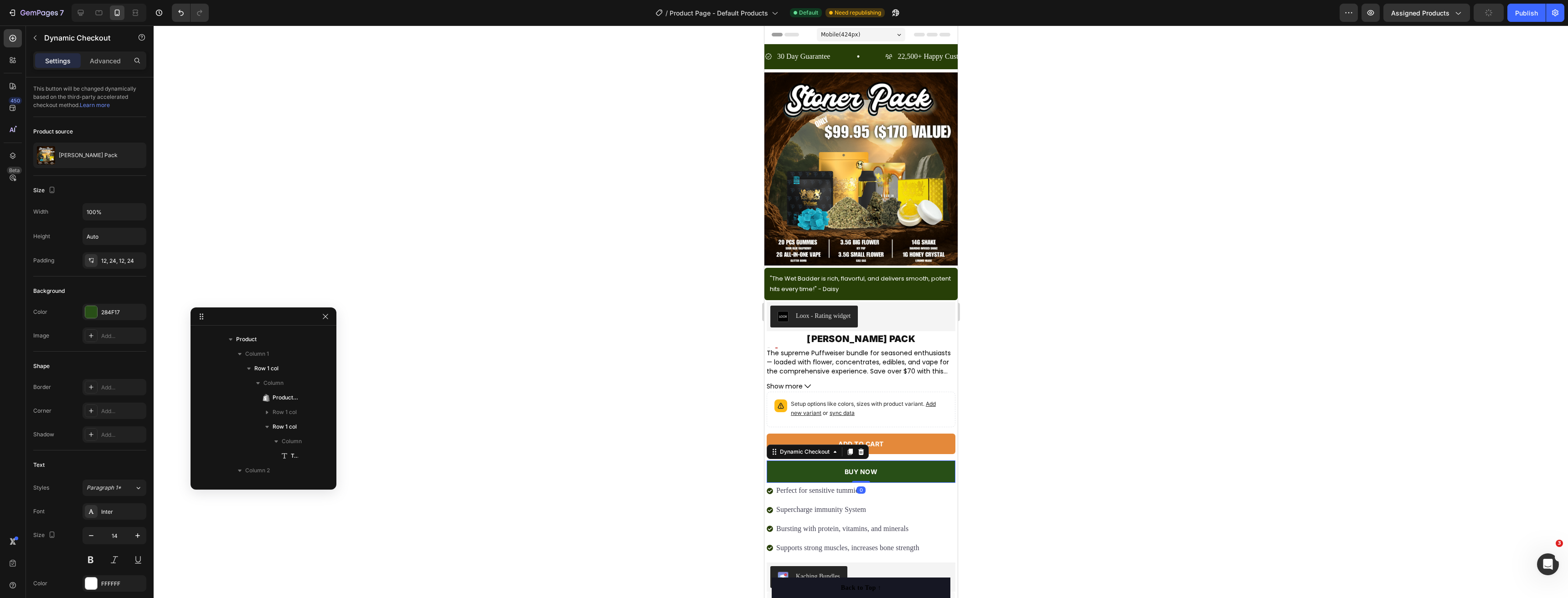
scroll to position [449, 0]
click at [1529, 13] on div "Publish" at bounding box center [1526, 13] width 23 height 10
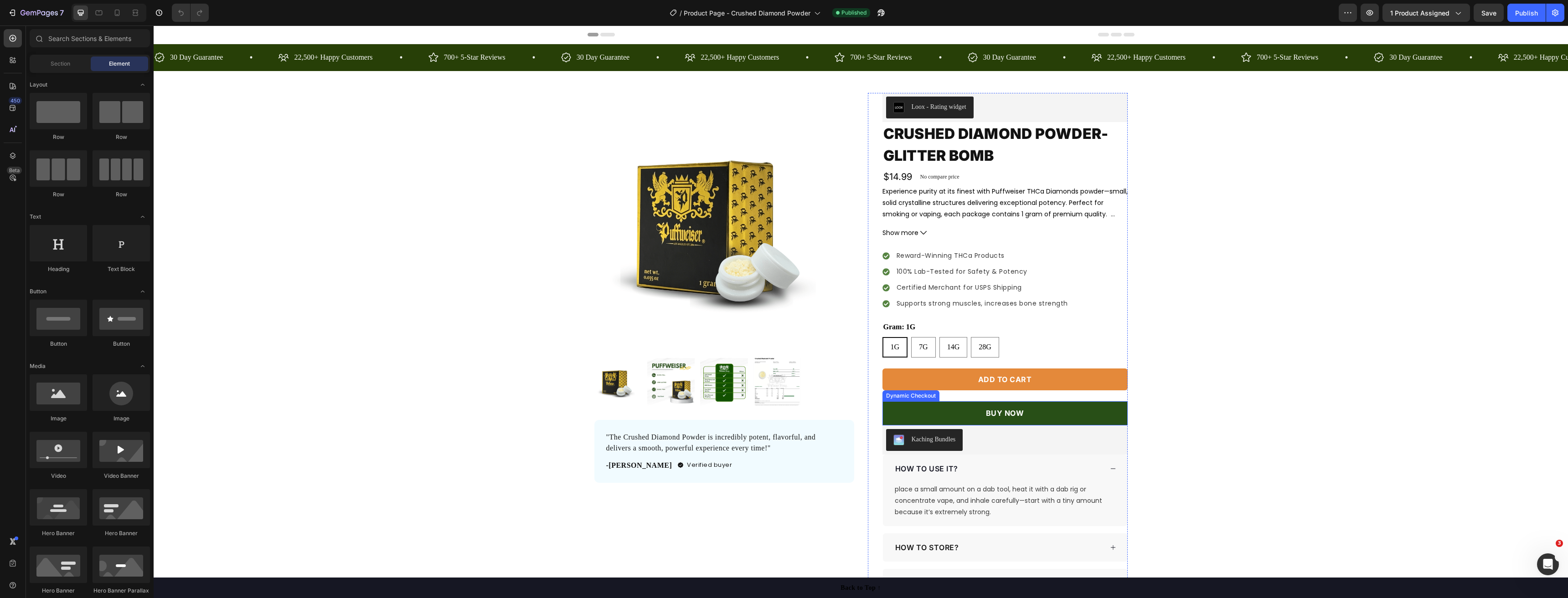
click at [1066, 422] on button "BUY NOW" at bounding box center [1005, 414] width 245 height 24
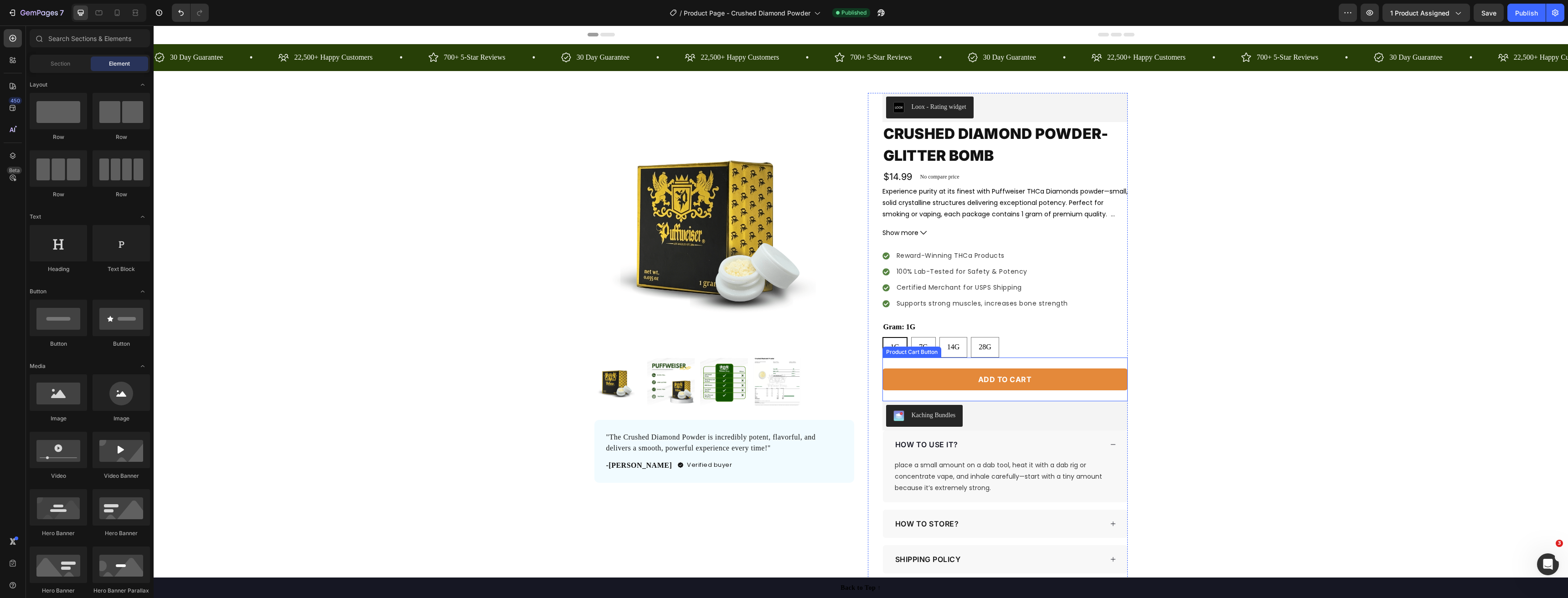
click at [1093, 396] on div "Add to cart Product Cart Button" at bounding box center [1005, 380] width 245 height 44
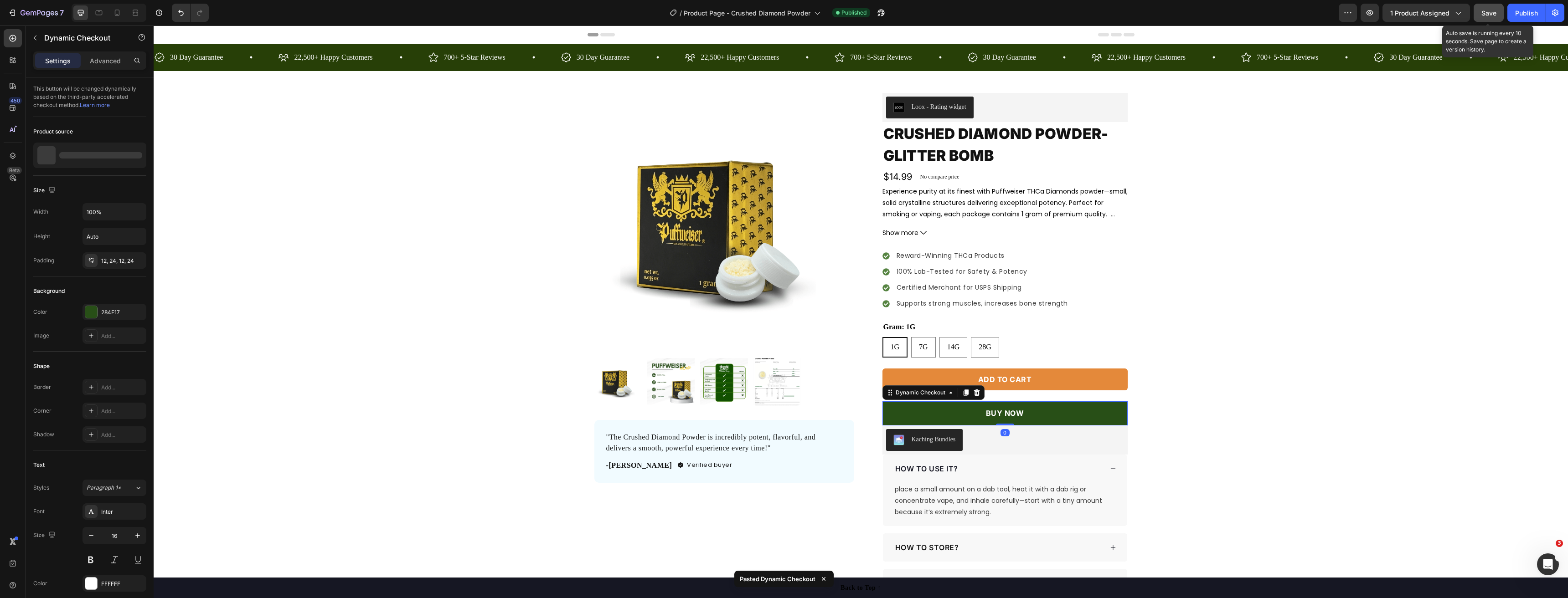
click at [1487, 19] on button "Save" at bounding box center [1488, 13] width 30 height 18
click at [1522, 20] on button "Publish" at bounding box center [1526, 13] width 38 height 18
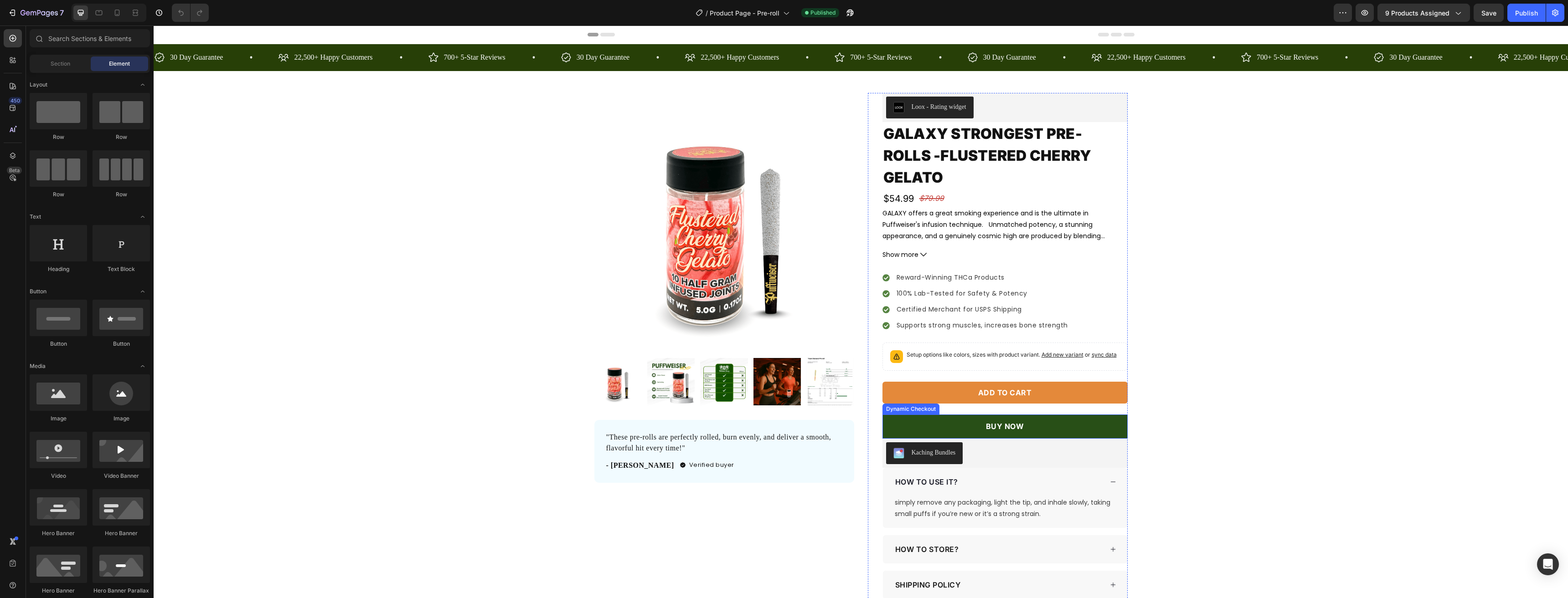
click at [1099, 425] on button "BUY NOW" at bounding box center [1005, 426] width 245 height 24
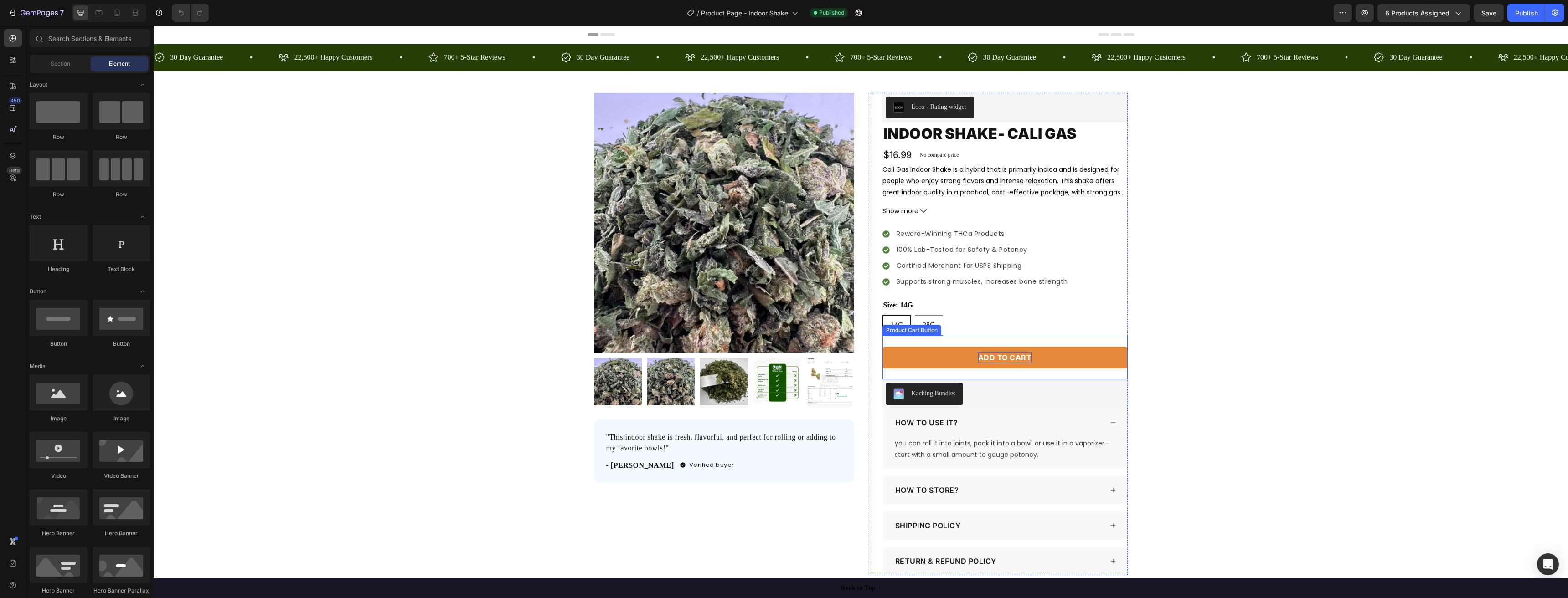
click at [998, 353] on div "Add to cart" at bounding box center [1005, 358] width 54 height 11
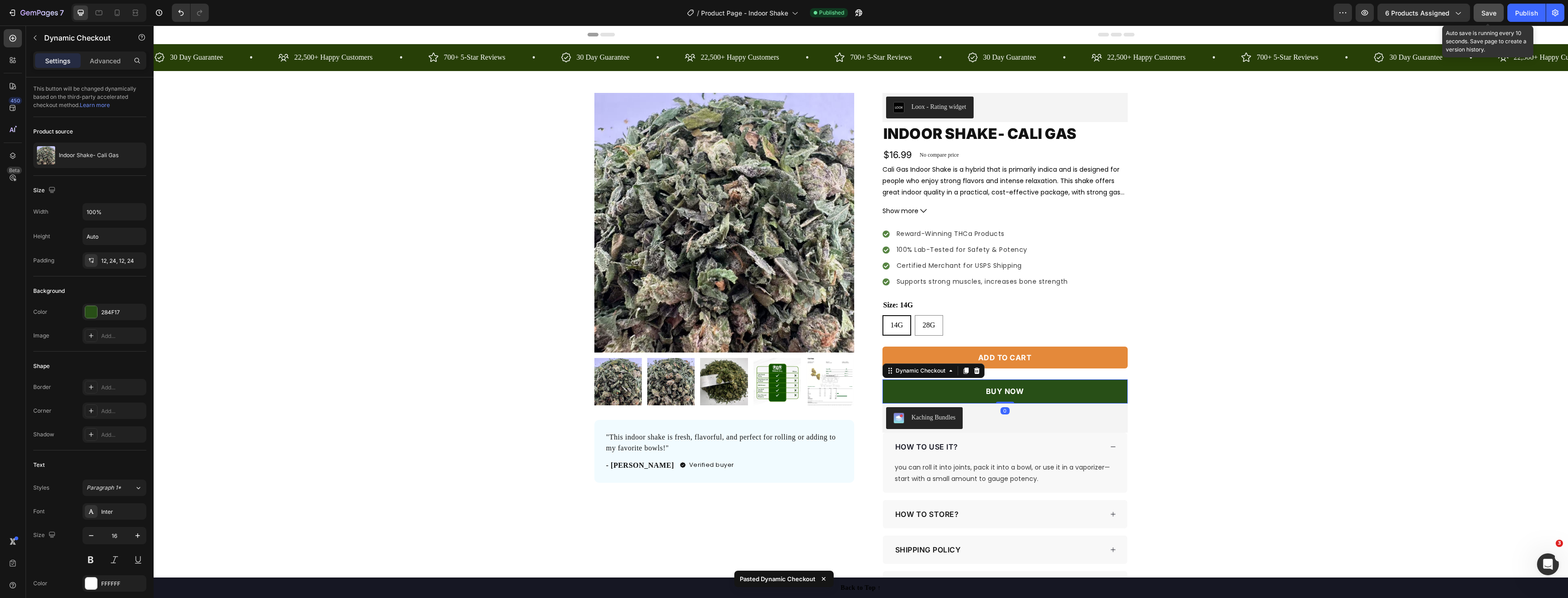
click at [1485, 17] on div "Save" at bounding box center [1489, 13] width 15 height 10
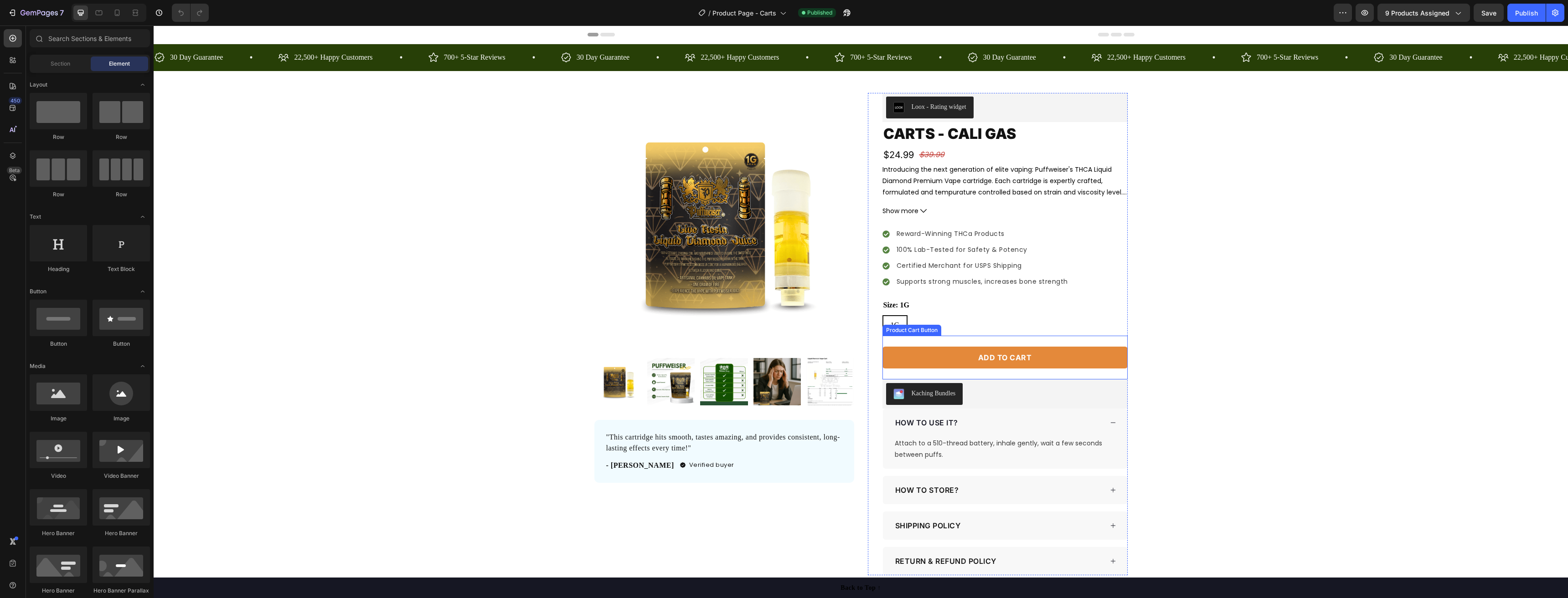
click at [1054, 346] on div "Add to cart Product Cart Button" at bounding box center [1005, 358] width 245 height 44
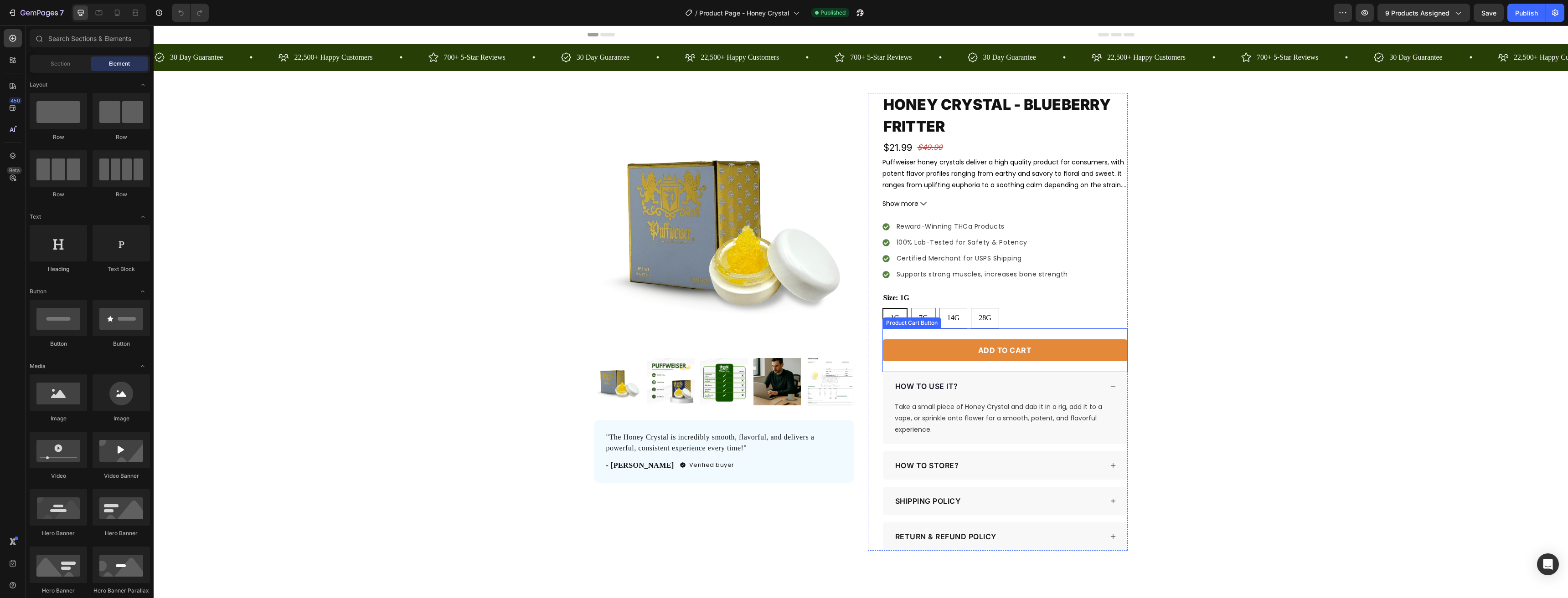
click at [1101, 358] on div "Add to cart Product Cart Button" at bounding box center [1005, 350] width 245 height 44
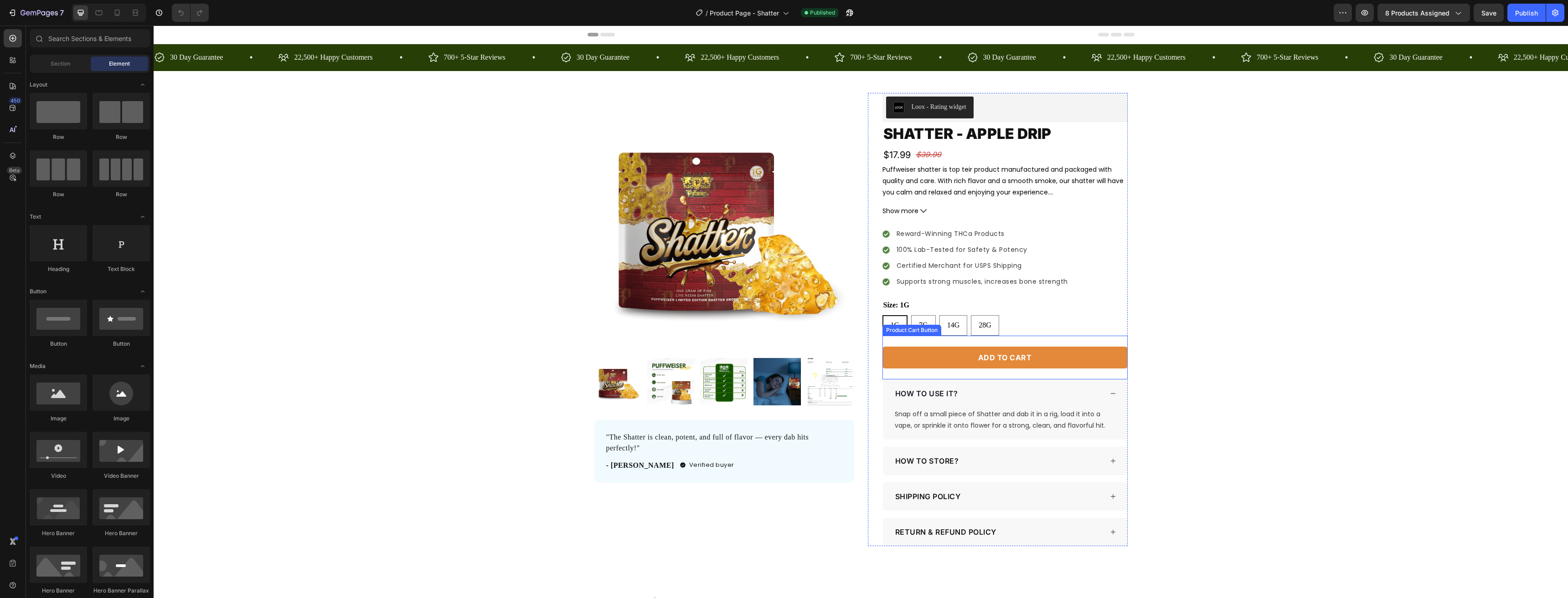
click at [1021, 318] on div "1G 1G 1G 7G 7G 7G 14G 14G 14G 28G 28G 28G" at bounding box center [1005, 325] width 245 height 21
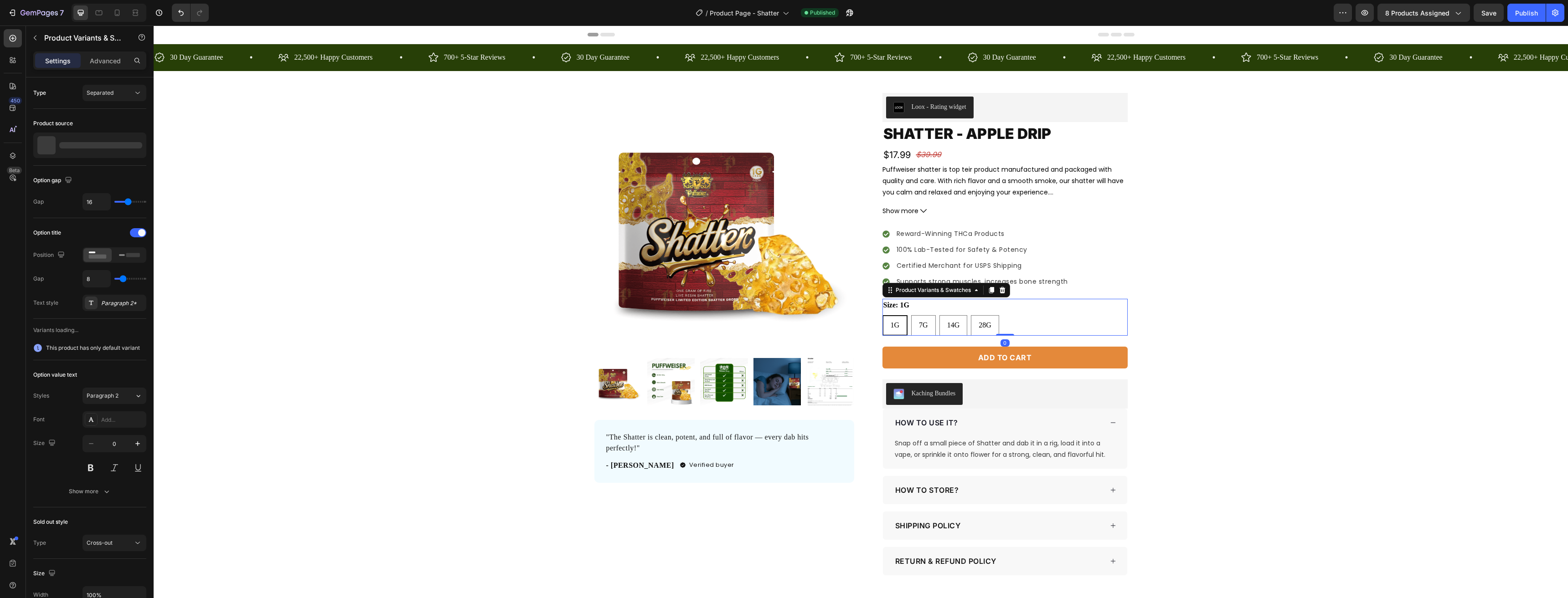
click at [1041, 346] on div "Add to cart Product Cart Button" at bounding box center [1005, 358] width 245 height 44
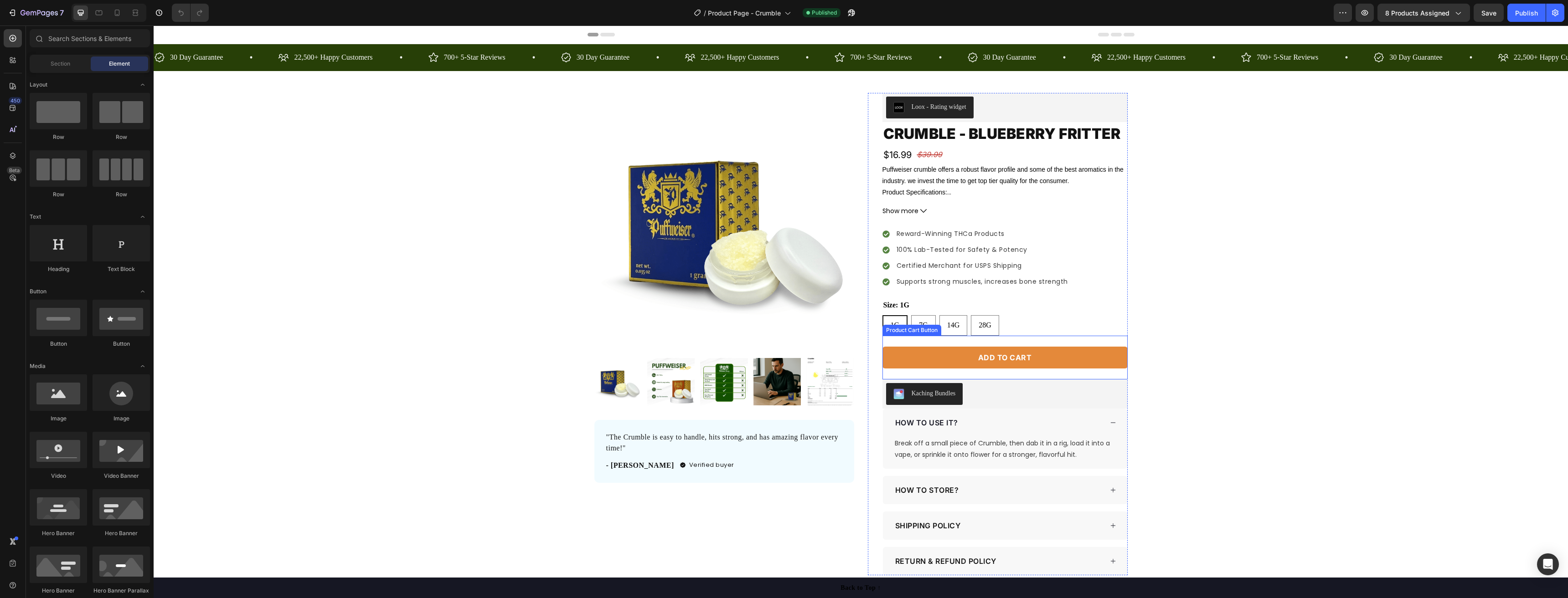
click at [1054, 344] on div "Add to cart Product Cart Button" at bounding box center [1005, 358] width 245 height 44
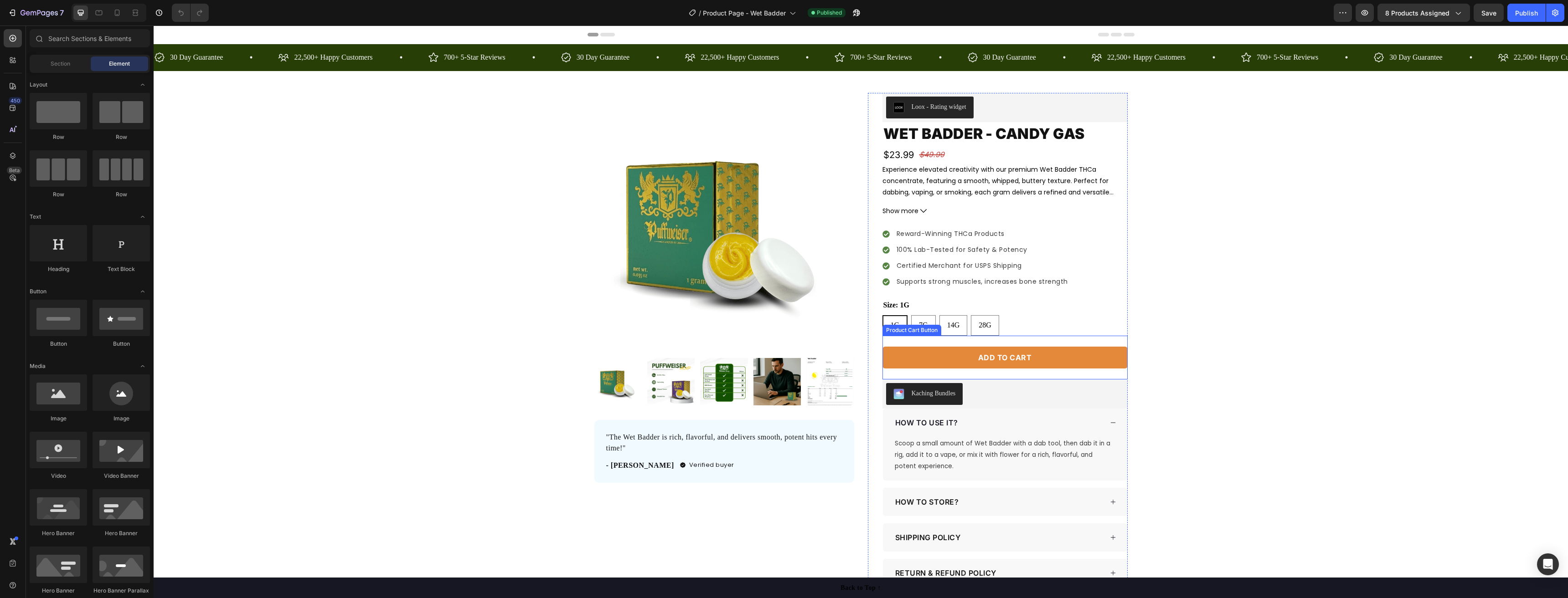
drag, startPoint x: 1057, startPoint y: 342, endPoint x: 1374, endPoint y: 259, distance: 327.7
click at [1057, 342] on div "Add to cart Product Cart Button" at bounding box center [1005, 358] width 245 height 44
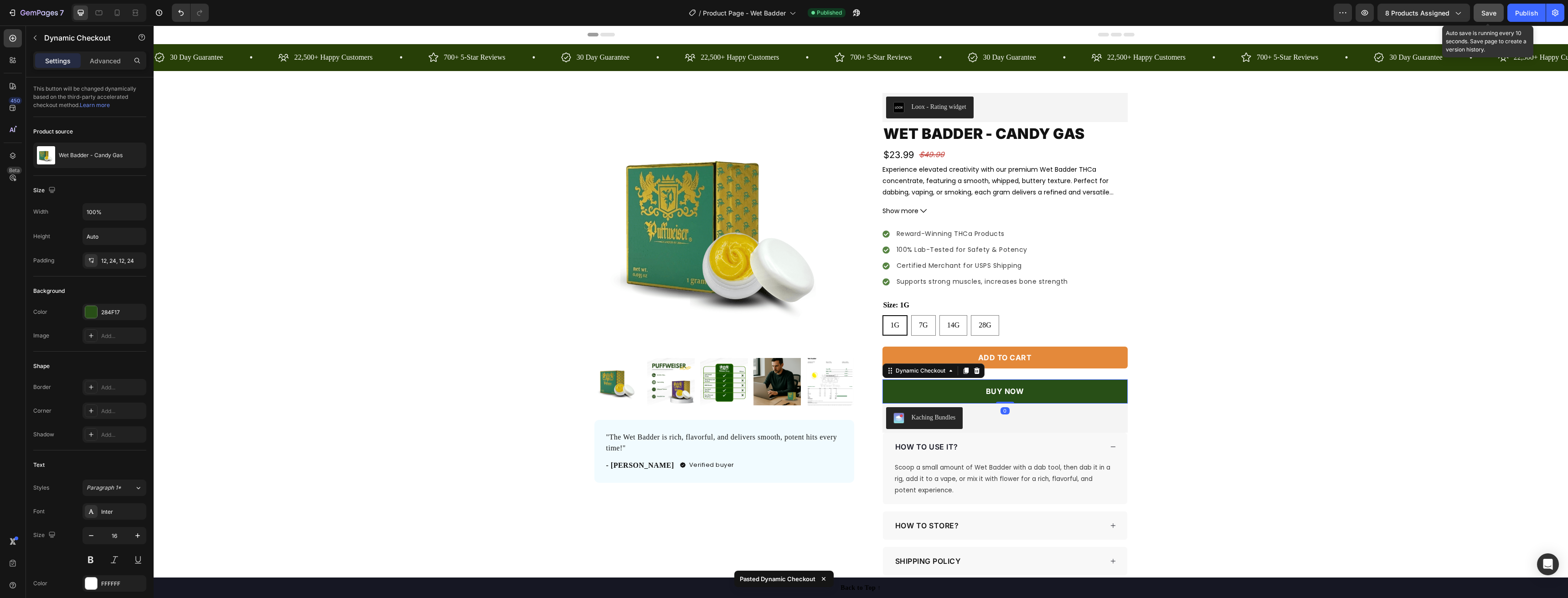
click at [1486, 19] on button "Save" at bounding box center [1488, 13] width 30 height 18
click at [1519, 13] on div "Publish" at bounding box center [1526, 13] width 23 height 10
click at [1255, 375] on div "Product Images "The Wet Badder is rich, flavorful, and delivers smooth, potent …" at bounding box center [861, 352] width 1415 height 518
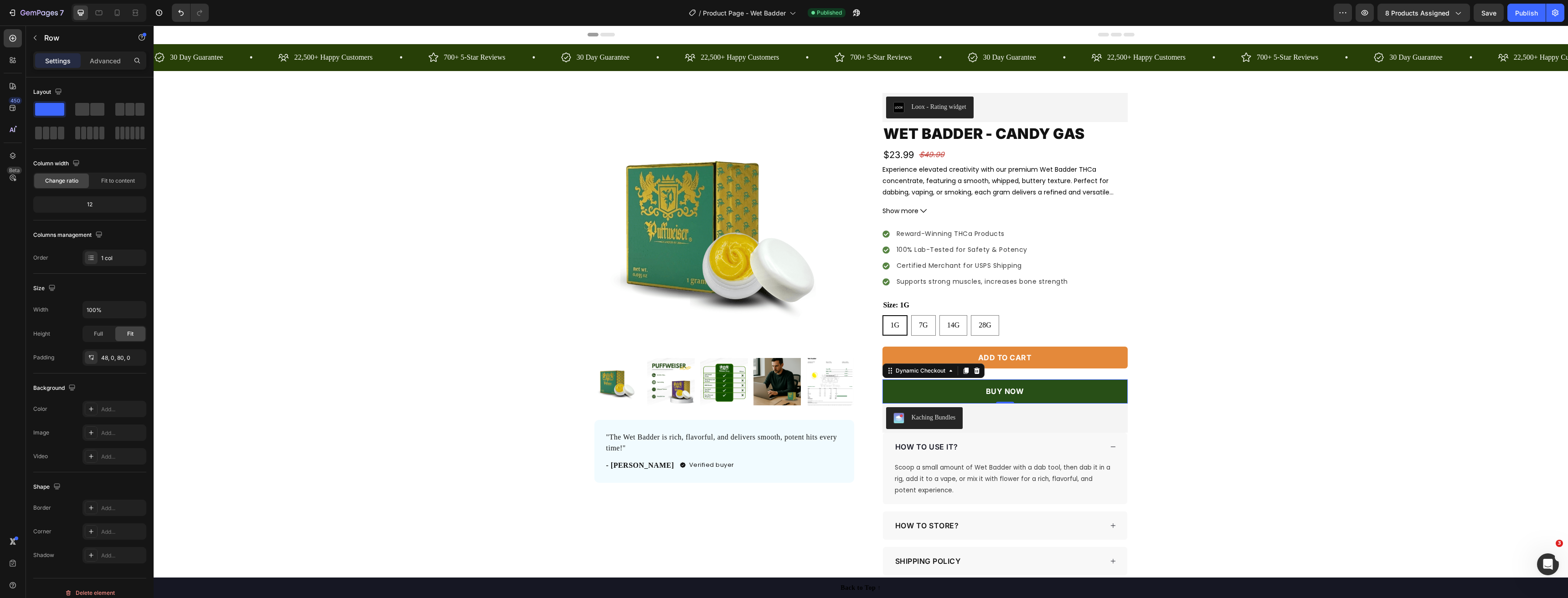
click at [1094, 384] on button "BUY NOW" at bounding box center [1005, 392] width 245 height 24
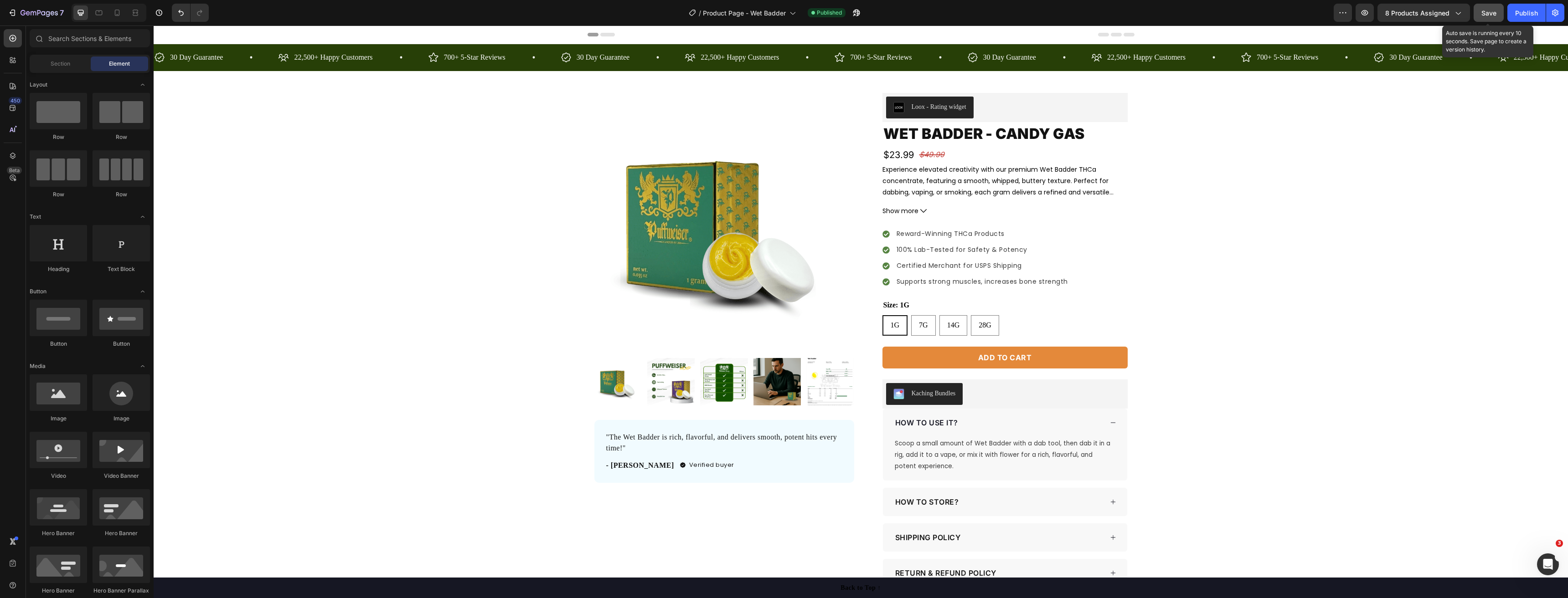
click at [1498, 13] on button "Save" at bounding box center [1488, 13] width 30 height 18
click at [1531, 15] on div "Publish" at bounding box center [1526, 13] width 23 height 10
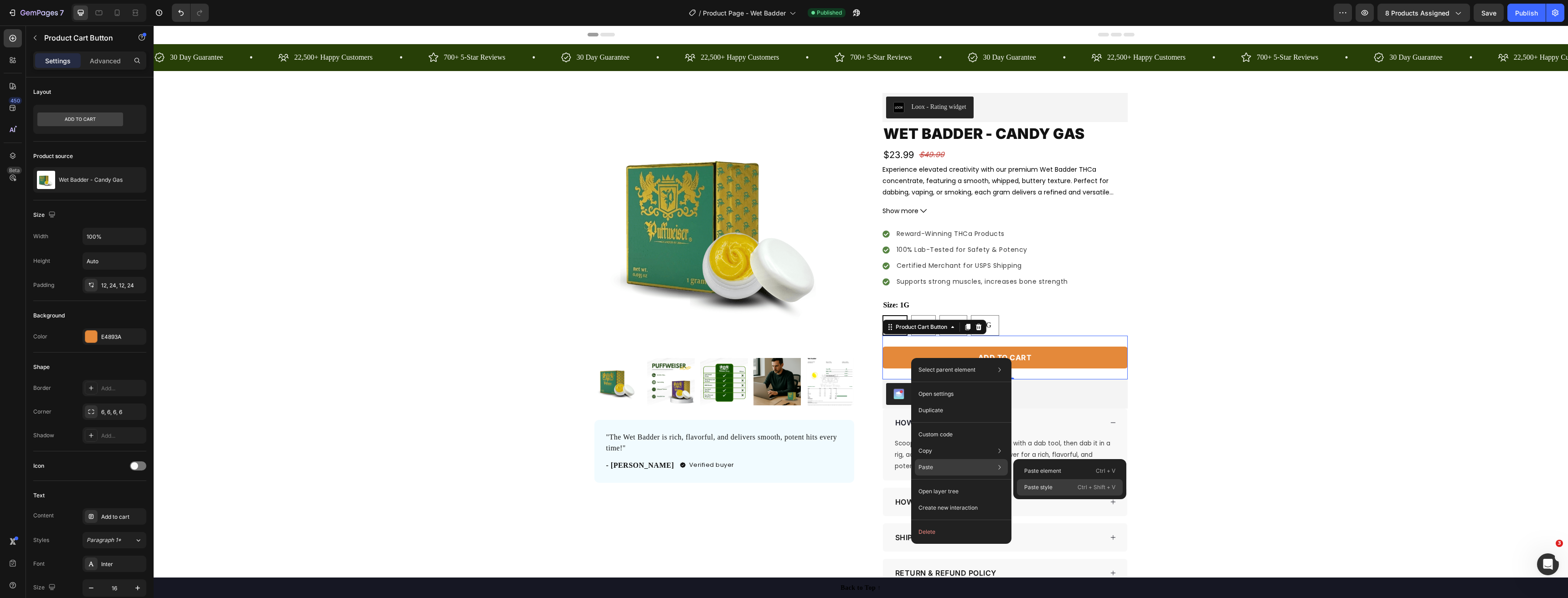
drag, startPoint x: 1062, startPoint y: 487, endPoint x: 796, endPoint y: 448, distance: 268.8
click at [1062, 487] on div "Paste style Ctrl + Shift + V" at bounding box center [1070, 487] width 106 height 16
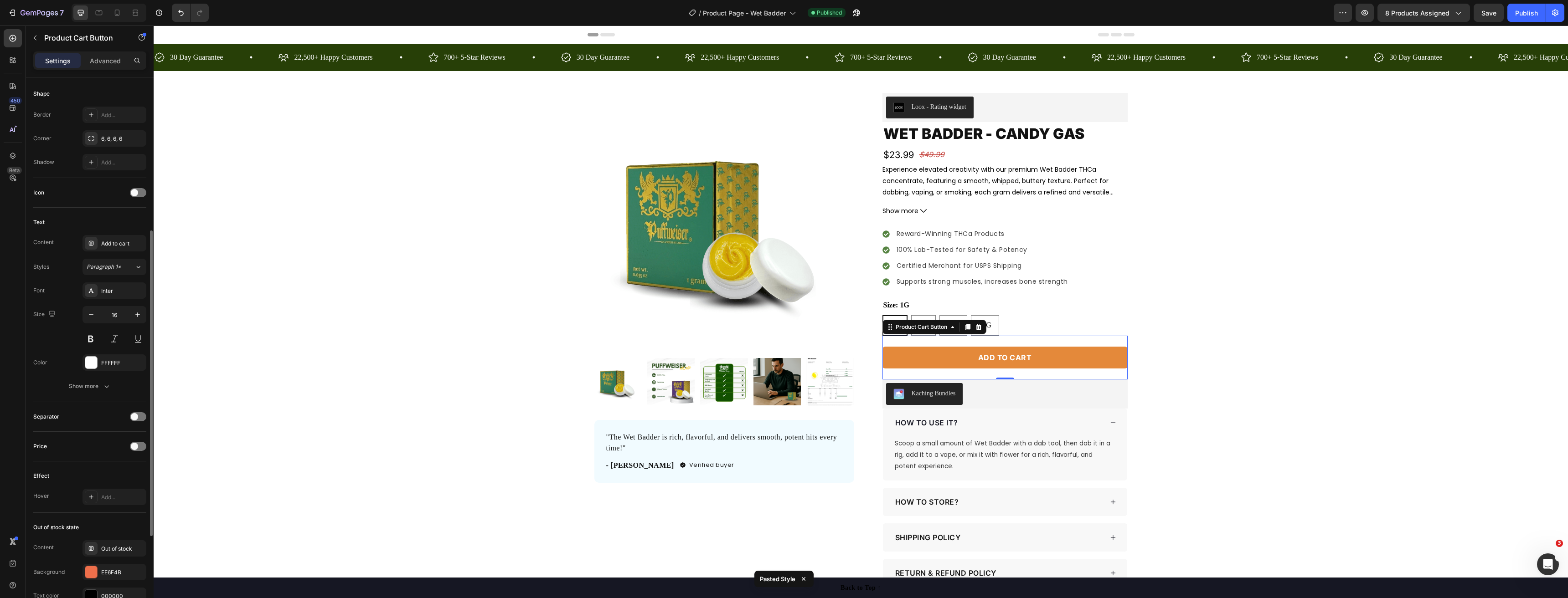
scroll to position [429, 0]
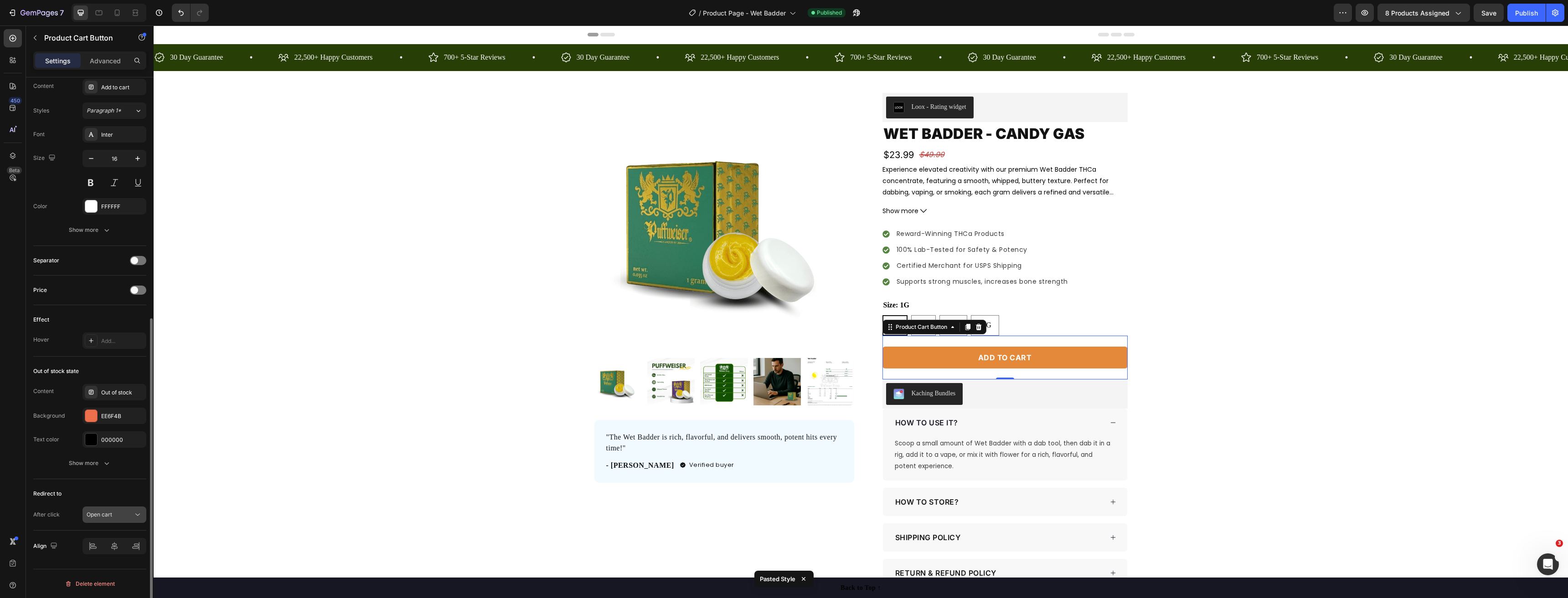
click at [121, 515] on div "Open cart" at bounding box center [110, 514] width 46 height 8
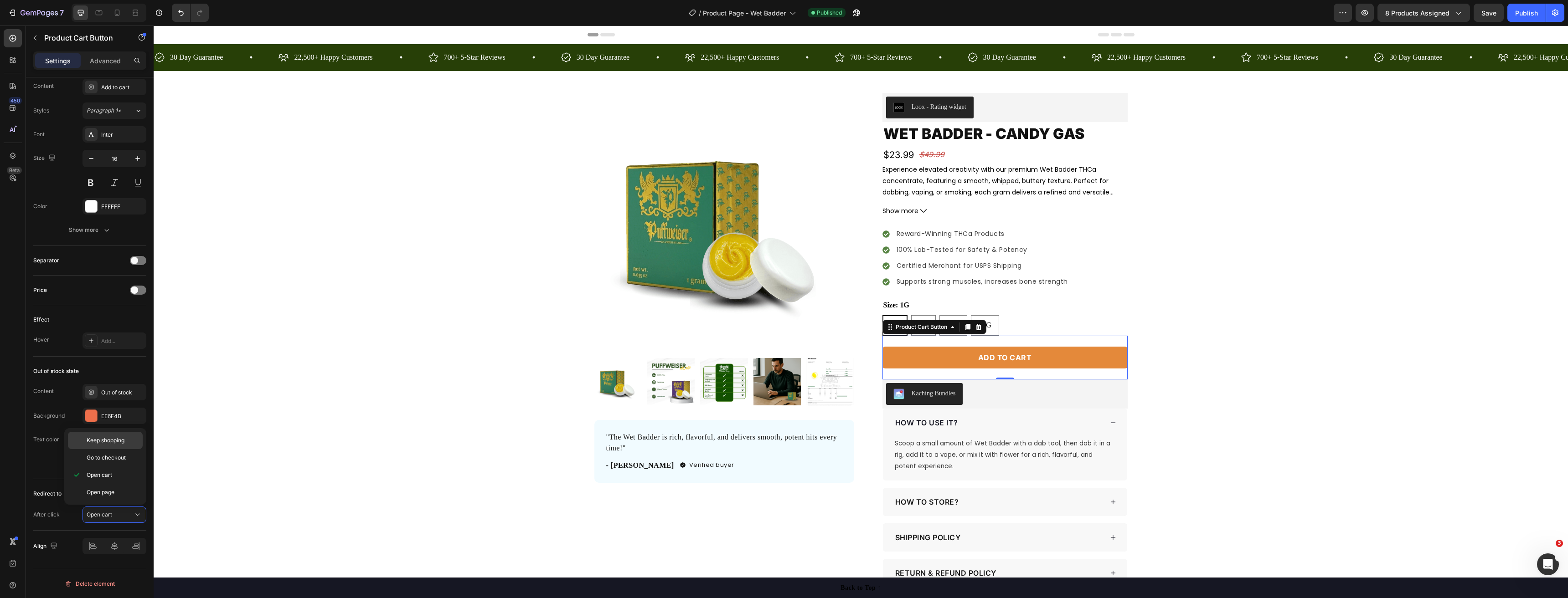
click at [115, 443] on span "Keep shopping" at bounding box center [105, 440] width 38 height 8
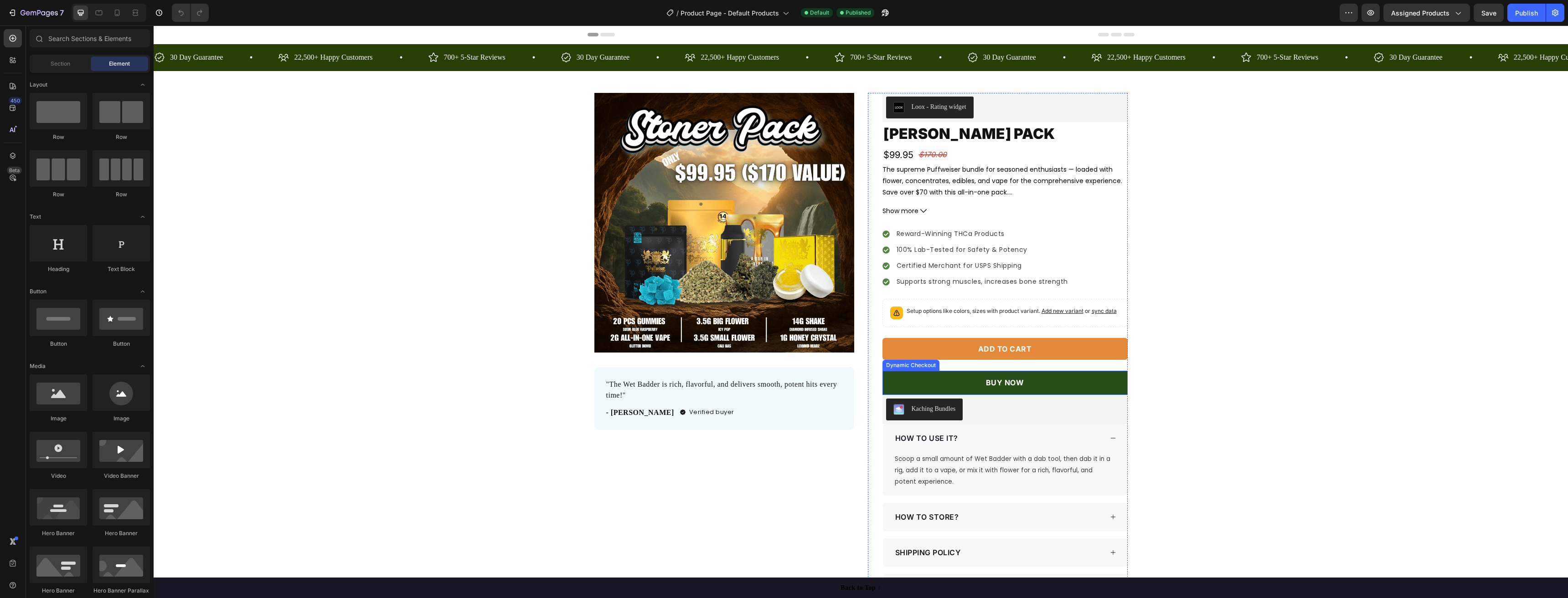
click at [1102, 388] on button "BUY NOW" at bounding box center [1005, 383] width 245 height 24
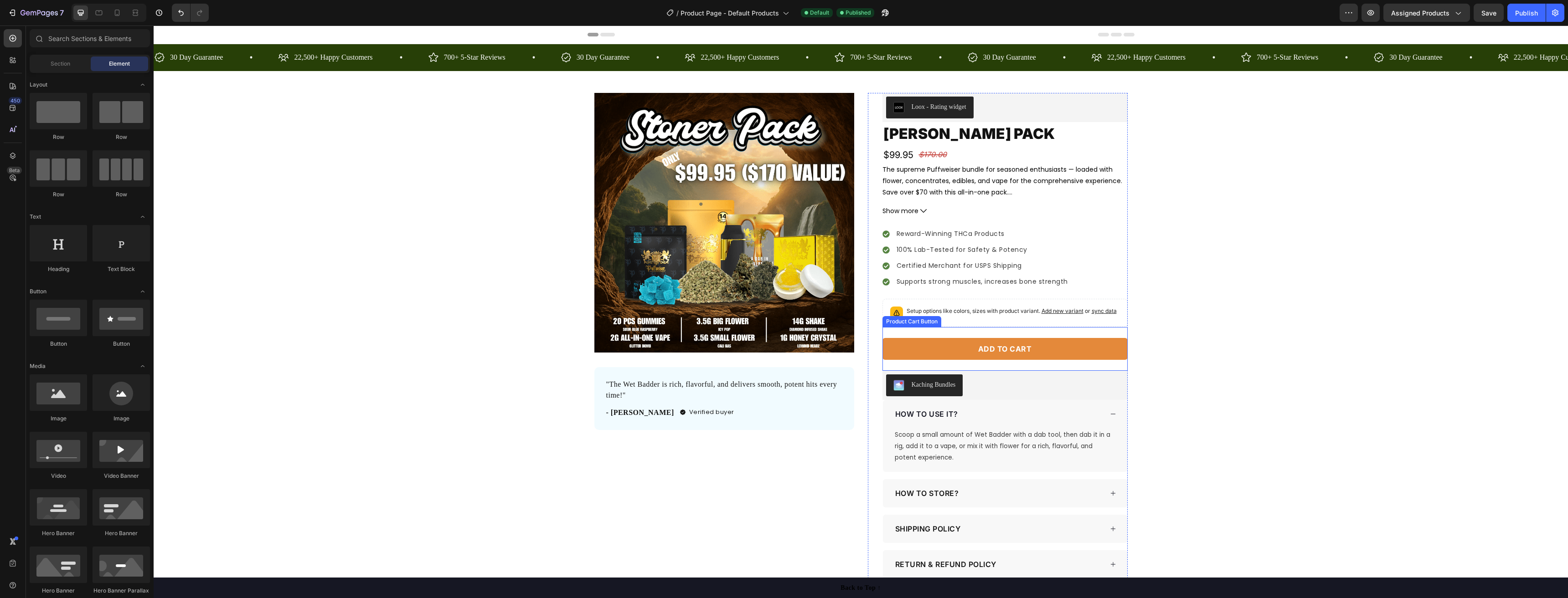
click at [1061, 353] on button "Add to cart" at bounding box center [1005, 349] width 245 height 22
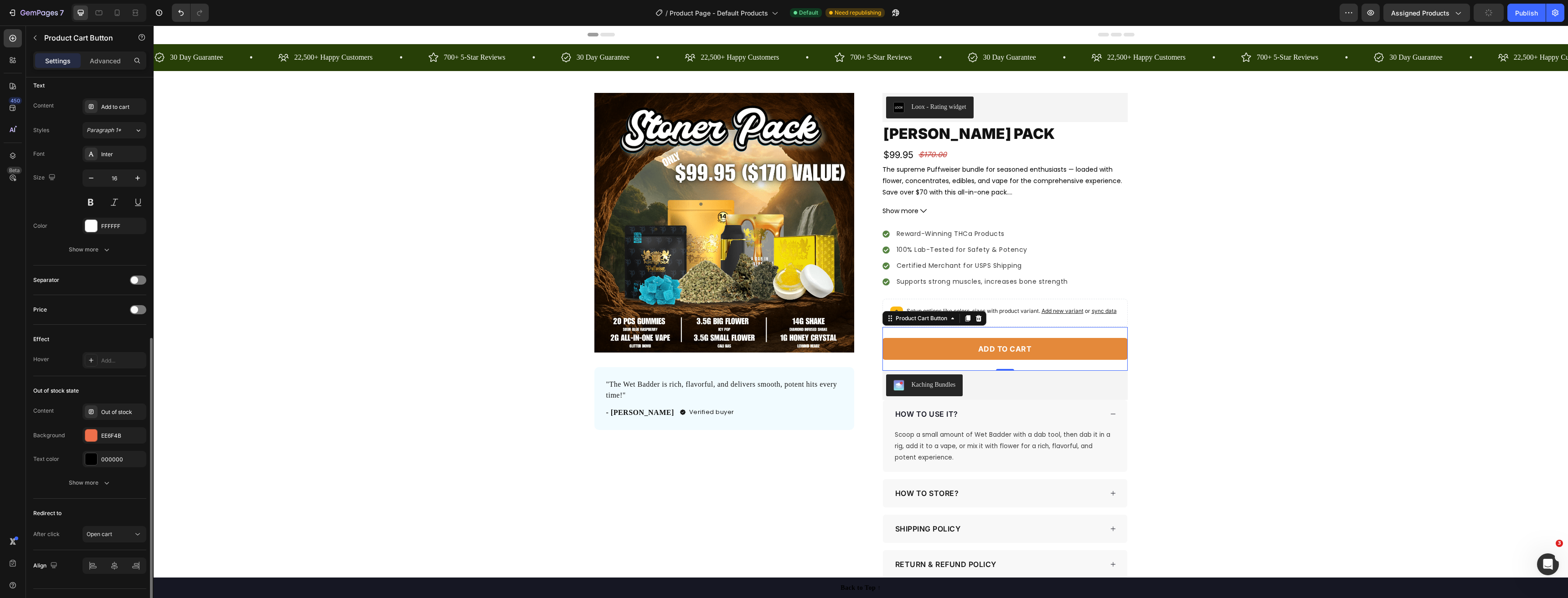
scroll to position [429, 0]
click at [121, 518] on div "Open cart" at bounding box center [110, 514] width 46 height 8
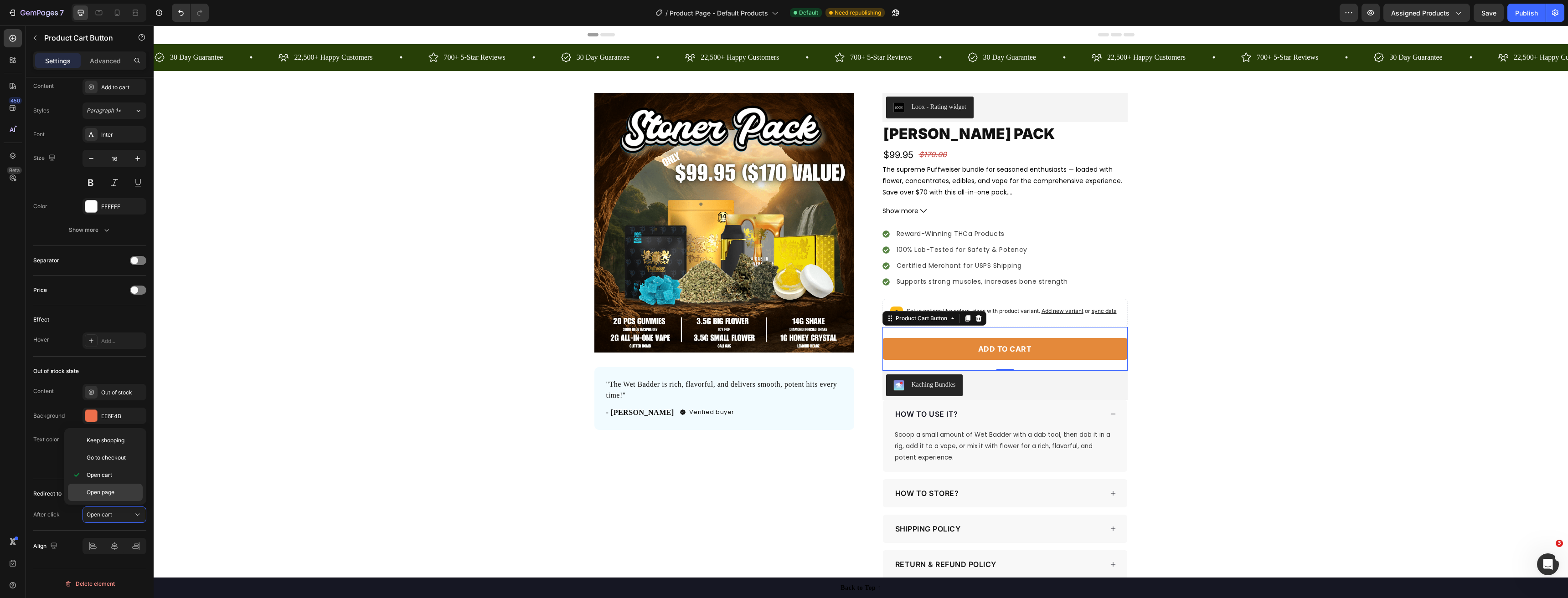
click at [124, 498] on div "Open page" at bounding box center [105, 492] width 75 height 17
click at [126, 517] on div "Open page" at bounding box center [110, 514] width 46 height 8
click at [130, 477] on p "Open cart" at bounding box center [112, 475] width 52 height 8
click at [125, 521] on button "Open cart" at bounding box center [114, 515] width 64 height 16
click at [119, 443] on span "Keep shopping" at bounding box center [105, 440] width 38 height 8
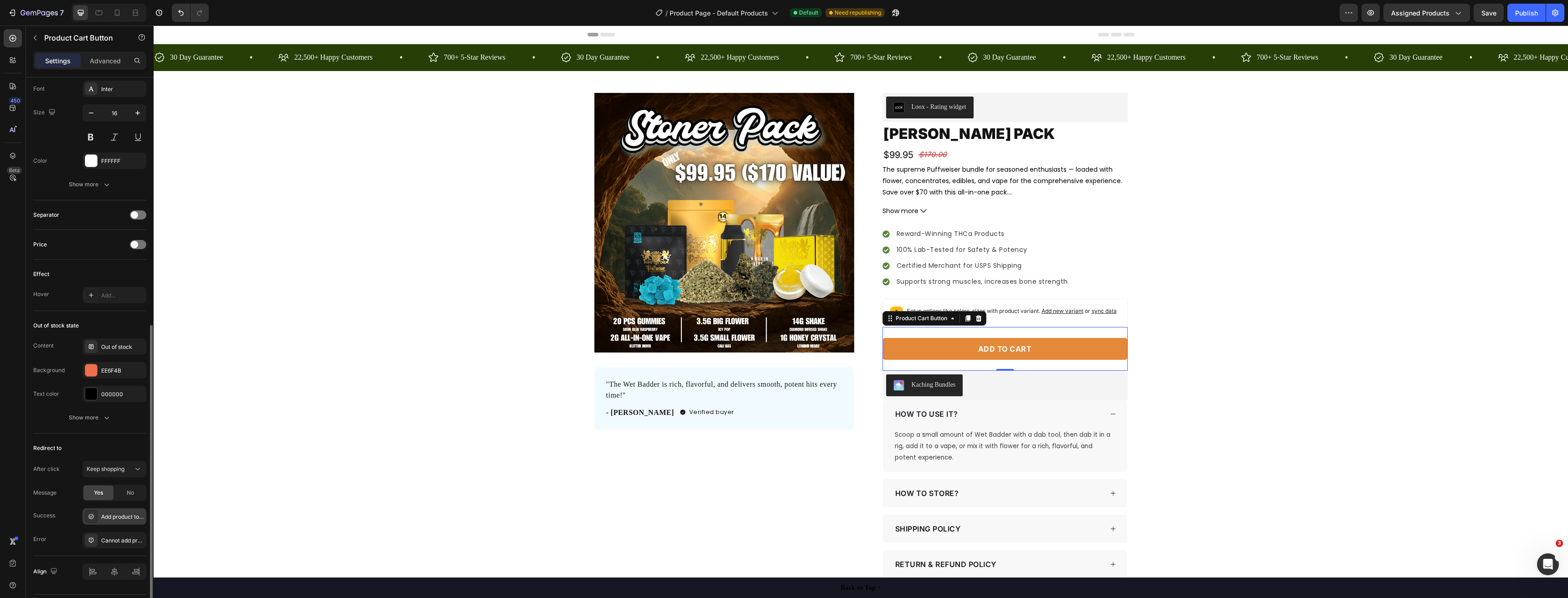
scroll to position [501, 0]
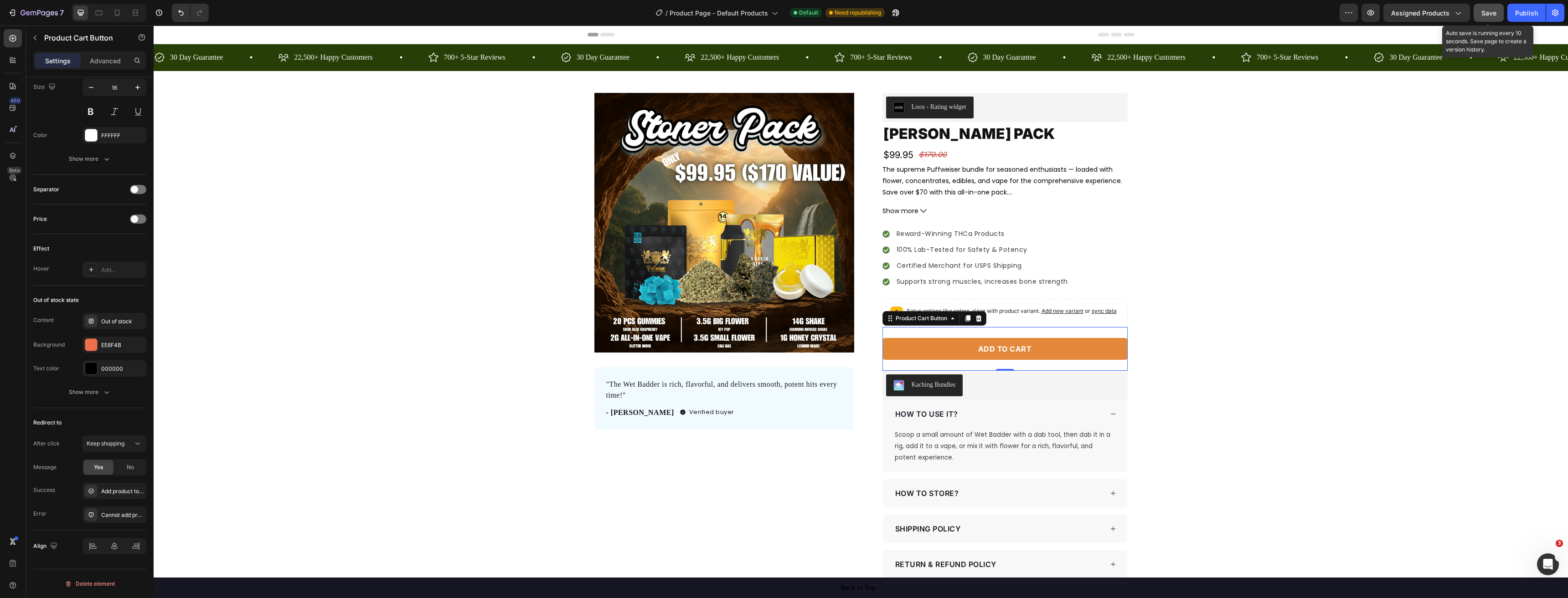
click at [1488, 14] on span "Save" at bounding box center [1489, 13] width 15 height 8
click at [1533, 15] on div "Publish" at bounding box center [1526, 13] width 23 height 10
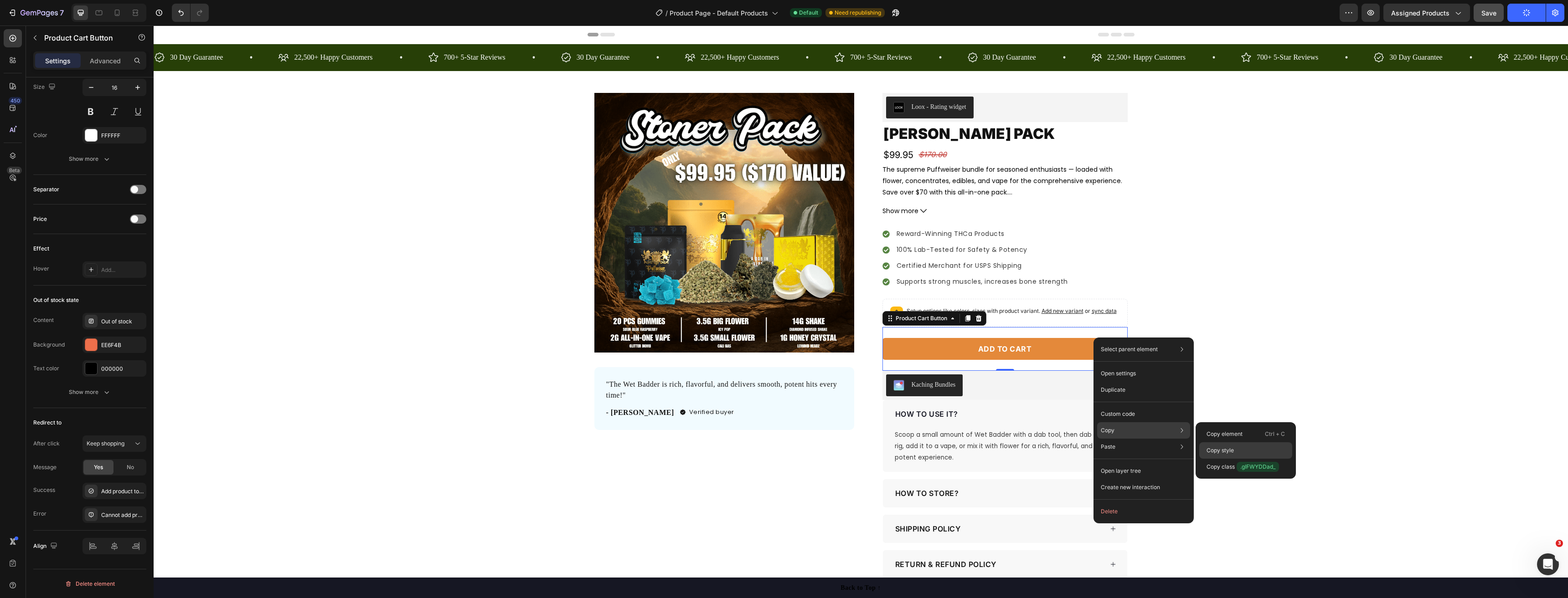
click at [1250, 451] on div "Copy style" at bounding box center [1245, 450] width 93 height 16
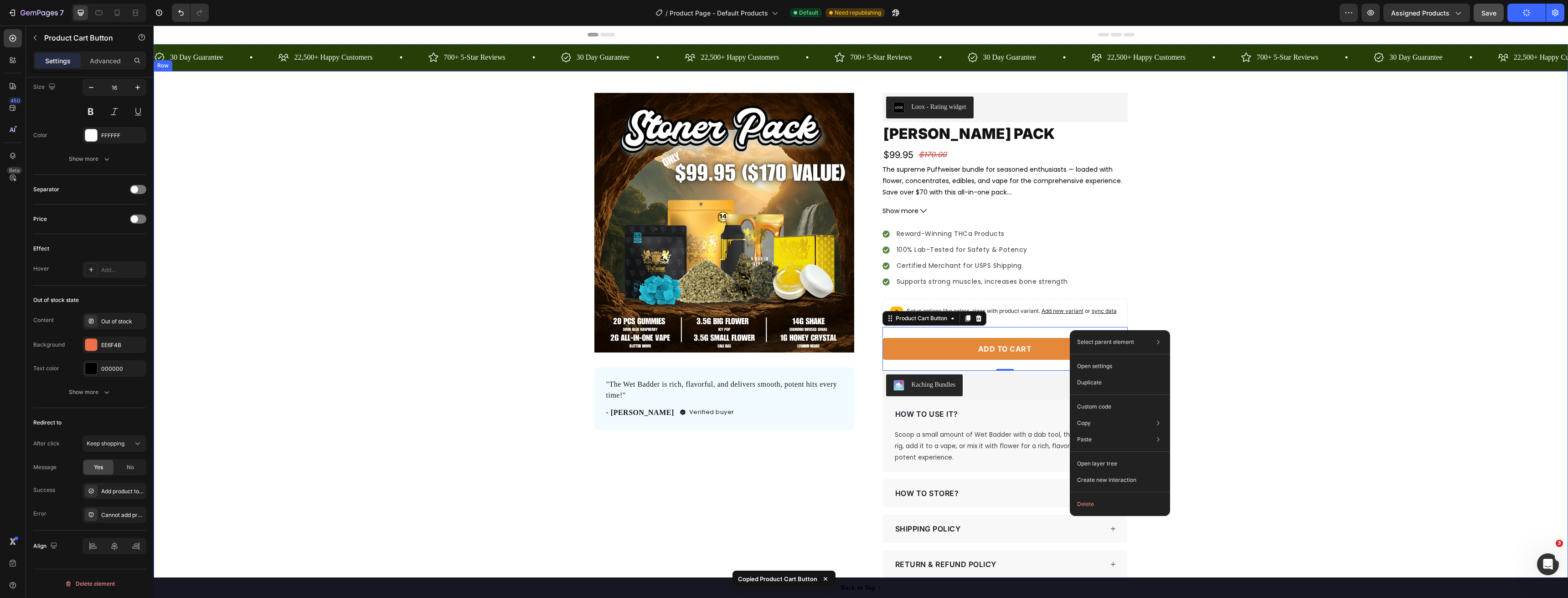
click at [1339, 338] on div "Product Images "The Wet Badder is rich, flavorful, and delivers smooth, potent …" at bounding box center [861, 336] width 1415 height 485
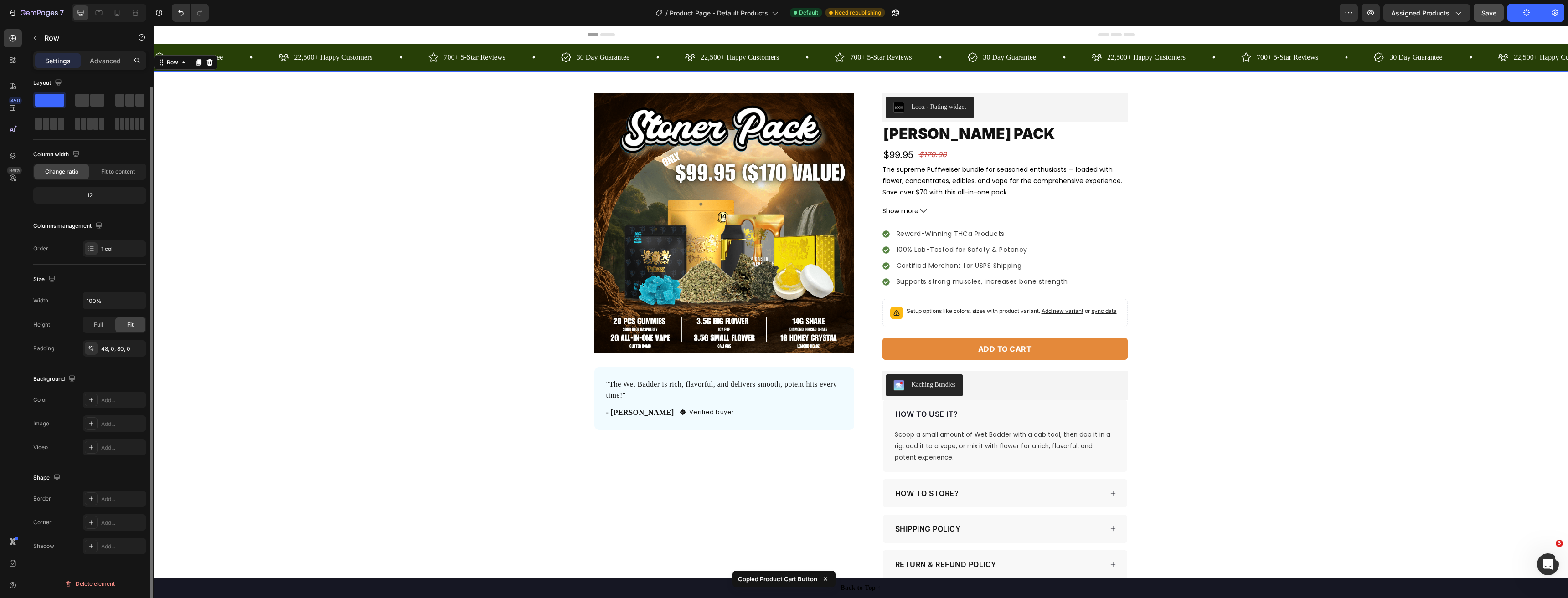
scroll to position [0, 0]
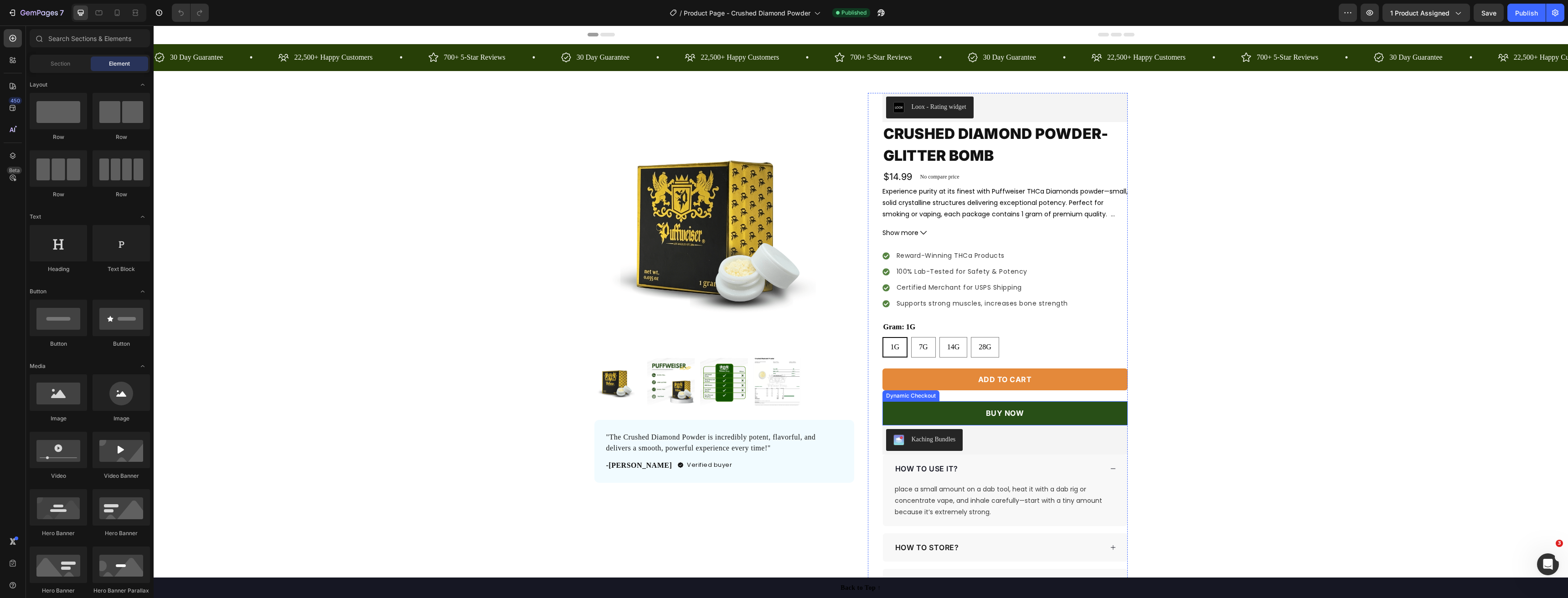
click at [1108, 411] on button "BUY NOW" at bounding box center [1005, 414] width 245 height 24
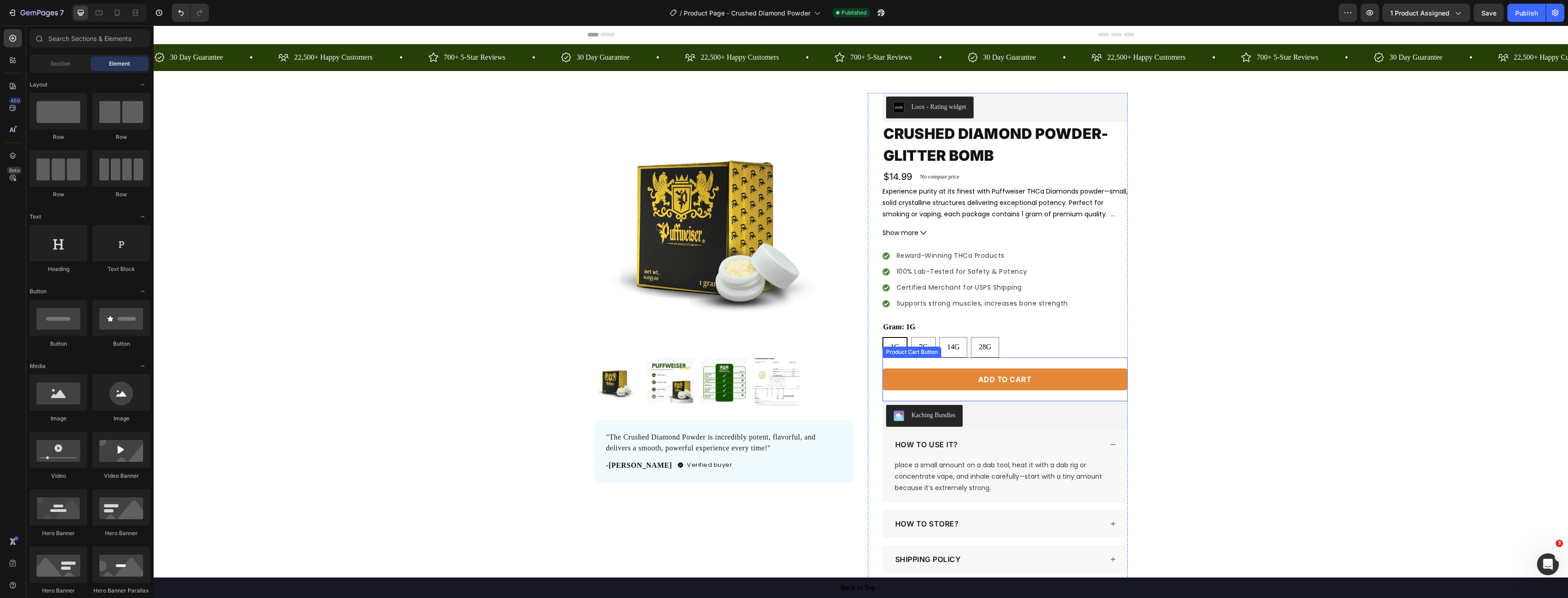
click at [1071, 374] on button "Add to cart" at bounding box center [1005, 380] width 245 height 22
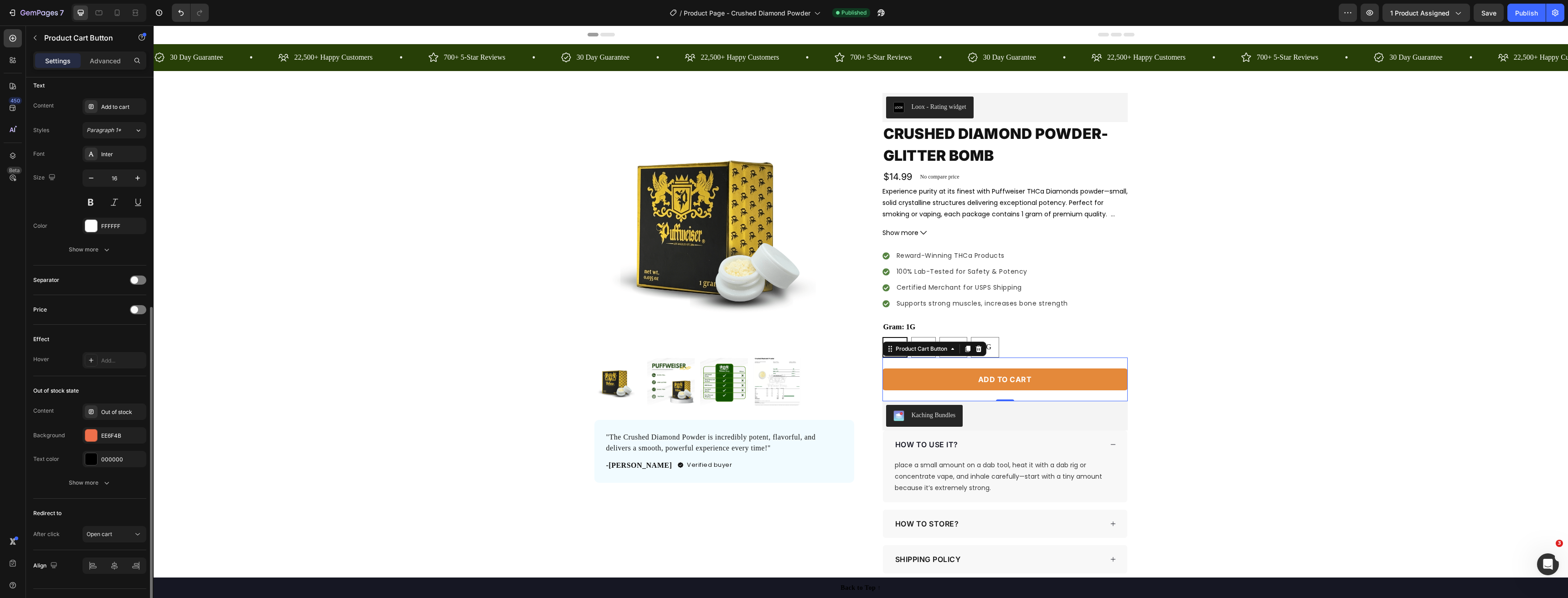
scroll to position [429, 0]
click at [127, 514] on div "Open cart" at bounding box center [110, 514] width 46 height 8
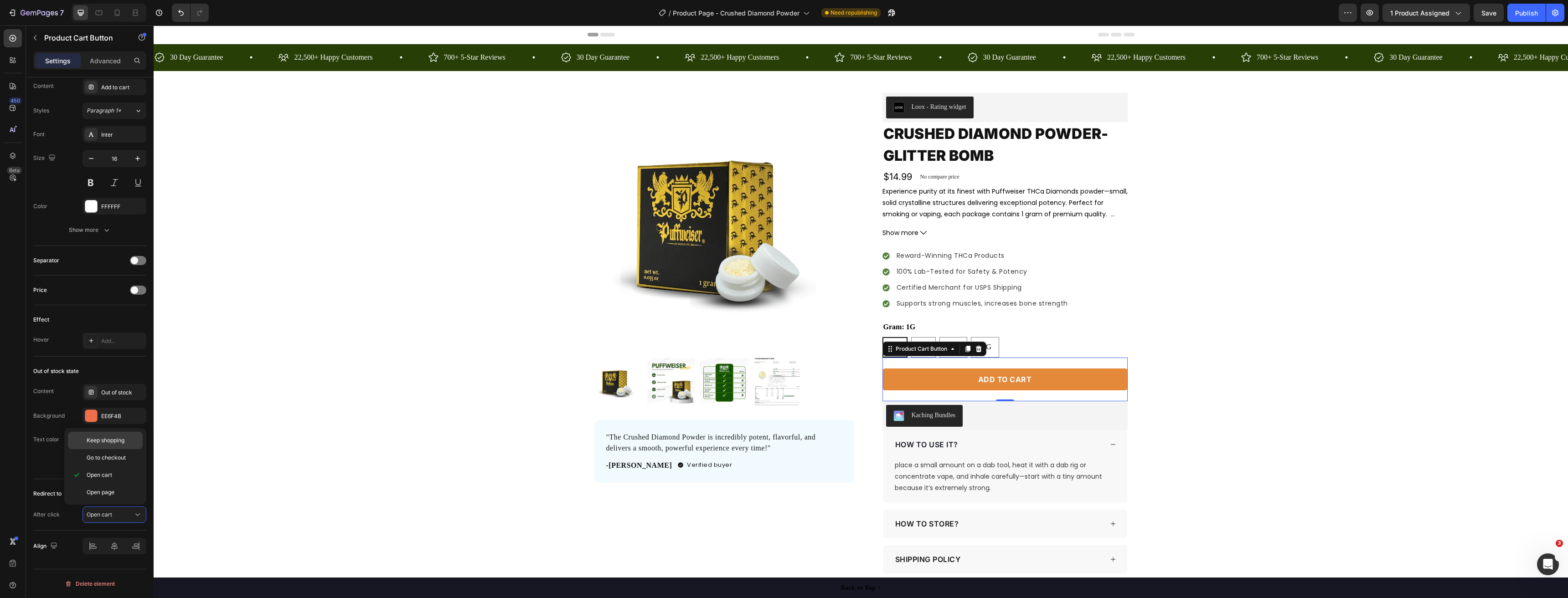
click at [126, 447] on div "Keep shopping" at bounding box center [105, 440] width 75 height 17
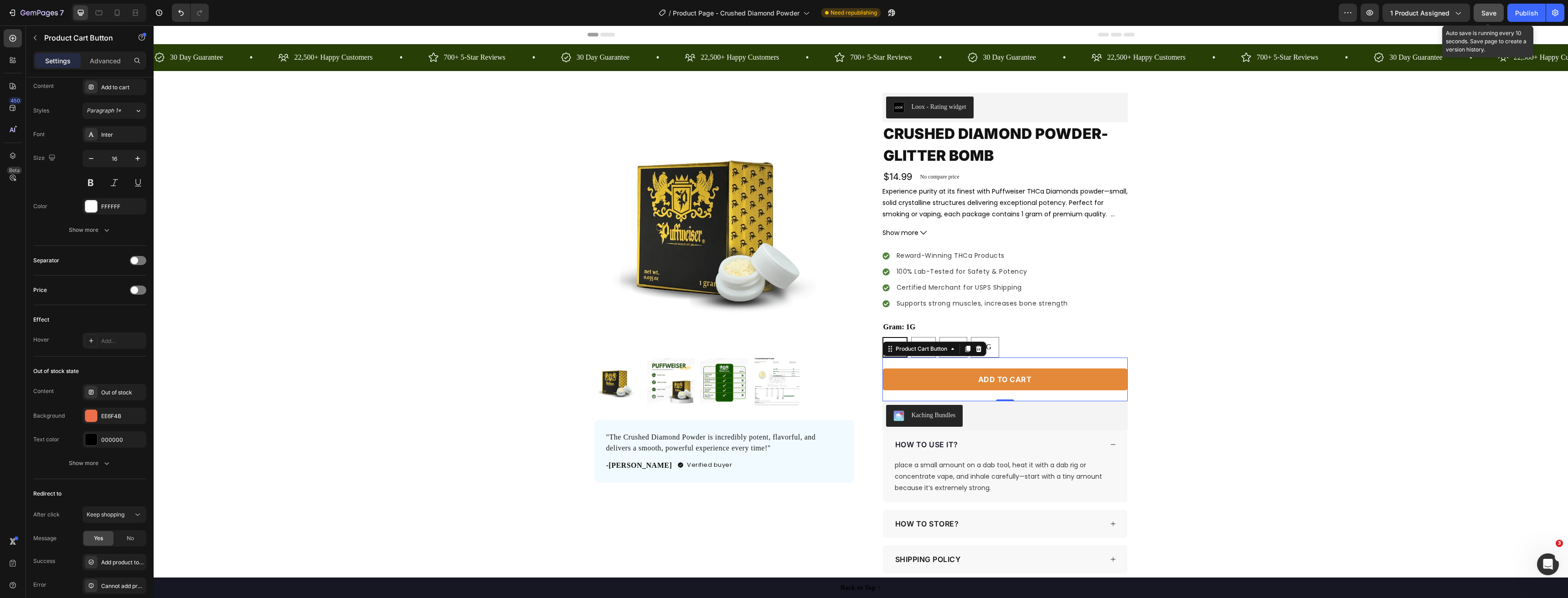
click at [1493, 12] on span "Save" at bounding box center [1489, 13] width 15 height 8
click at [1529, 12] on div "Publish" at bounding box center [1526, 13] width 23 height 10
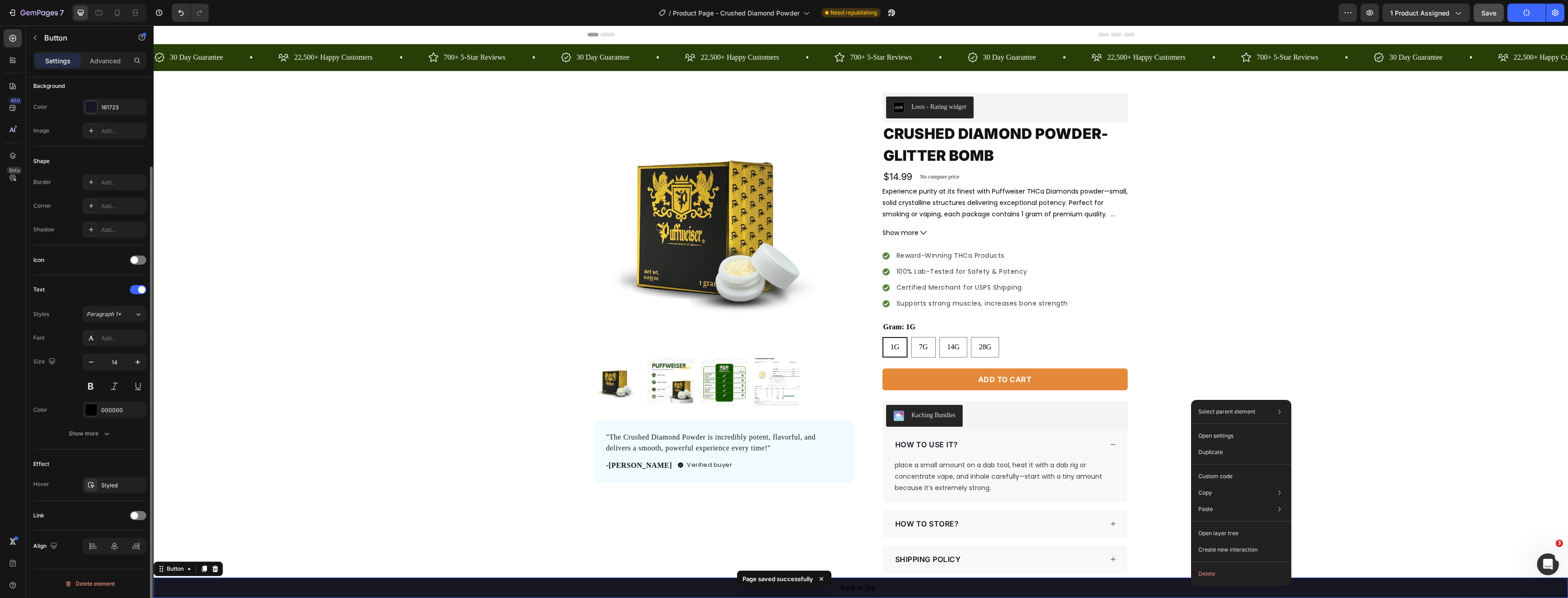
scroll to position [0, 0]
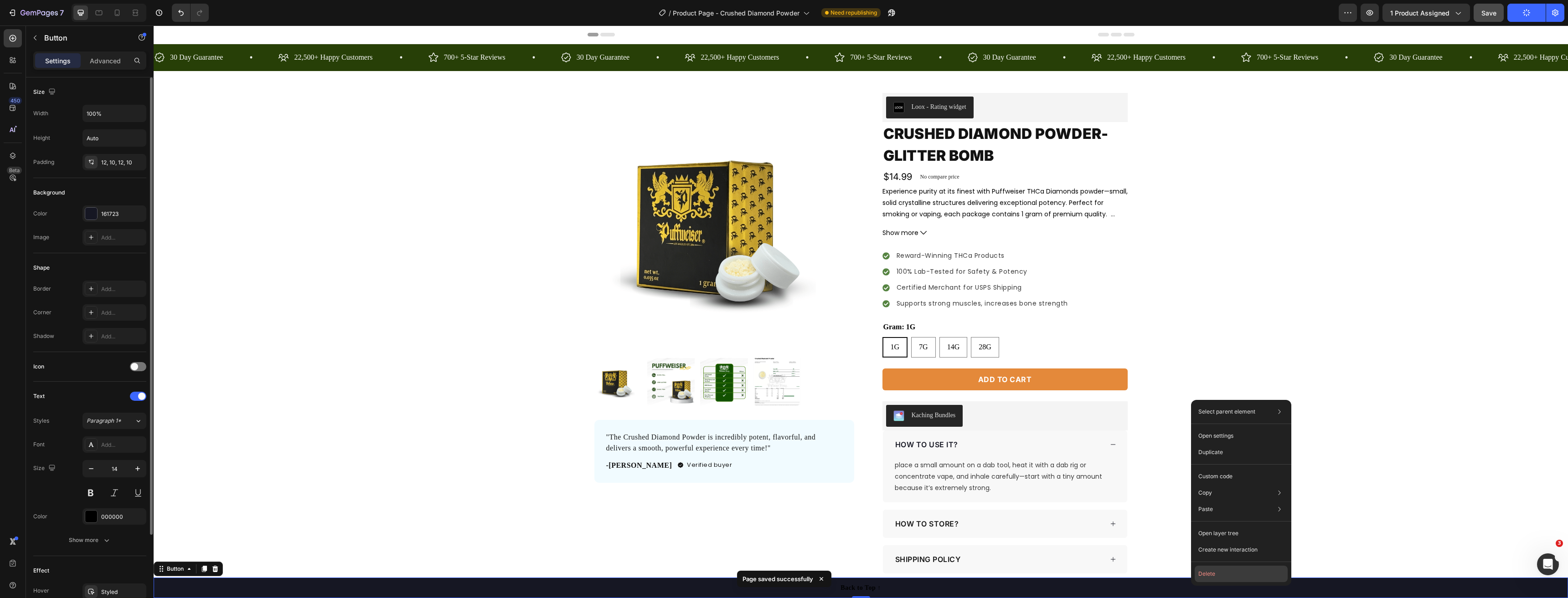
click at [1218, 577] on button "Delete" at bounding box center [1241, 574] width 93 height 16
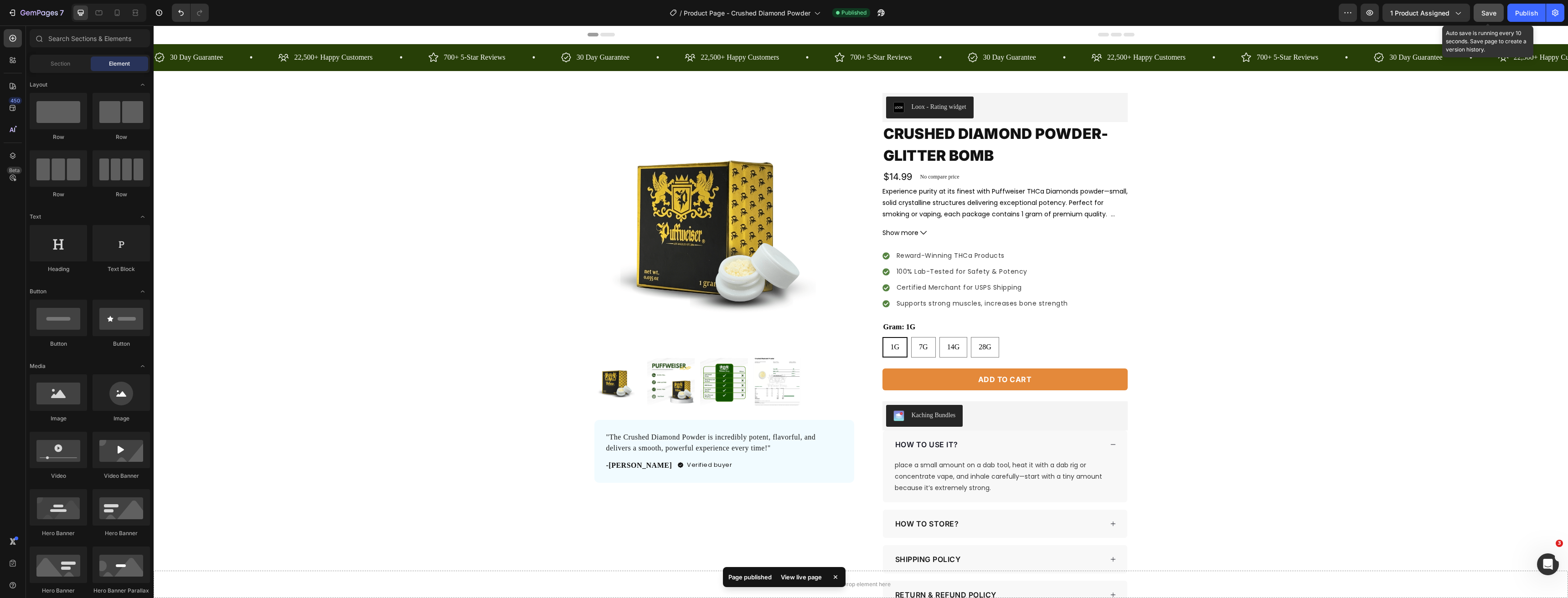
drag, startPoint x: 1483, startPoint y: 13, endPoint x: 1510, endPoint y: 17, distance: 27.3
click at [1484, 13] on span "Save" at bounding box center [1489, 13] width 15 height 8
click at [1520, 16] on div "Publish" at bounding box center [1526, 13] width 23 height 10
click at [796, 580] on div "View live page" at bounding box center [801, 577] width 52 height 13
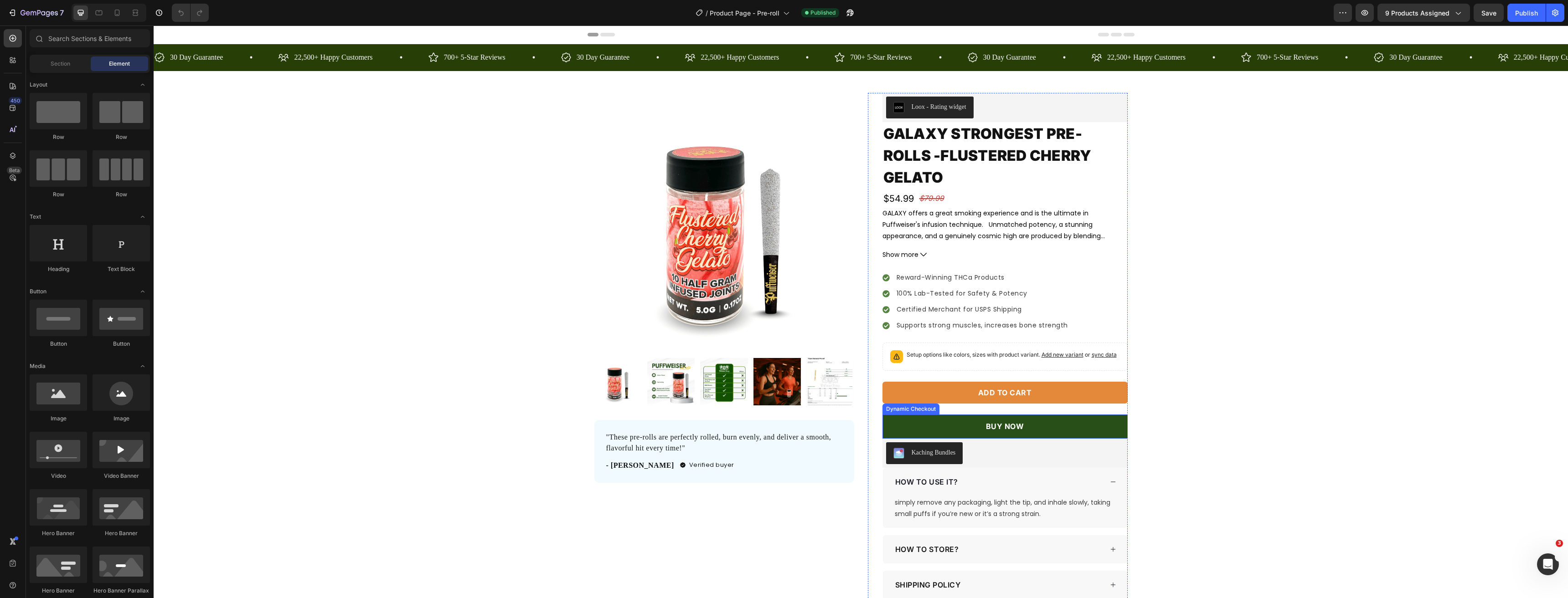
click at [1111, 422] on button "BUY NOW" at bounding box center [1005, 426] width 245 height 24
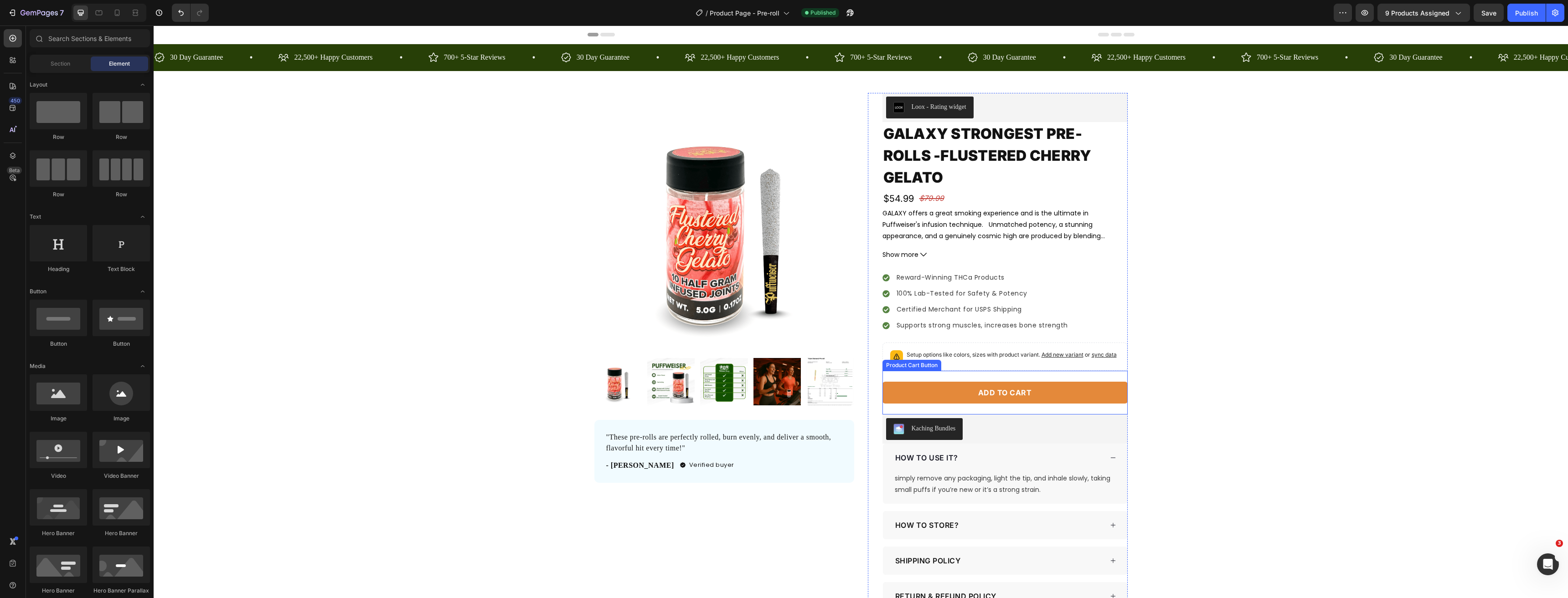
click at [1102, 392] on button "Add to cart" at bounding box center [1005, 393] width 245 height 22
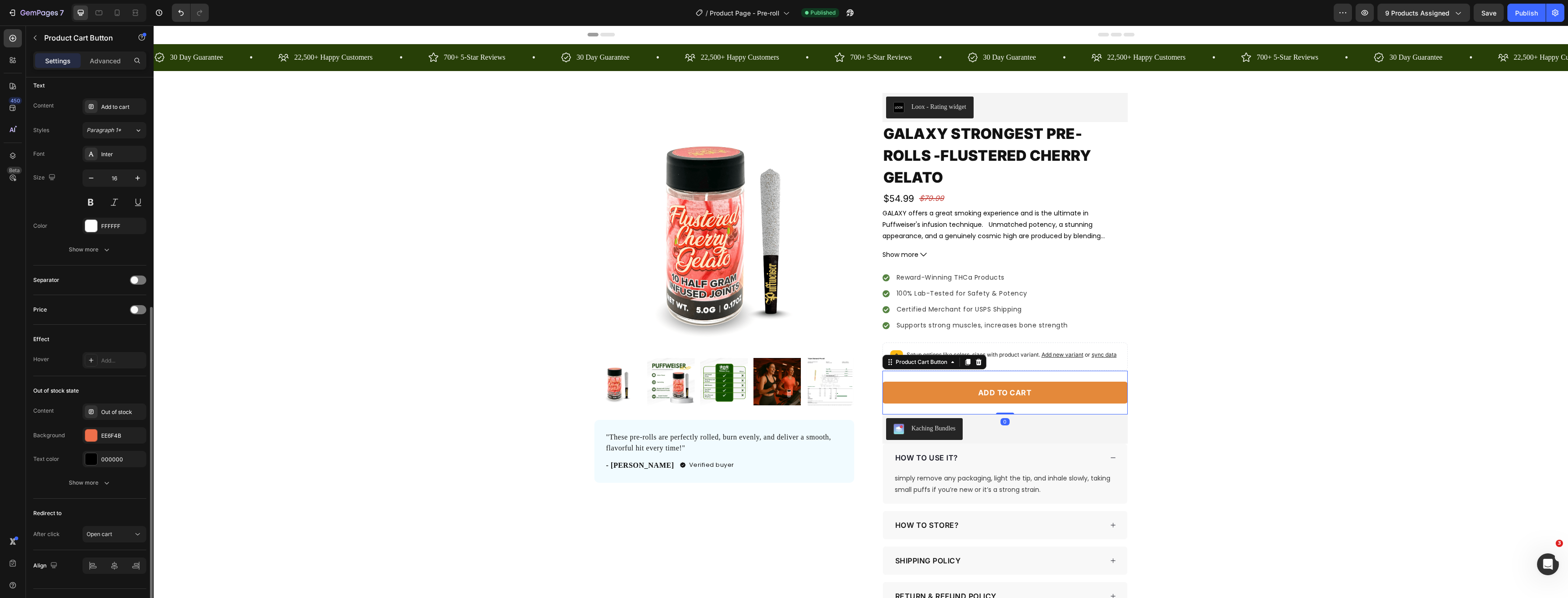
scroll to position [429, 0]
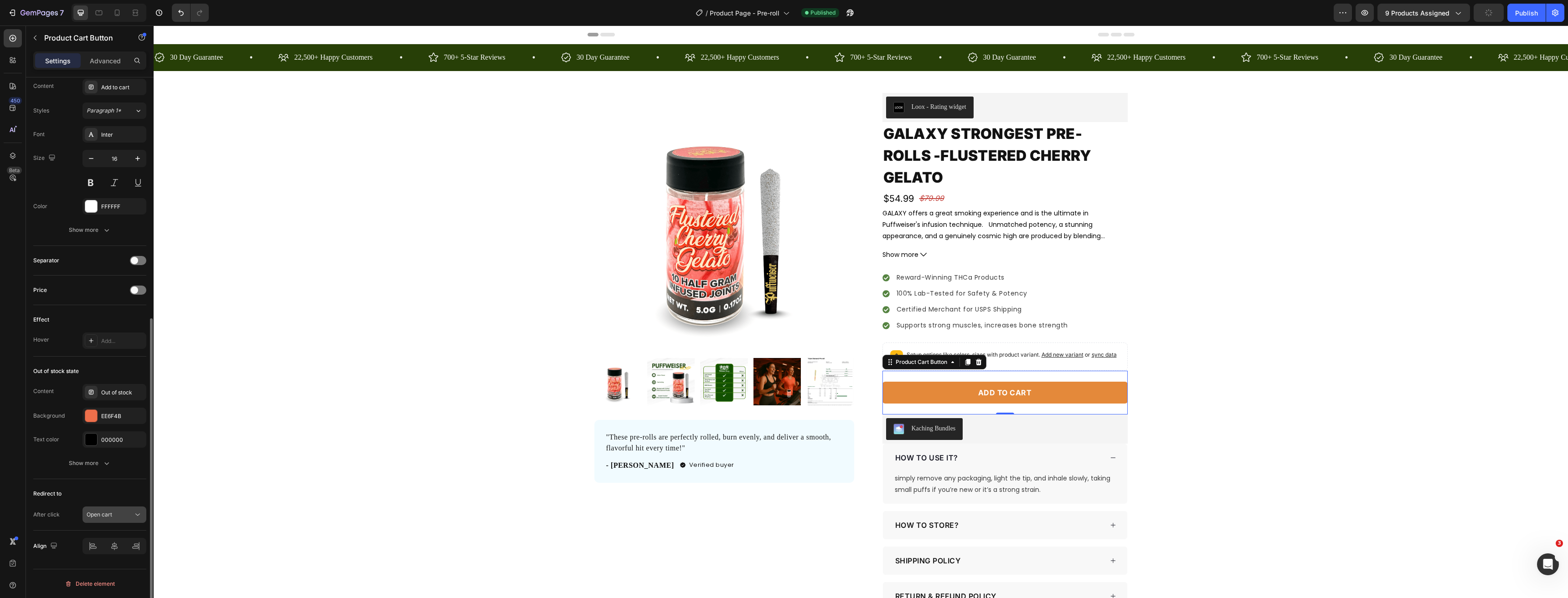
click at [111, 522] on button "Open cart" at bounding box center [114, 515] width 64 height 16
drag, startPoint x: 119, startPoint y: 439, endPoint x: 135, endPoint y: 383, distance: 58.2
click at [119, 439] on span "Keep shopping" at bounding box center [105, 440] width 38 height 8
click at [1487, 22] on div "7 Version history / Product Page - Pre-roll Need republishing Preview 9 product…" at bounding box center [784, 13] width 1568 height 26
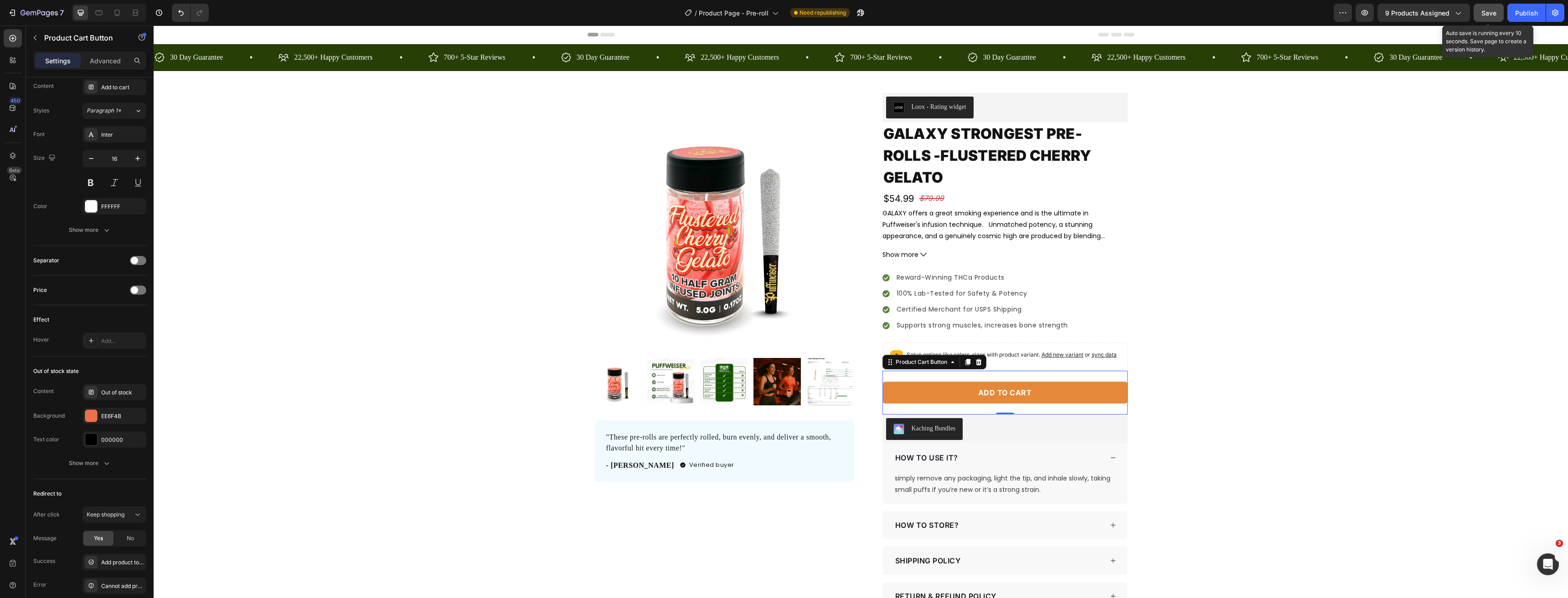
click at [1501, 17] on button "Save" at bounding box center [1488, 13] width 30 height 18
click at [1526, 13] on div "Publish" at bounding box center [1526, 13] width 23 height 10
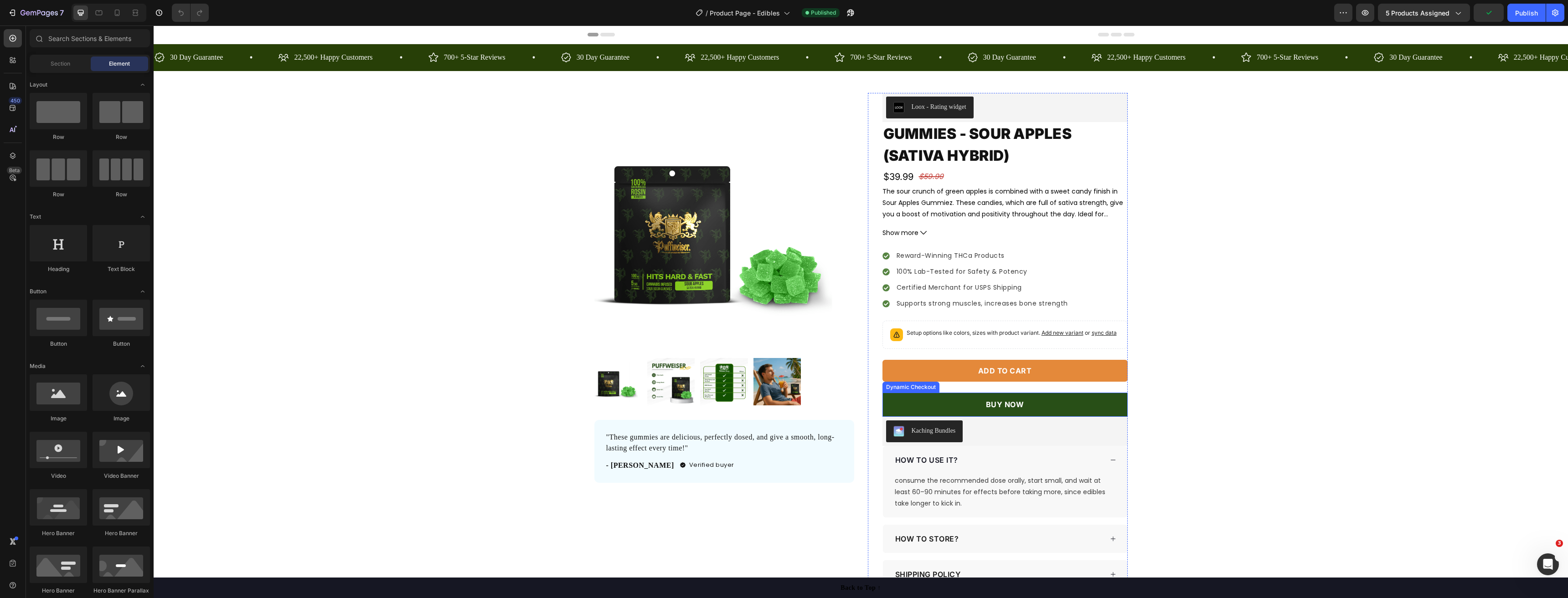
click at [977, 408] on button "BUY NOW" at bounding box center [1005, 405] width 245 height 24
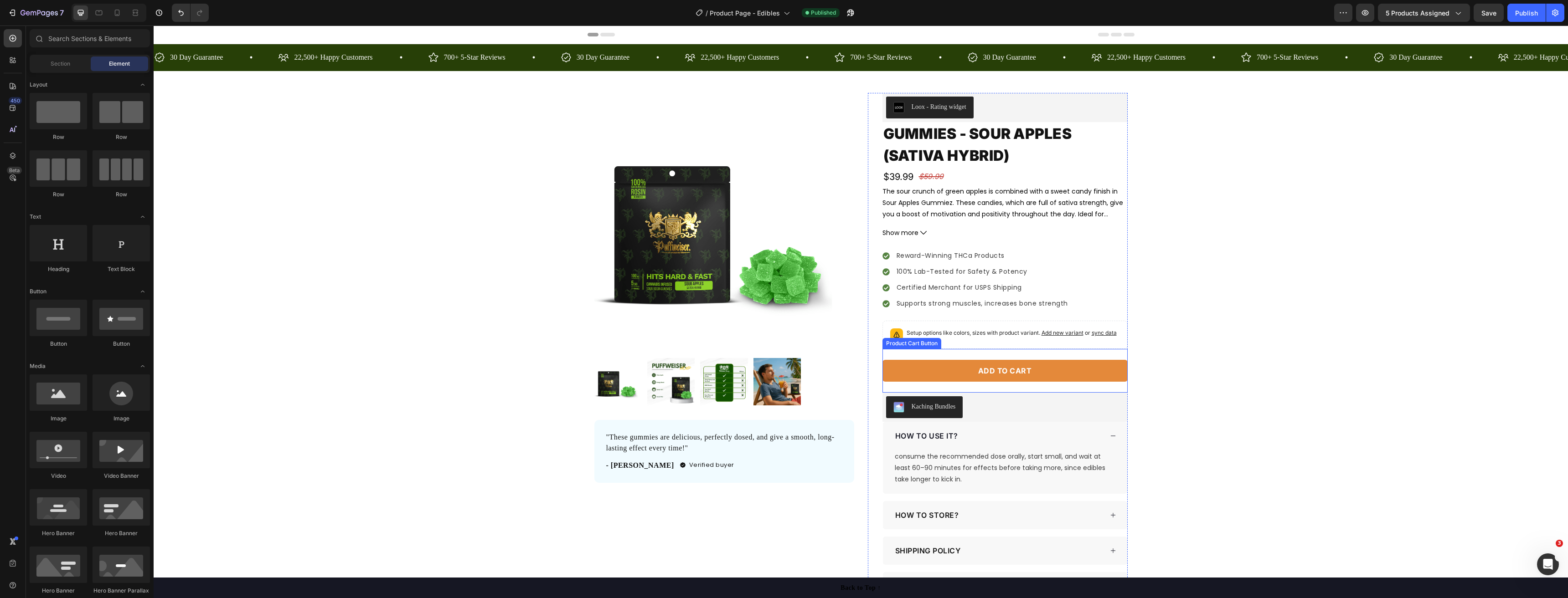
click at [958, 358] on div "Add to cart Product Cart Button" at bounding box center [1005, 371] width 245 height 44
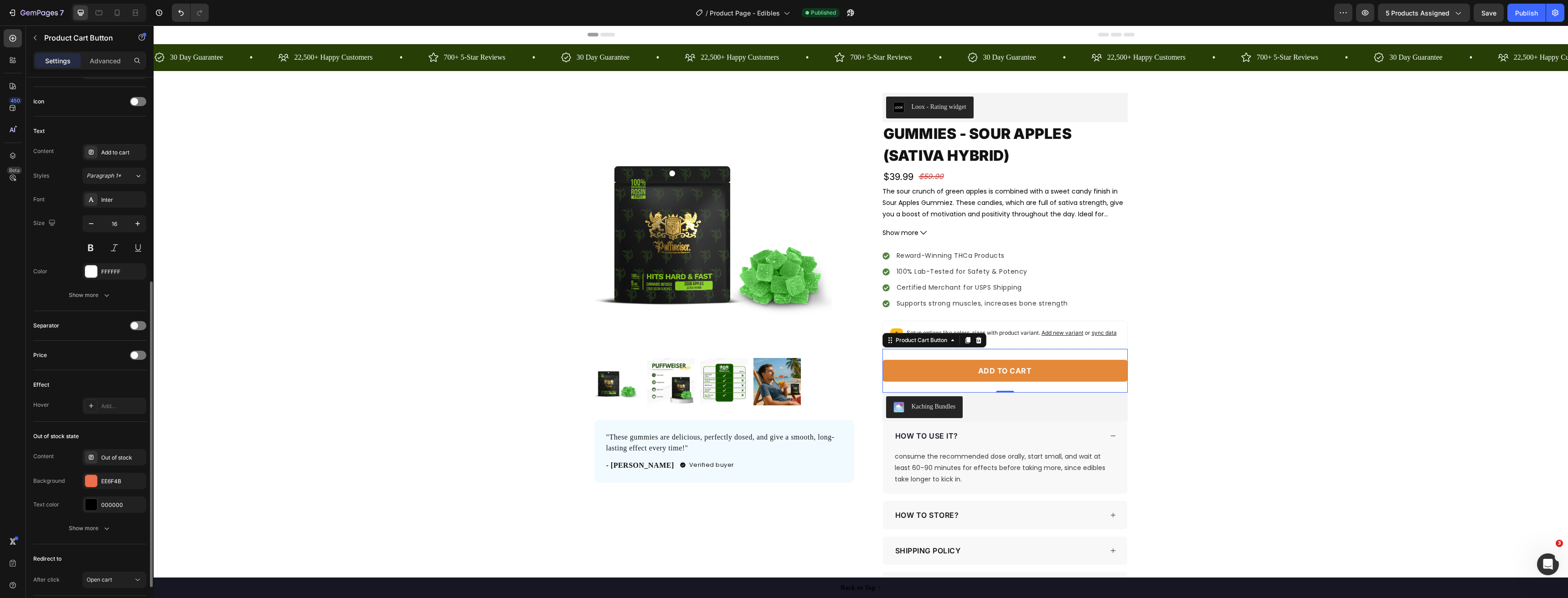
scroll to position [429, 0]
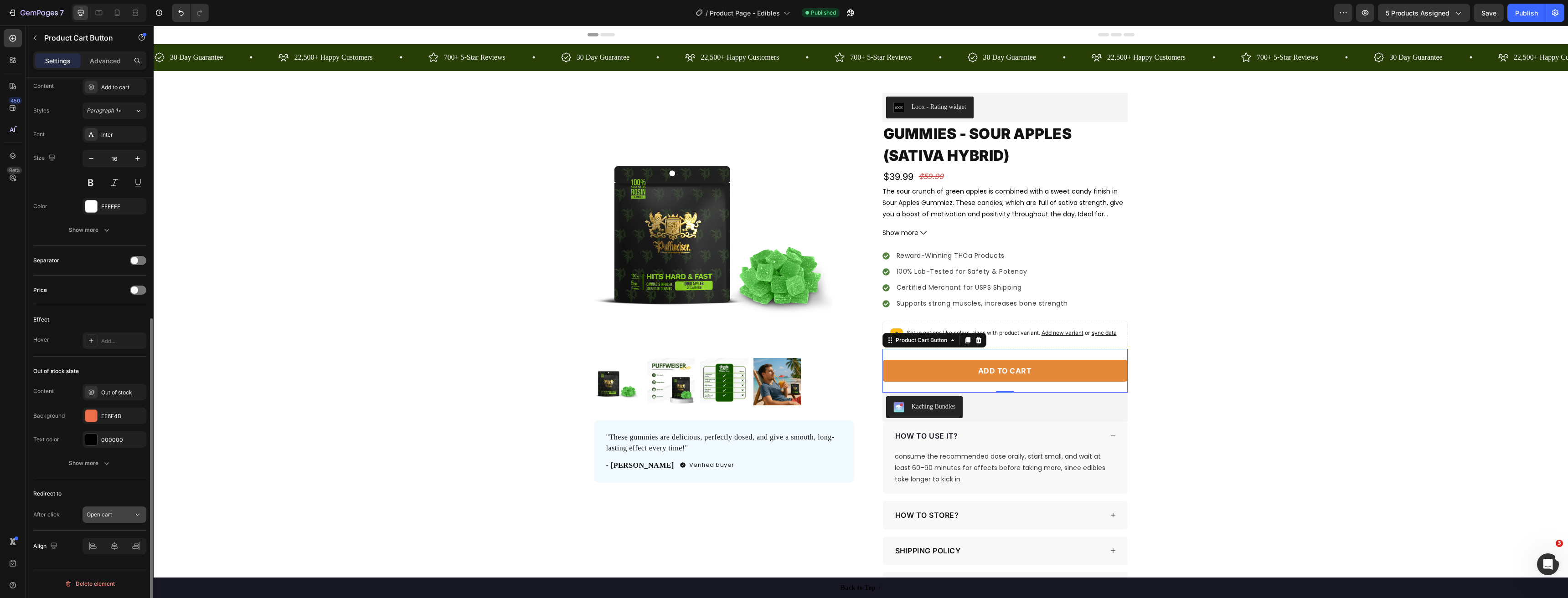
click at [125, 515] on div "Open cart" at bounding box center [110, 514] width 46 height 8
click at [110, 444] on span "Keep shopping" at bounding box center [105, 440] width 38 height 8
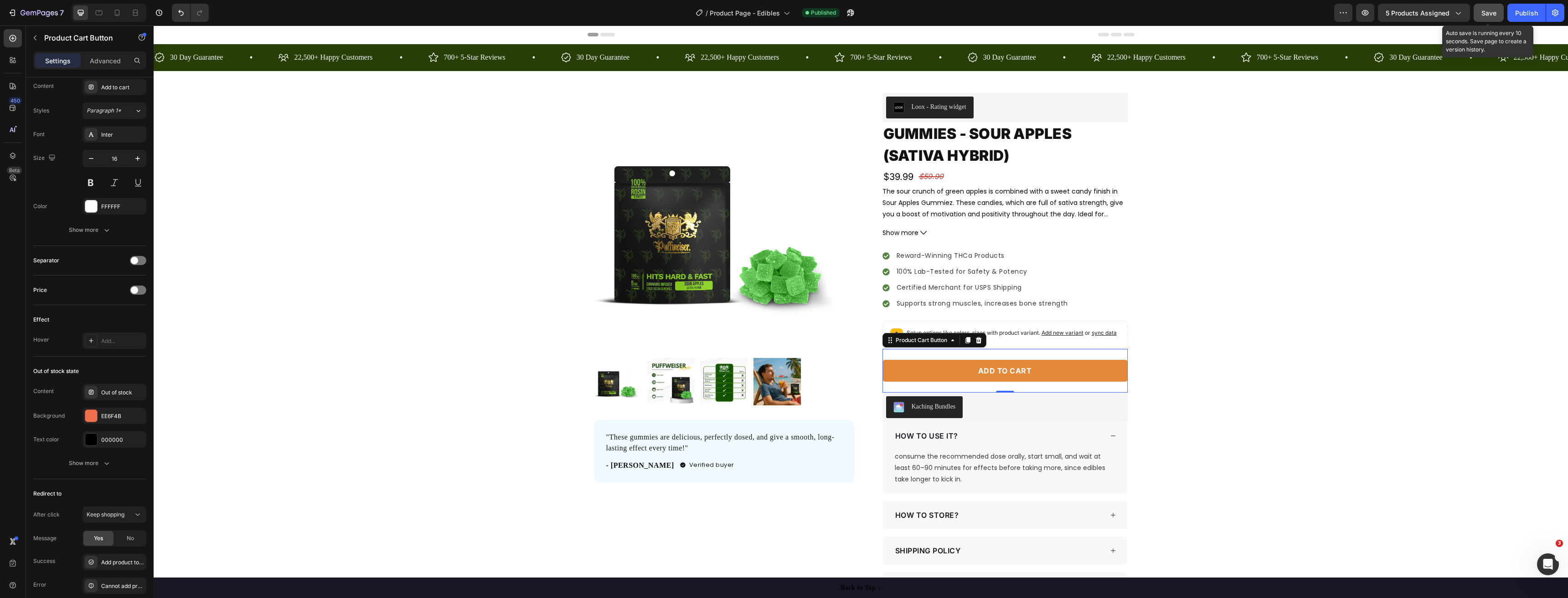
click at [1484, 19] on button "Save" at bounding box center [1488, 13] width 30 height 18
click at [1528, 19] on button "Publish" at bounding box center [1526, 13] width 38 height 18
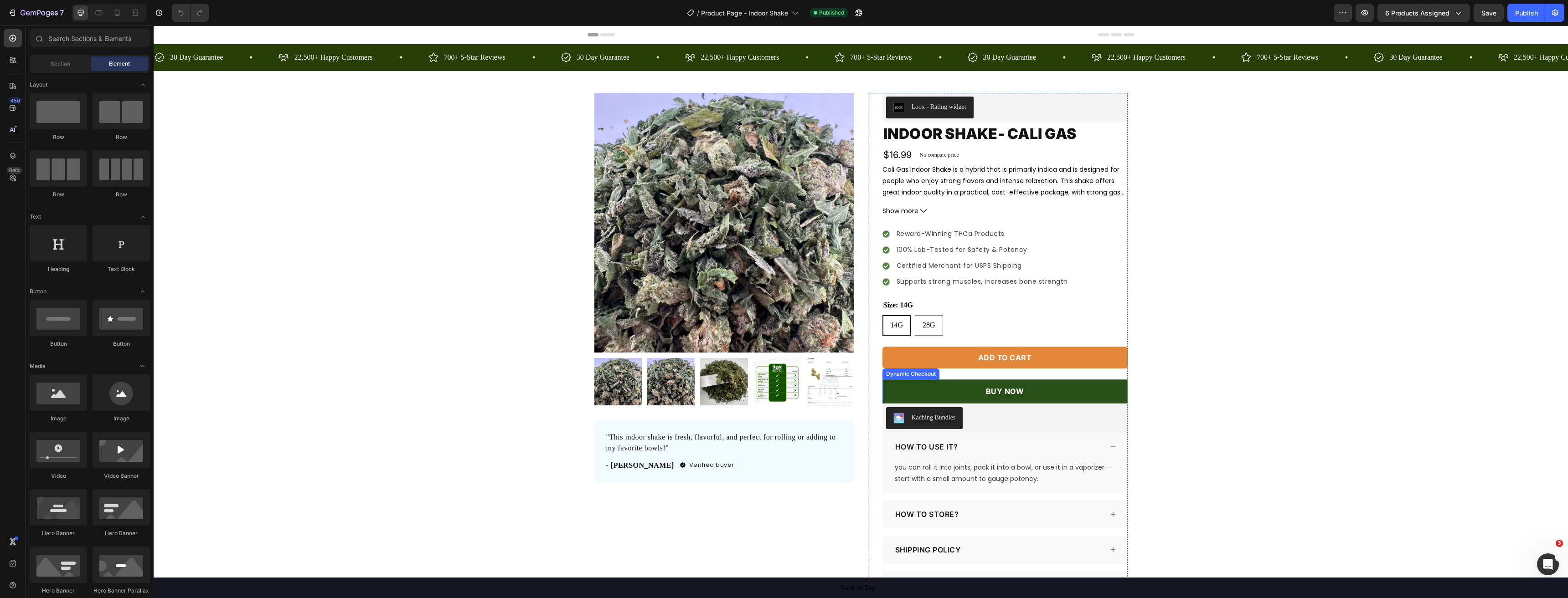
click at [1078, 394] on button "BUY NOW" at bounding box center [1005, 392] width 245 height 24
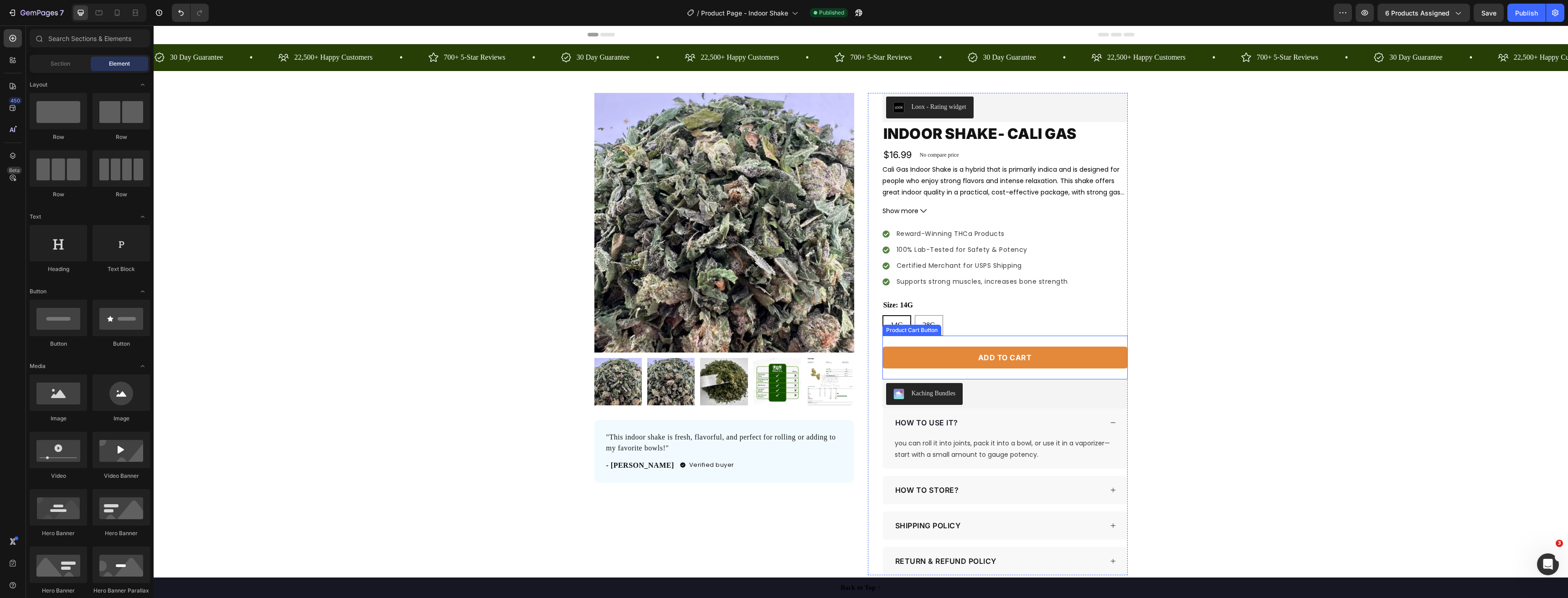
click at [1067, 363] on button "Add to cart" at bounding box center [1005, 358] width 245 height 22
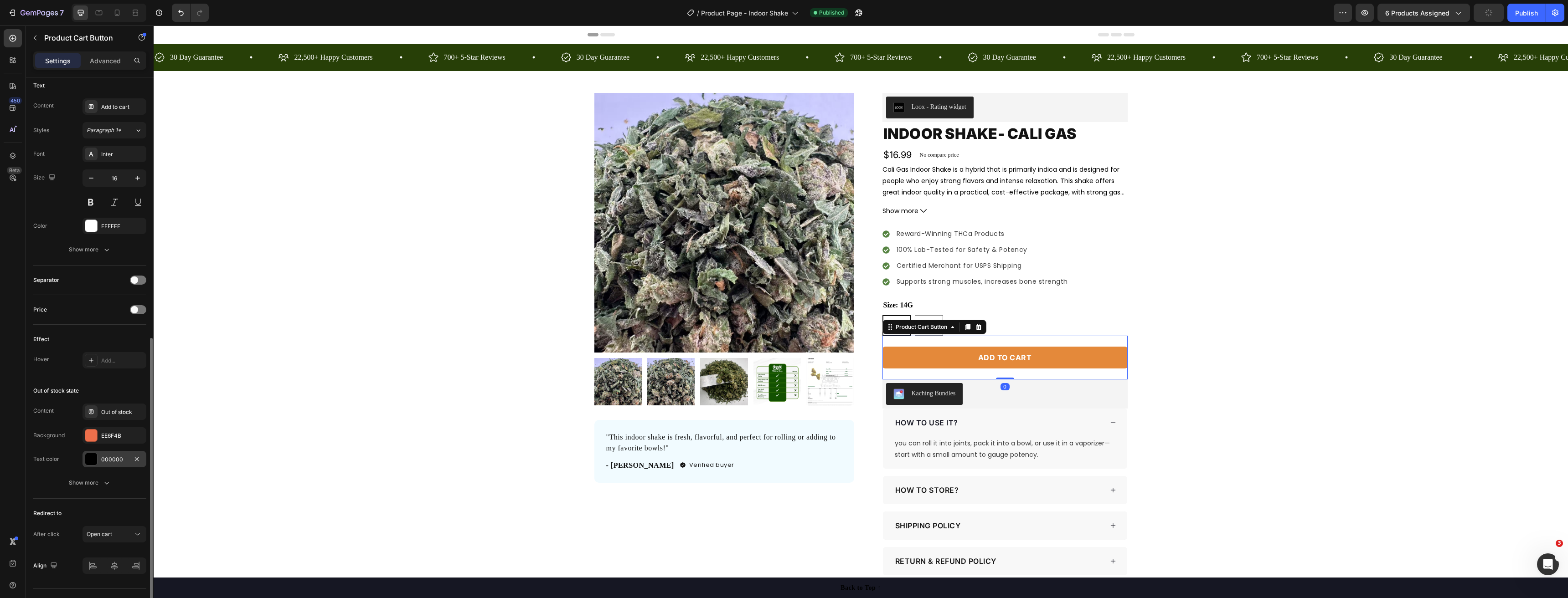
scroll to position [429, 0]
click at [111, 514] on span "Open cart" at bounding box center [99, 514] width 26 height 7
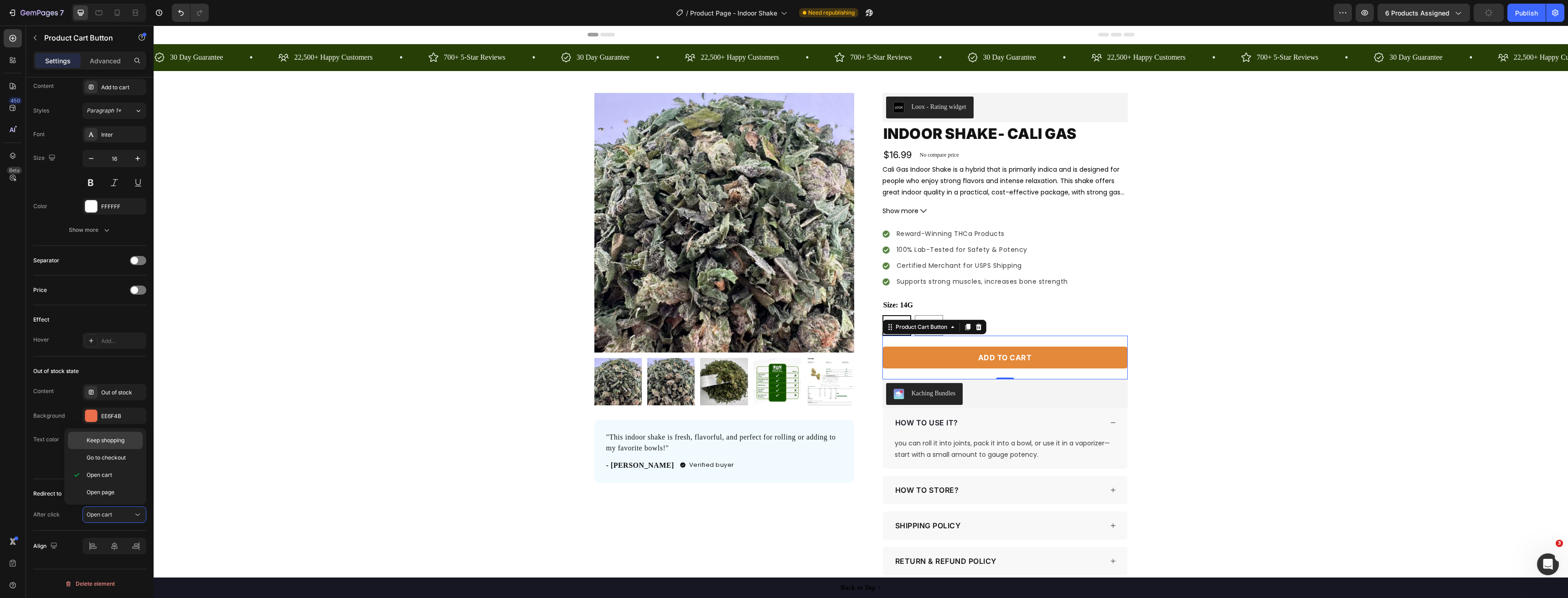
click at [111, 433] on div "Keep shopping" at bounding box center [105, 440] width 75 height 17
click at [1528, 13] on div "Publish" at bounding box center [1526, 13] width 23 height 10
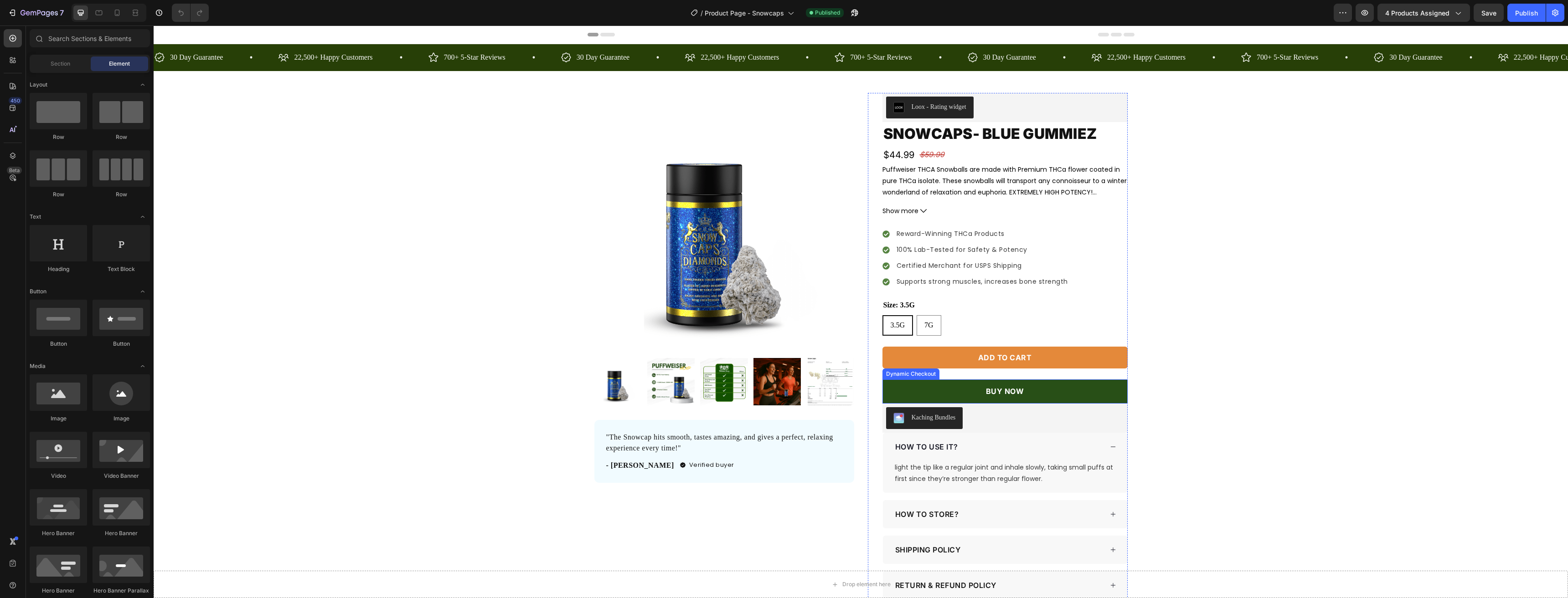
click at [1088, 387] on button "BUY NOW" at bounding box center [1005, 392] width 245 height 24
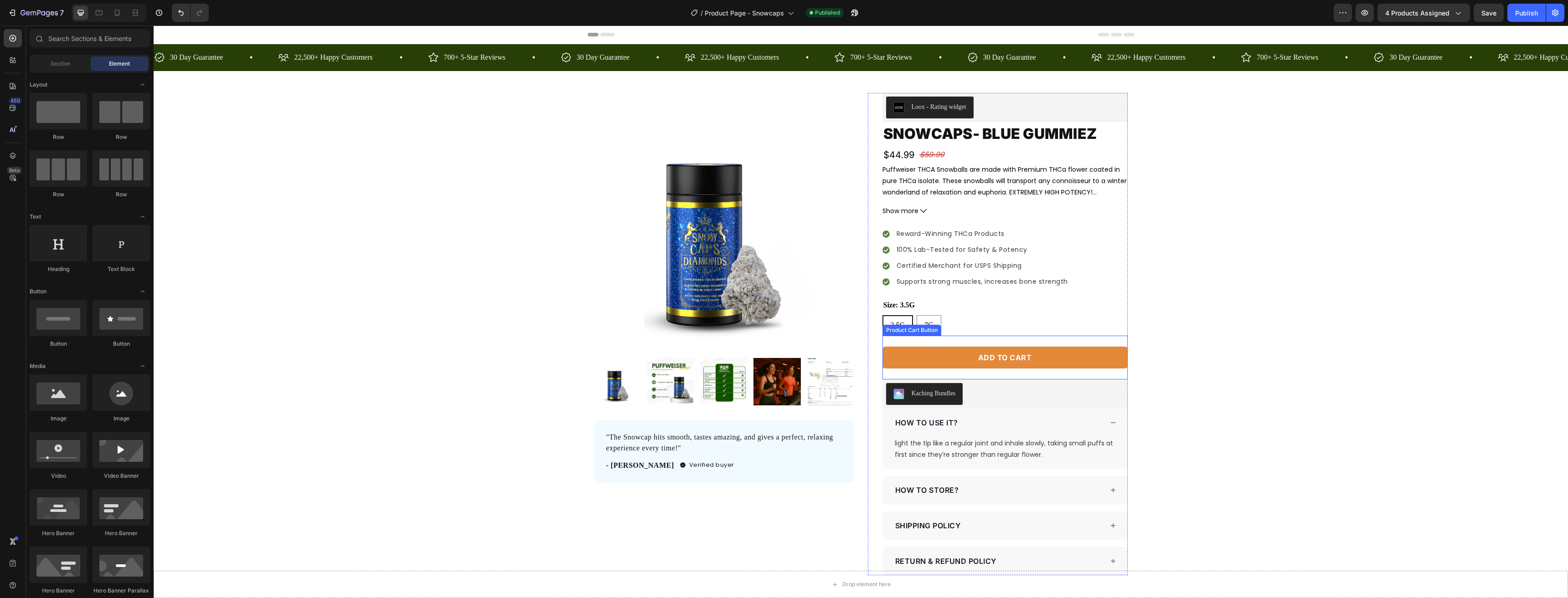
click at [1080, 359] on button "Add to cart" at bounding box center [1005, 358] width 245 height 22
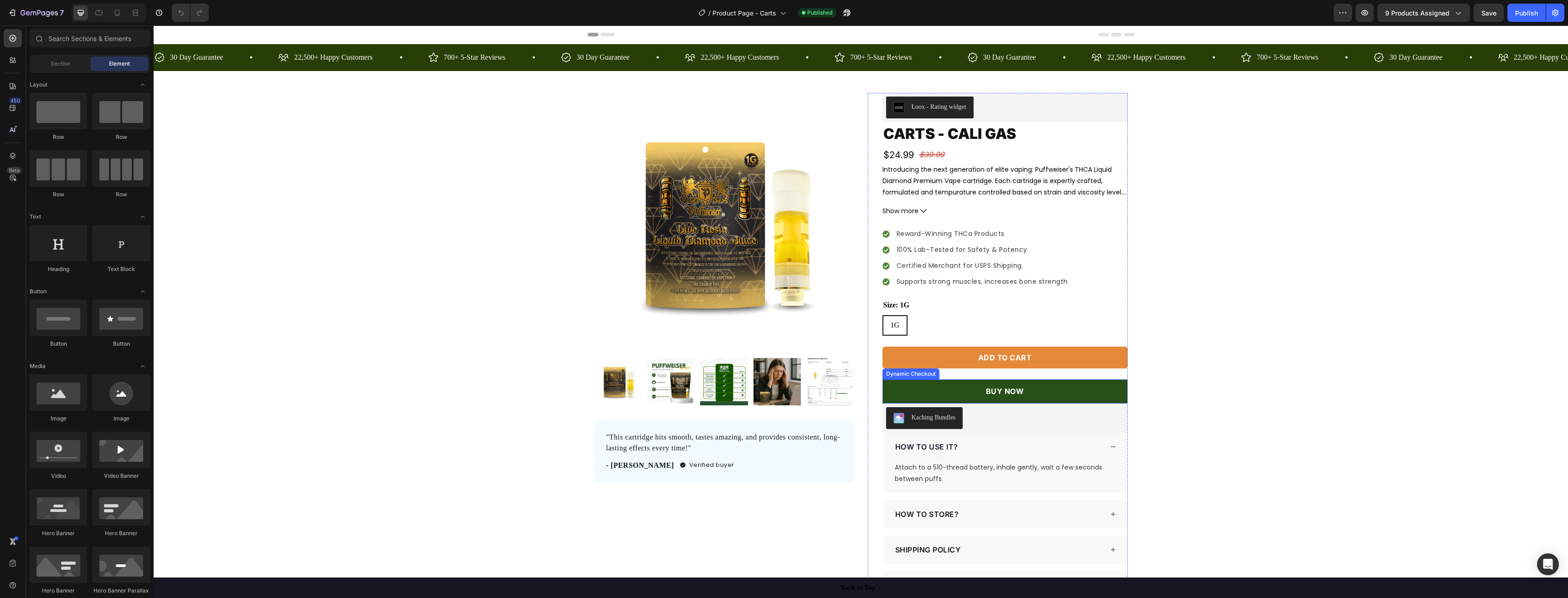
click at [1110, 395] on button "BUY NOW" at bounding box center [1005, 392] width 245 height 24
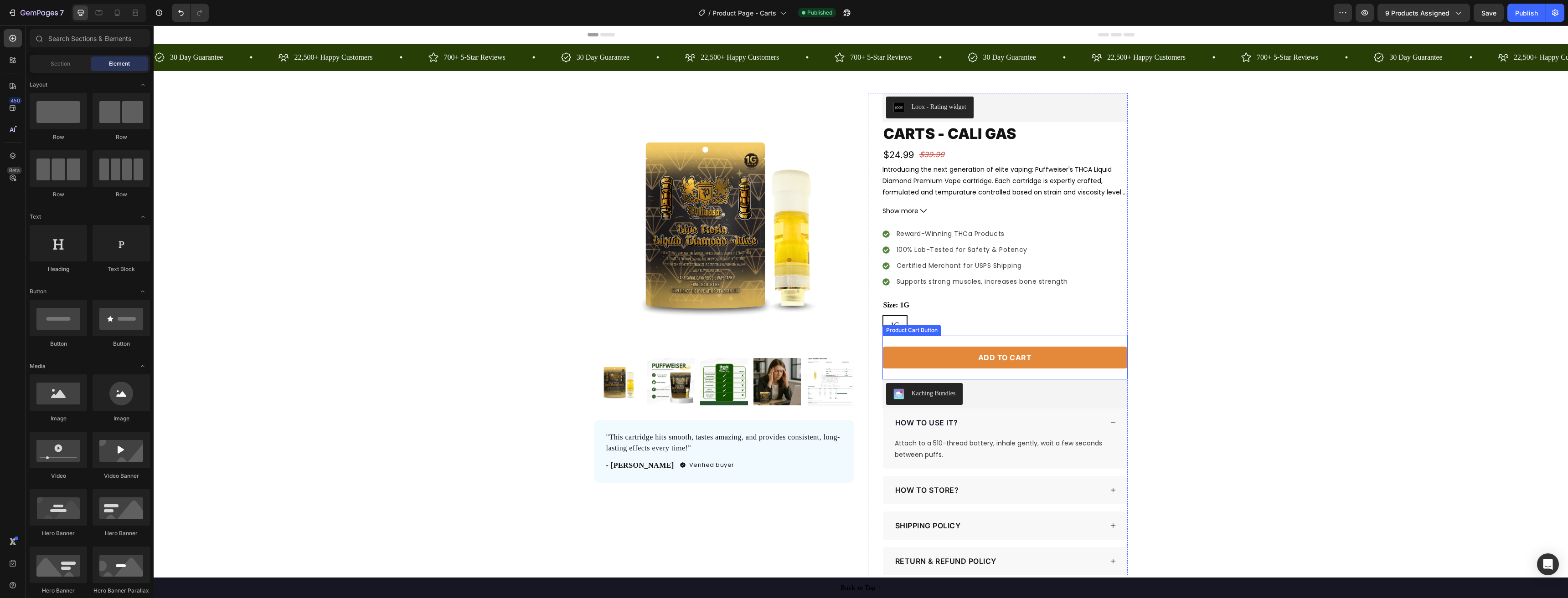
click at [1104, 360] on button "Add to cart" at bounding box center [1005, 358] width 245 height 22
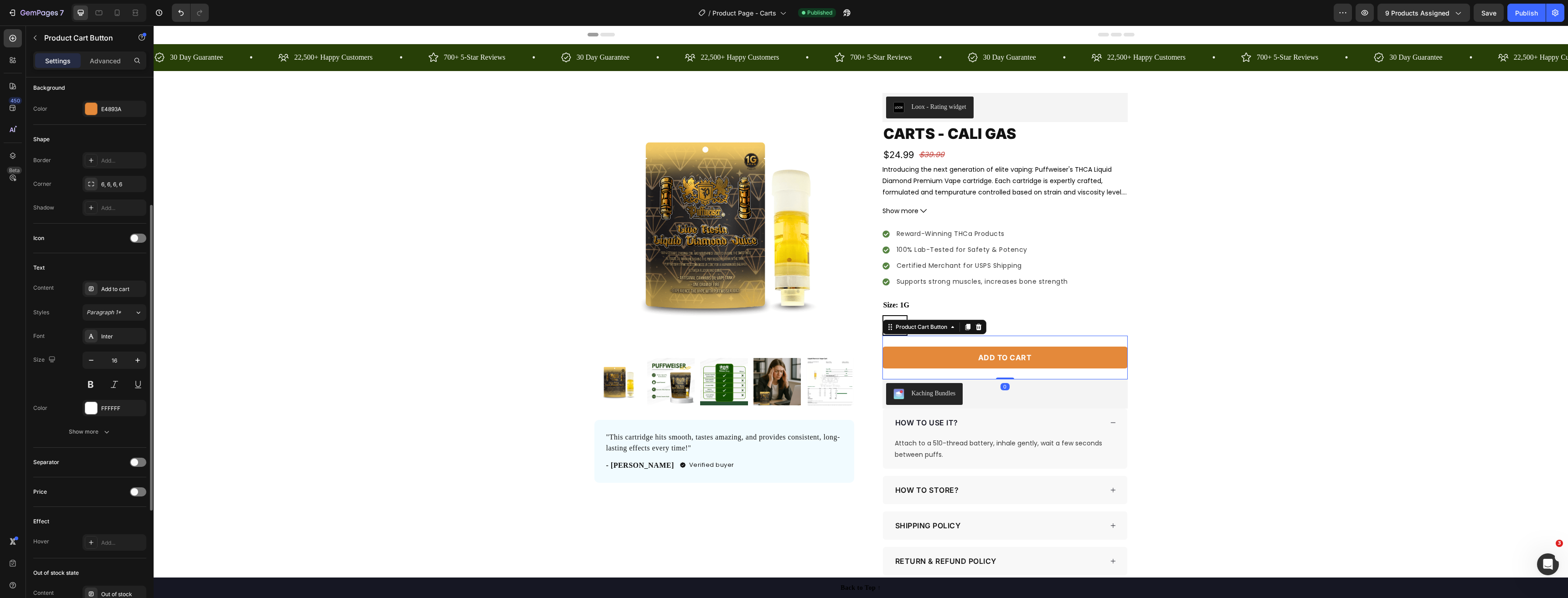
scroll to position [429, 0]
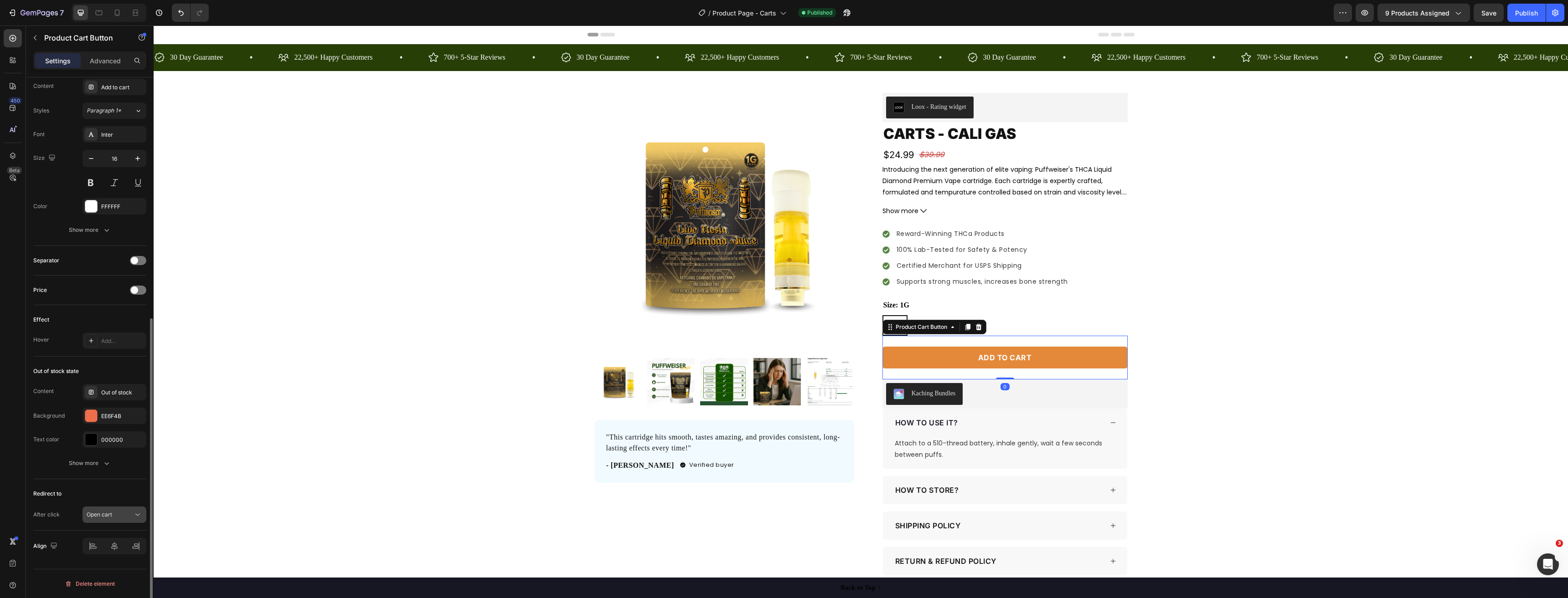
click at [122, 516] on div "Open cart" at bounding box center [110, 514] width 46 height 8
drag, startPoint x: 125, startPoint y: 442, endPoint x: 67, endPoint y: 409, distance: 66.7
click at [125, 442] on p "Keep shopping" at bounding box center [112, 440] width 52 height 8
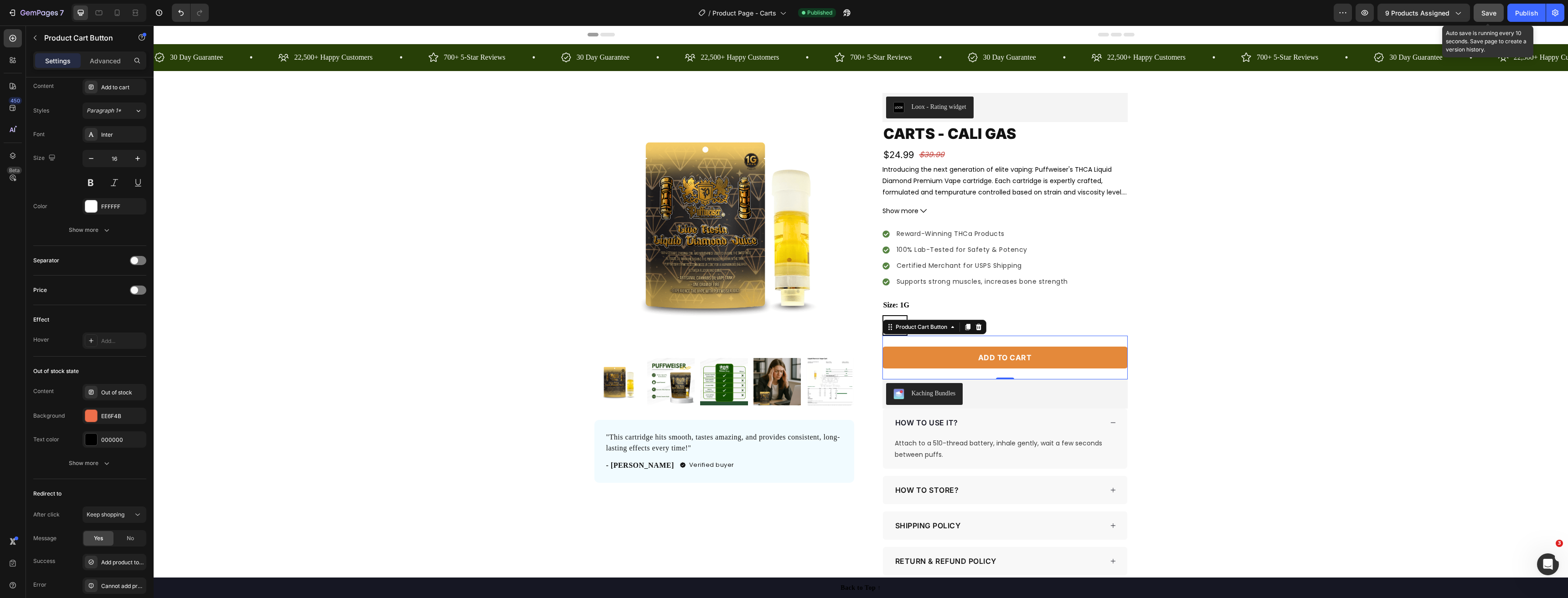
click at [1494, 10] on span "Save" at bounding box center [1489, 13] width 15 height 8
click at [1539, 17] on button "Publish" at bounding box center [1526, 13] width 38 height 18
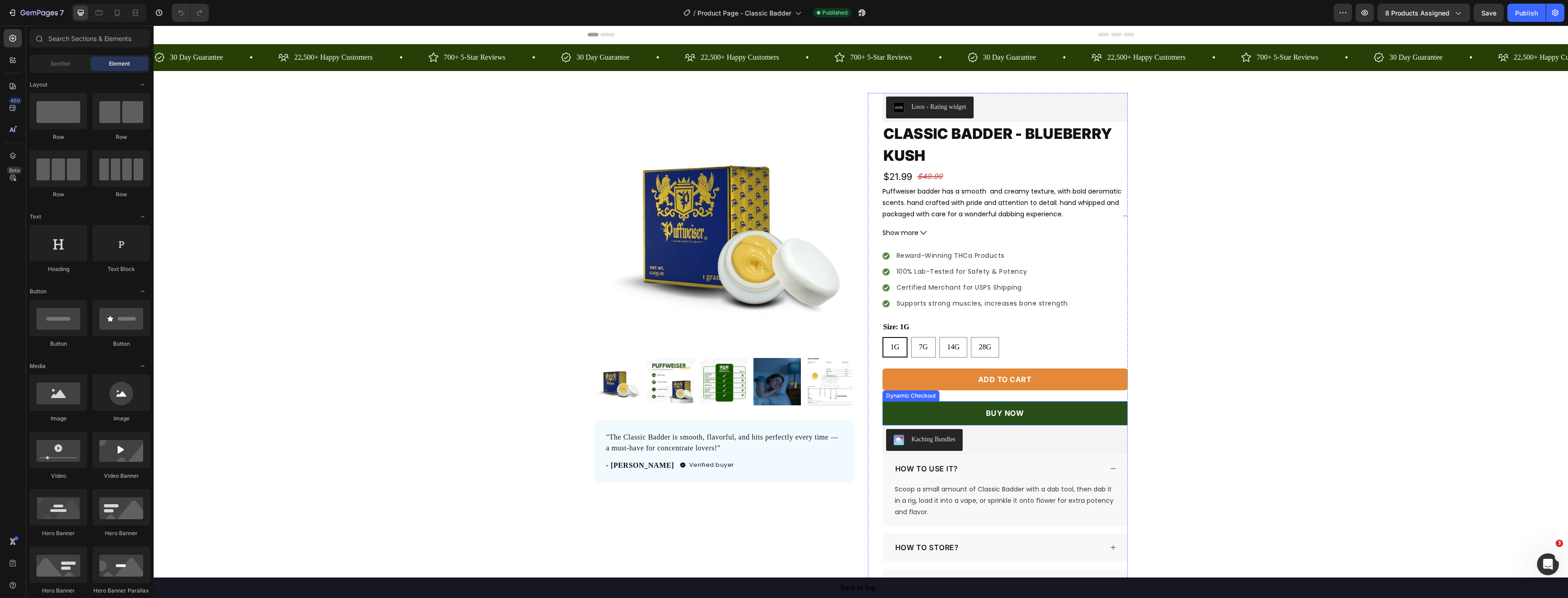
click at [1012, 421] on button "BUY NOW" at bounding box center [1005, 414] width 245 height 24
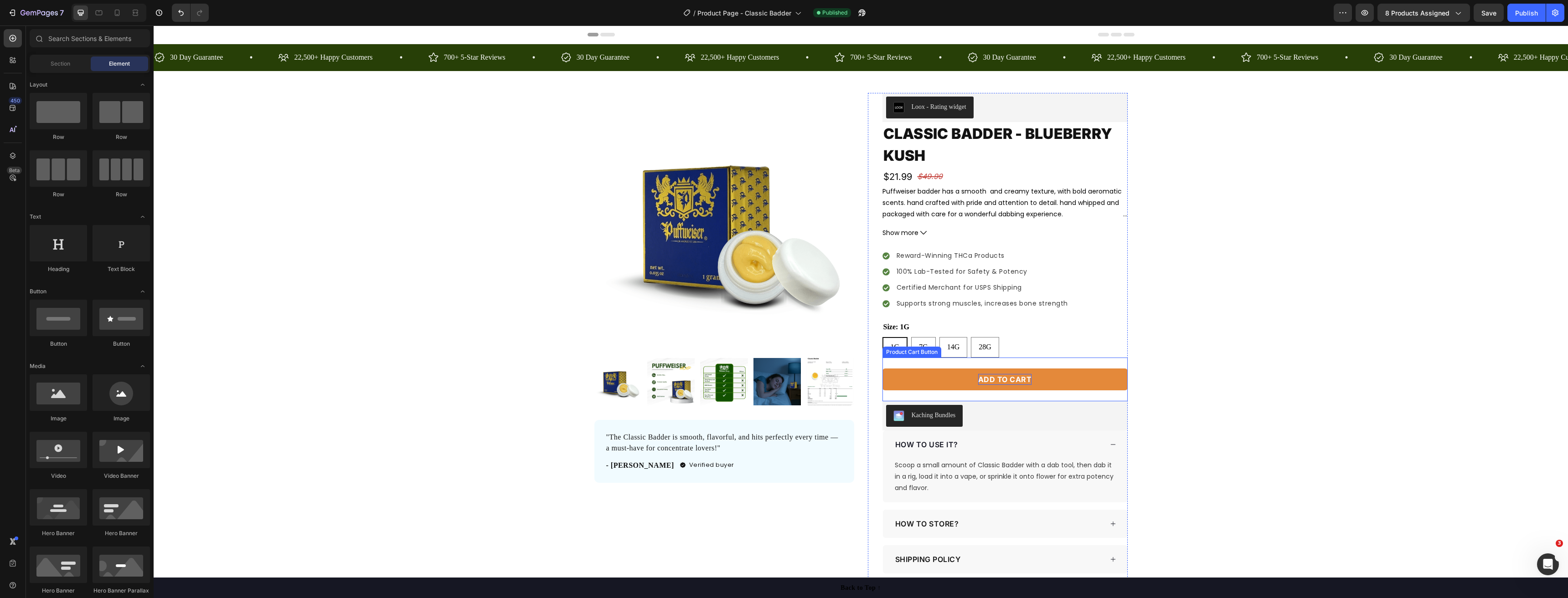
click at [987, 384] on div "Add to cart" at bounding box center [1005, 380] width 54 height 11
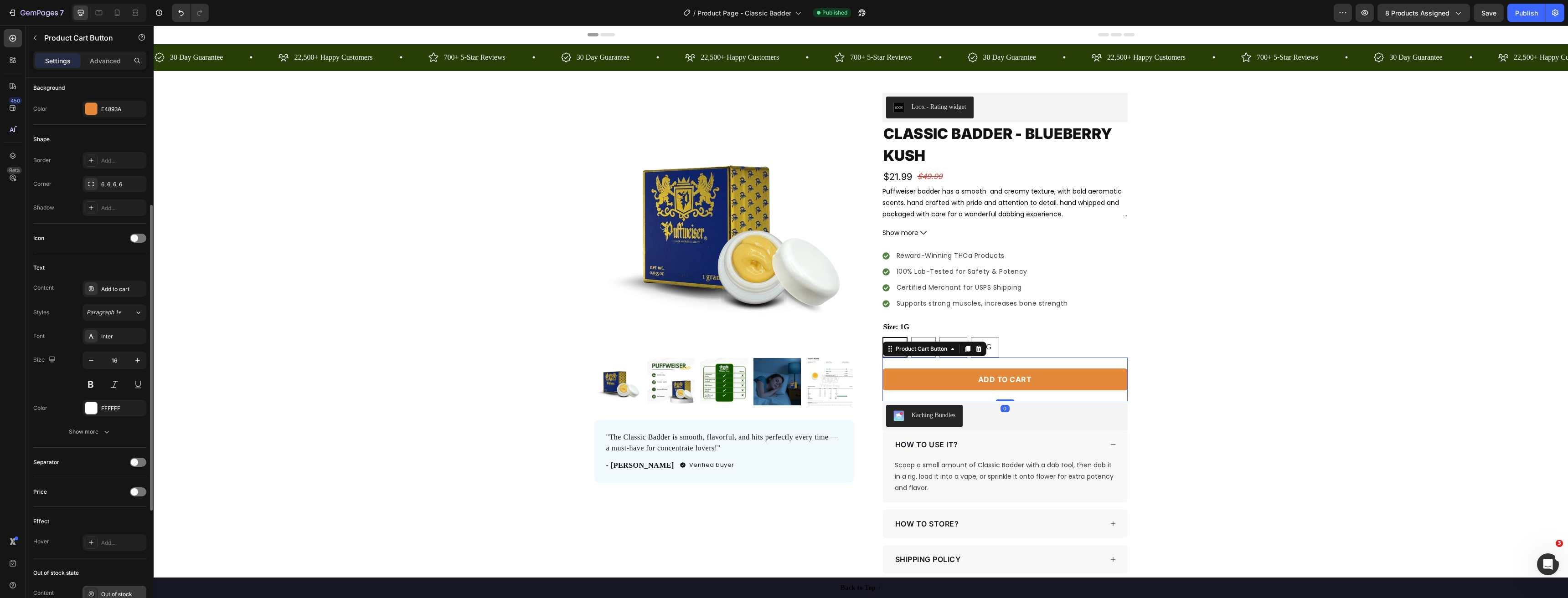
scroll to position [429, 0]
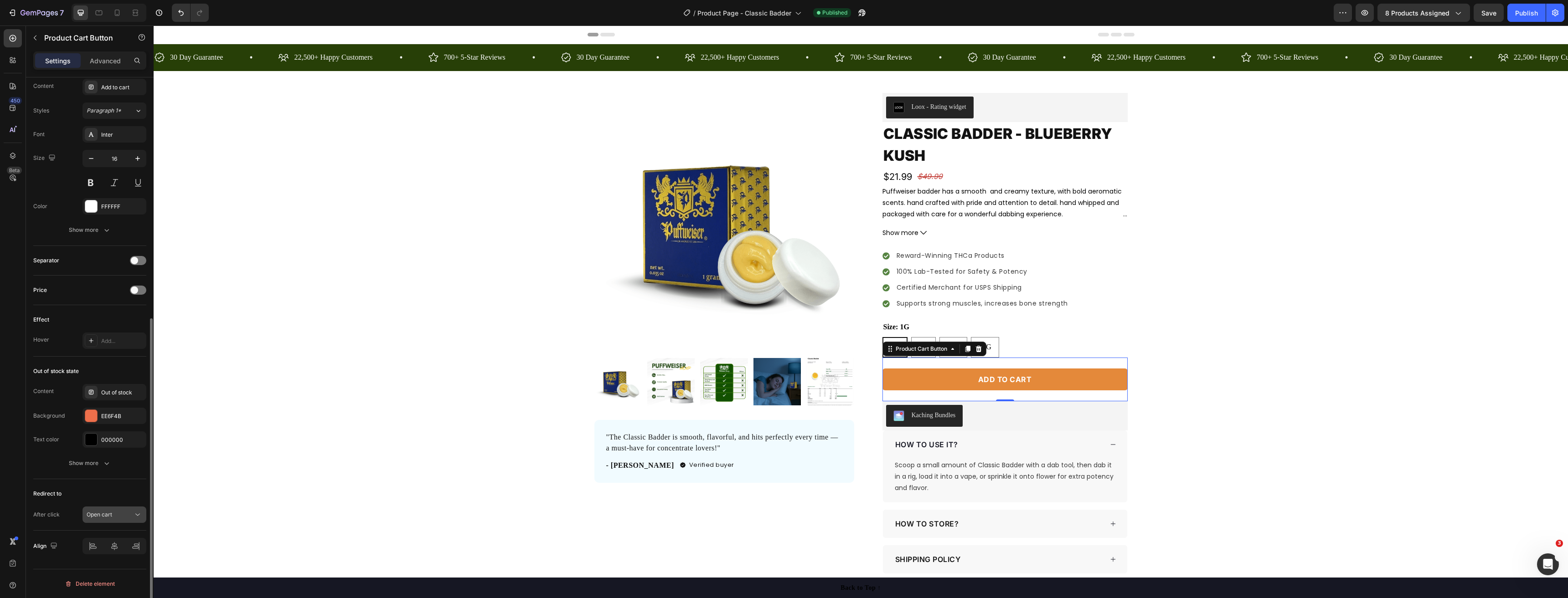
click at [115, 518] on div "Open cart" at bounding box center [110, 514] width 46 height 8
drag, startPoint x: 115, startPoint y: 440, endPoint x: 77, endPoint y: 407, distance: 50.3
click at [115, 440] on span "Keep shopping" at bounding box center [105, 440] width 38 height 8
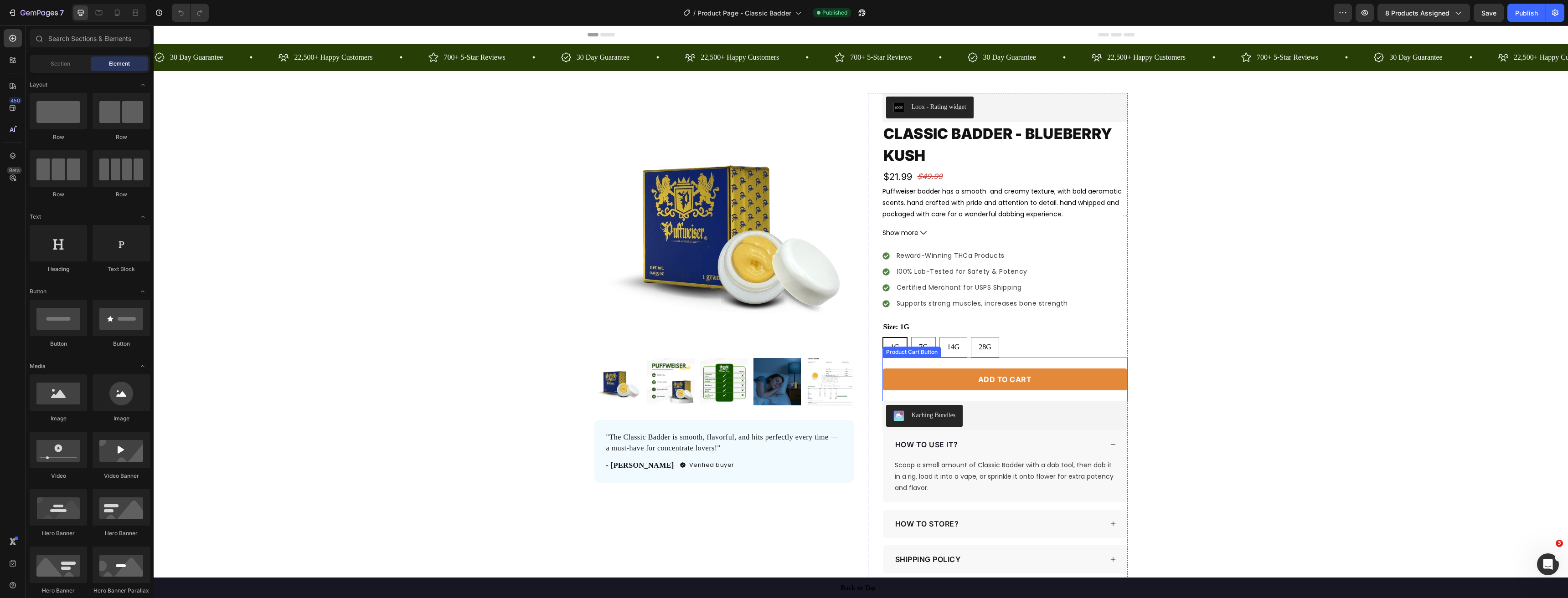
click at [892, 374] on button "Add to cart" at bounding box center [1005, 380] width 245 height 22
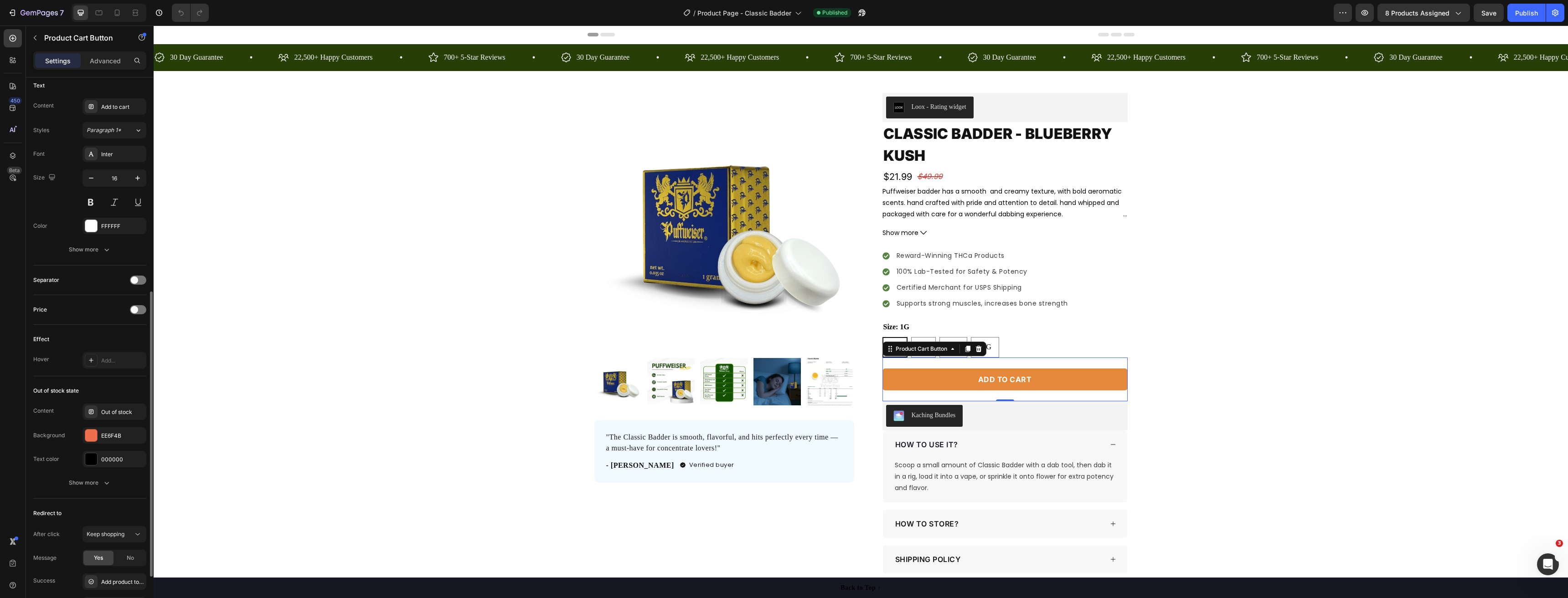
scroll to position [501, 0]
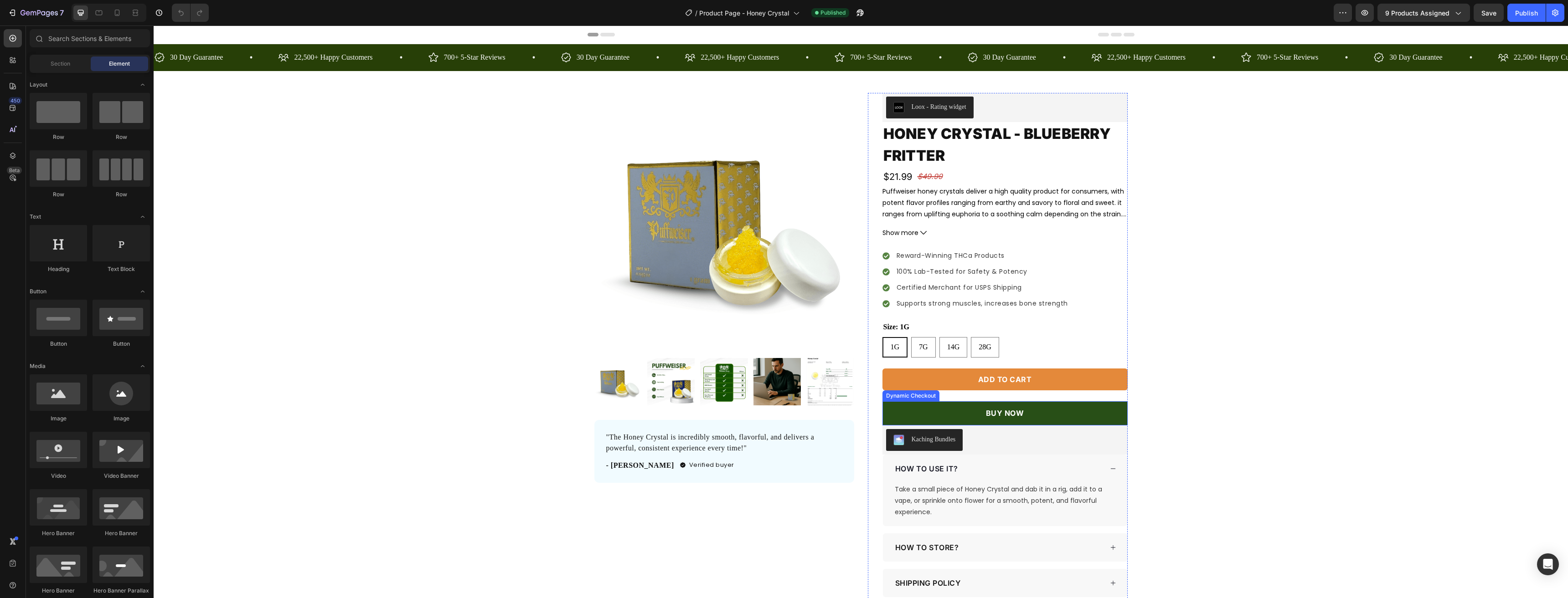
click at [1106, 421] on button "BUY NOW" at bounding box center [1005, 414] width 245 height 24
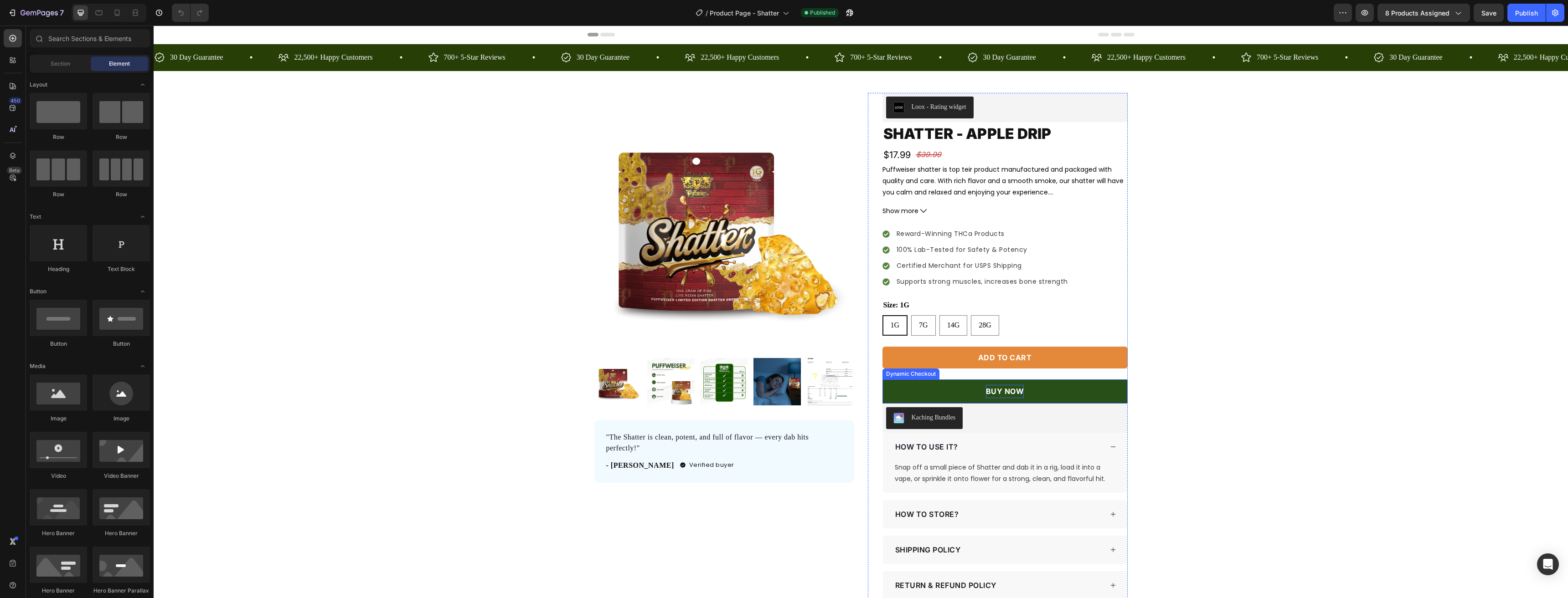
click at [986, 392] on p "BUY NOW" at bounding box center [1005, 392] width 38 height 13
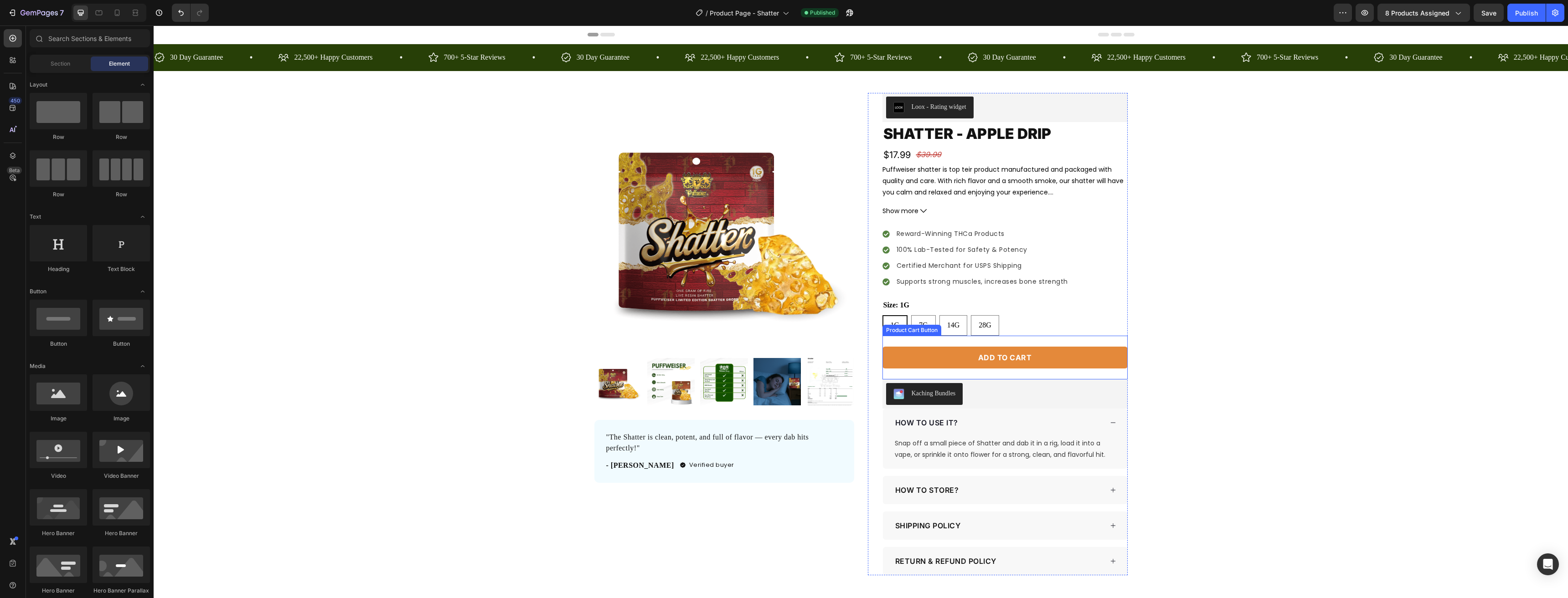
click at [950, 360] on button "Add to cart" at bounding box center [1005, 358] width 245 height 22
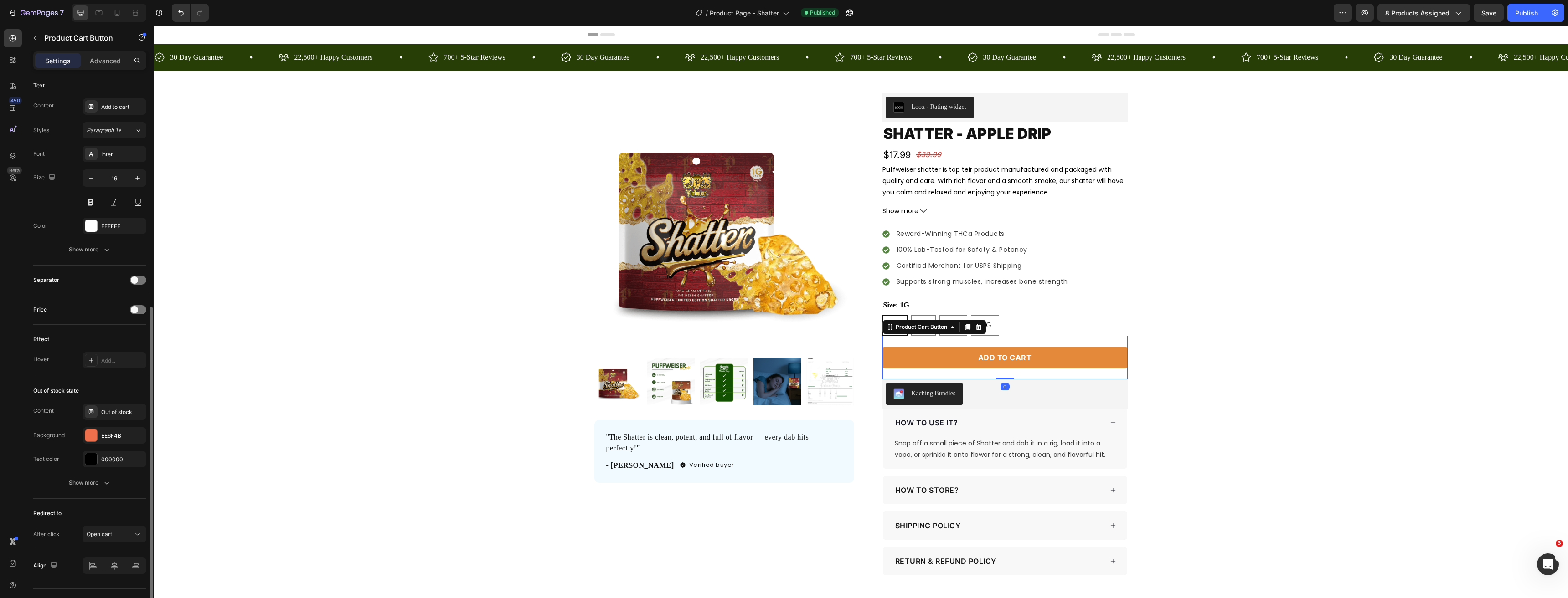
scroll to position [429, 0]
click at [113, 508] on button "Open cart" at bounding box center [114, 515] width 64 height 16
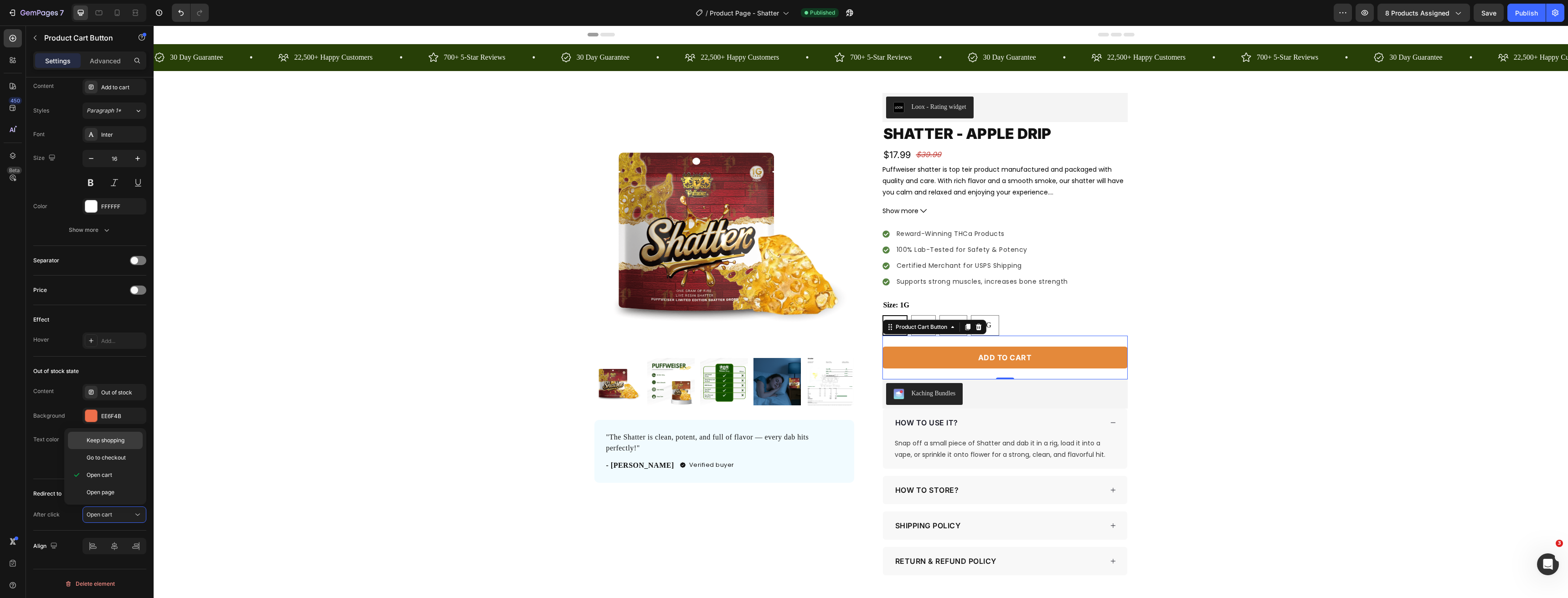
click at [103, 440] on span "Keep shopping" at bounding box center [105, 440] width 38 height 8
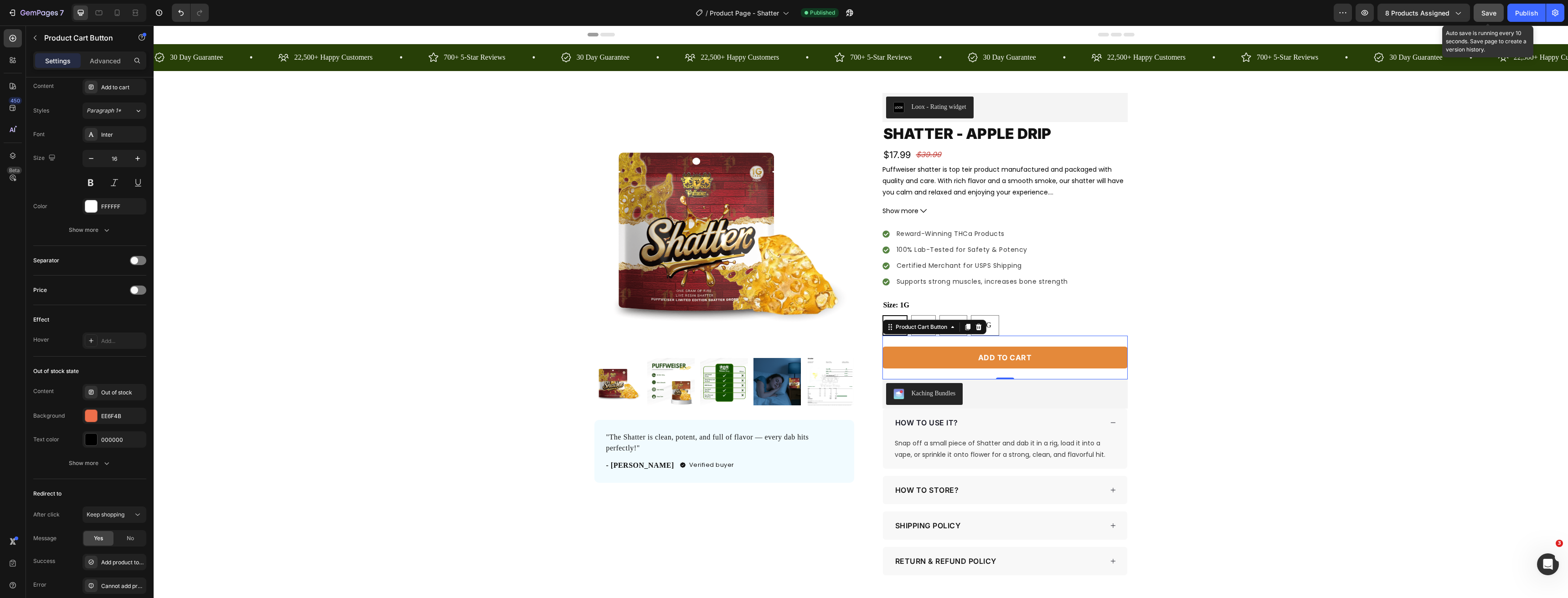
click at [1493, 12] on span "Save" at bounding box center [1489, 13] width 15 height 8
click at [1531, 17] on div "Publish" at bounding box center [1526, 13] width 23 height 10
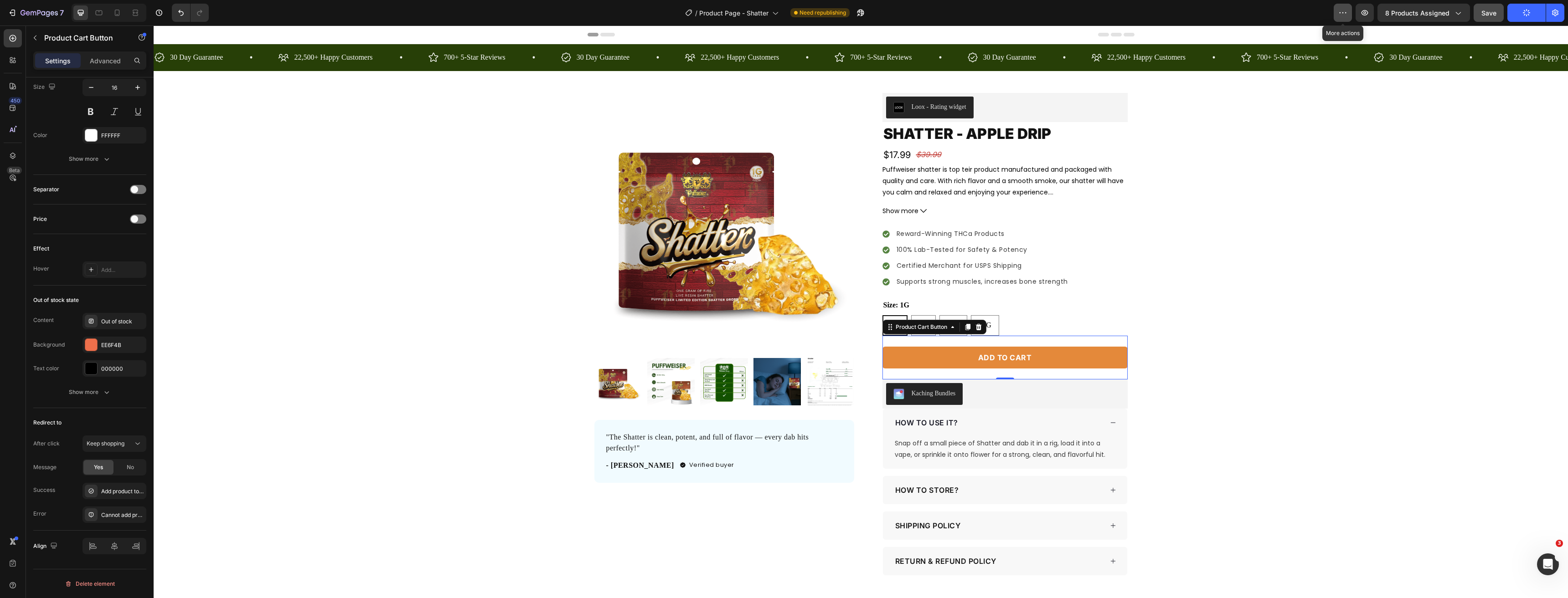
click at [1346, 10] on icon "button" at bounding box center [1343, 12] width 9 height 9
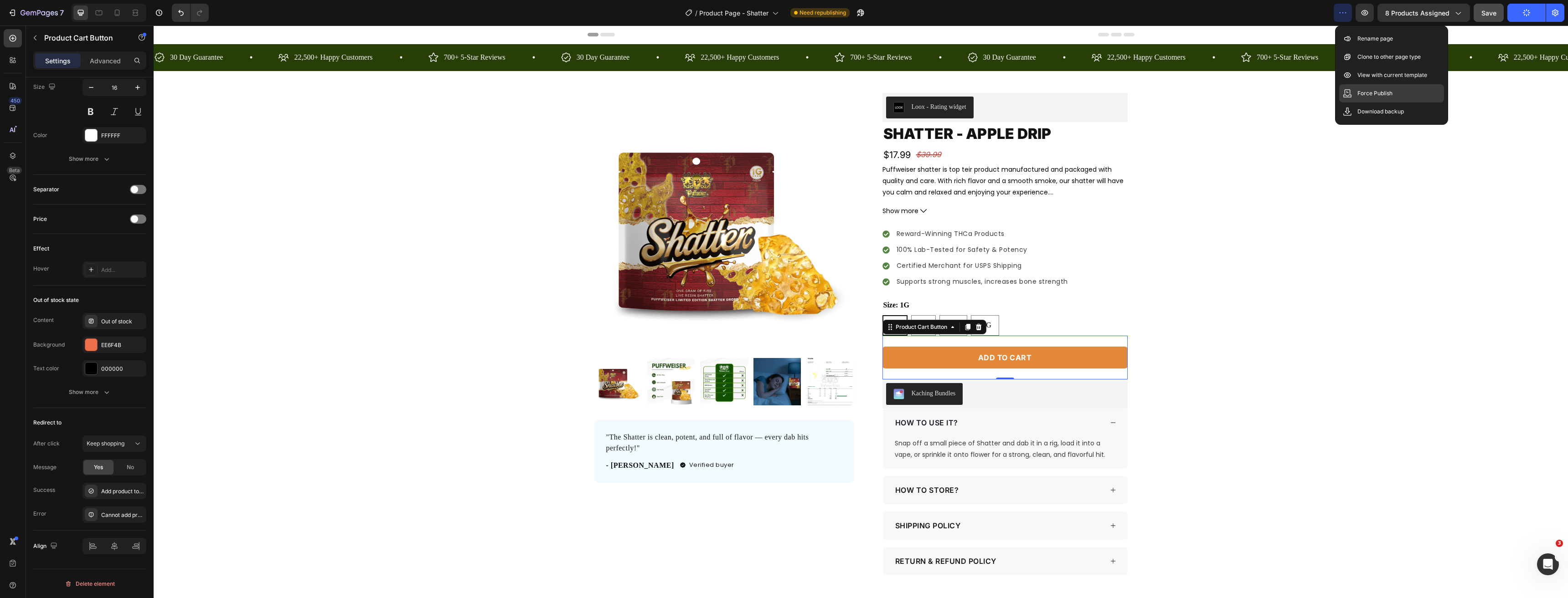
click at [1353, 88] on div "Force Publish" at bounding box center [1391, 94] width 105 height 18
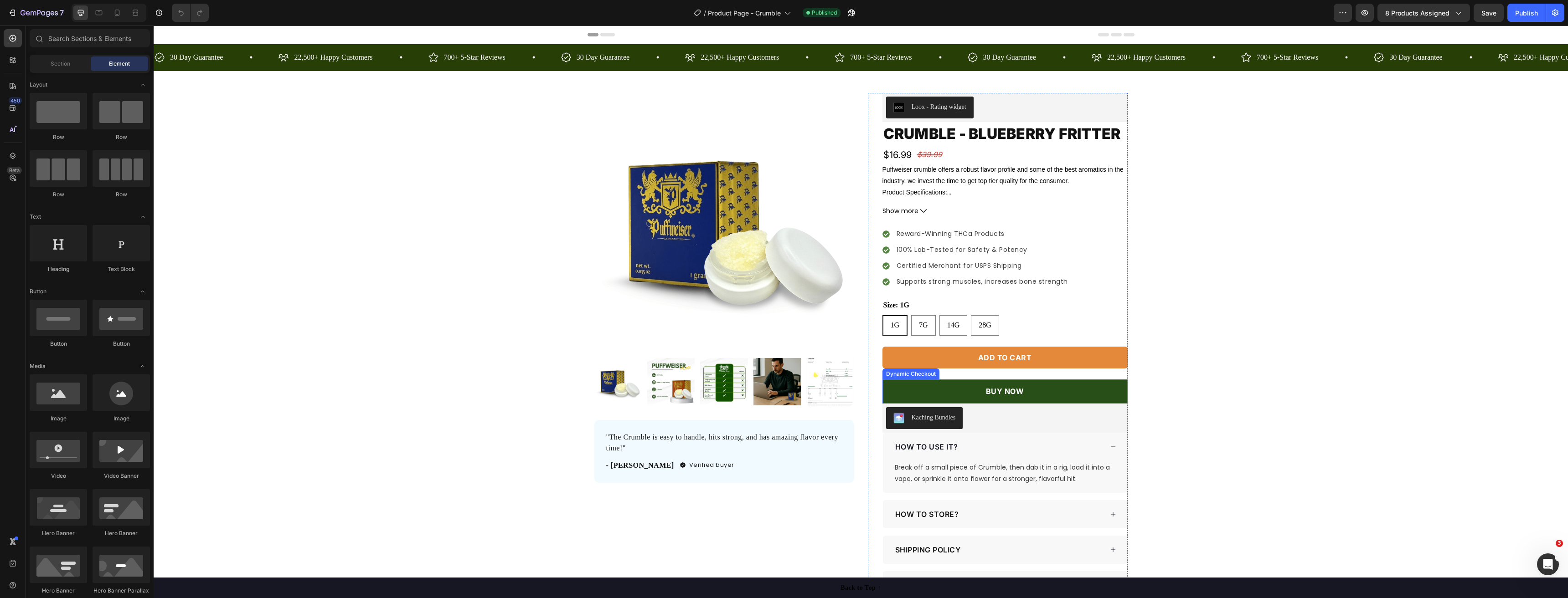
click at [1052, 391] on button "BUY NOW" at bounding box center [1005, 392] width 245 height 24
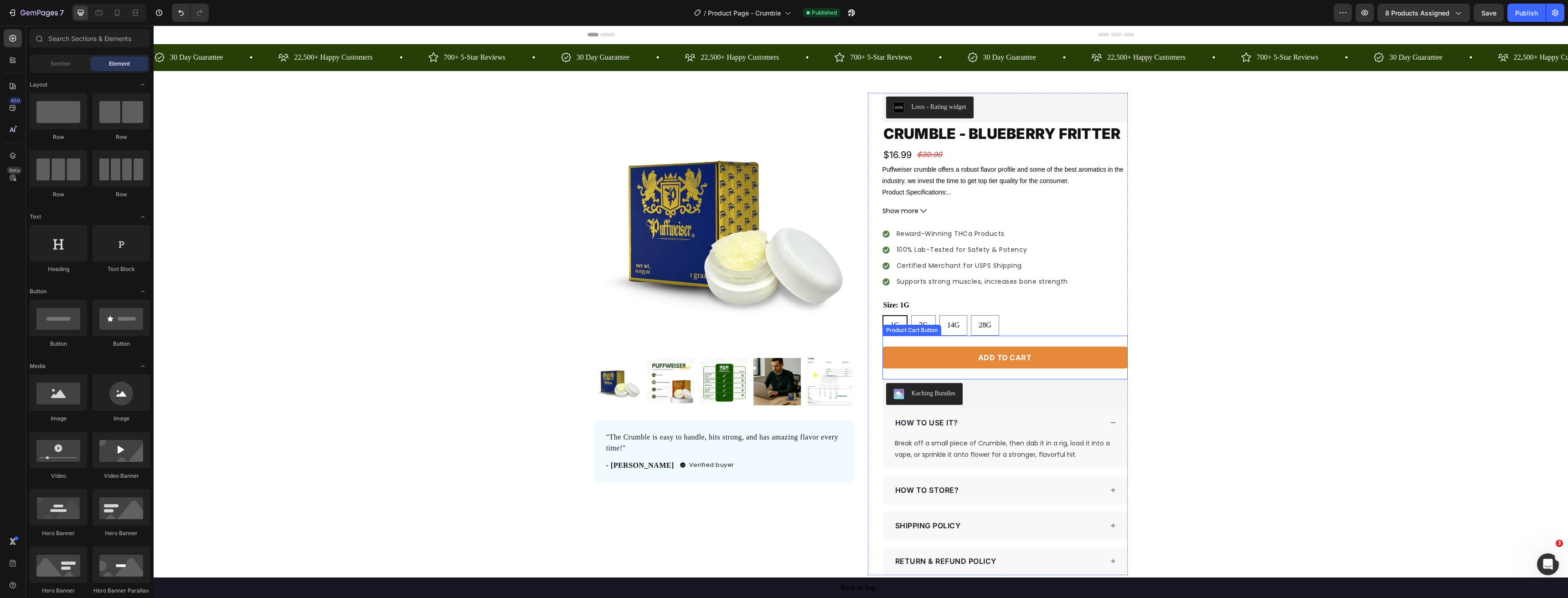
click at [1063, 364] on button "Add to cart" at bounding box center [1005, 358] width 245 height 22
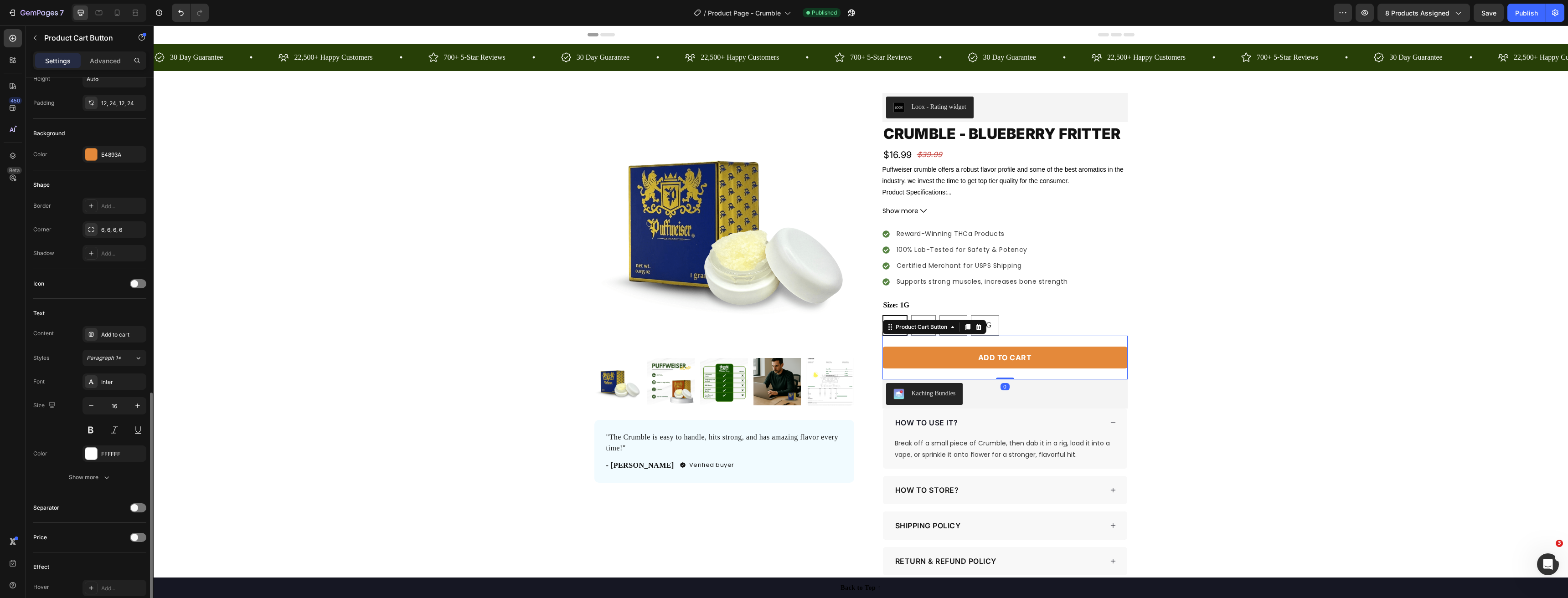
scroll to position [429, 0]
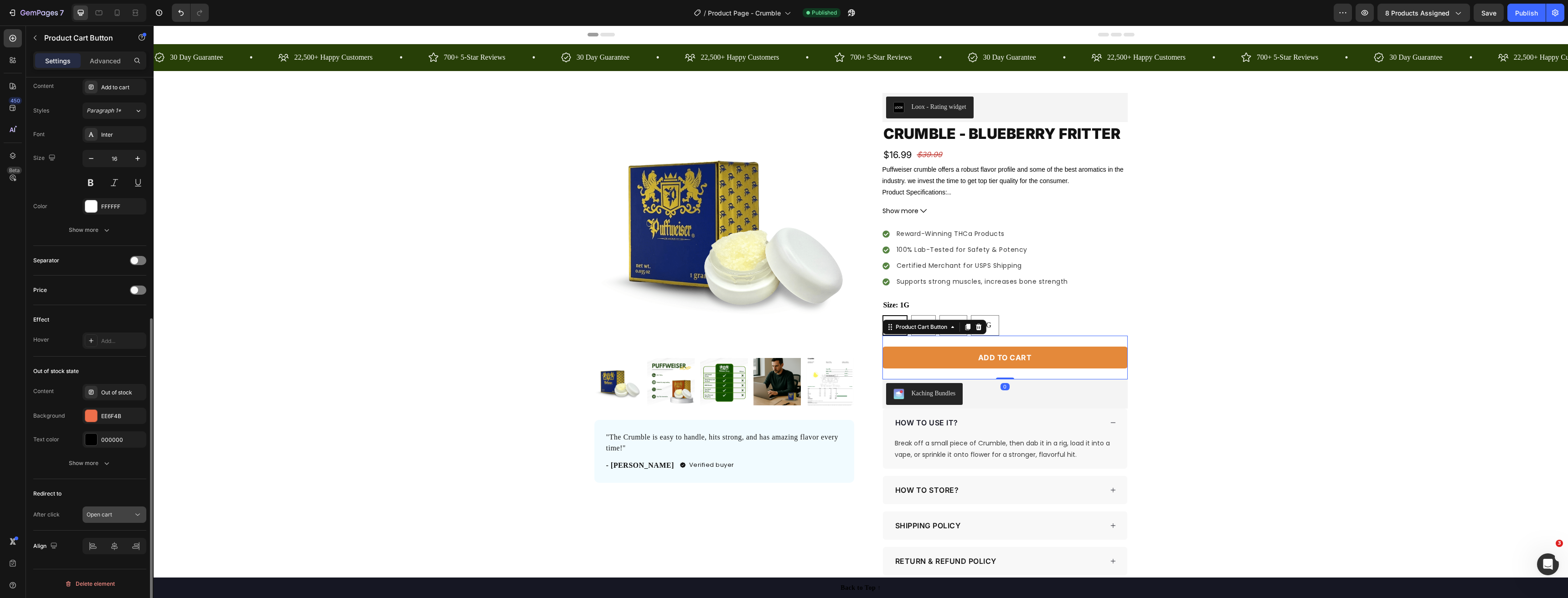
click at [125, 516] on div "Open cart" at bounding box center [110, 514] width 46 height 8
click at [122, 435] on div "Keep shopping" at bounding box center [105, 440] width 75 height 17
click at [1492, 12] on span "Save" at bounding box center [1489, 13] width 15 height 8
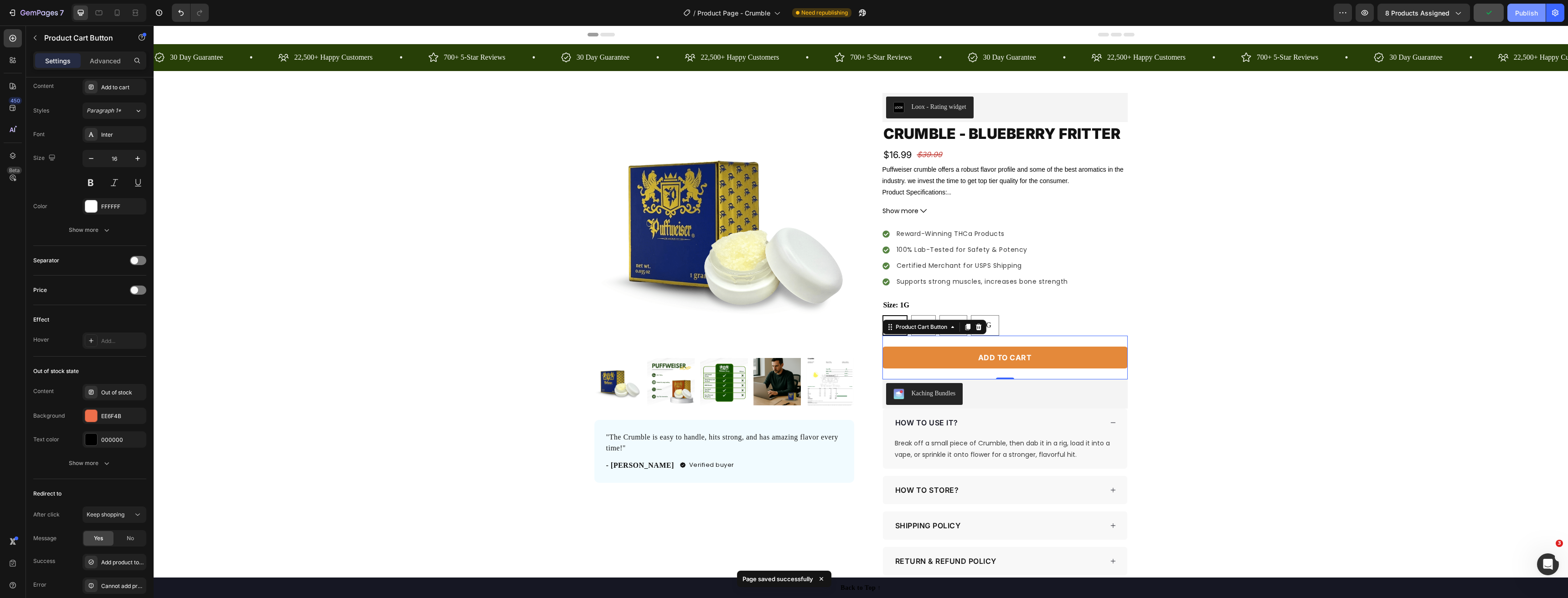
click at [1527, 12] on div "Publish" at bounding box center [1526, 13] width 23 height 10
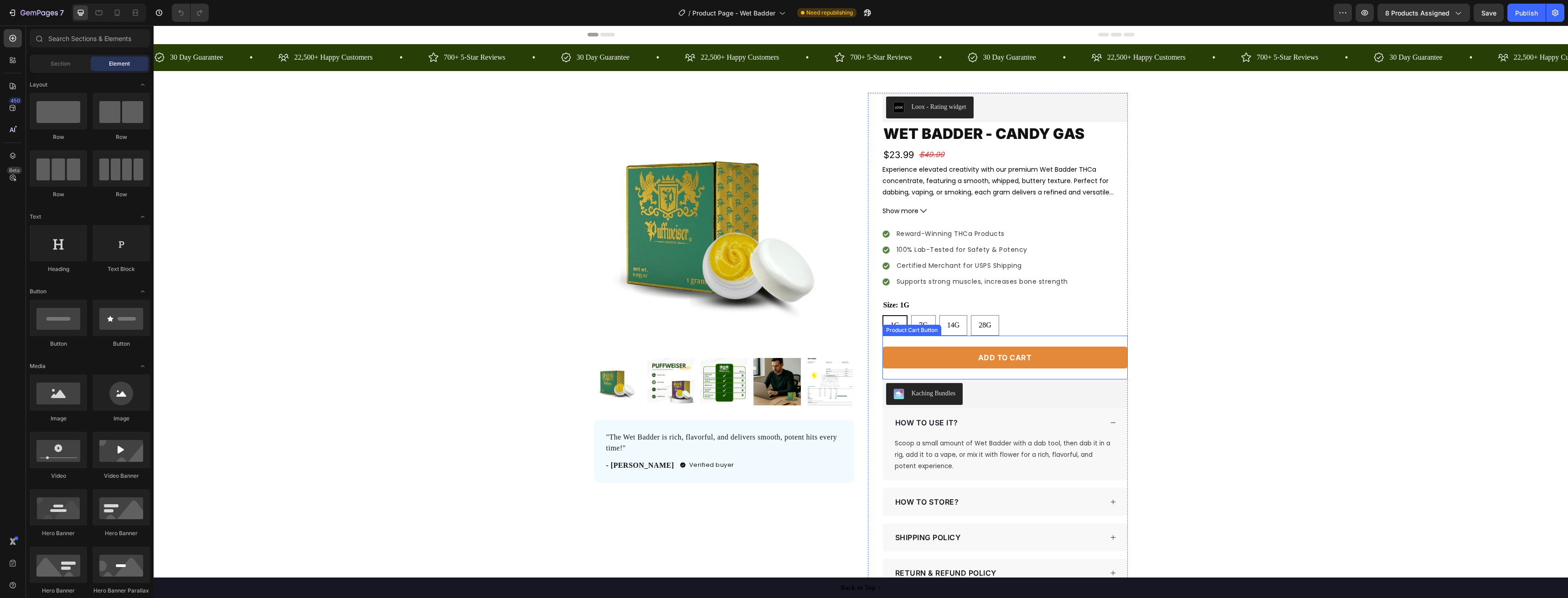
click at [954, 367] on button "Add to cart" at bounding box center [1005, 358] width 245 height 22
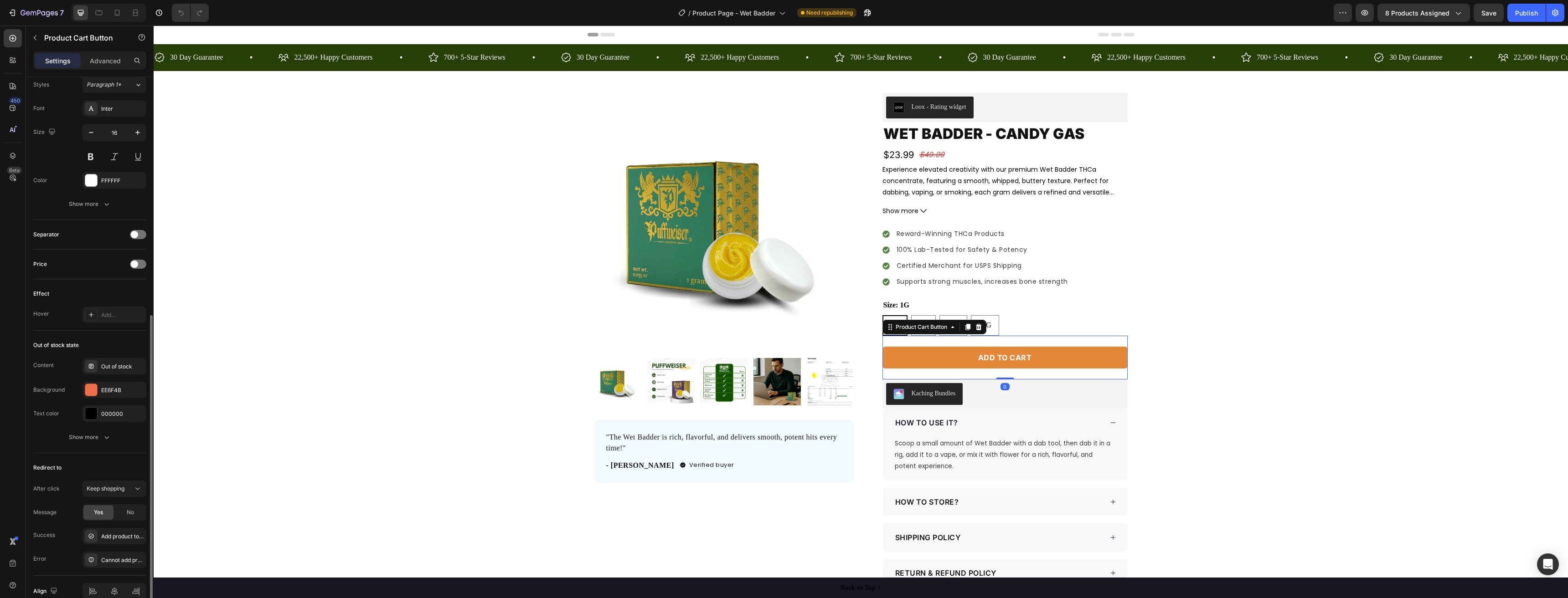
scroll to position [501, 0]
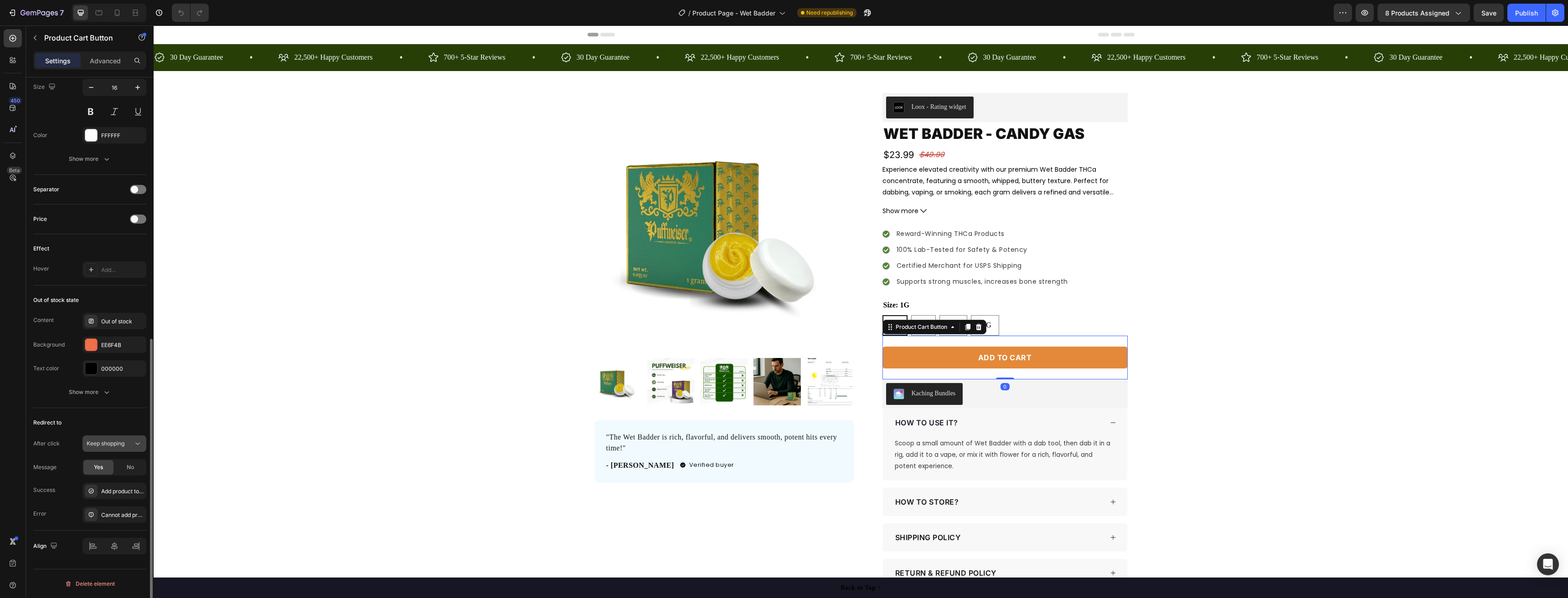
click at [97, 447] on span "Keep shopping" at bounding box center [105, 443] width 38 height 8
drag, startPoint x: 117, startPoint y: 445, endPoint x: 94, endPoint y: 312, distance: 135.0
click at [117, 445] on span "Keep shopping" at bounding box center [105, 443] width 38 height 7
drag, startPoint x: 1520, startPoint y: 13, endPoint x: 1329, endPoint y: 43, distance: 193.3
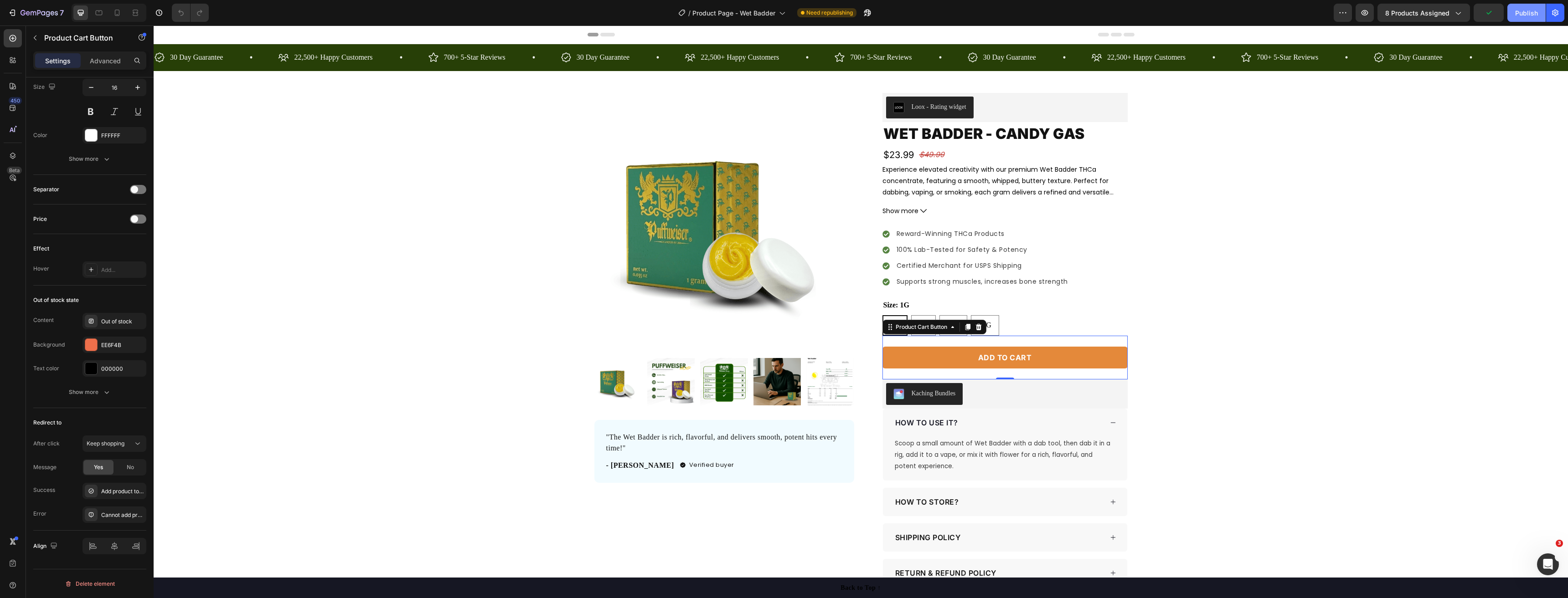
click at [1520, 13] on div "Publish" at bounding box center [1526, 13] width 23 height 10
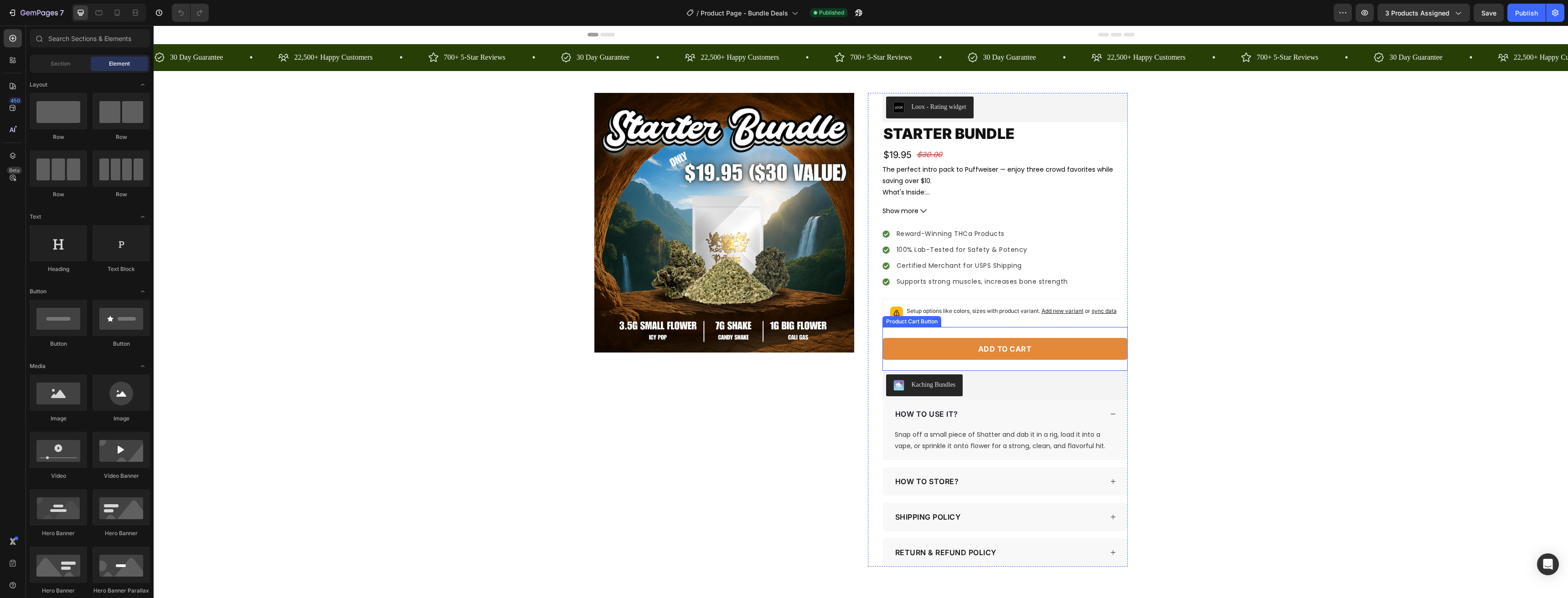
click at [976, 360] on div "Add to cart Product Cart Button" at bounding box center [1005, 349] width 245 height 44
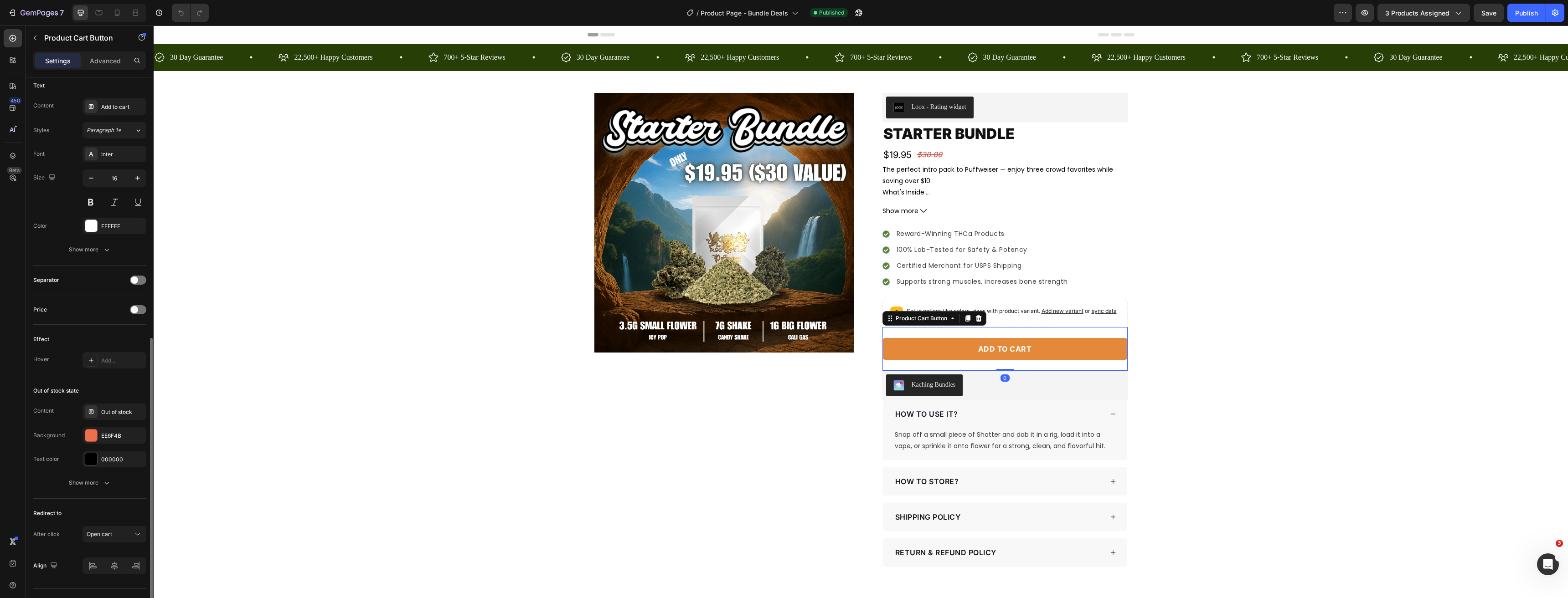
scroll to position [429, 0]
click at [115, 518] on div "Open cart" at bounding box center [110, 514] width 46 height 8
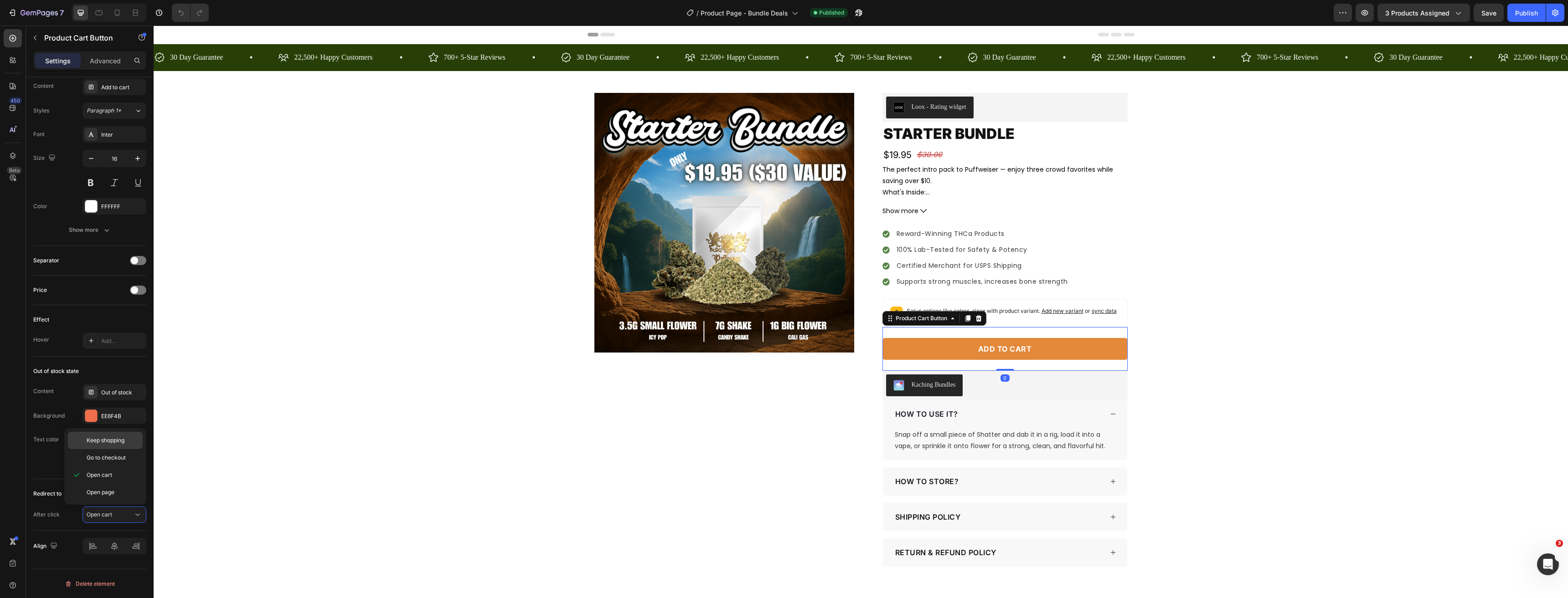
click at [121, 447] on div "Keep shopping" at bounding box center [105, 440] width 75 height 17
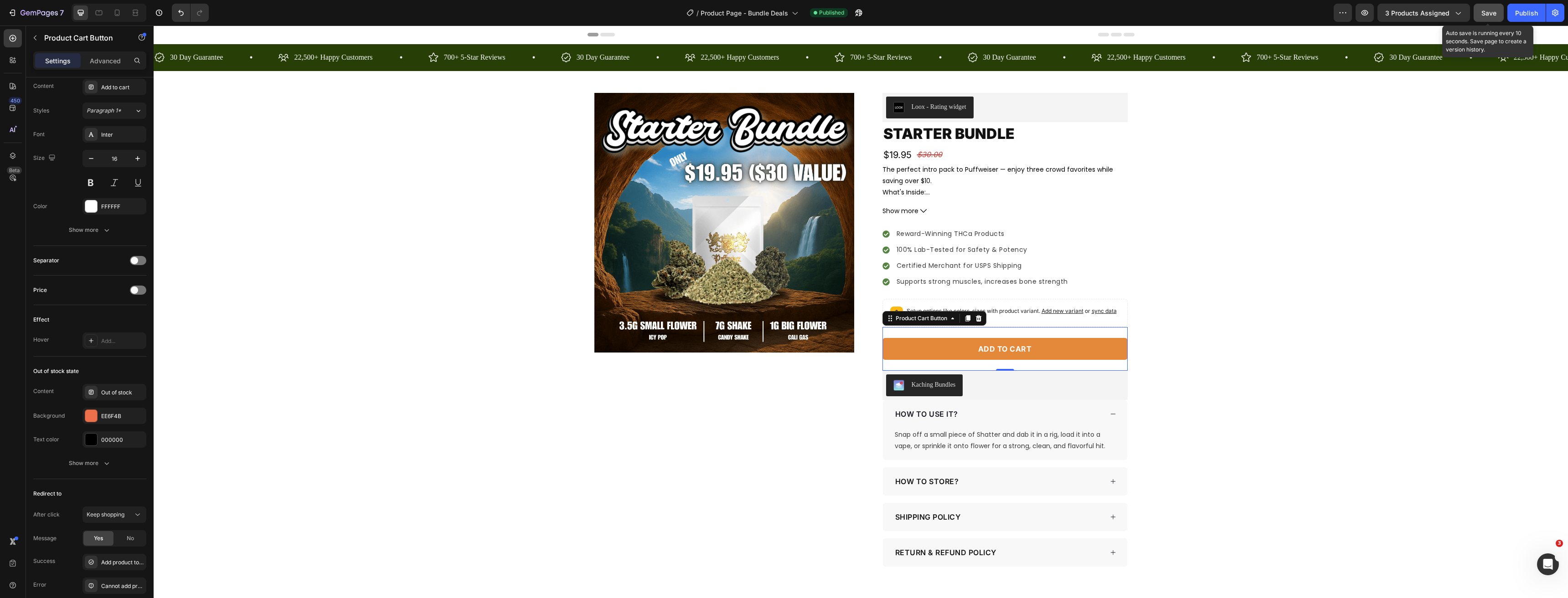
click at [1494, 15] on span "Save" at bounding box center [1489, 13] width 15 height 8
click at [1535, 13] on div "Publish" at bounding box center [1526, 13] width 23 height 10
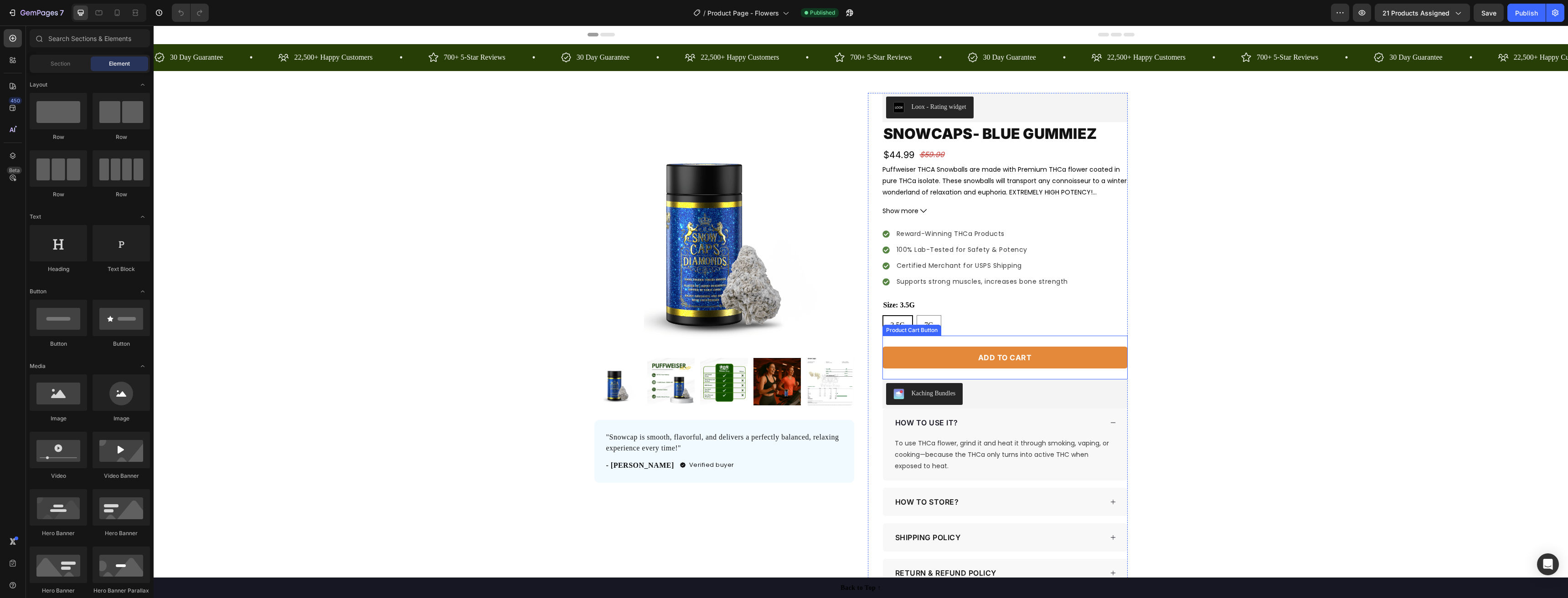
click at [922, 358] on button "Add to cart" at bounding box center [1005, 358] width 245 height 22
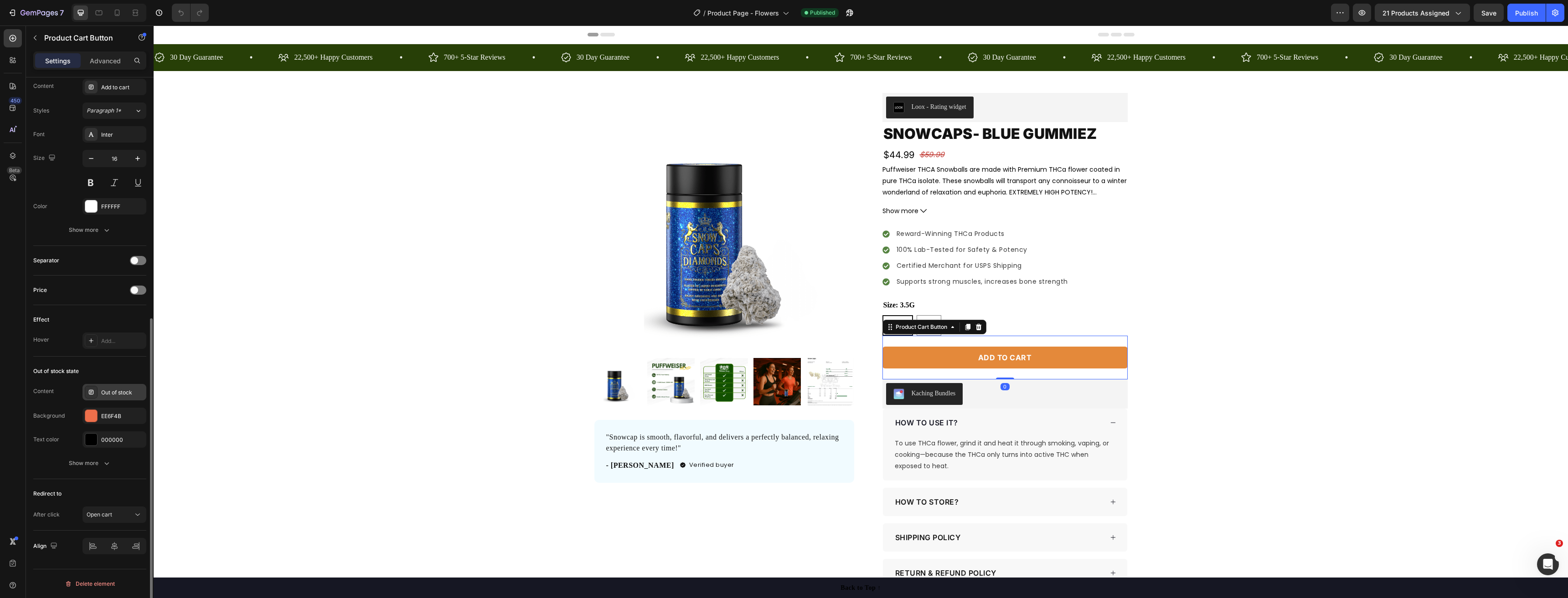
click at [114, 397] on div "Out of stock" at bounding box center [114, 392] width 64 height 16
click at [120, 526] on div "Redirect to After click Open cart" at bounding box center [90, 505] width 113 height 52
click at [120, 520] on button "Open cart" at bounding box center [114, 515] width 64 height 16
click at [112, 448] on div "Keep shopping" at bounding box center [105, 440] width 75 height 17
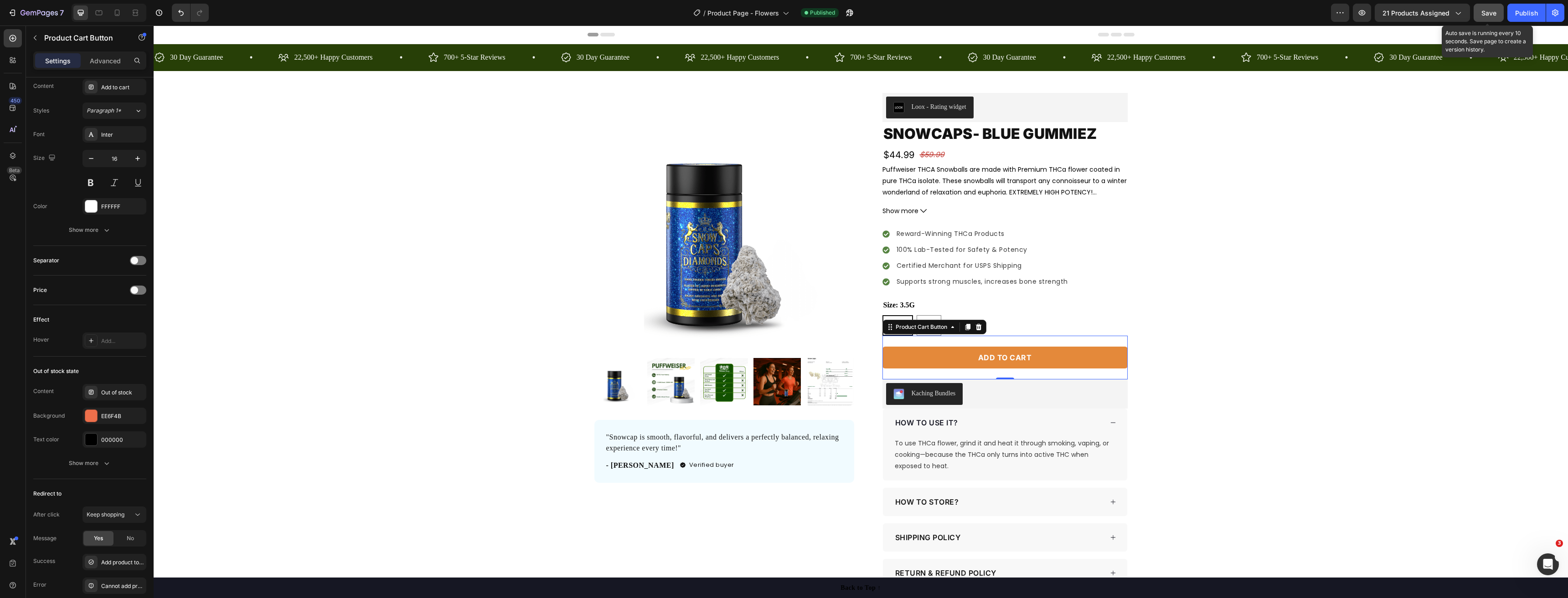
click at [1483, 16] on span "Save" at bounding box center [1489, 13] width 15 height 8
click at [1525, 15] on div "Publish" at bounding box center [1526, 13] width 23 height 10
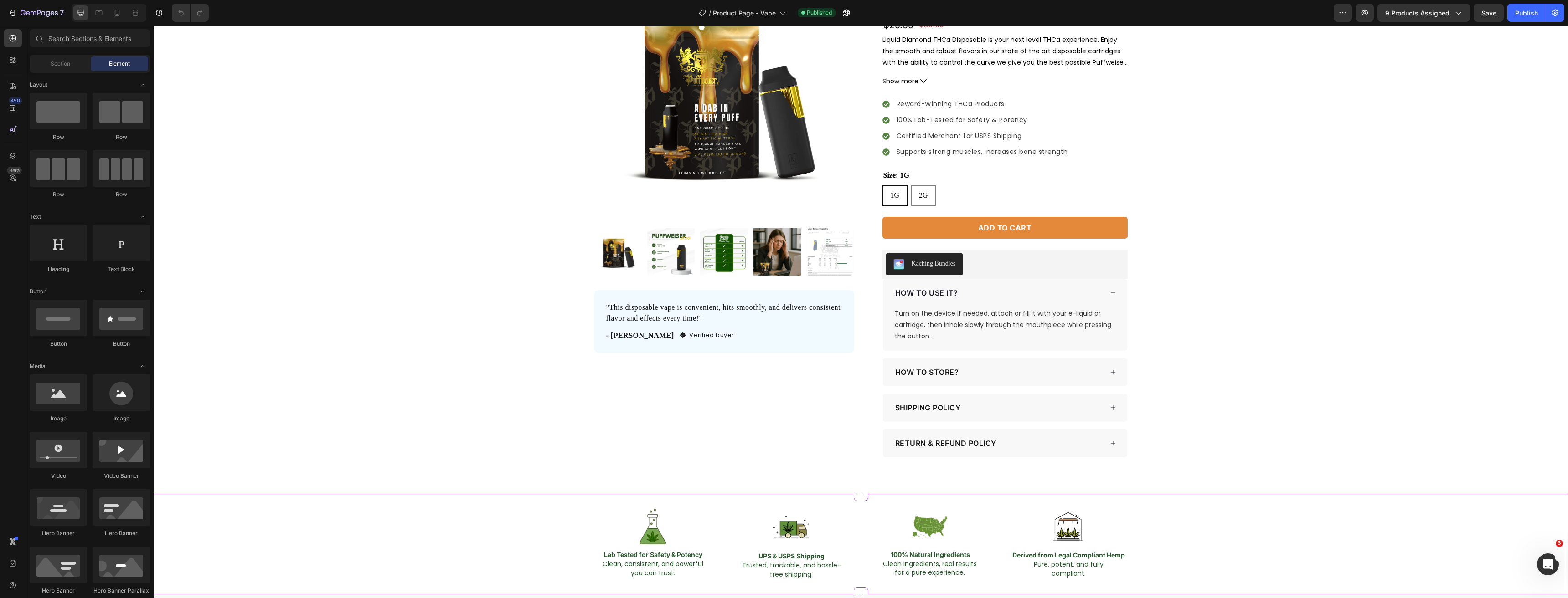
scroll to position [46, 0]
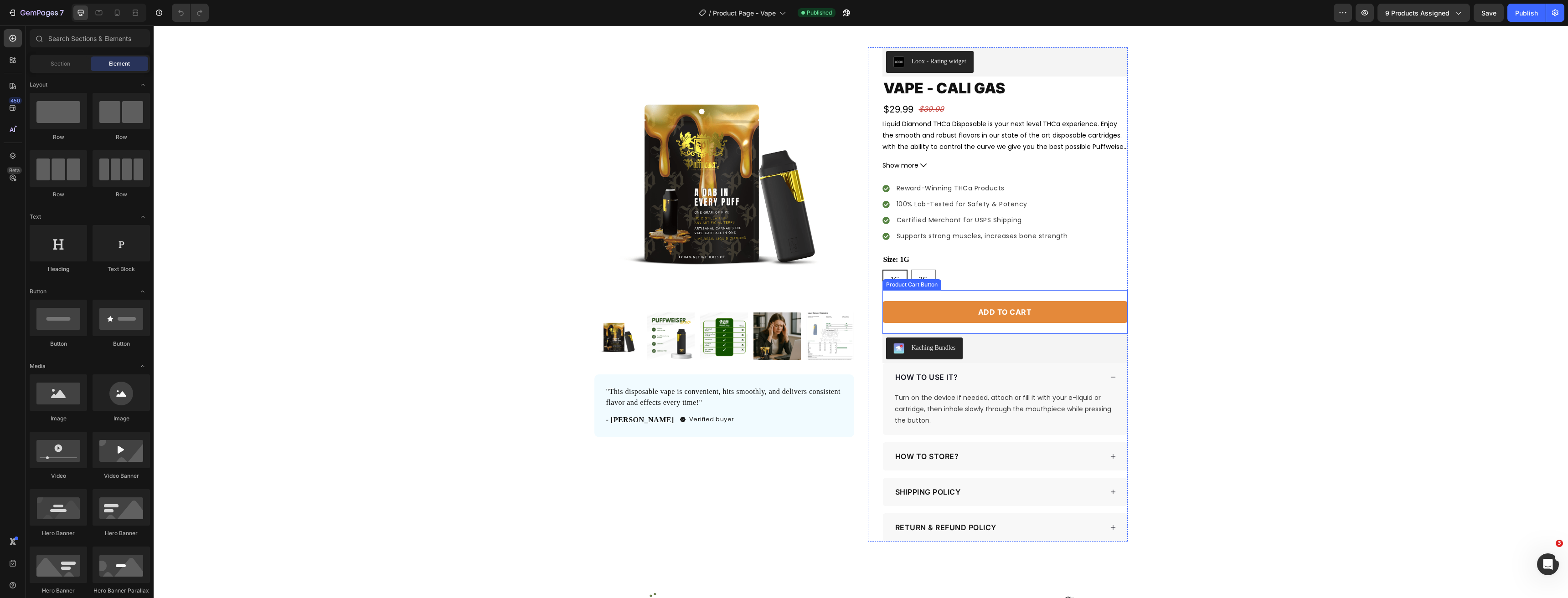
click at [970, 320] on button "Add to cart" at bounding box center [1005, 312] width 245 height 22
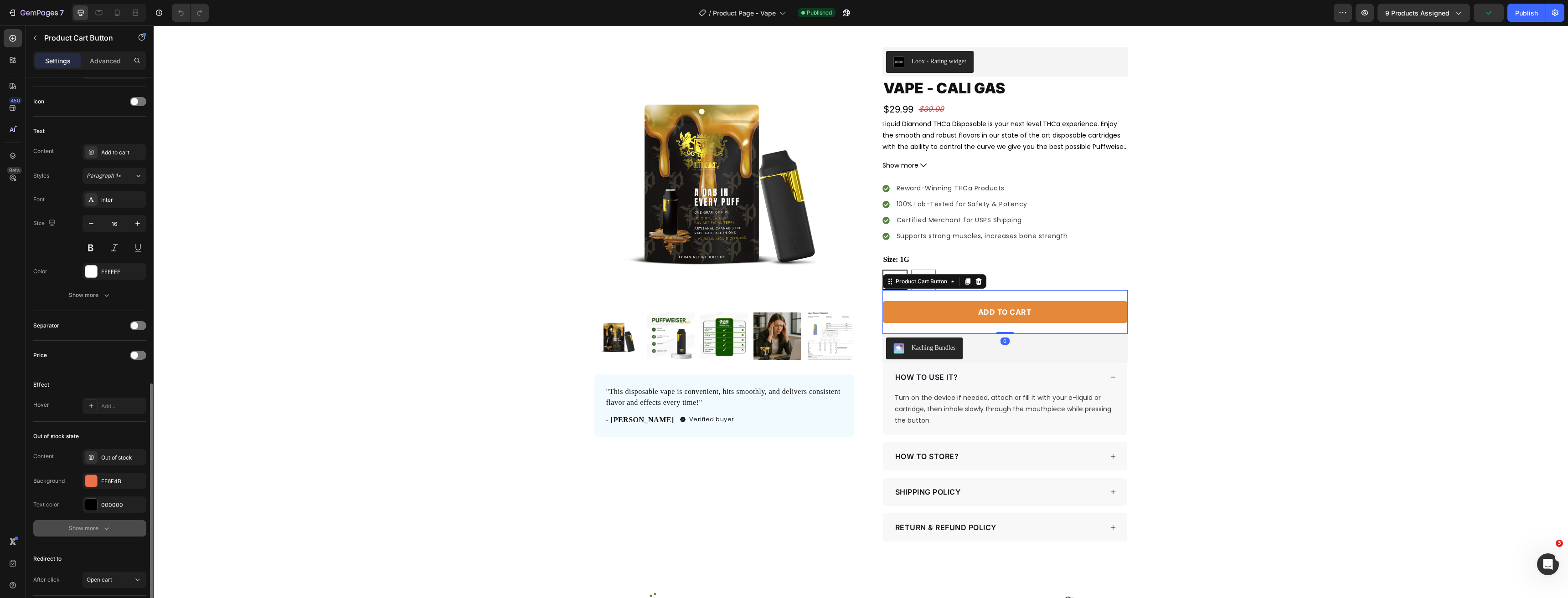
scroll to position [429, 0]
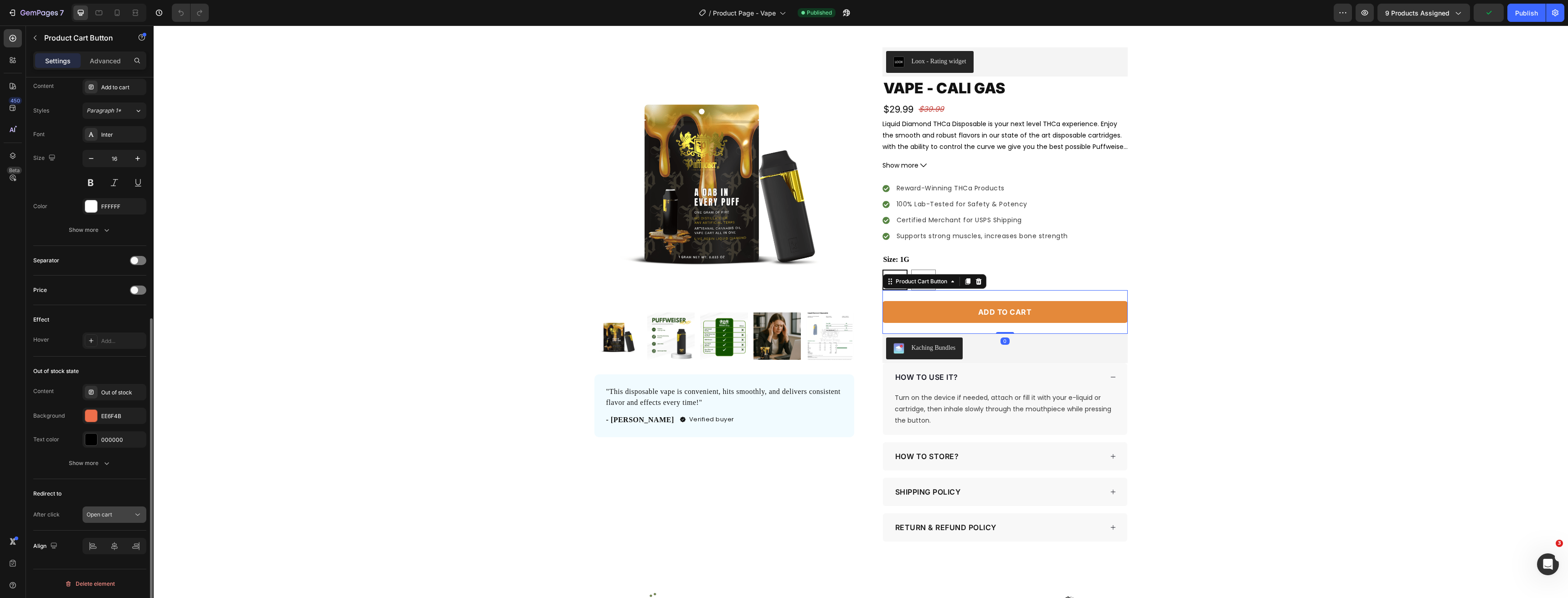
click at [121, 512] on div "Open cart" at bounding box center [110, 514] width 46 height 8
click at [118, 443] on span "Keep shopping" at bounding box center [105, 440] width 38 height 8
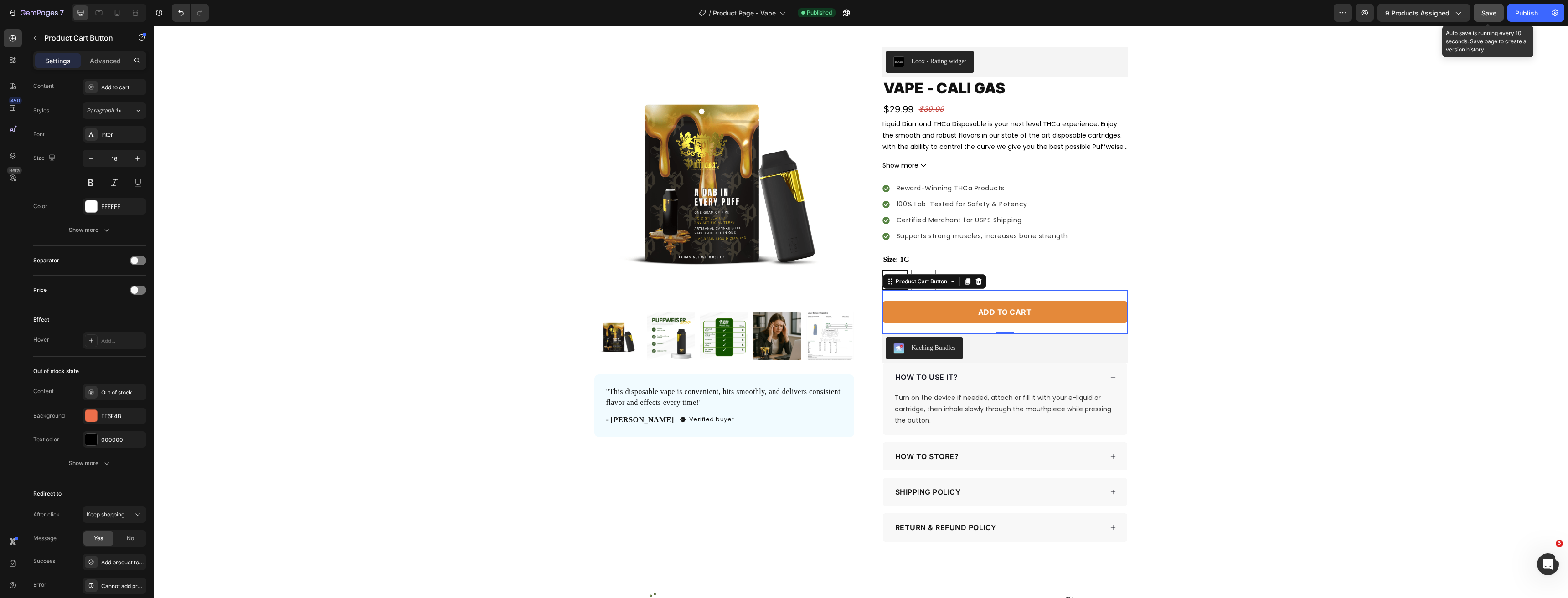
click at [1491, 9] on span "Save" at bounding box center [1489, 13] width 15 height 8
drag, startPoint x: 1521, startPoint y: 15, endPoint x: 1517, endPoint y: 24, distance: 9.8
click at [1522, 14] on div "Publish" at bounding box center [1526, 13] width 23 height 10
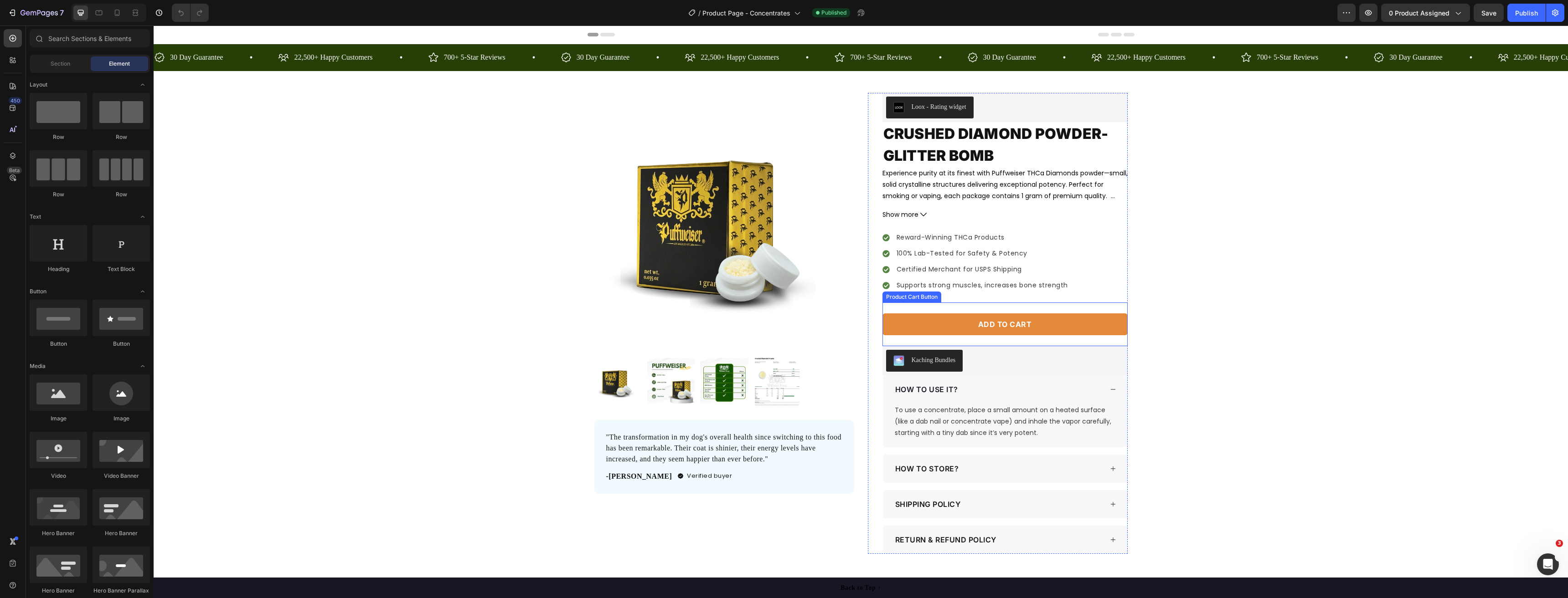
click at [1026, 316] on button "Add to cart" at bounding box center [1005, 324] width 245 height 22
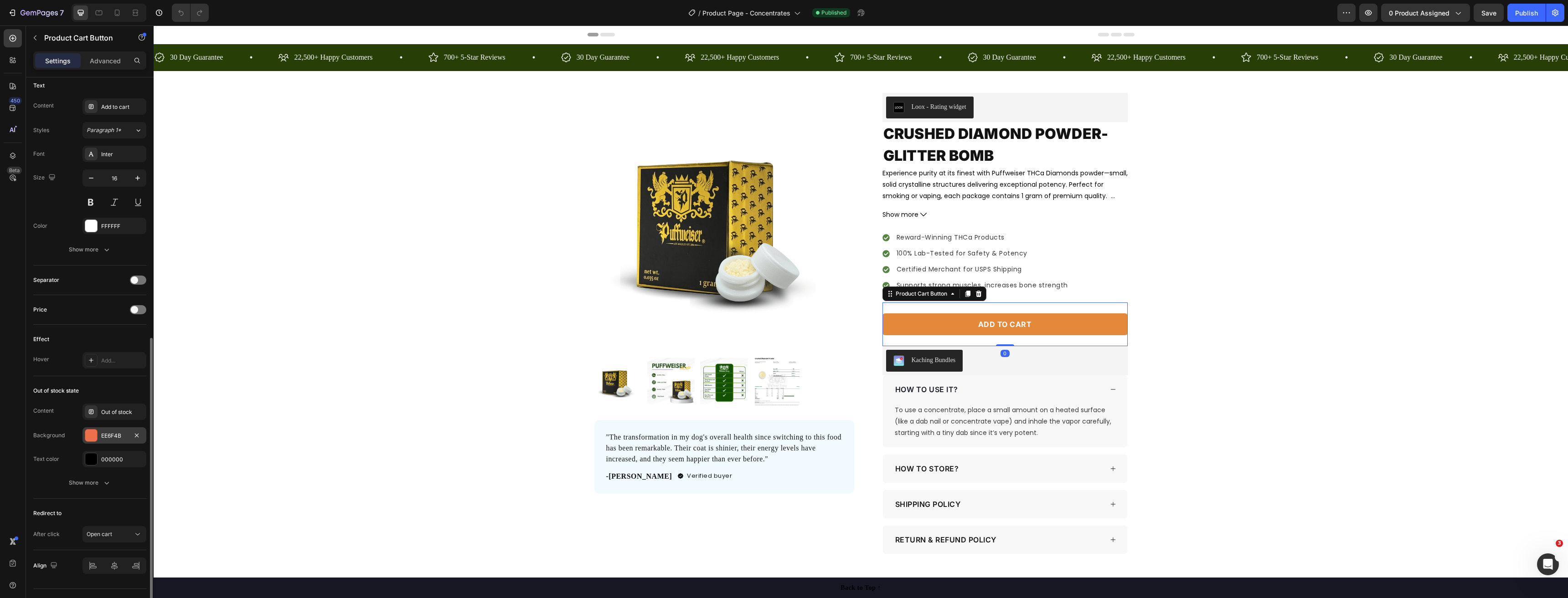
scroll to position [429, 0]
click at [118, 524] on div "Redirect to After click Open cart" at bounding box center [90, 505] width 113 height 52
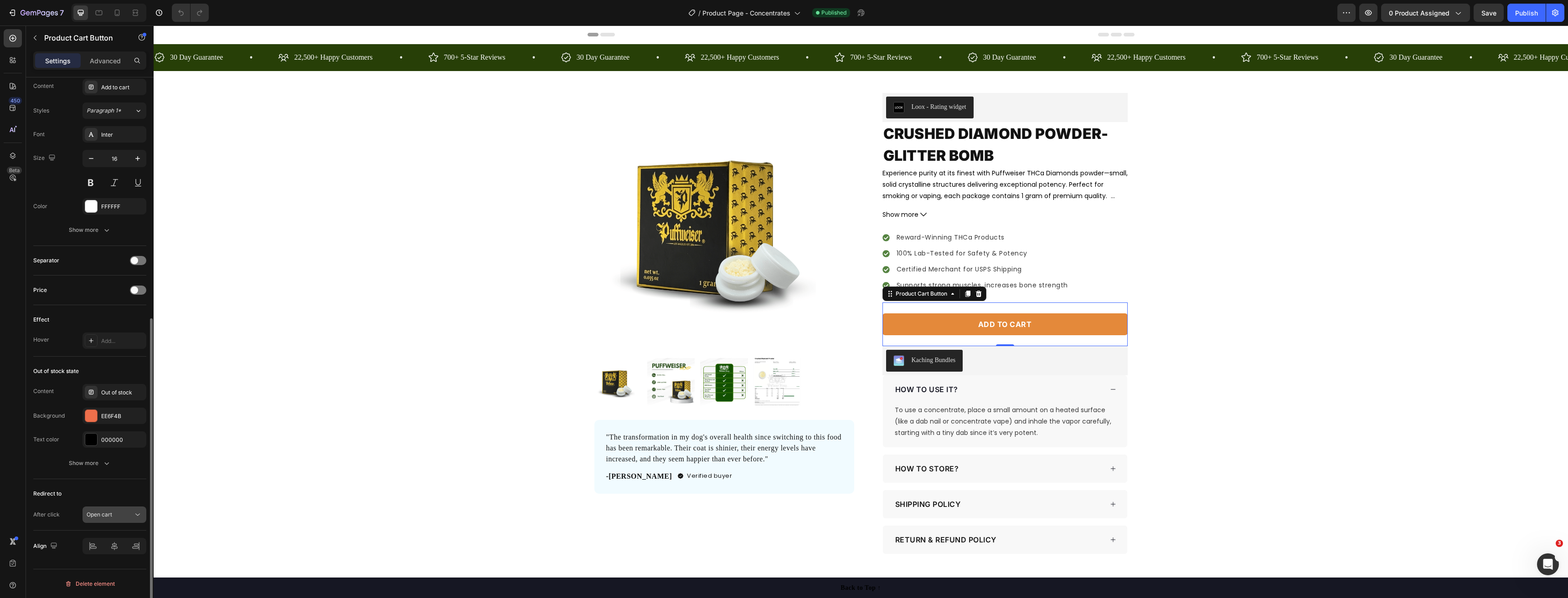
click at [108, 510] on button "Open cart" at bounding box center [114, 515] width 64 height 16
click at [119, 446] on div "Keep shopping" at bounding box center [105, 440] width 75 height 17
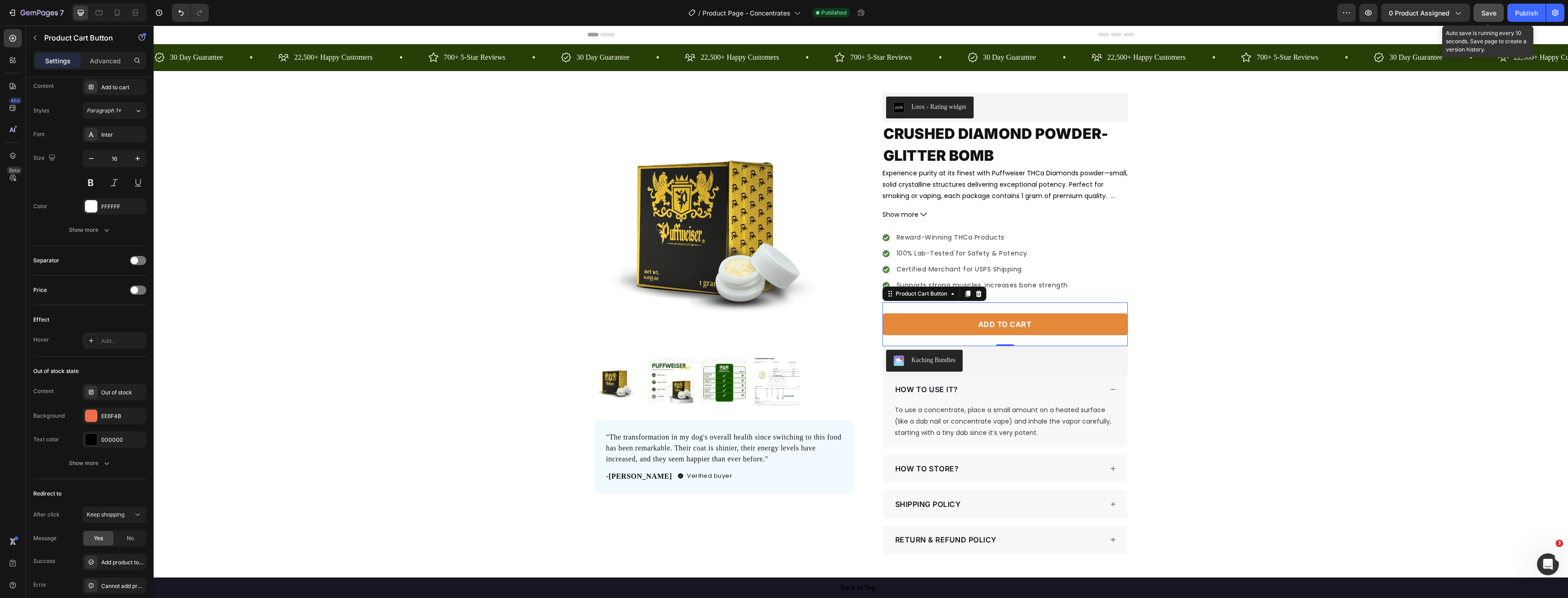
click at [1500, 19] on button "Save" at bounding box center [1488, 13] width 30 height 18
click at [1523, 12] on div "Publish" at bounding box center [1526, 13] width 23 height 10
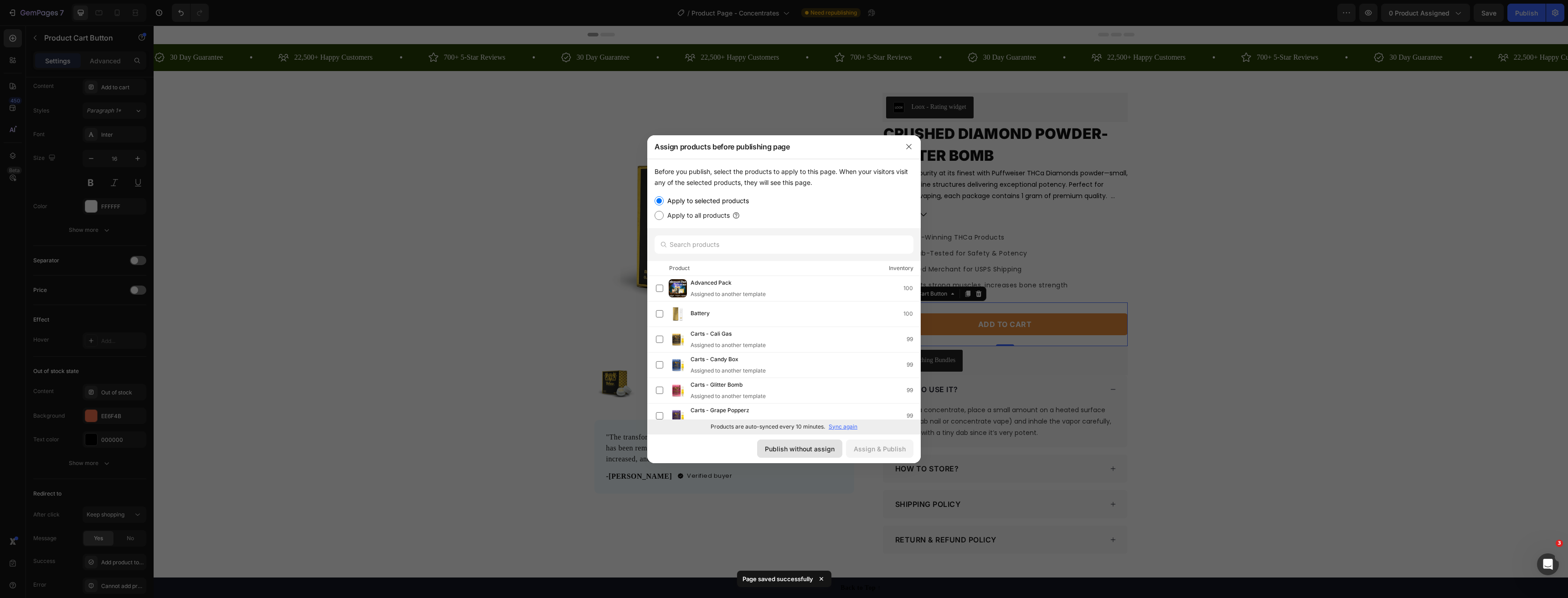
click at [799, 454] on button "Publish without assign" at bounding box center [800, 449] width 85 height 18
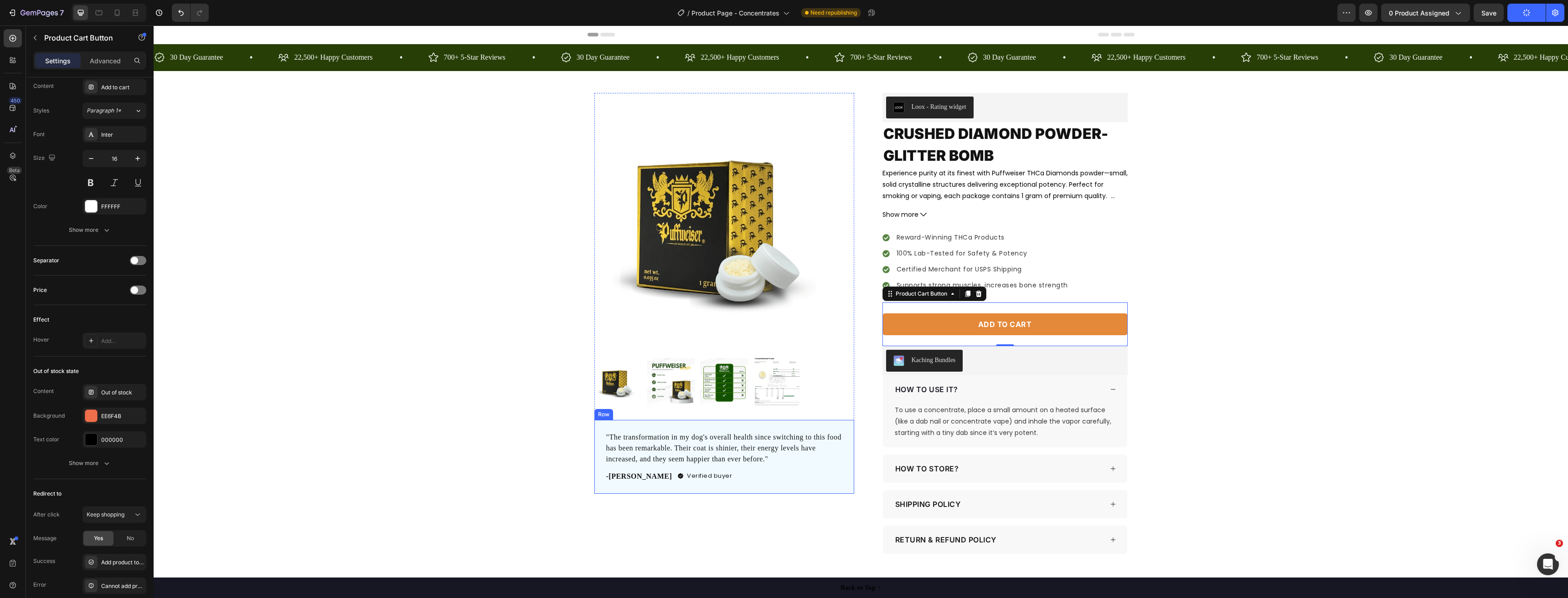
click at [737, 423] on div ""The transformation in my dog's overall health since switching to this food has…" at bounding box center [724, 456] width 260 height 74
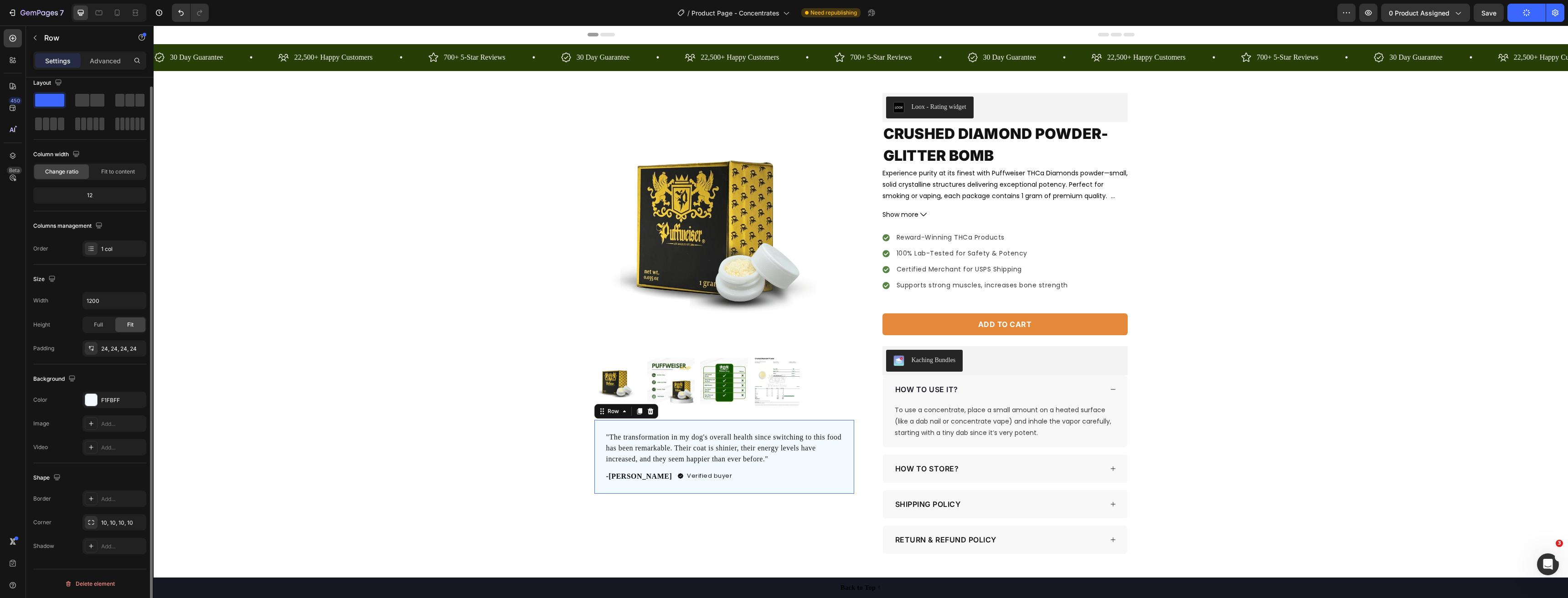
scroll to position [0, 0]
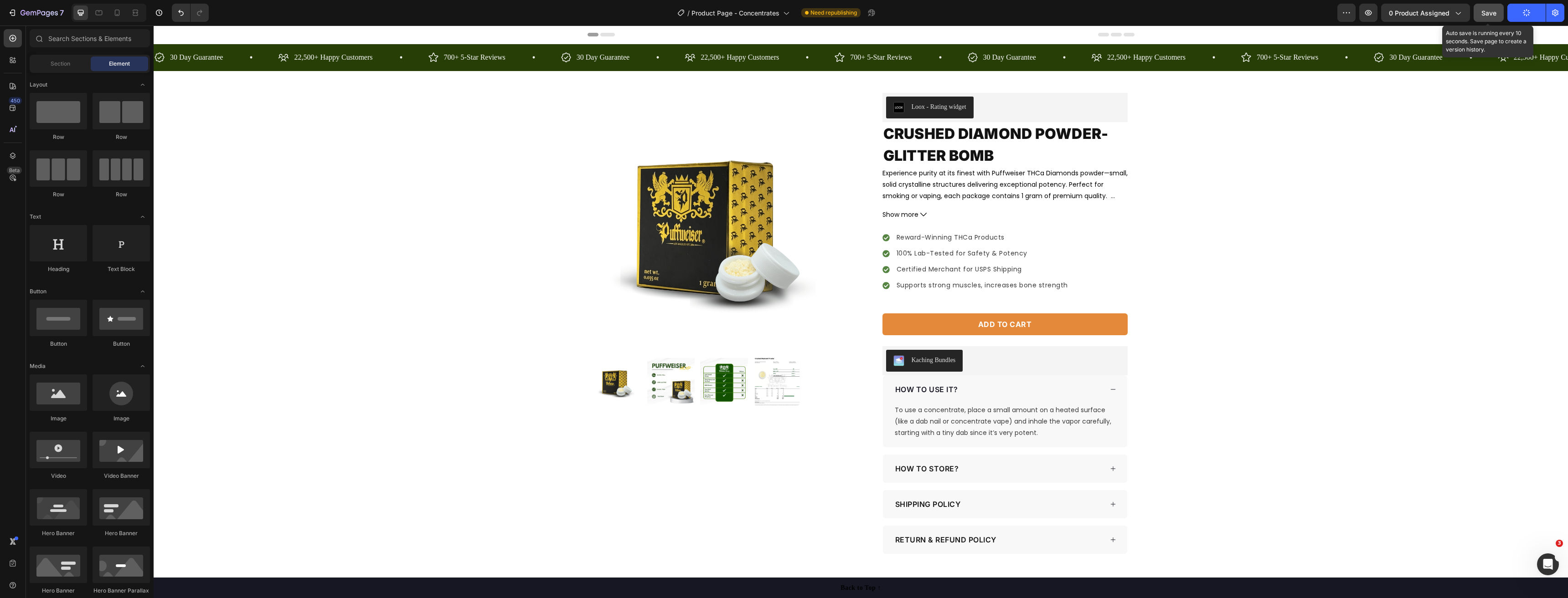
click at [1491, 12] on span "Save" at bounding box center [1489, 13] width 15 height 8
